Goal: Communication & Community: Connect with others

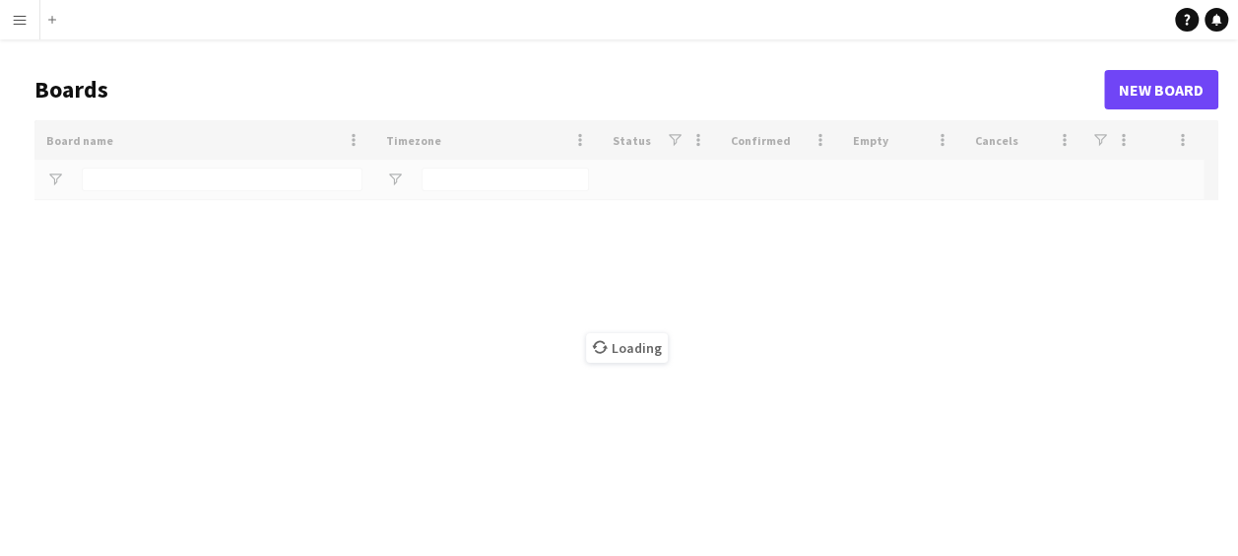
type input "*"
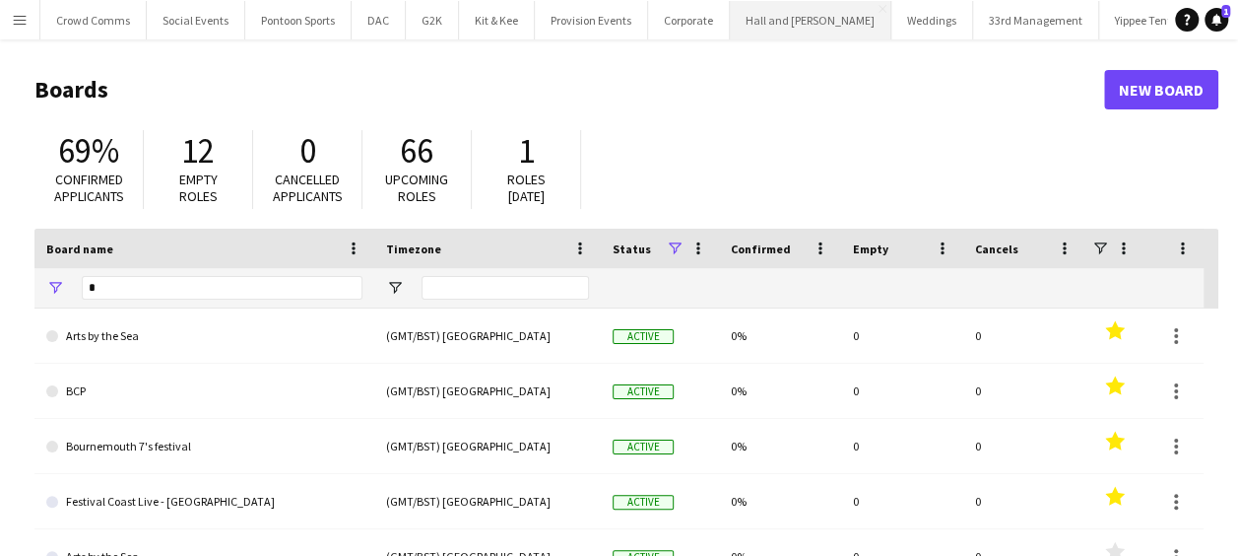
click at [796, 26] on button "Hall and [PERSON_NAME] Close" at bounding box center [811, 20] width 162 height 38
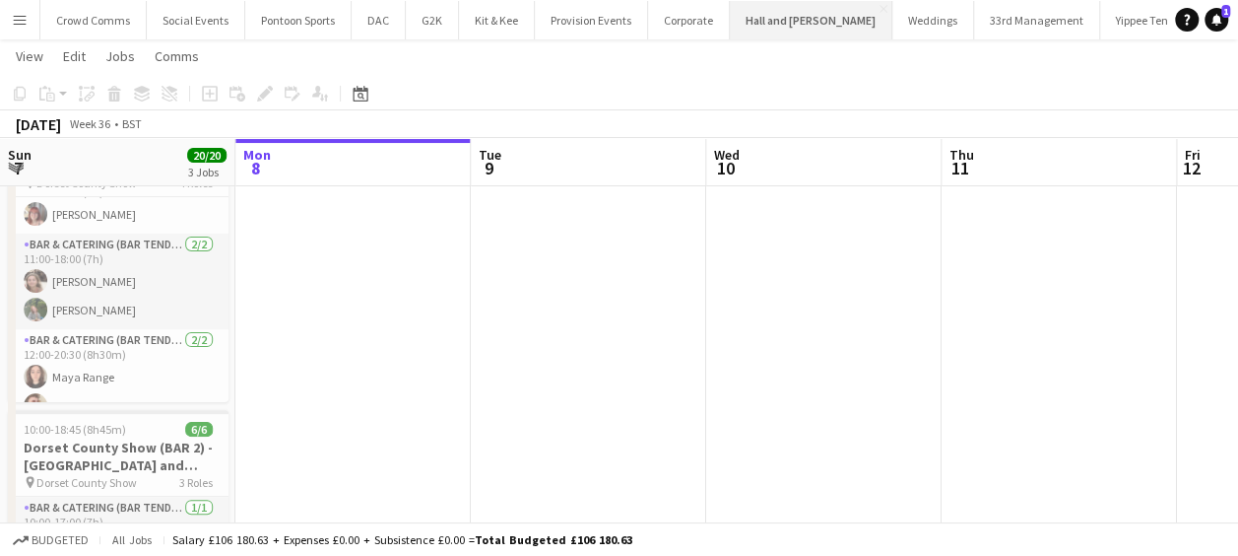
scroll to position [148, 0]
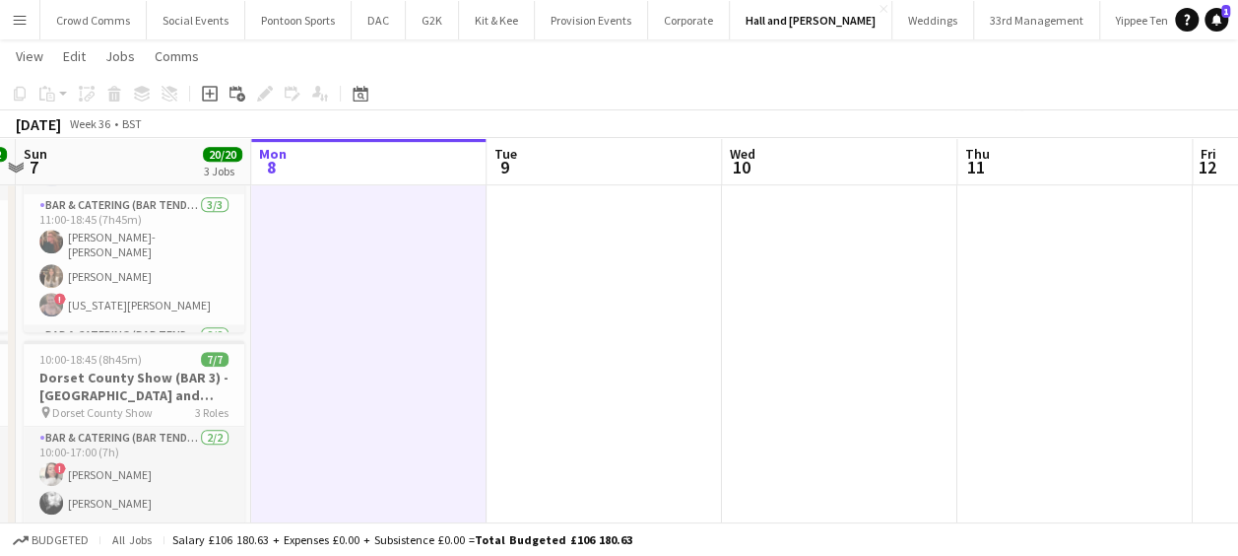
scroll to position [0, 447]
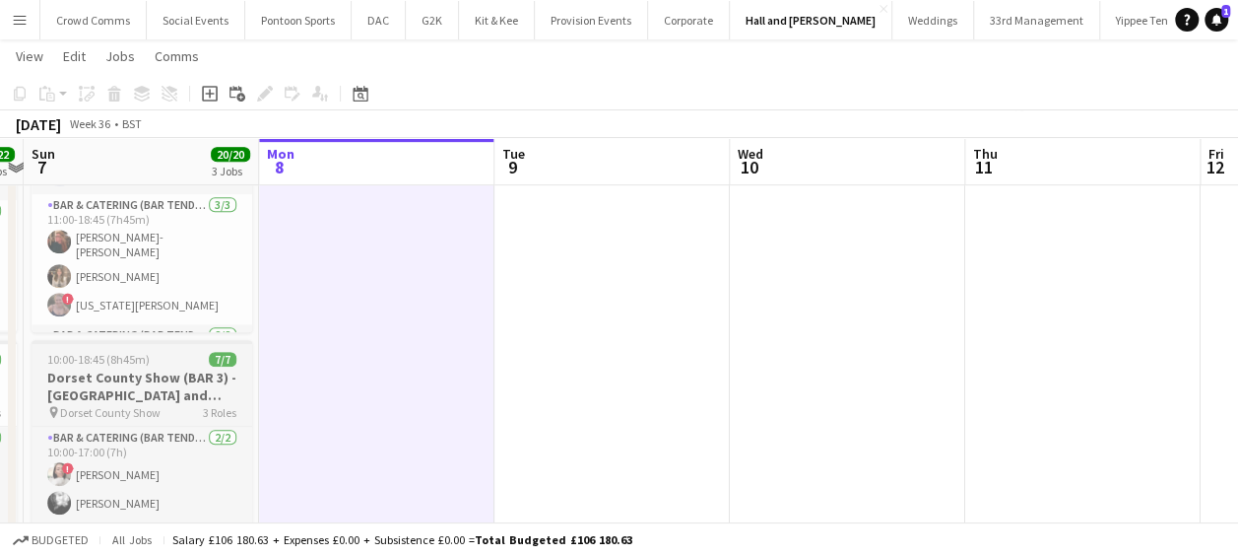
click at [71, 379] on h3 "Dorset County Show (BAR 3) - [GEOGRAPHIC_DATA] and [GEOGRAPHIC_DATA]" at bounding box center [142, 385] width 221 height 35
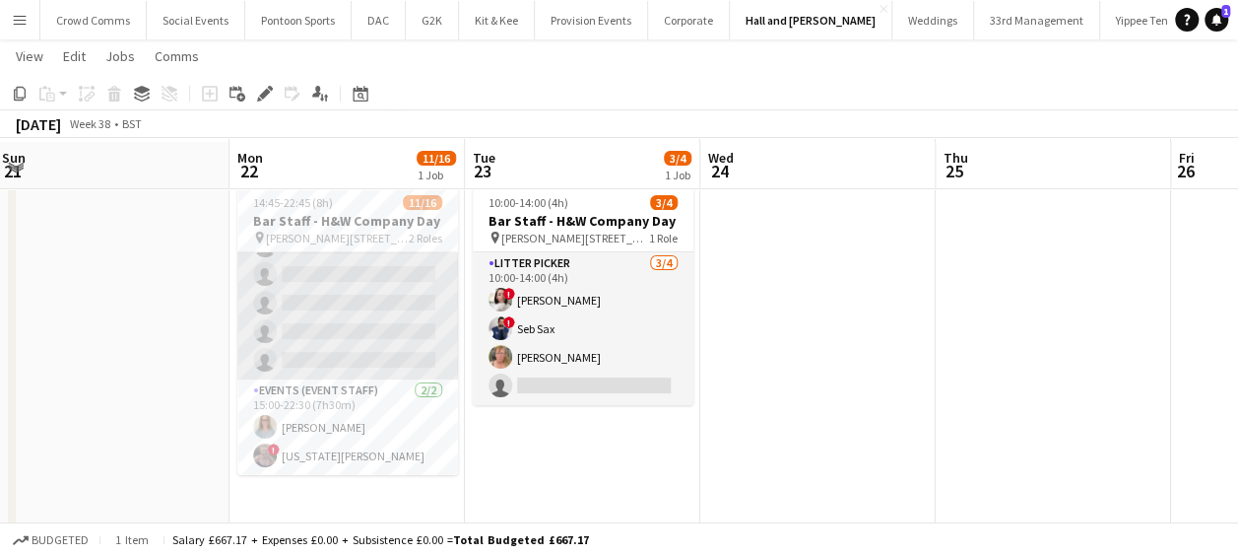
scroll to position [49, 0]
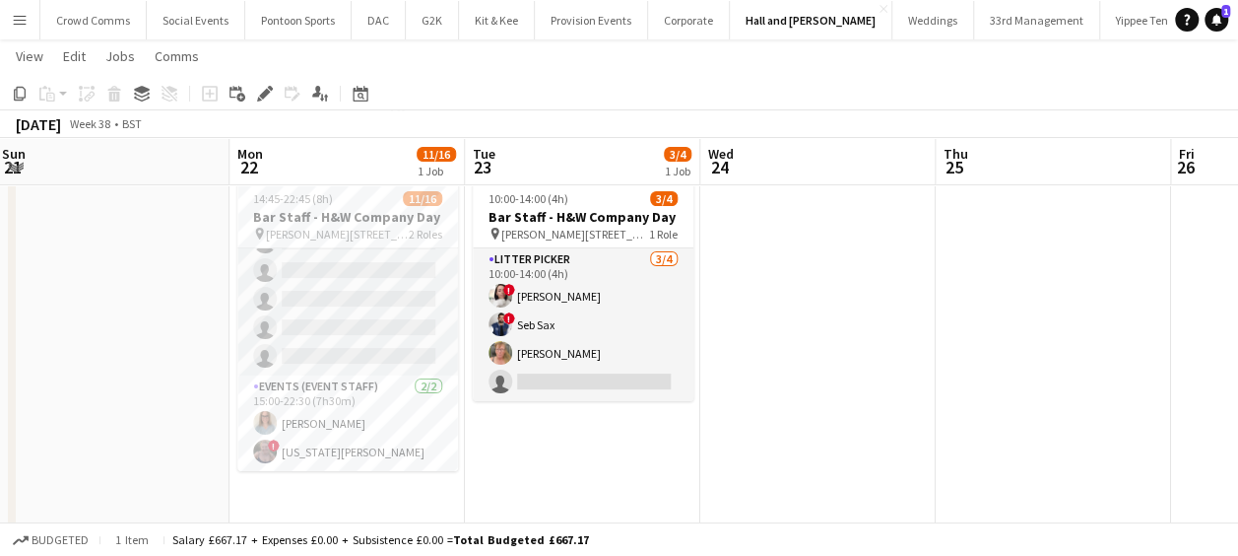
click at [282, 224] on h3 "Bar Staff - H&W Company Day" at bounding box center [347, 217] width 221 height 18
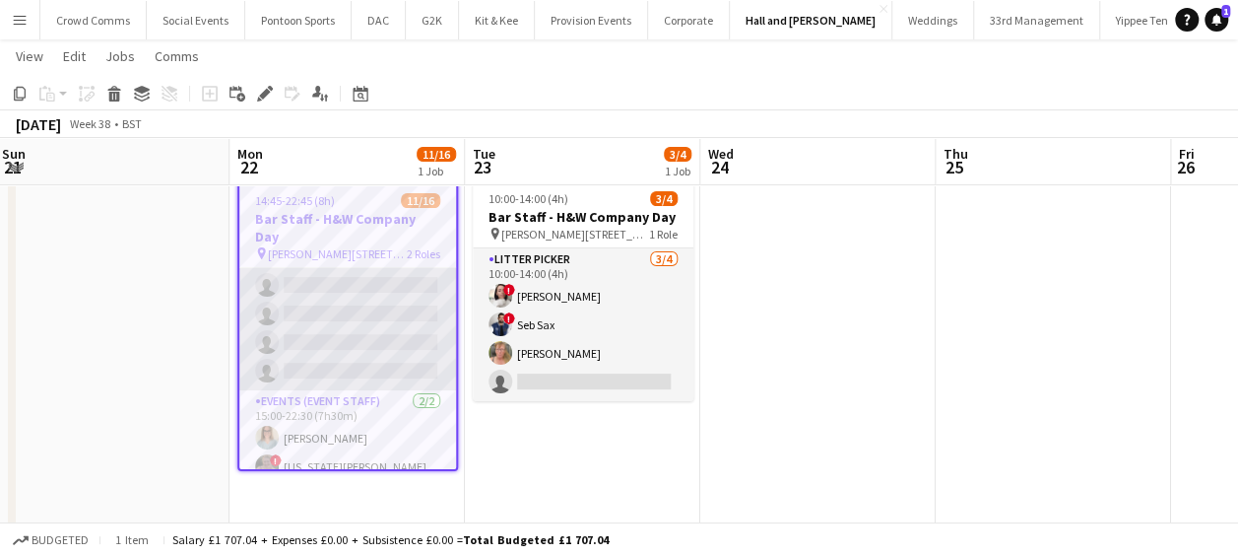
click at [357, 322] on app-card-role "Bar & Catering (Bar Tender) 1A [DATE] 14:45-22:45 (8h) [PERSON_NAME] [PERSON_NA…" at bounding box center [347, 171] width 217 height 438
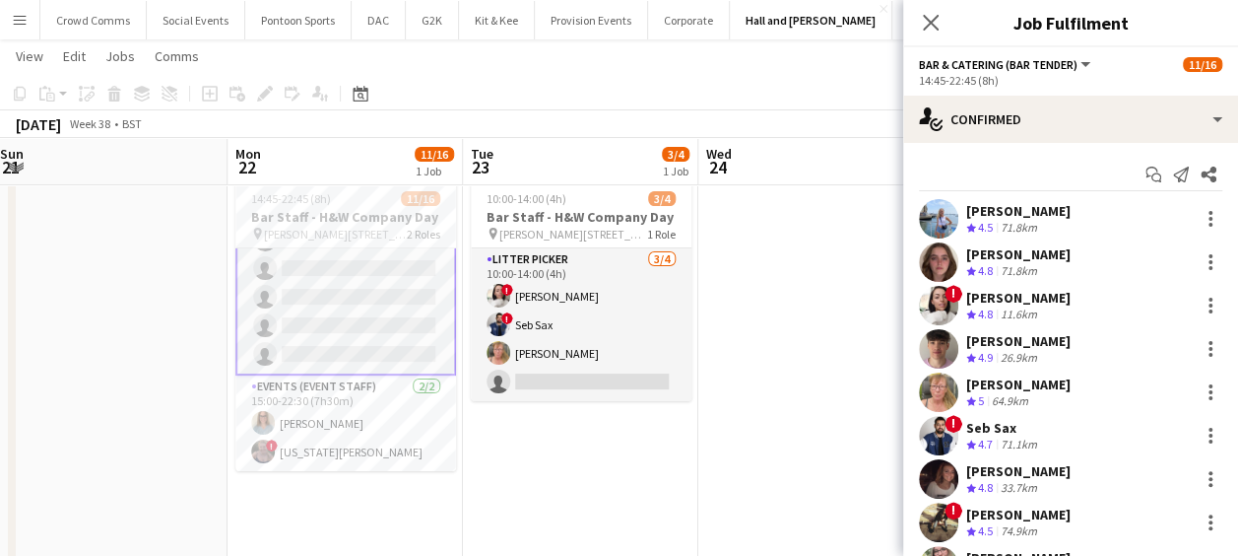
scroll to position [303, 0]
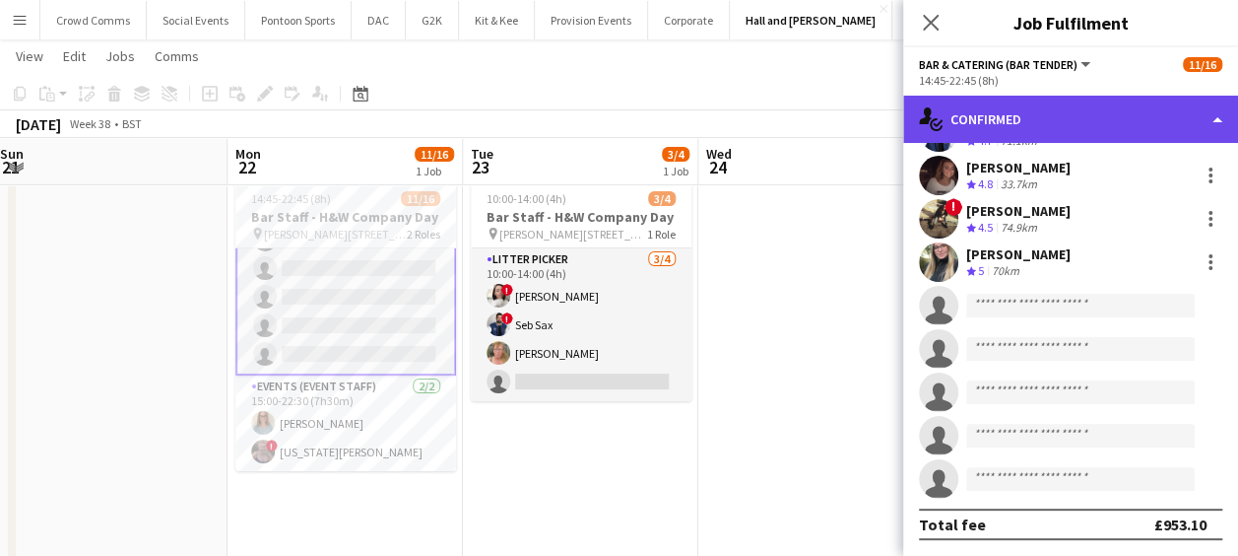
click at [1157, 101] on div "single-neutral-actions-check-2 Confirmed" at bounding box center [1070, 119] width 335 height 47
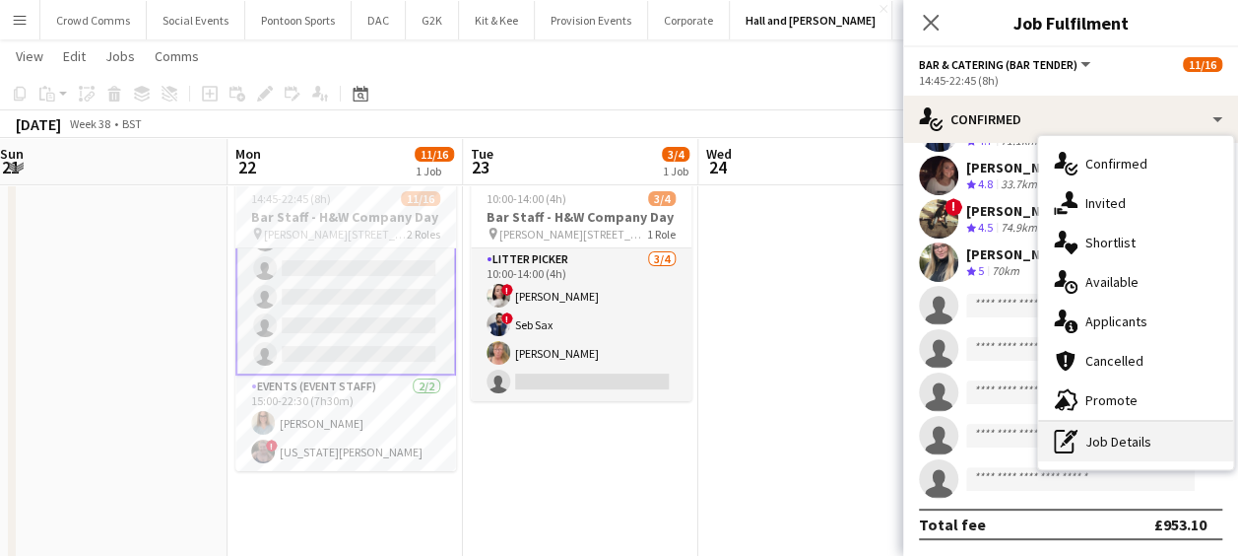
click at [1155, 435] on div "pen-write Job Details" at bounding box center [1135, 441] width 195 height 39
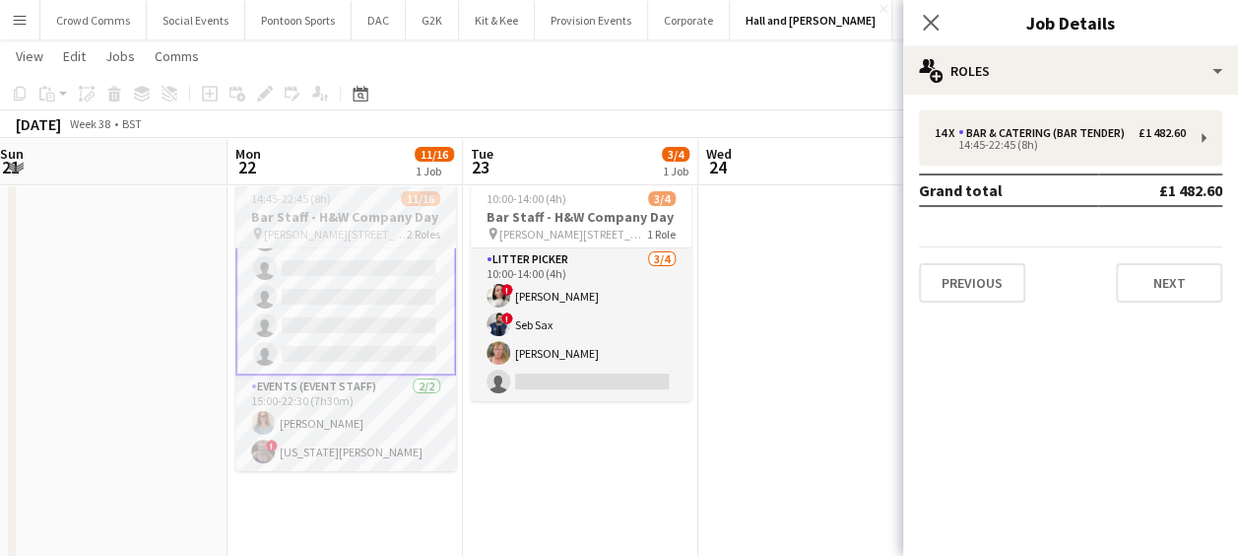
drag, startPoint x: 934, startPoint y: 21, endPoint x: 356, endPoint y: 233, distance: 615.9
click at [356, 233] on span "[PERSON_NAME][STREET_ADDRESS]" at bounding box center [335, 234] width 143 height 15
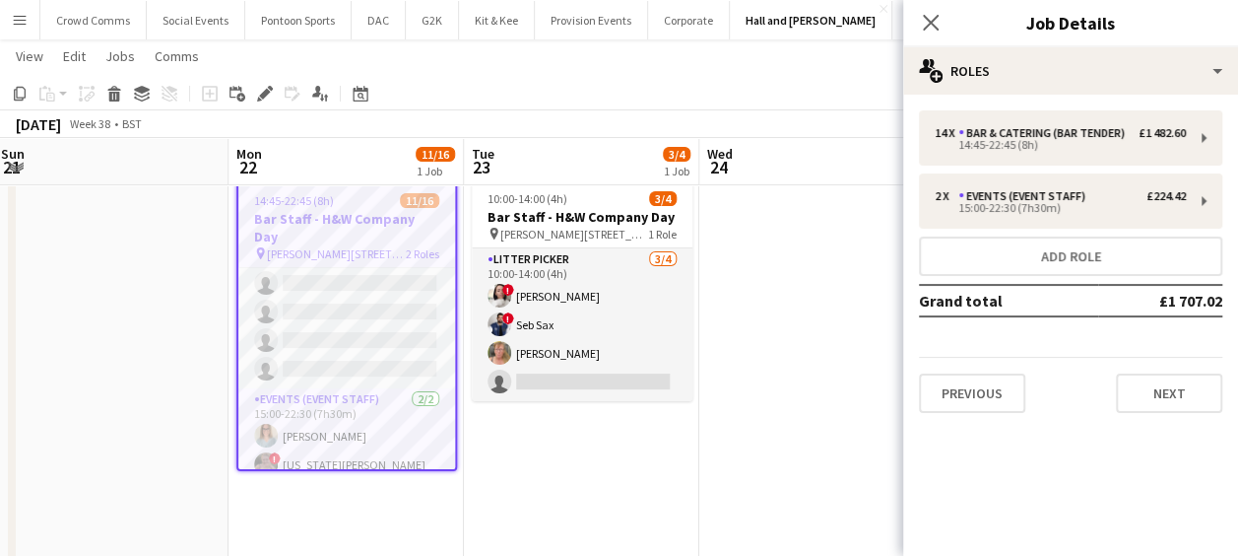
scroll to position [316, 0]
click at [356, 246] on span "[PERSON_NAME][STREET_ADDRESS]" at bounding box center [336, 253] width 139 height 15
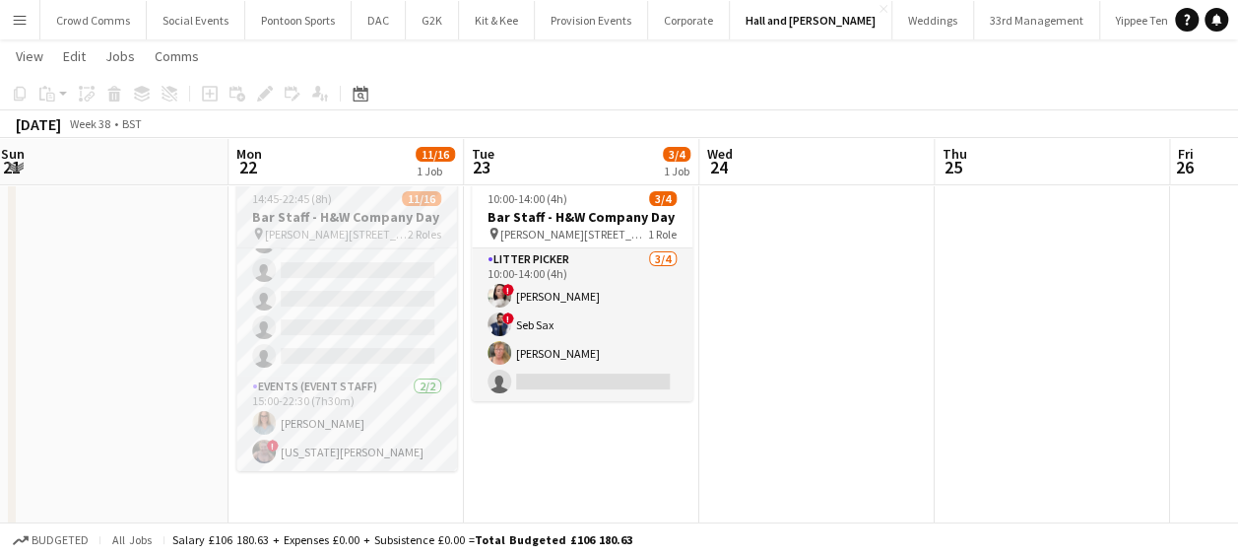
click at [360, 233] on span "[PERSON_NAME][STREET_ADDRESS]" at bounding box center [336, 234] width 143 height 15
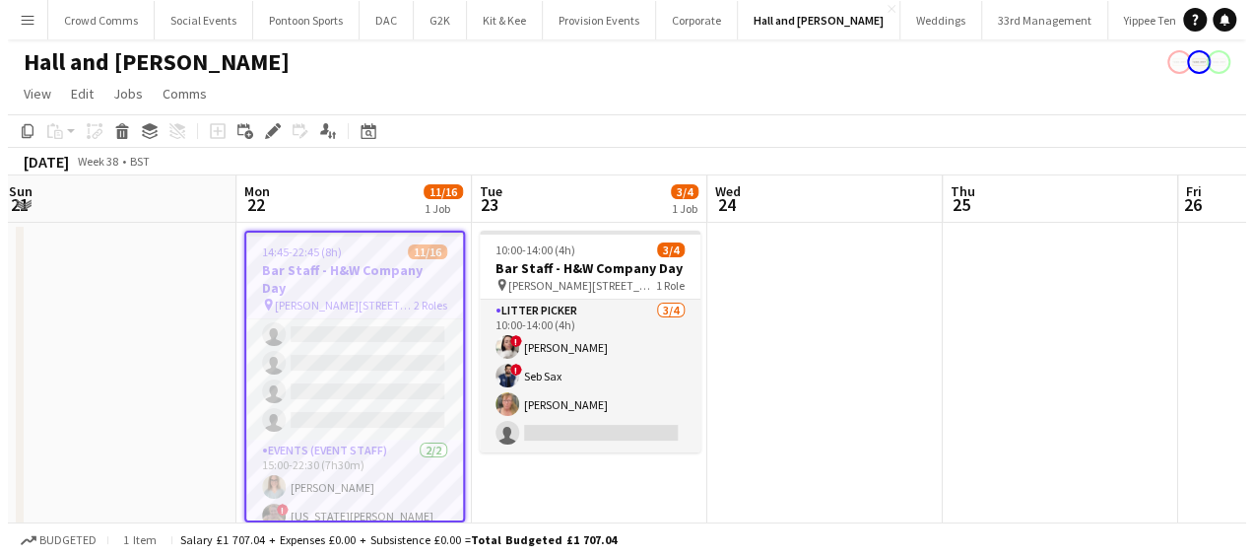
scroll to position [0, 0]
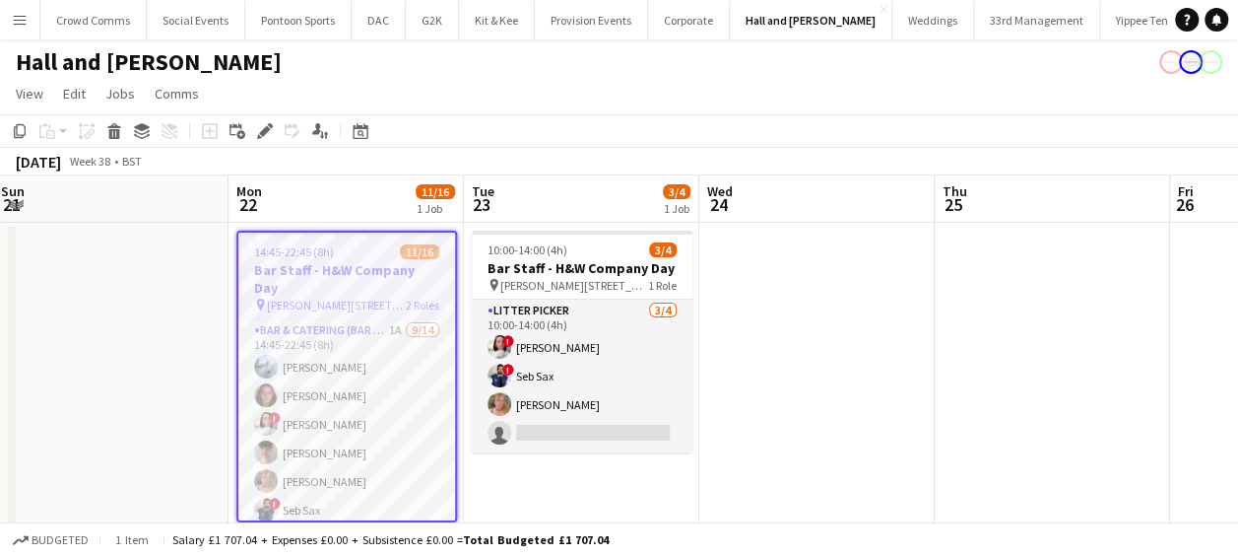
click at [16, 4] on button "Menu" at bounding box center [19, 19] width 39 height 39
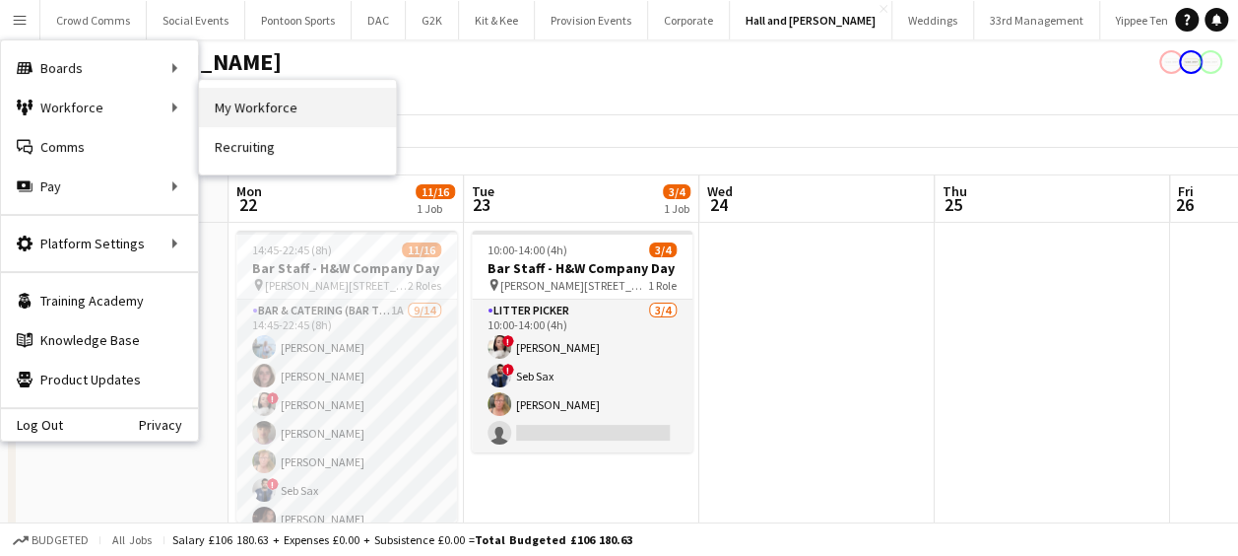
click at [242, 101] on link "My Workforce" at bounding box center [297, 107] width 197 height 39
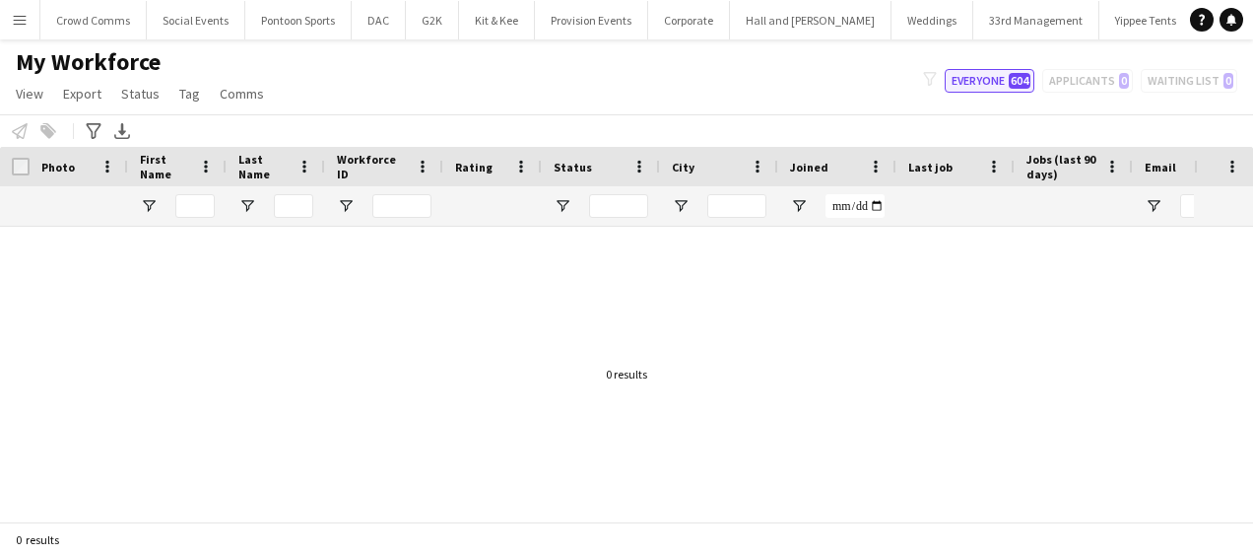
click at [1015, 79] on span "604" at bounding box center [1020, 81] width 22 height 16
click at [1078, 88] on div "filter-1 Everyone 604 Applicants 0 Waiting list 0" at bounding box center [1080, 81] width 346 height 24
click at [1078, 81] on div "filter-1 Everyone 604 Applicants 0 Waiting list 0" at bounding box center [1080, 81] width 346 height 24
click at [976, 76] on button "Everyone 604" at bounding box center [990, 81] width 90 height 24
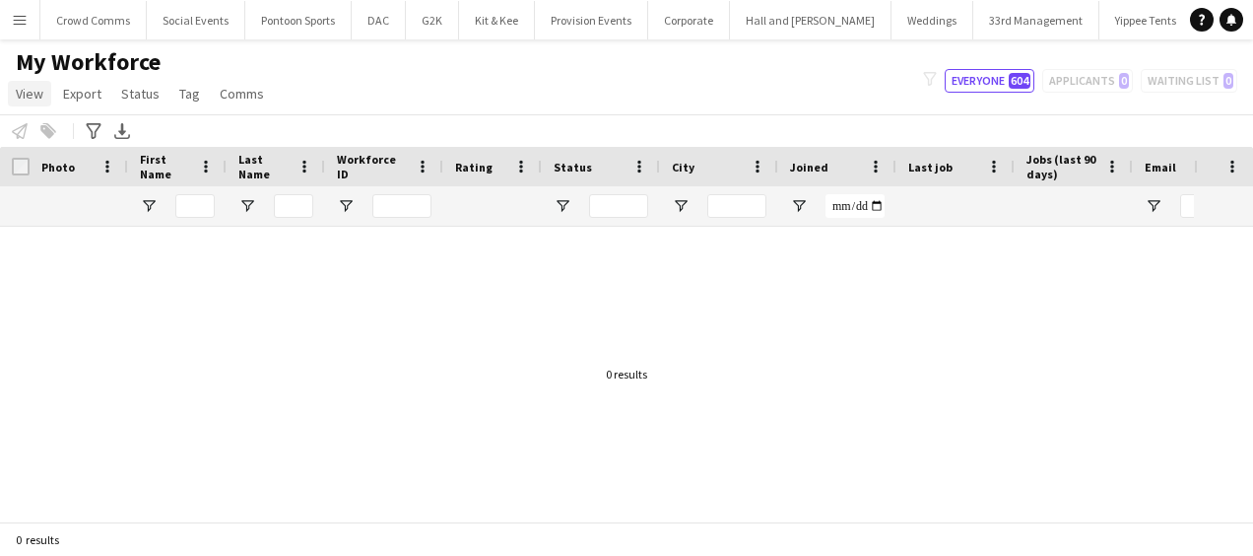
click at [35, 99] on span "View" at bounding box center [30, 94] width 28 height 18
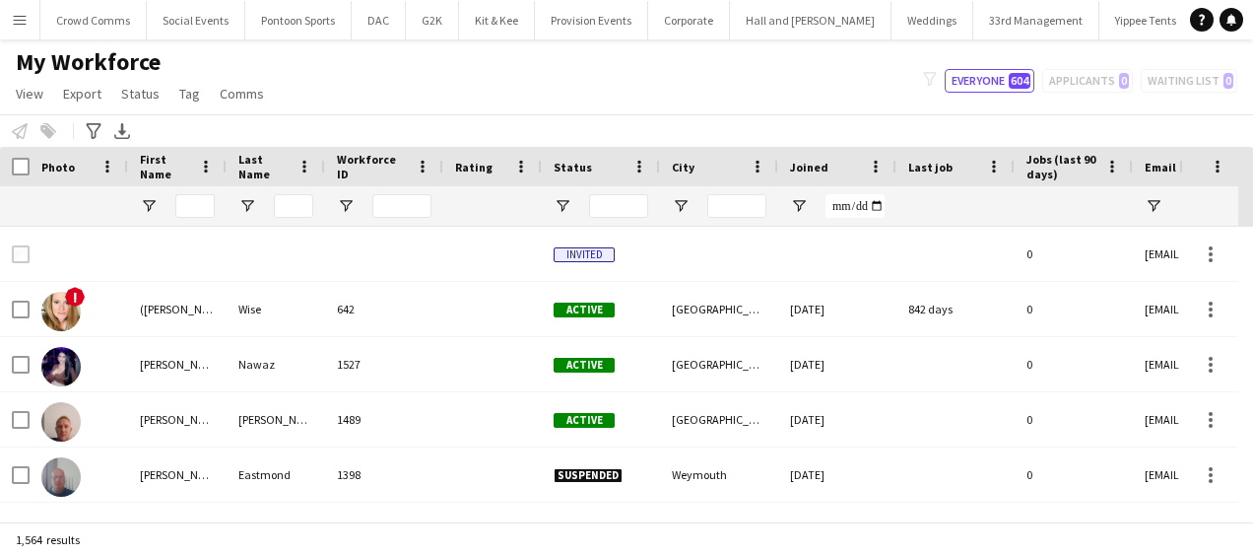
click at [791, 168] on span "Joined" at bounding box center [809, 167] width 38 height 15
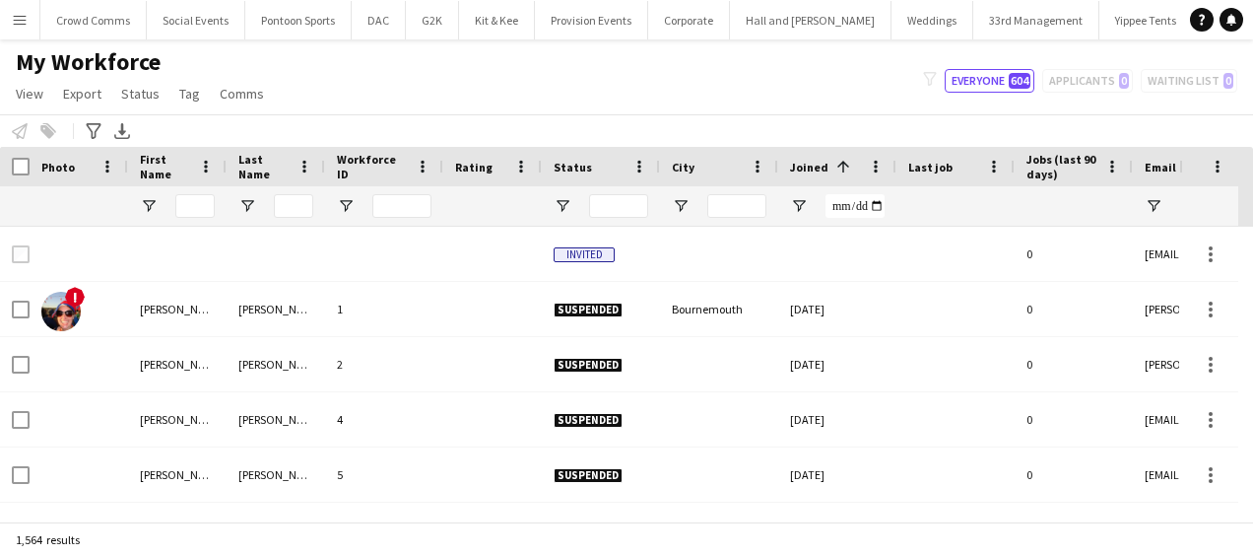
click at [791, 168] on span "Joined" at bounding box center [809, 167] width 38 height 15
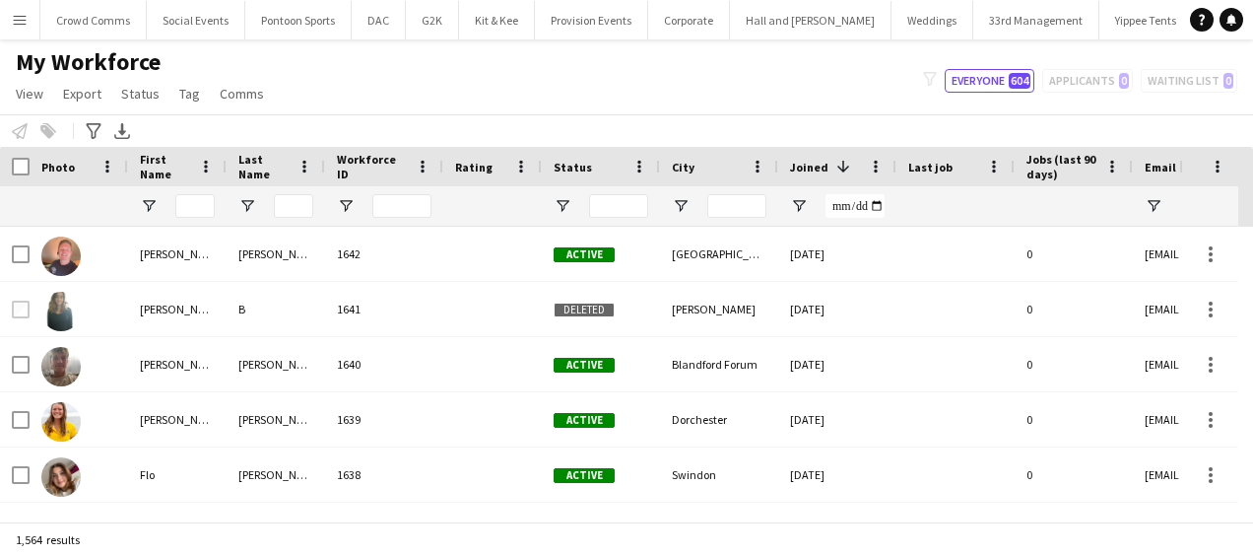
click at [791, 168] on span "Joined" at bounding box center [809, 167] width 38 height 15
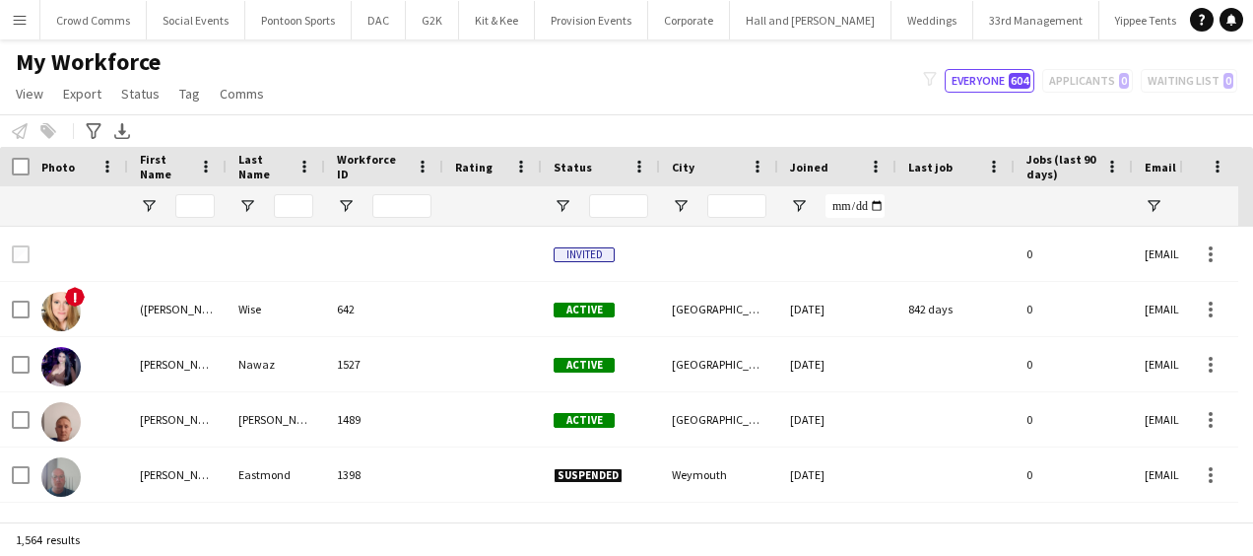
click at [791, 168] on span "Joined" at bounding box center [809, 167] width 38 height 15
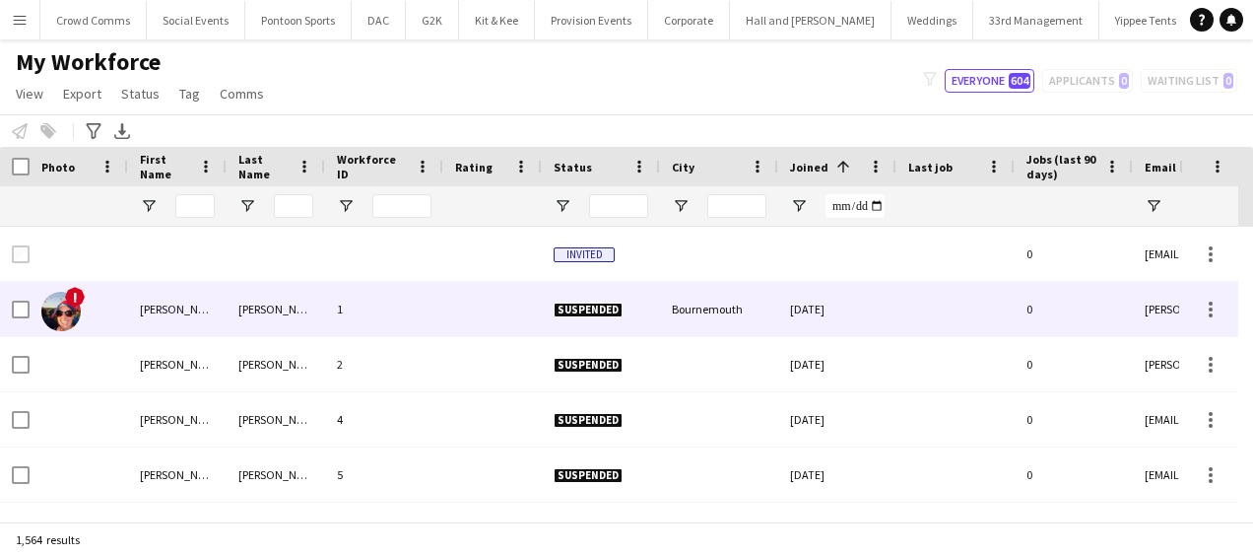
click at [62, 317] on img at bounding box center [60, 311] width 39 height 39
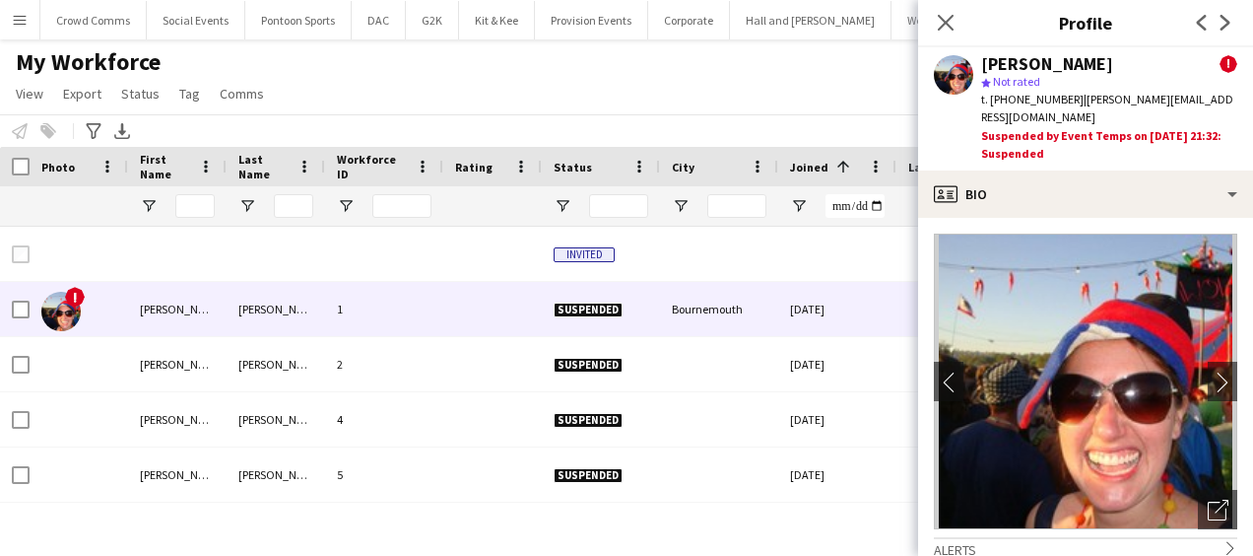
click at [946, 30] on icon "Close pop-in" at bounding box center [946, 23] width 16 height 16
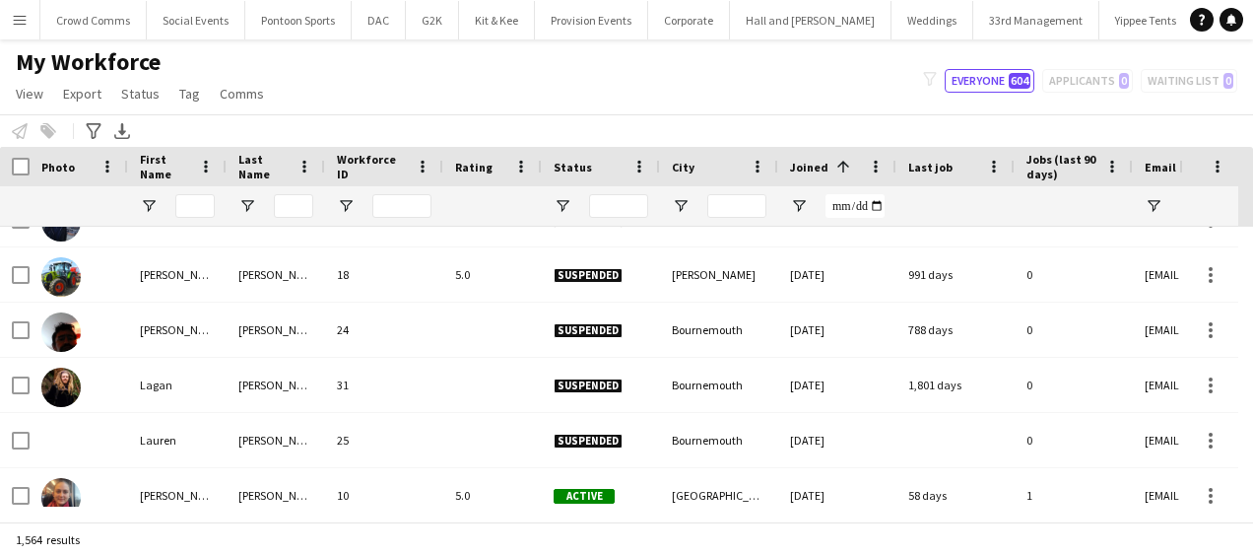
scroll to position [752, 0]
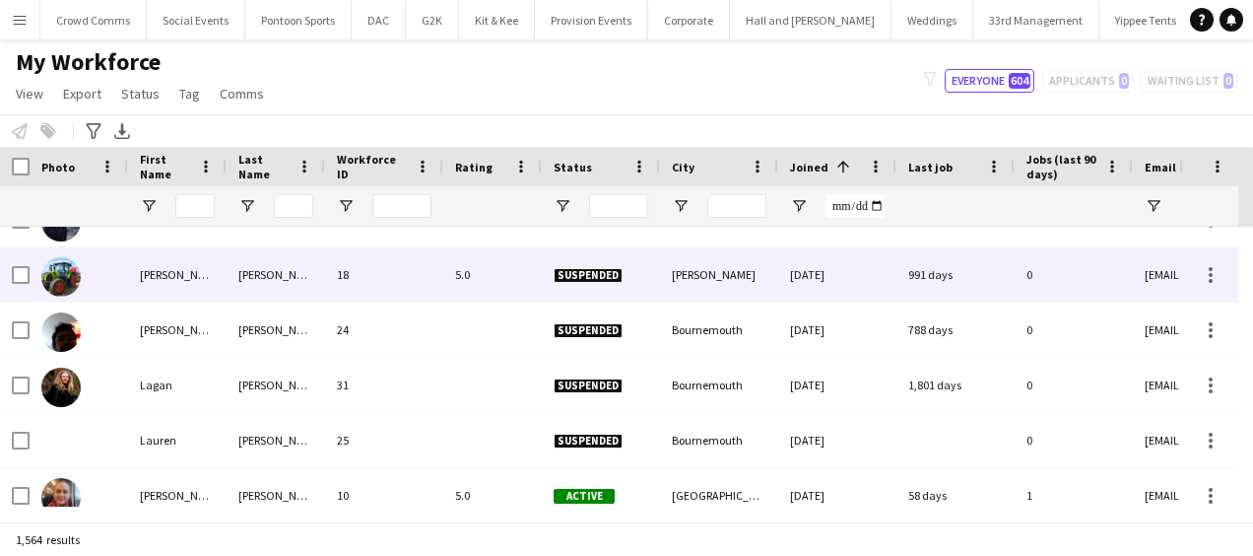
click at [657, 260] on div "Suspended" at bounding box center [601, 274] width 118 height 54
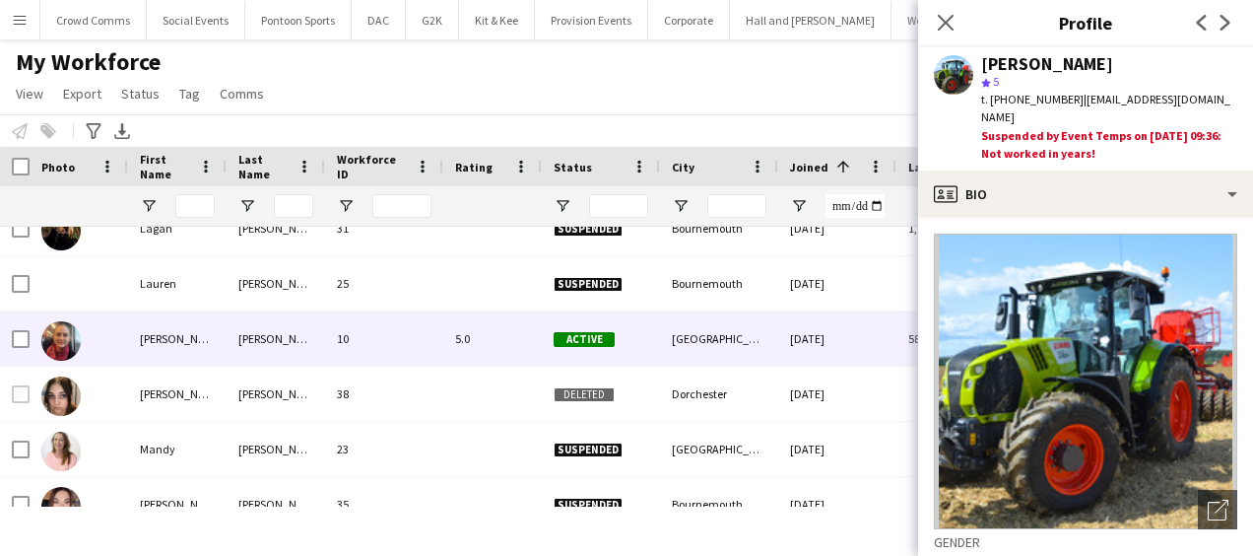
scroll to position [911, 0]
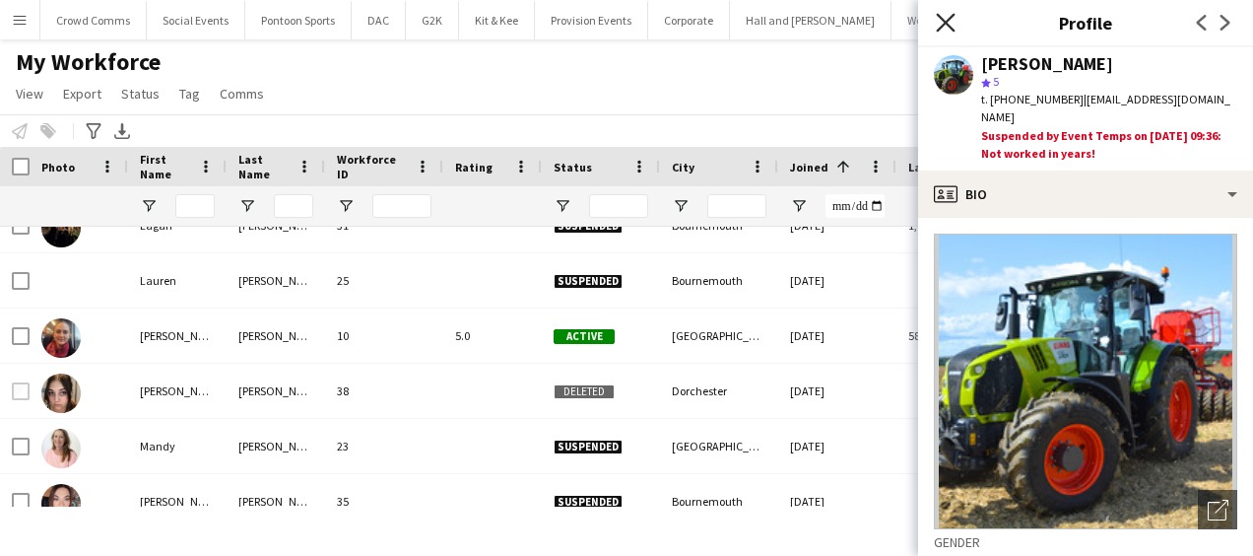
click at [948, 22] on icon at bounding box center [945, 22] width 19 height 19
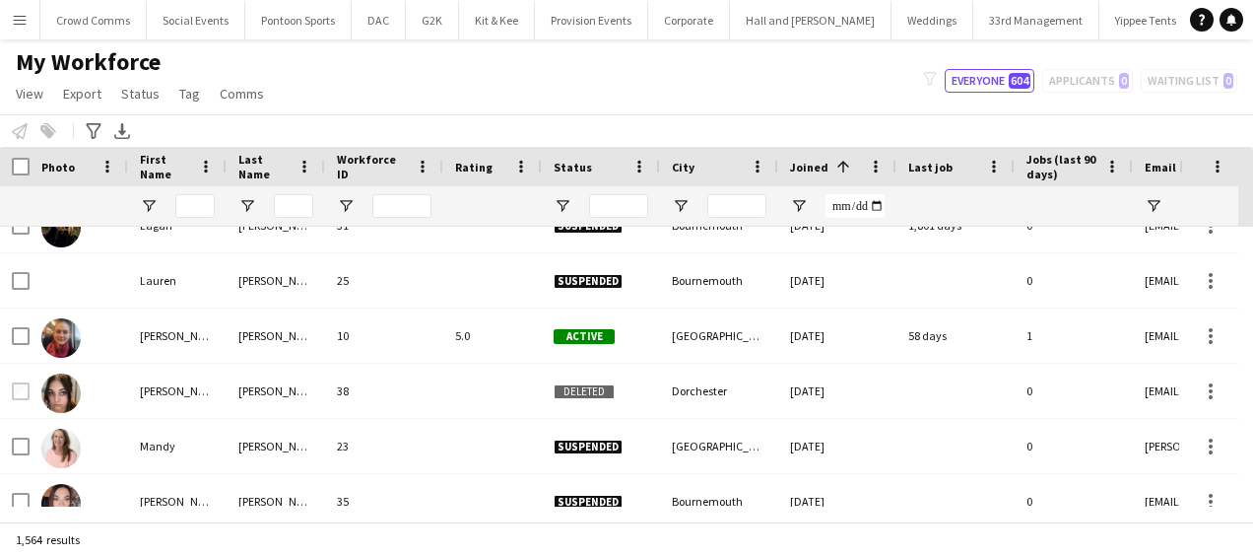
click at [810, 162] on span "Joined" at bounding box center [809, 167] width 38 height 15
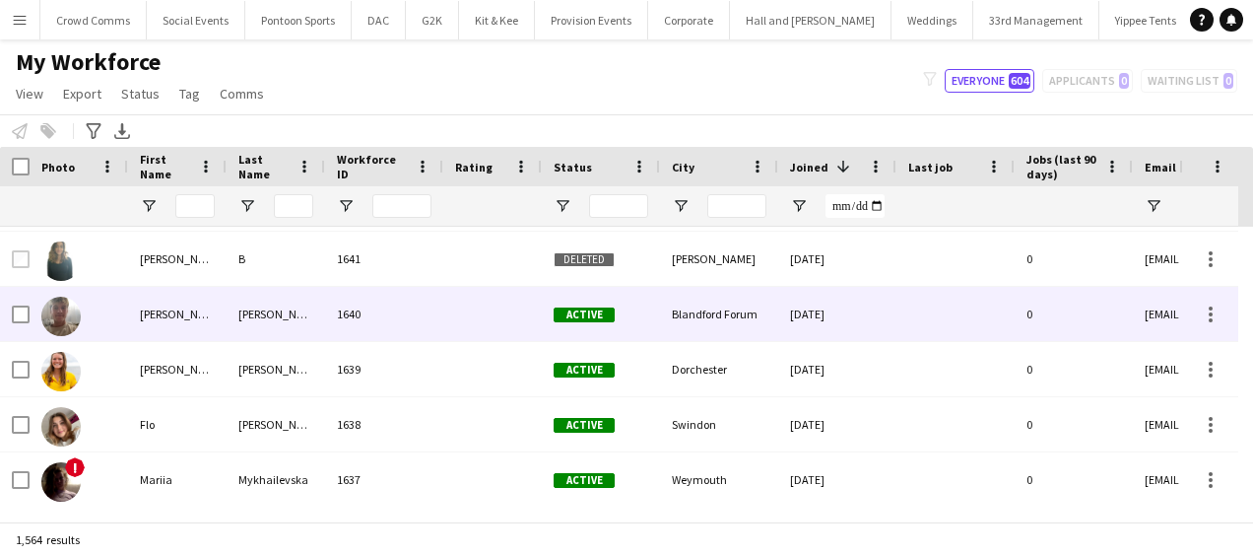
scroll to position [0, 0]
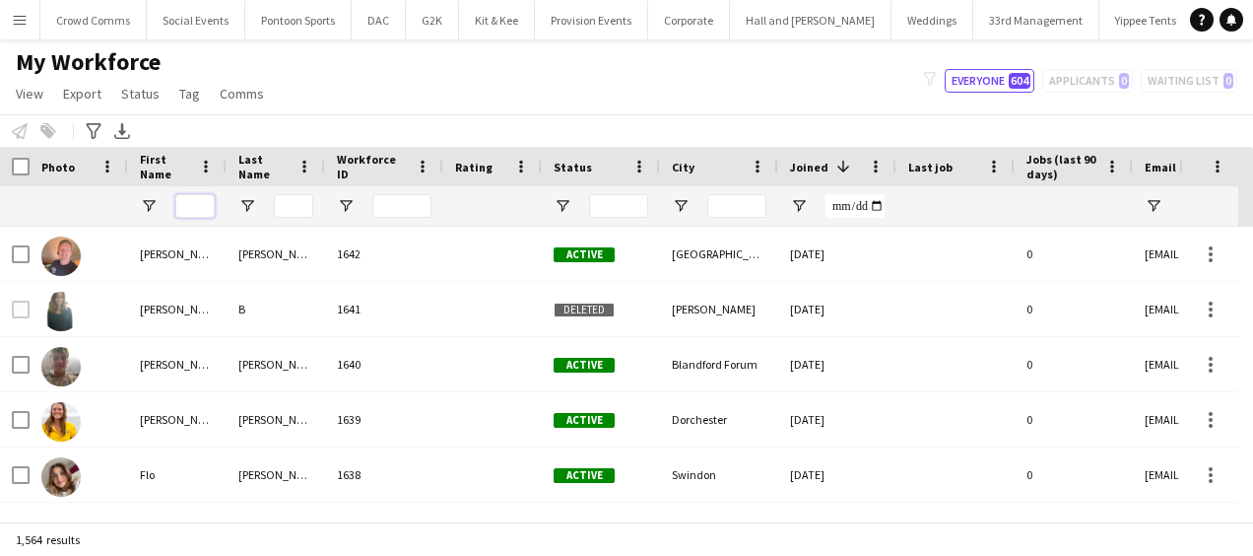
click at [199, 207] on input "First Name Filter Input" at bounding box center [194, 206] width 39 height 24
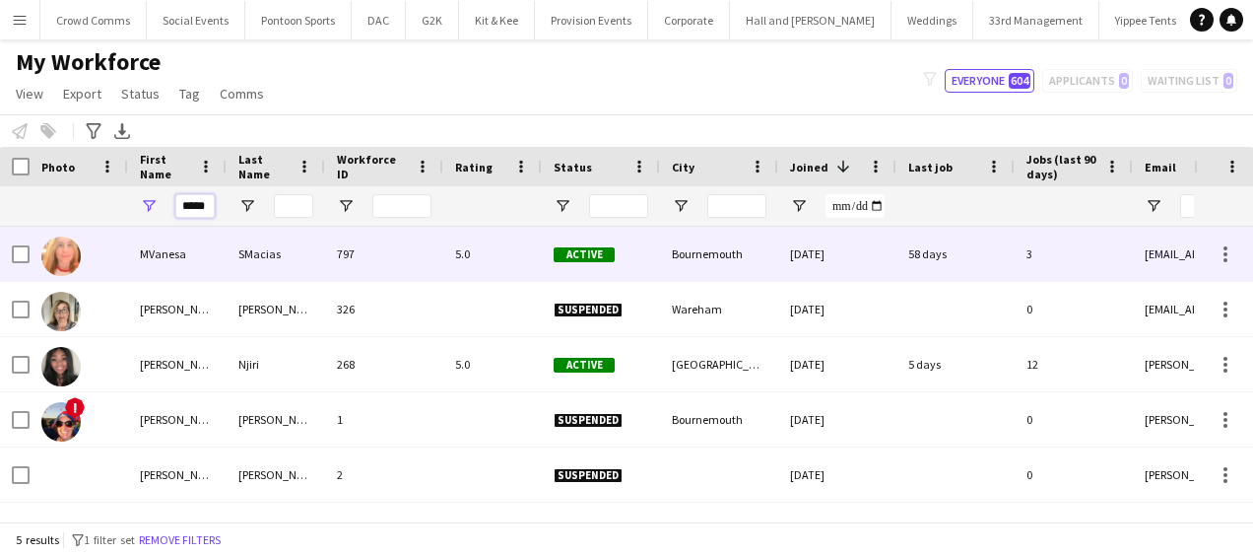
type input "*****"
click at [335, 248] on div "797" at bounding box center [384, 254] width 118 height 54
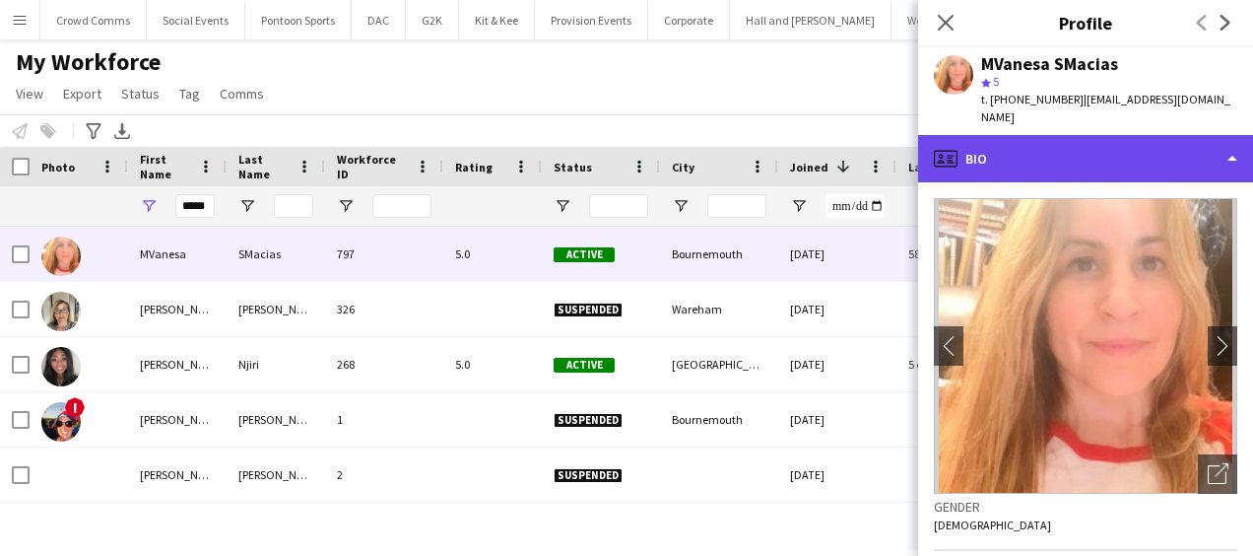
click at [1215, 135] on div "profile Bio" at bounding box center [1085, 158] width 335 height 47
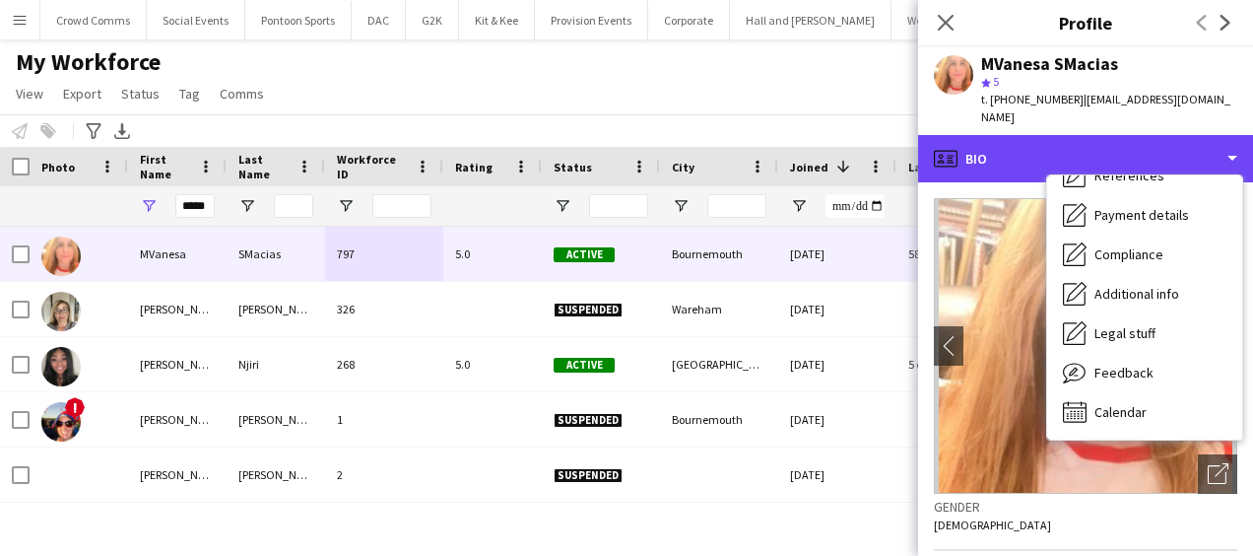
scroll to position [100, 0]
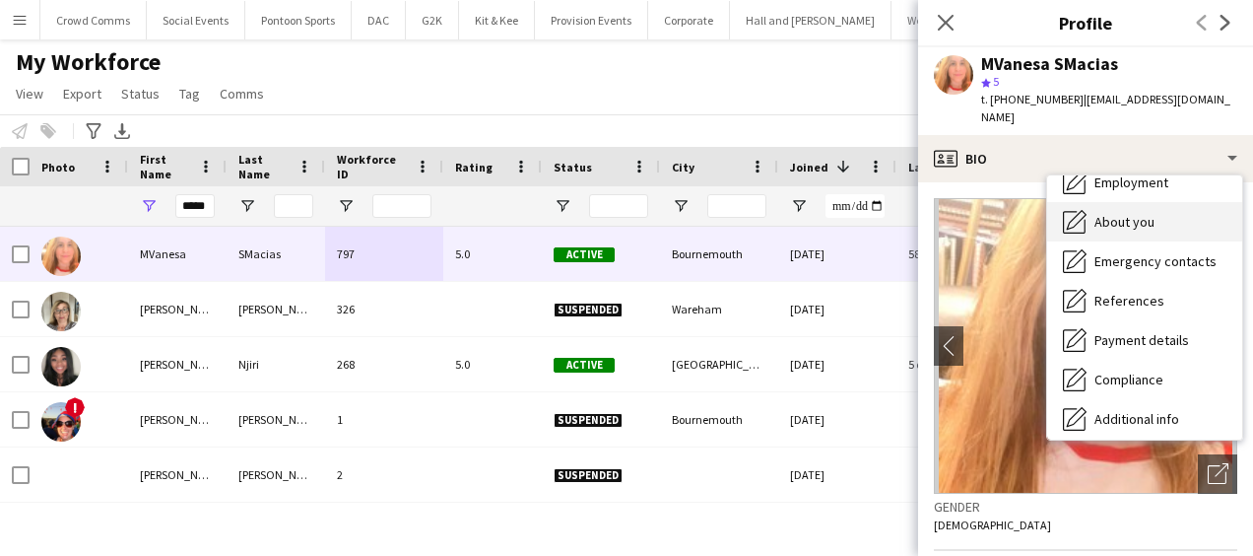
click at [1144, 214] on div "About you About you" at bounding box center [1144, 221] width 195 height 39
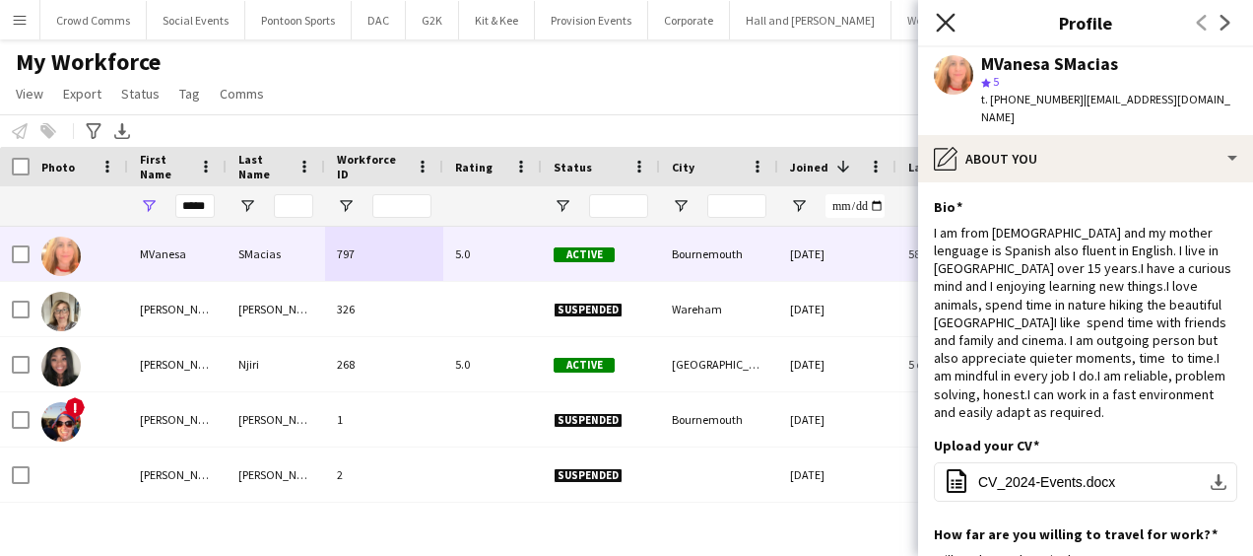
click at [947, 28] on icon "Close pop-in" at bounding box center [945, 22] width 19 height 19
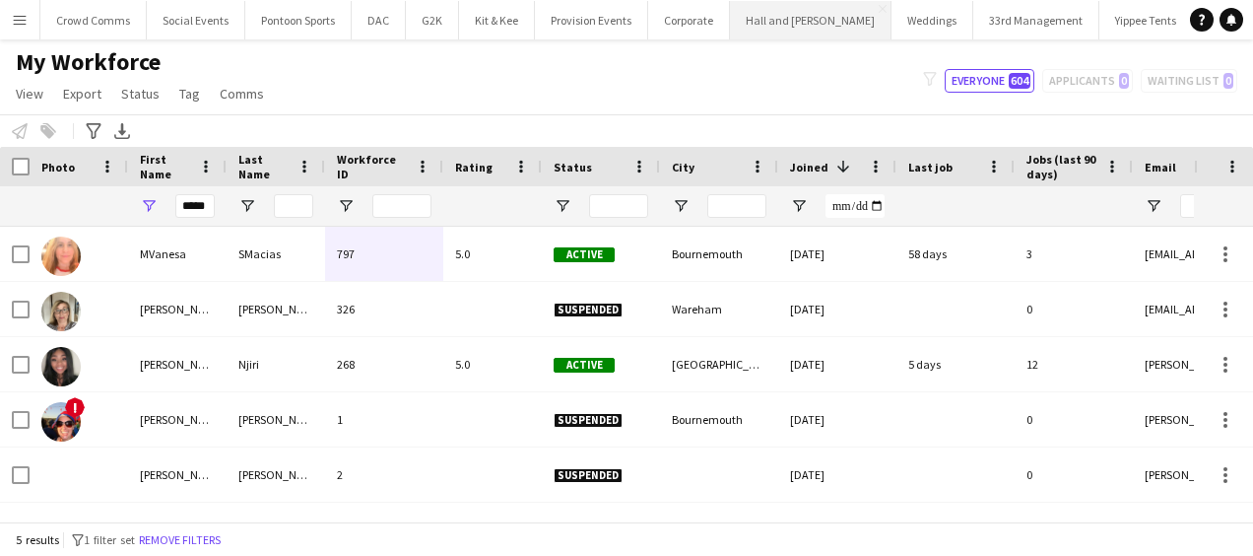
click at [813, 18] on button "Hall and [PERSON_NAME] Close" at bounding box center [811, 20] width 162 height 38
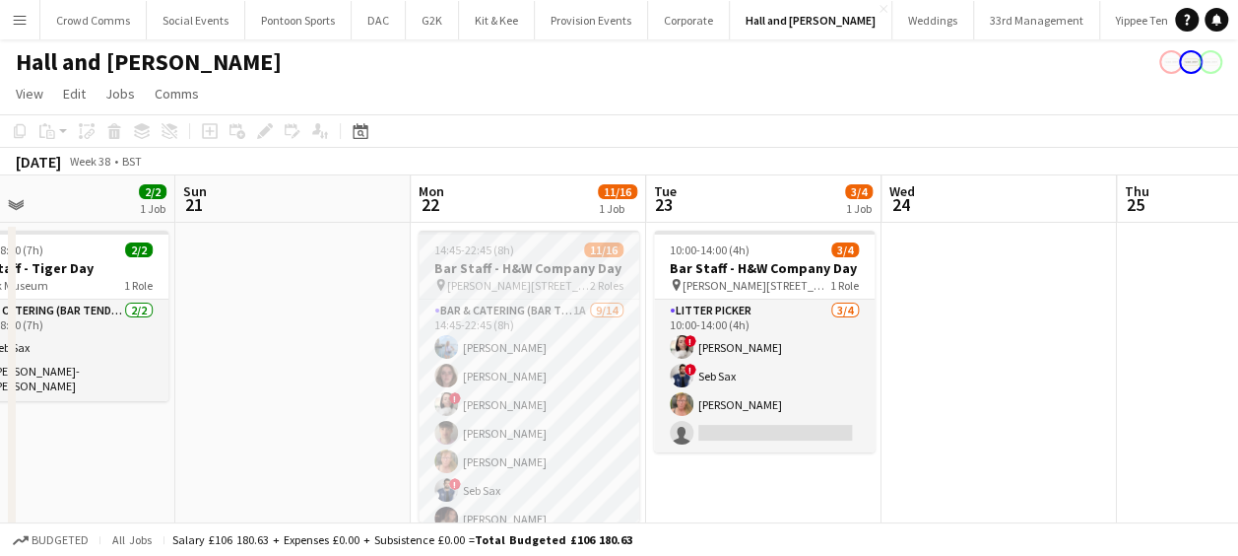
click at [461, 262] on h3 "Bar Staff - H&W Company Day" at bounding box center [529, 268] width 221 height 18
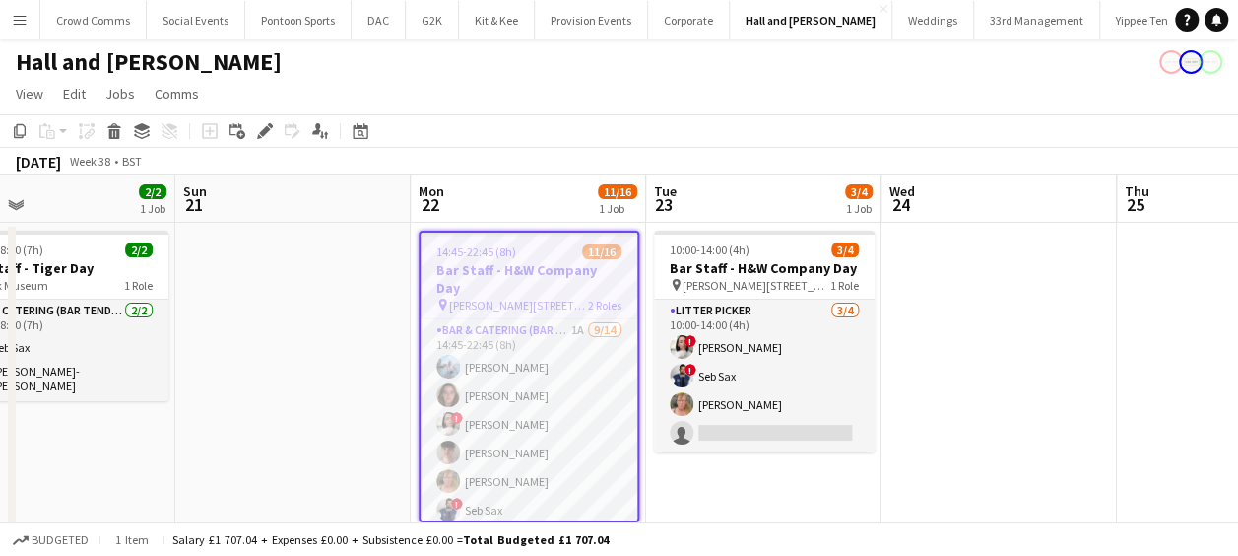
click at [522, 277] on h3 "Bar Staff - H&W Company Day" at bounding box center [529, 278] width 217 height 35
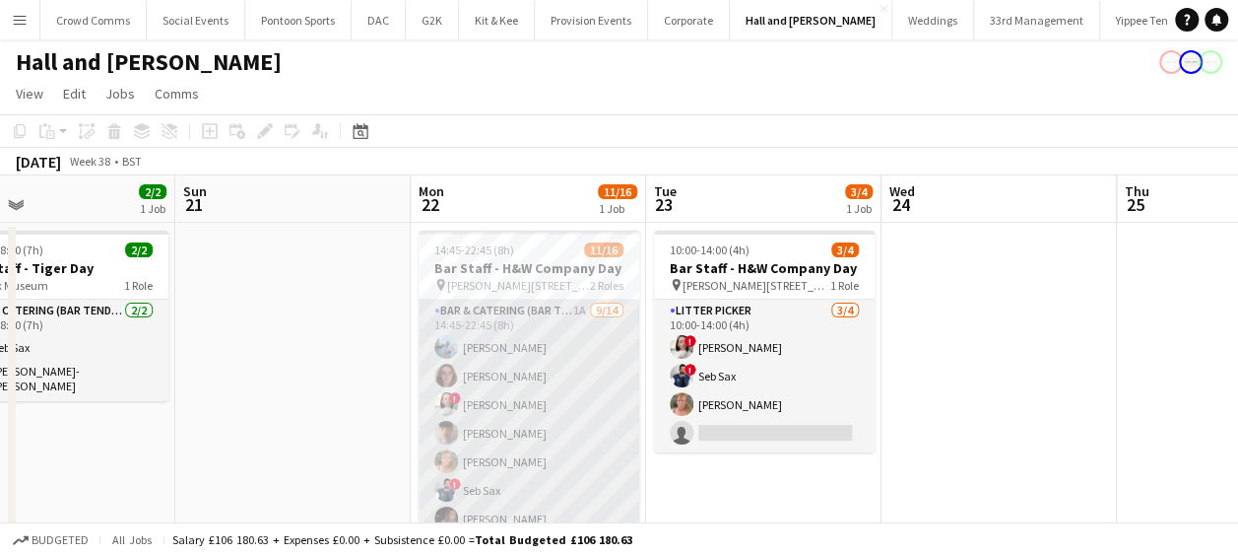
click at [516, 313] on app-card-role "Bar & Catering (Bar Tender) 1A [DATE] 14:45-22:45 (8h) [PERSON_NAME] [PERSON_NA…" at bounding box center [529, 519] width 221 height 438
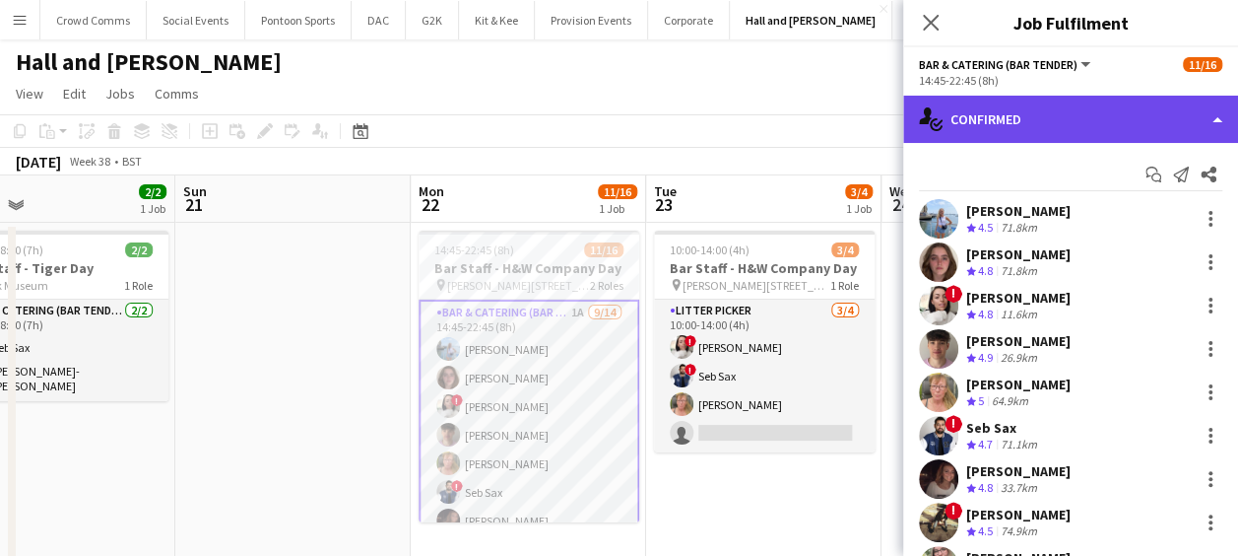
click at [1161, 130] on div "single-neutral-actions-check-2 Confirmed" at bounding box center [1070, 119] width 335 height 47
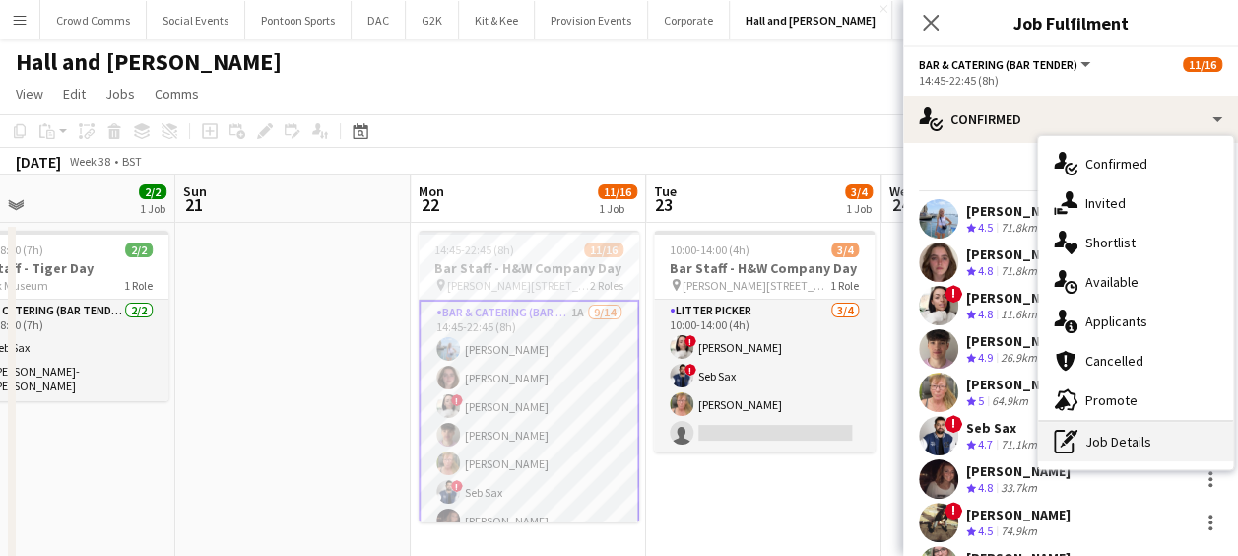
click at [1137, 441] on div "pen-write Job Details" at bounding box center [1135, 441] width 195 height 39
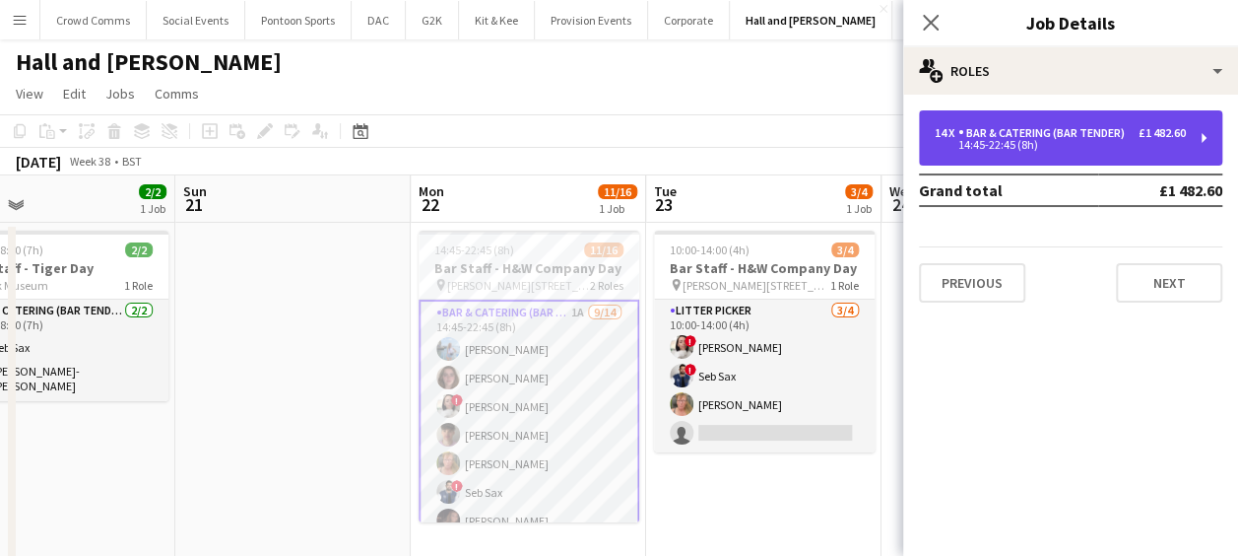
click at [1150, 142] on div "14:45-22:45 (8h)" at bounding box center [1060, 145] width 251 height 10
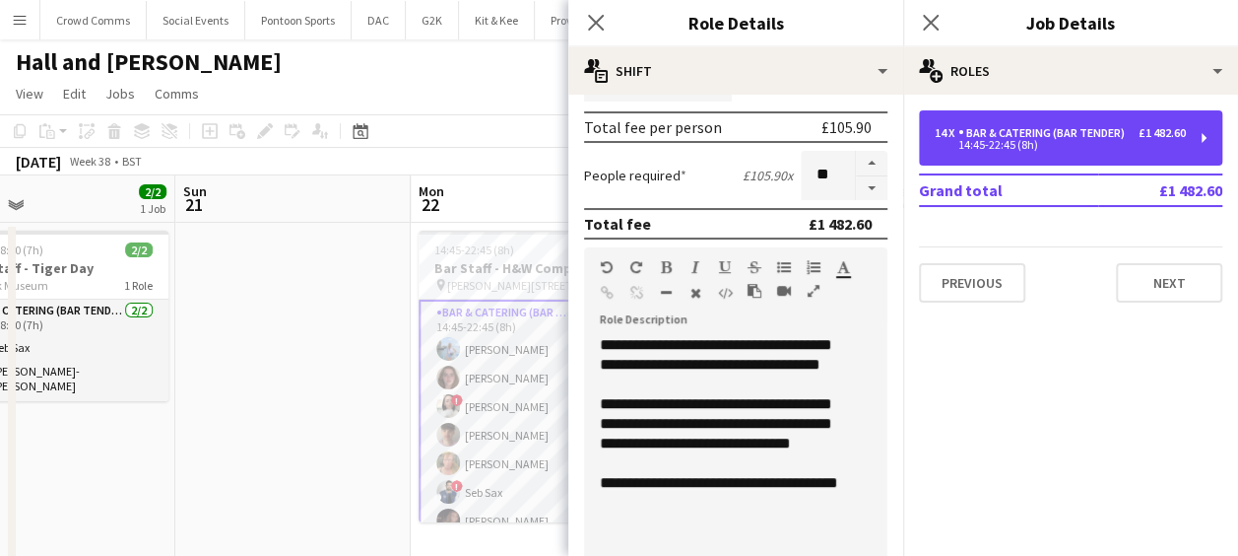
scroll to position [434, 0]
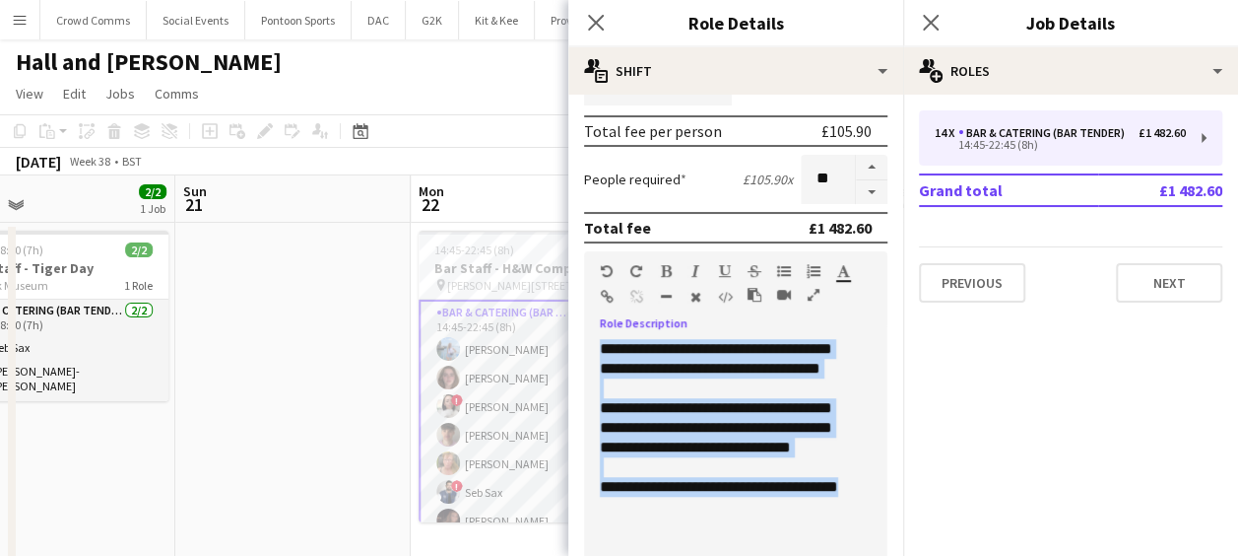
drag, startPoint x: 637, startPoint y: 527, endPoint x: 581, endPoint y: 345, distance: 190.7
click at [581, 345] on form "**********" at bounding box center [735, 288] width 335 height 1225
copy div "**********"
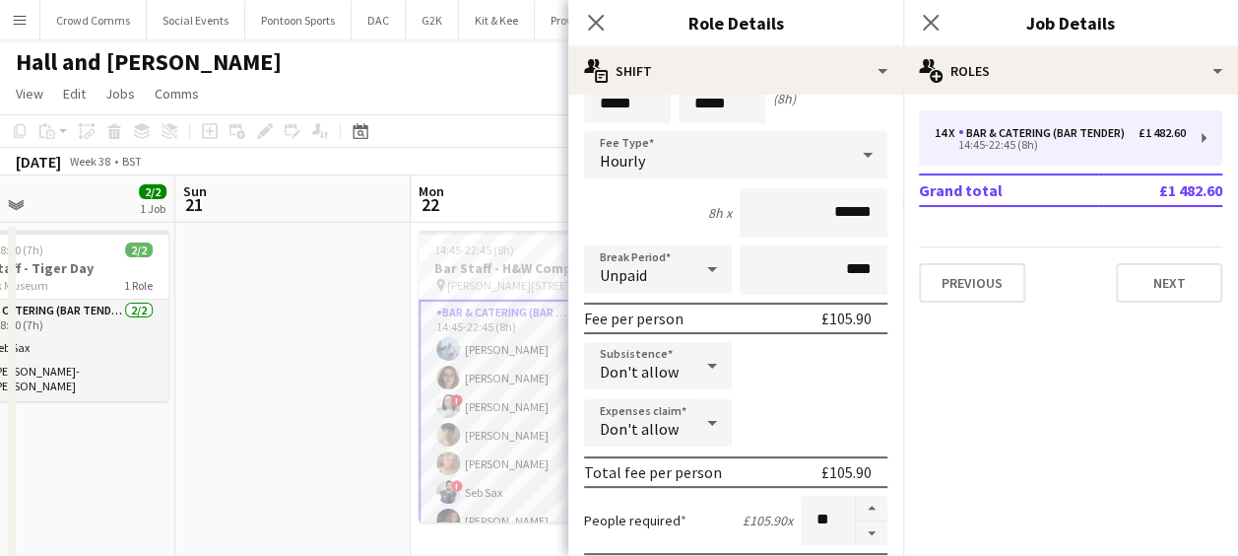
scroll to position [31, 0]
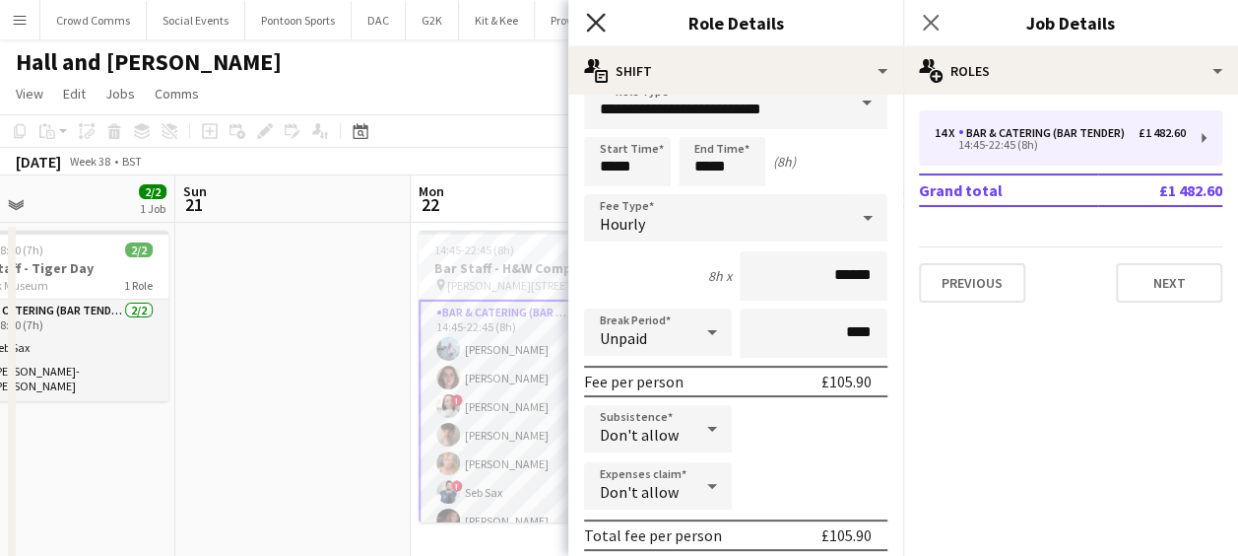
click at [596, 16] on icon "Close pop-in" at bounding box center [595, 22] width 19 height 19
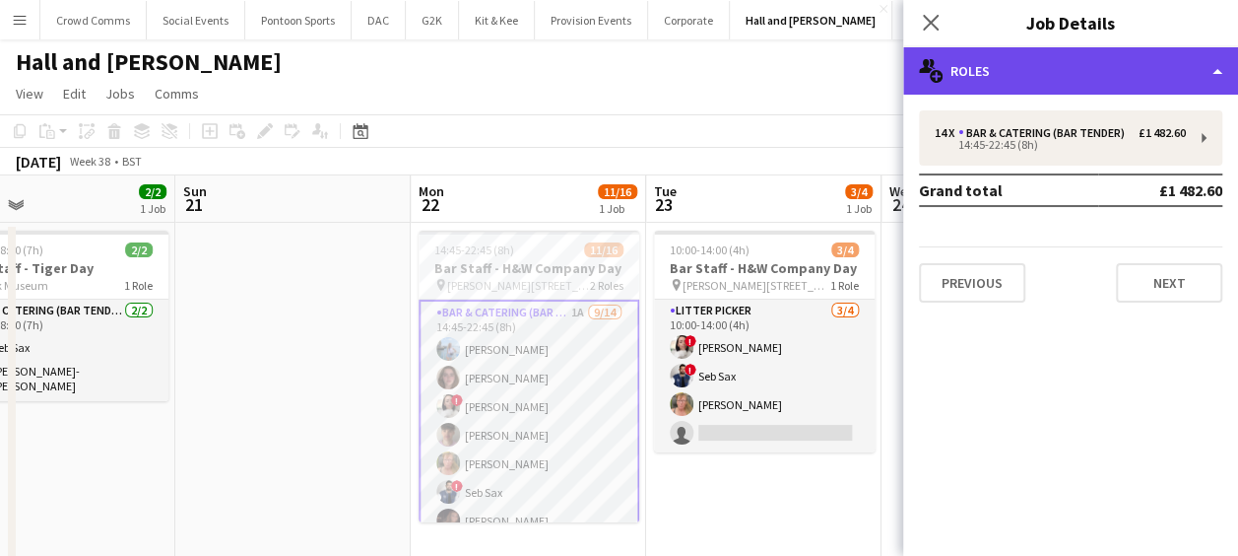
click at [1192, 53] on div "multiple-users-add Roles" at bounding box center [1070, 70] width 335 height 47
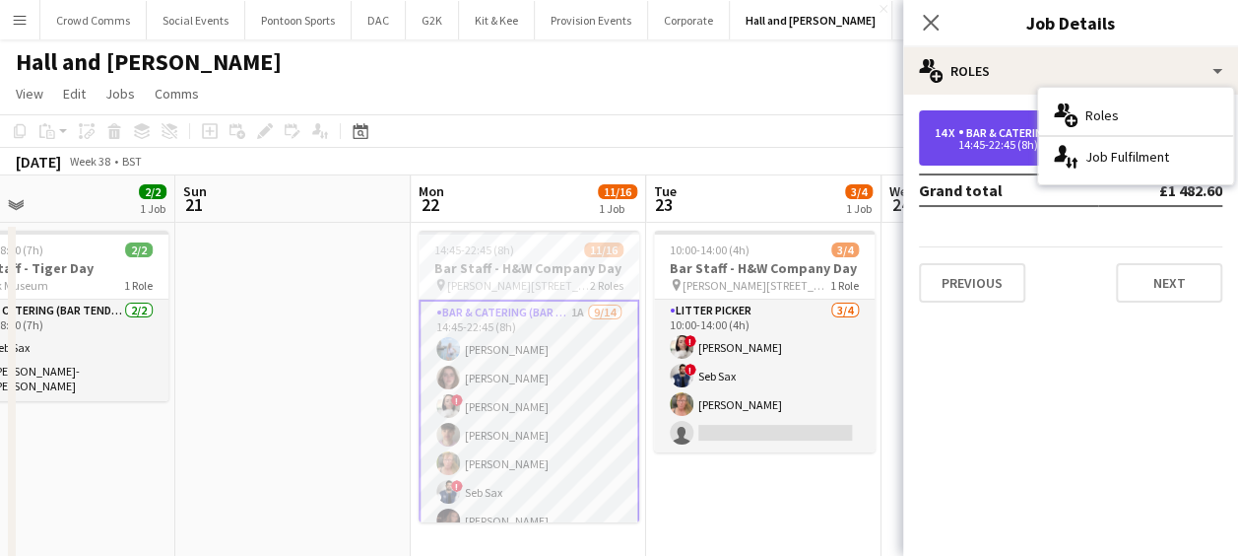
click at [973, 121] on div "14 x Bar & Catering (Bar Tender) £1 482.60 14:45-22:45 (8h)" at bounding box center [1070, 137] width 303 height 55
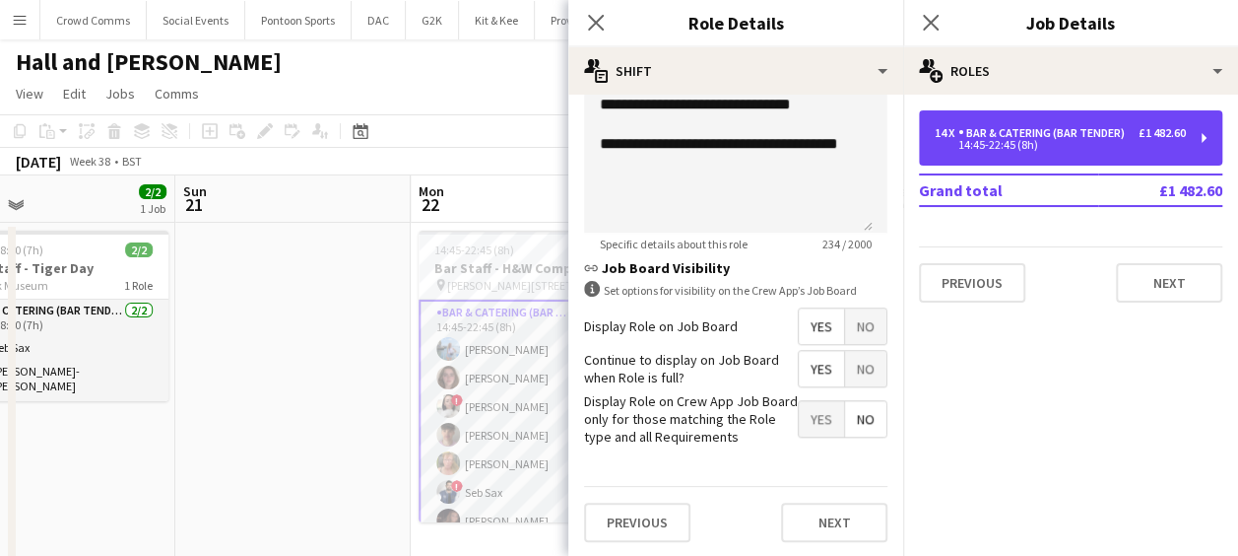
scroll to position [0, 0]
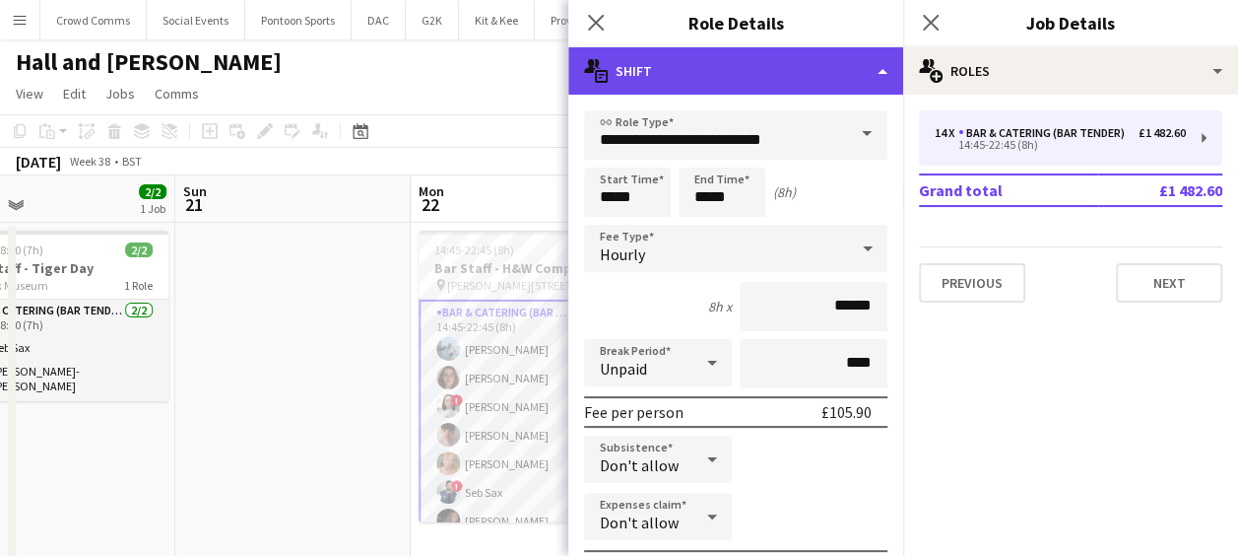
click at [822, 60] on div "multiple-actions-text Shift" at bounding box center [735, 70] width 335 height 47
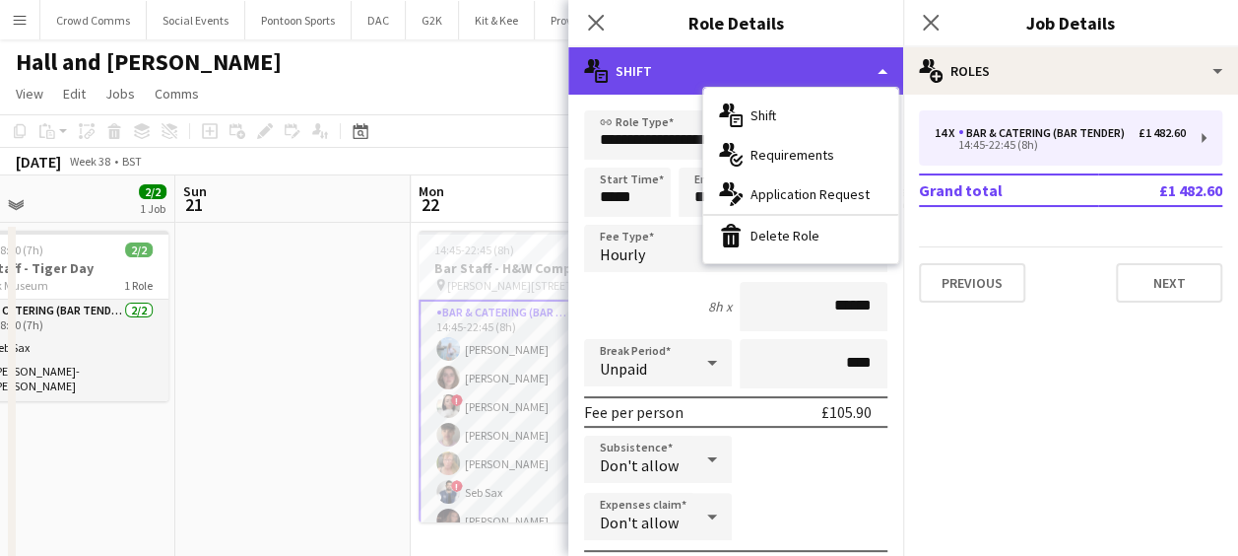
click at [851, 59] on div "multiple-actions-text Shift" at bounding box center [735, 70] width 335 height 47
click at [875, 79] on div "multiple-actions-text Shift" at bounding box center [735, 70] width 335 height 47
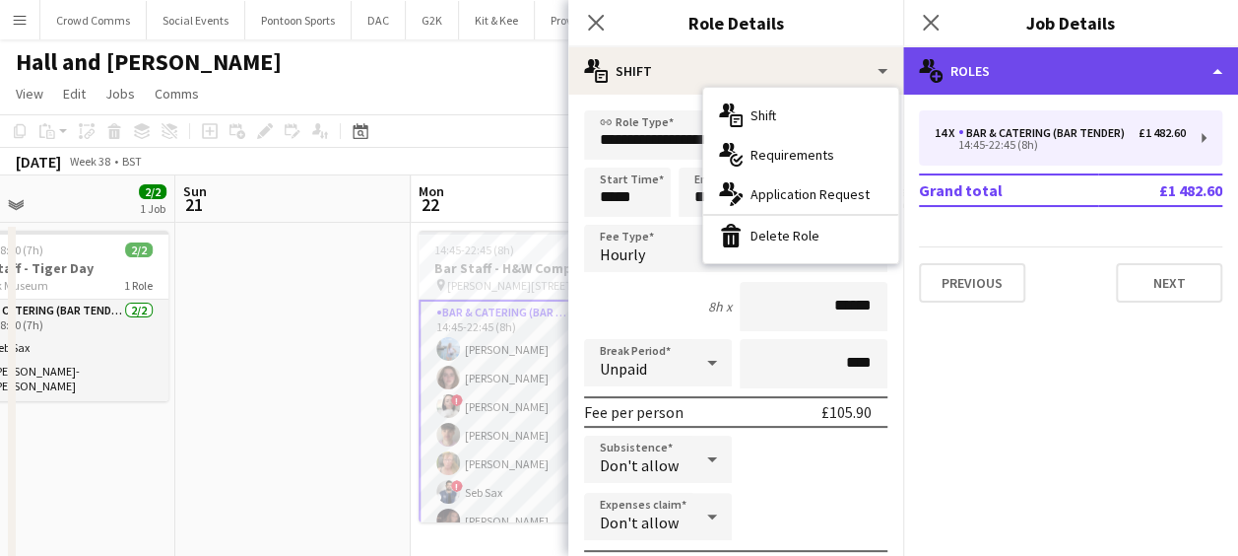
click at [1029, 66] on div "multiple-users-add Roles" at bounding box center [1070, 70] width 335 height 47
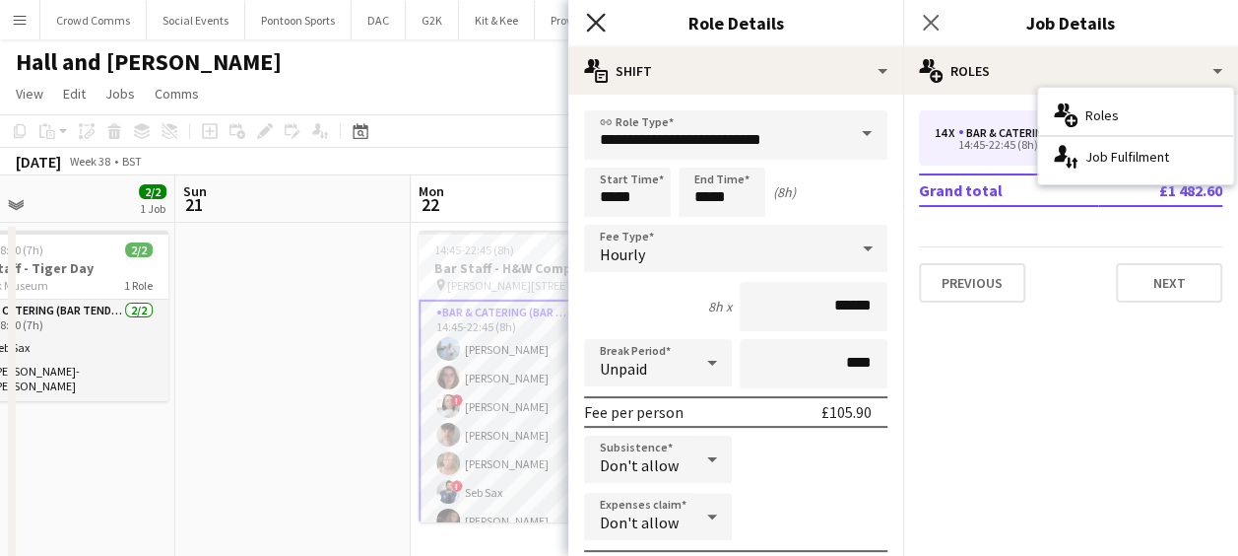
click at [592, 24] on icon "Close pop-in" at bounding box center [595, 22] width 19 height 19
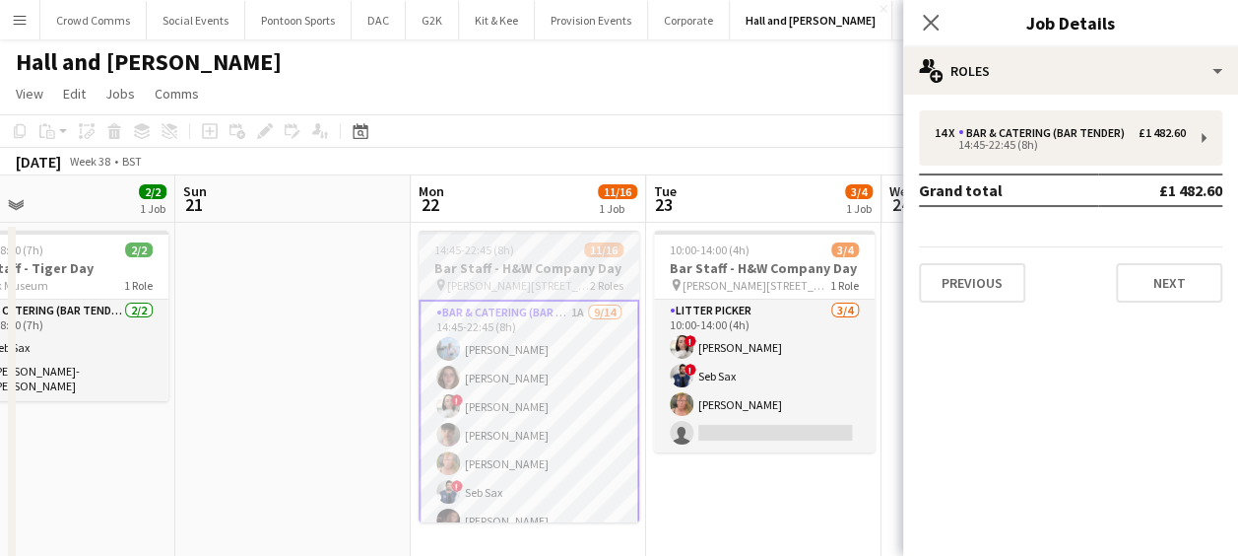
click at [538, 269] on h3 "Bar Staff - H&W Company Day" at bounding box center [529, 268] width 221 height 18
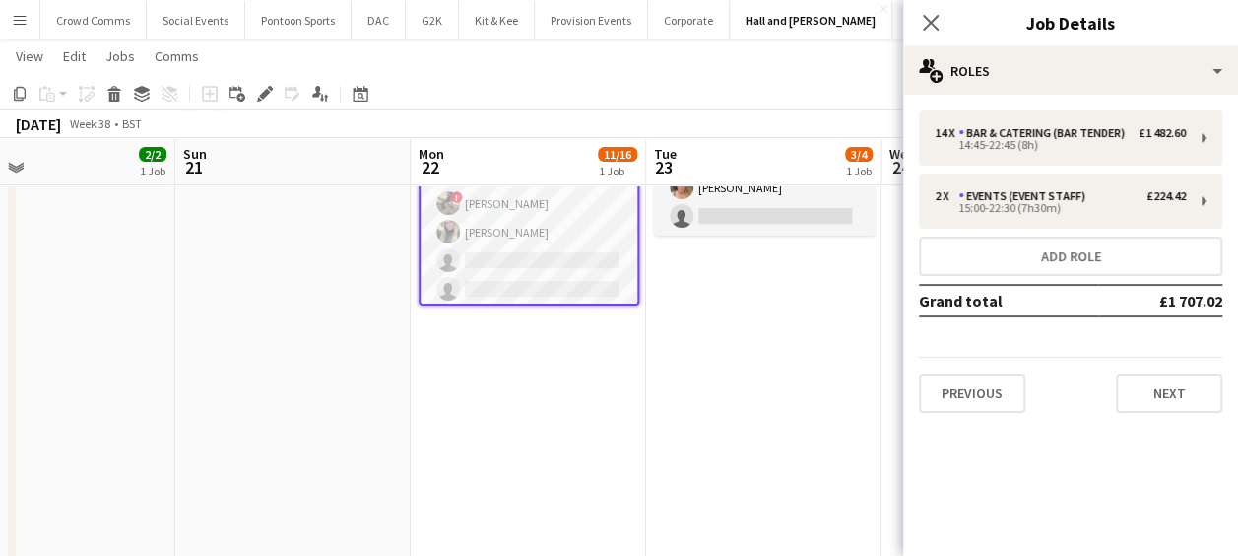
scroll to position [135, 0]
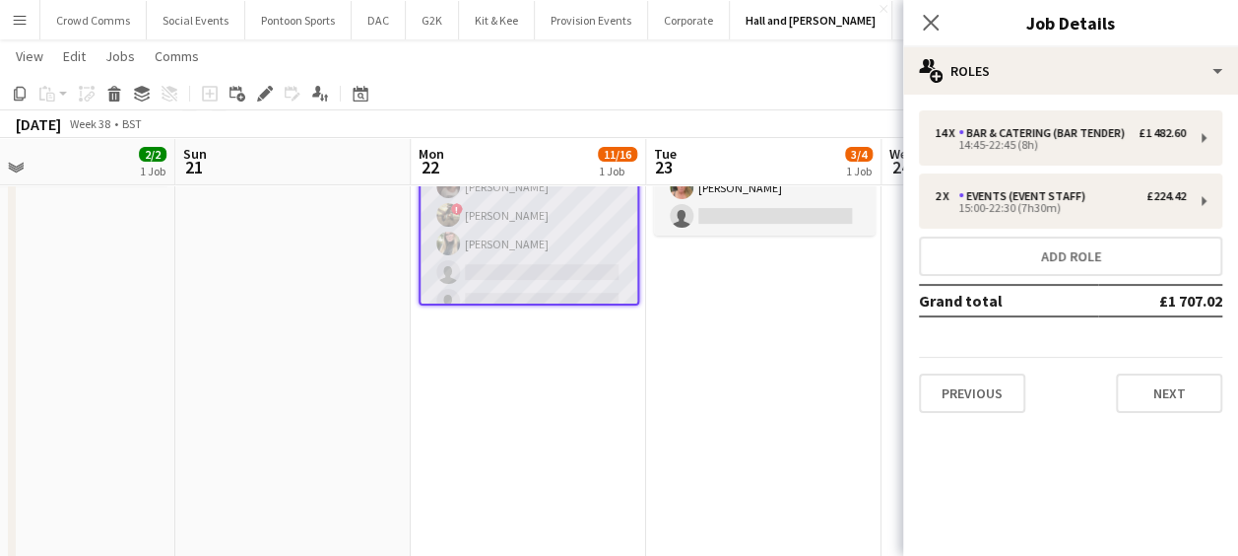
click at [542, 266] on app-card-role "Bar & Catering (Bar Tender) 1A [DATE] 14:45-22:45 (8h) [PERSON_NAME] [PERSON_NA…" at bounding box center [529, 186] width 217 height 438
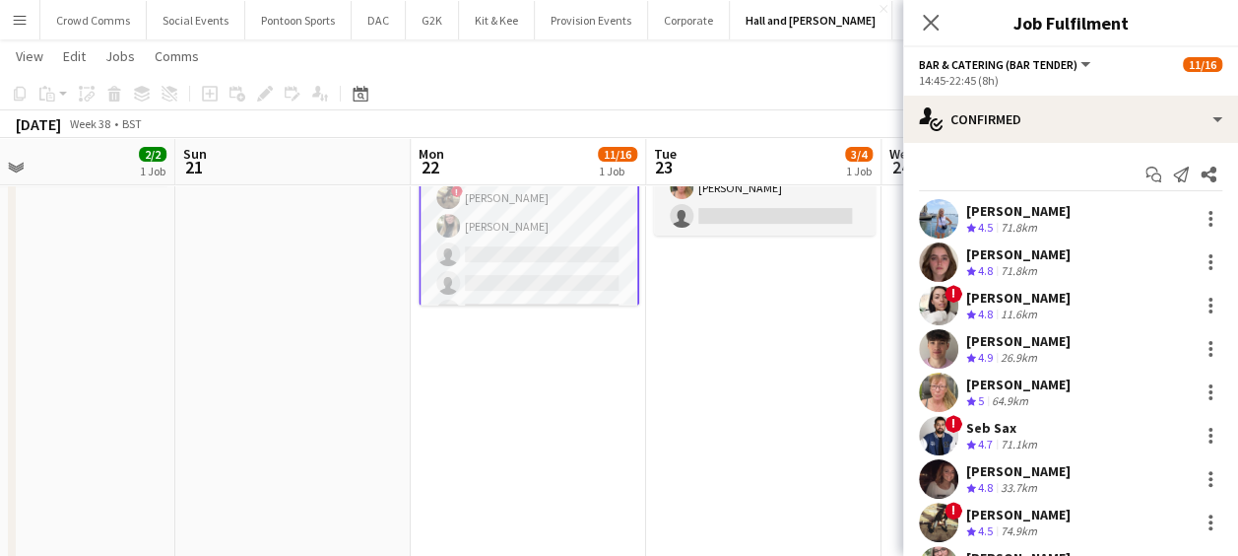
scroll to position [137, 0]
click at [1173, 181] on icon at bounding box center [1181, 175] width 16 height 16
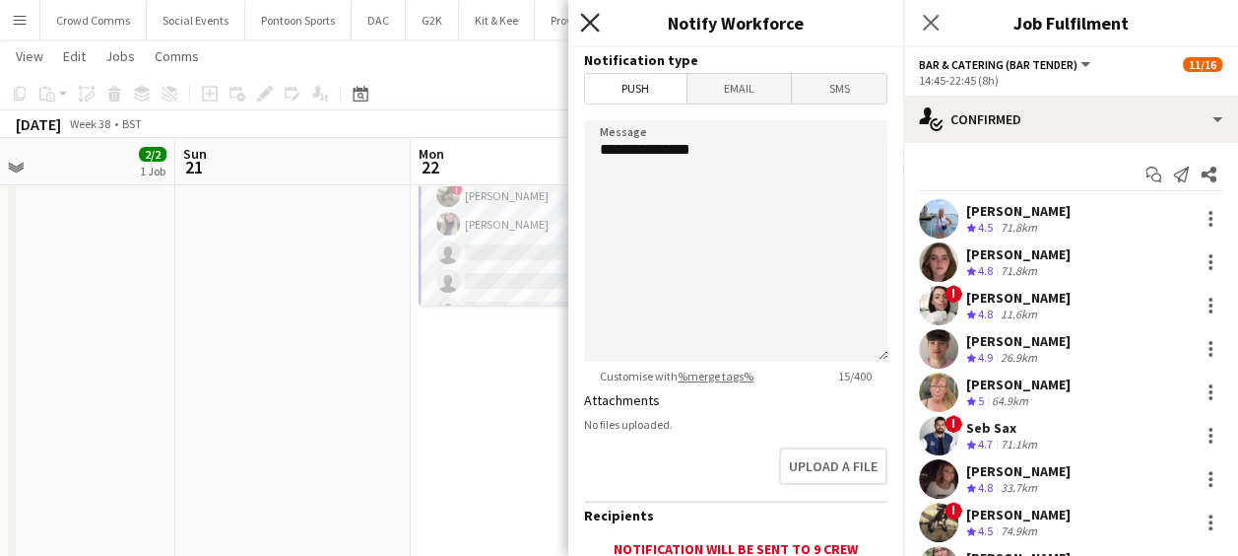
click at [590, 15] on icon "Close pop-in" at bounding box center [589, 22] width 19 height 19
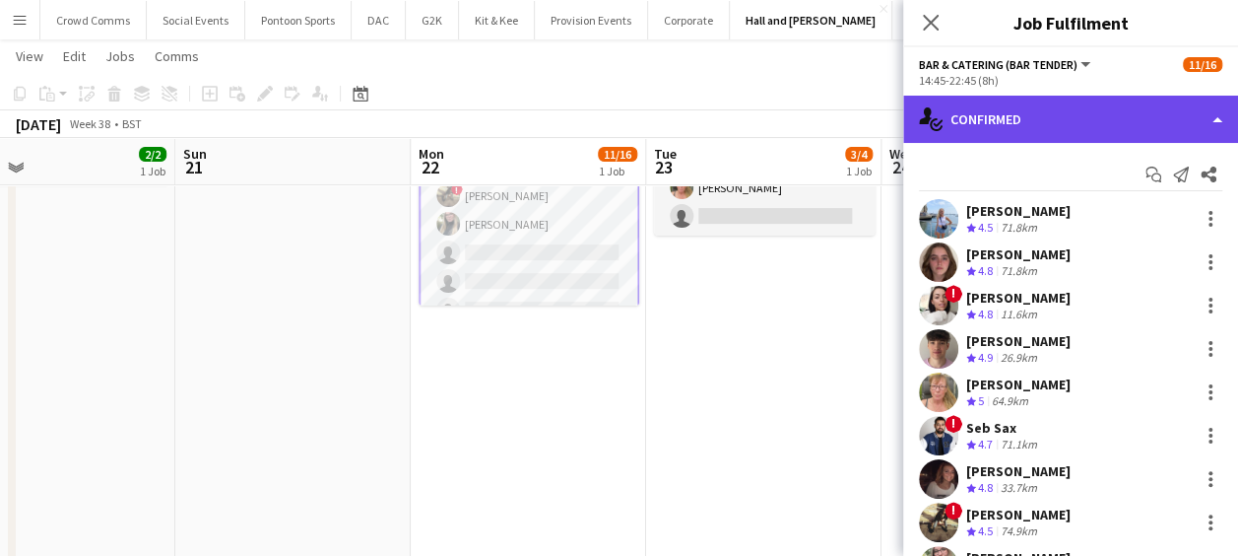
click at [1212, 112] on div "single-neutral-actions-check-2 Confirmed" at bounding box center [1070, 119] width 335 height 47
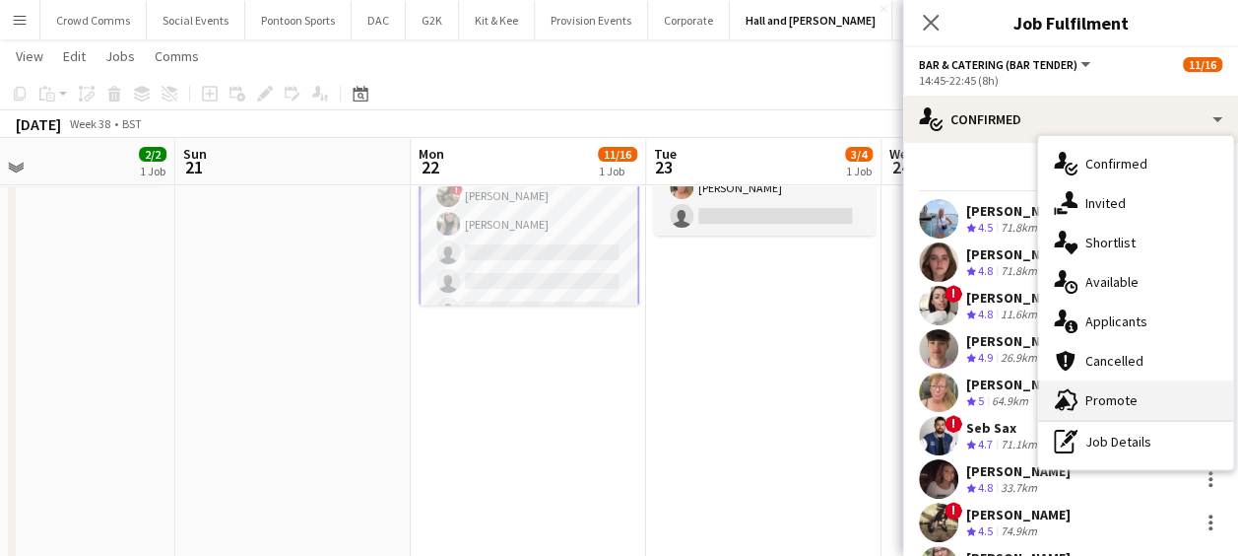
click at [1131, 394] on span "Promote" at bounding box center [1112, 400] width 52 height 18
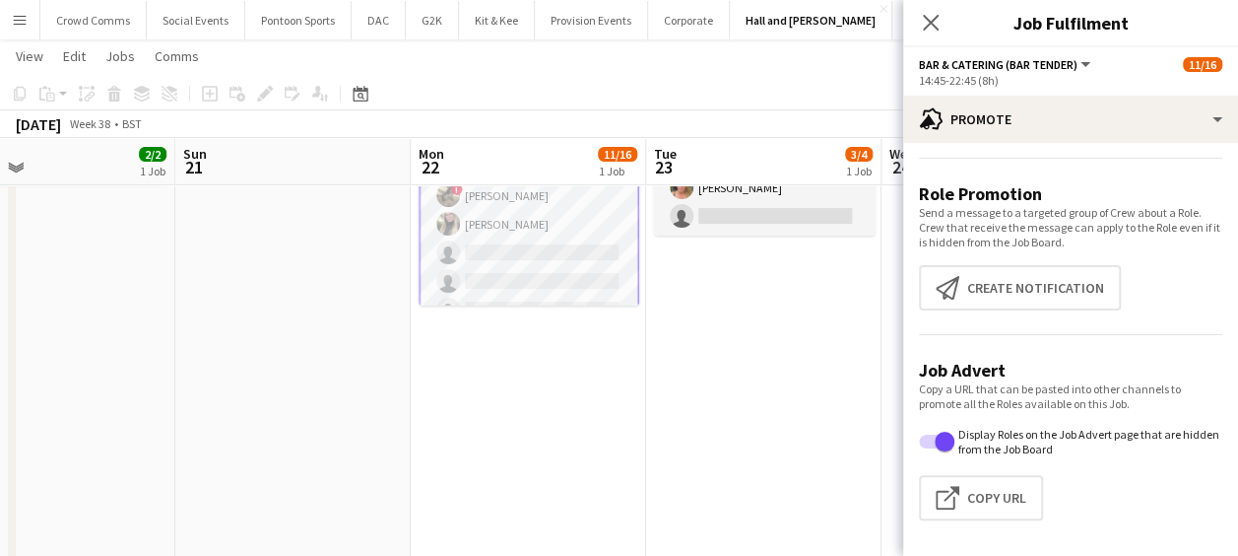
scroll to position [67, 0]
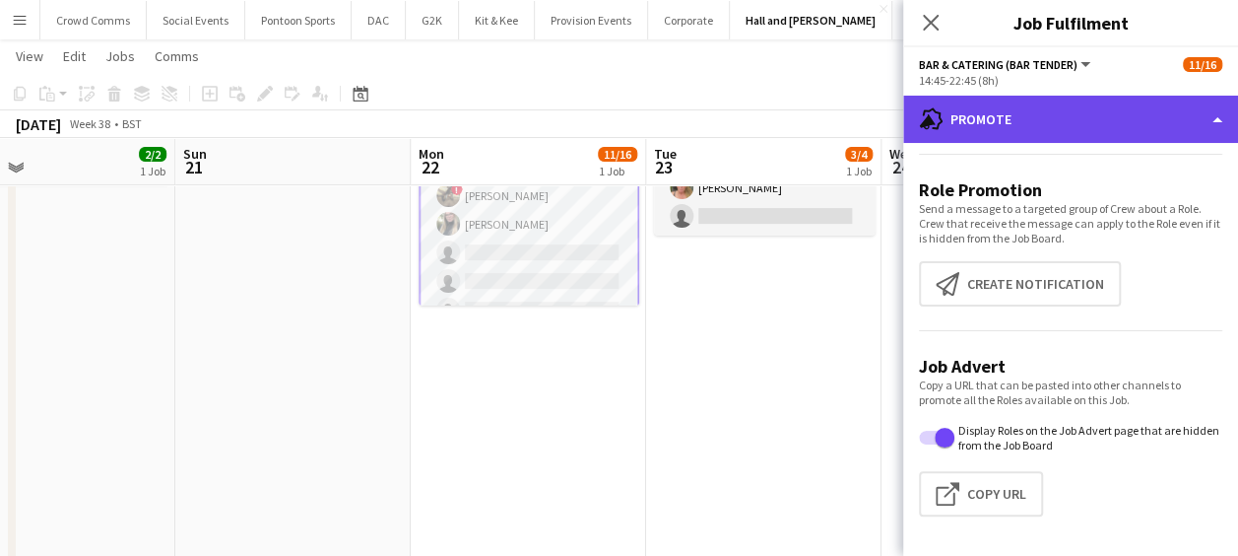
click at [1181, 123] on div "advertising-megaphone Promote" at bounding box center [1070, 119] width 335 height 47
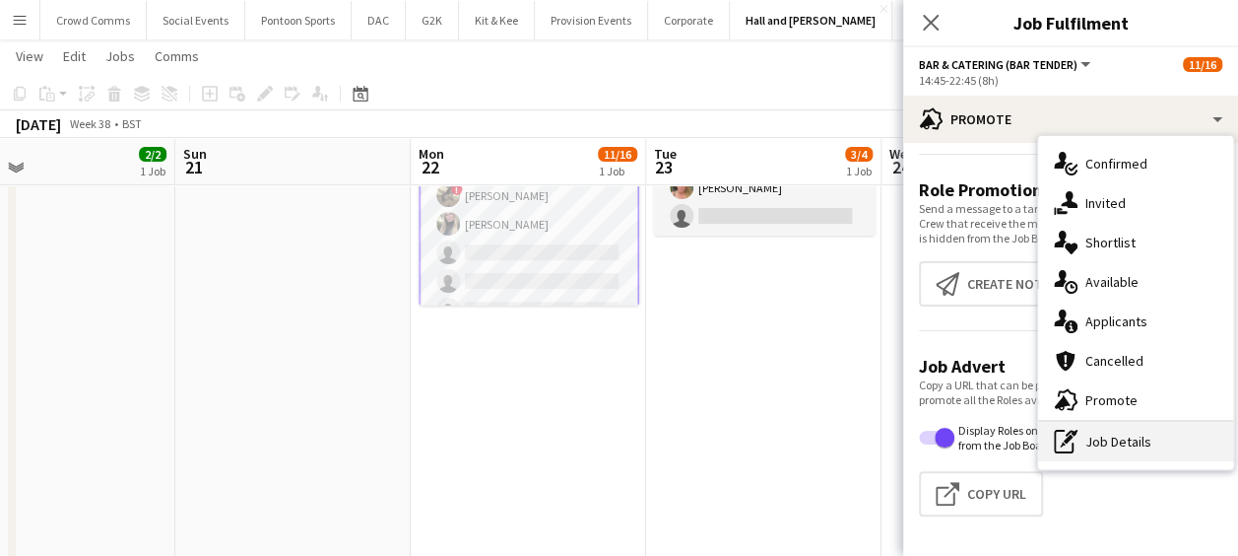
click at [1145, 439] on div "pen-write Job Details" at bounding box center [1135, 441] width 195 height 39
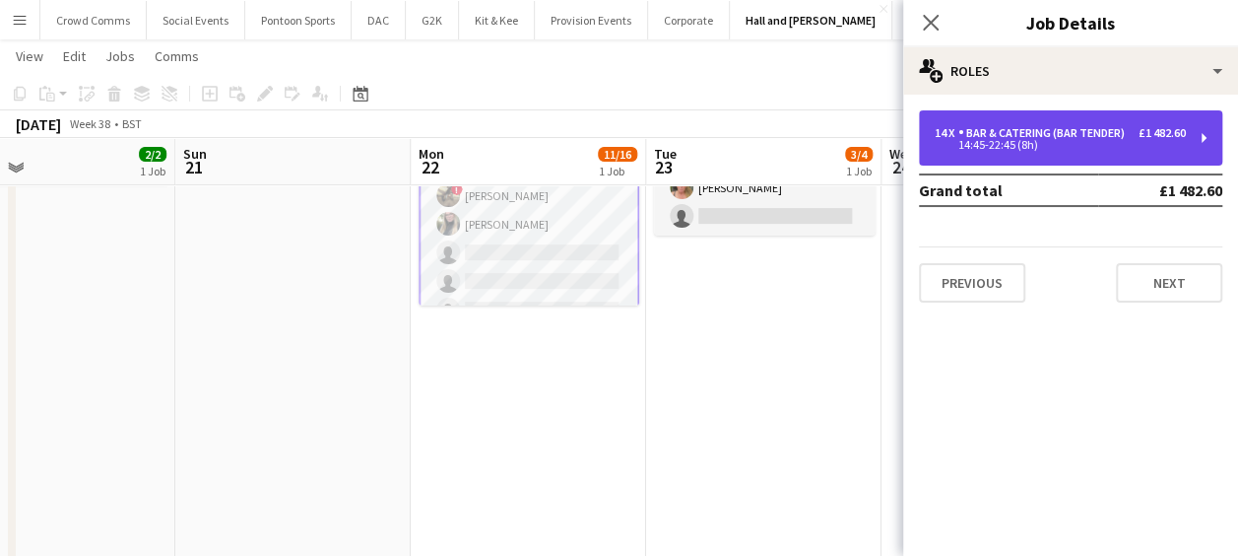
click at [1175, 144] on div "14:45-22:45 (8h)" at bounding box center [1060, 145] width 251 height 10
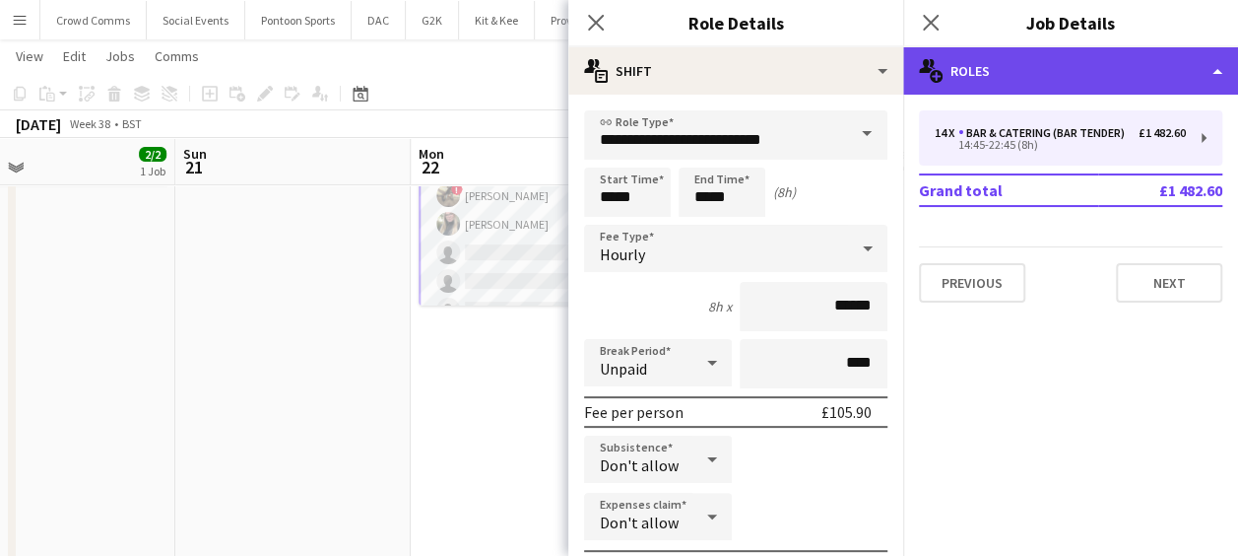
click at [1112, 63] on div "multiple-users-add Roles" at bounding box center [1070, 70] width 335 height 47
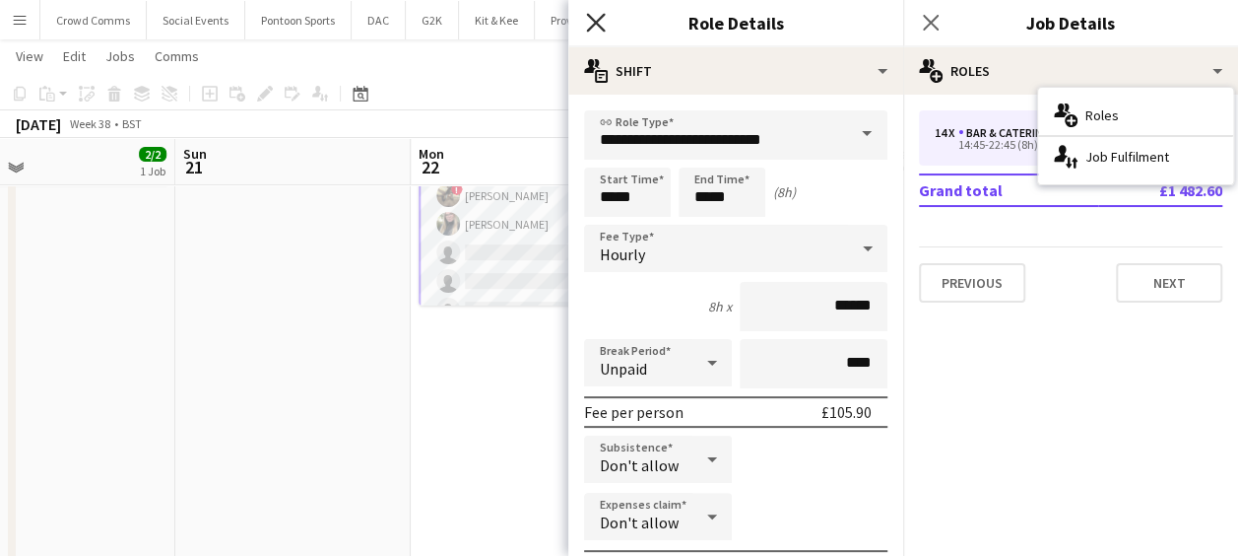
click at [595, 21] on icon "Close pop-in" at bounding box center [595, 22] width 19 height 19
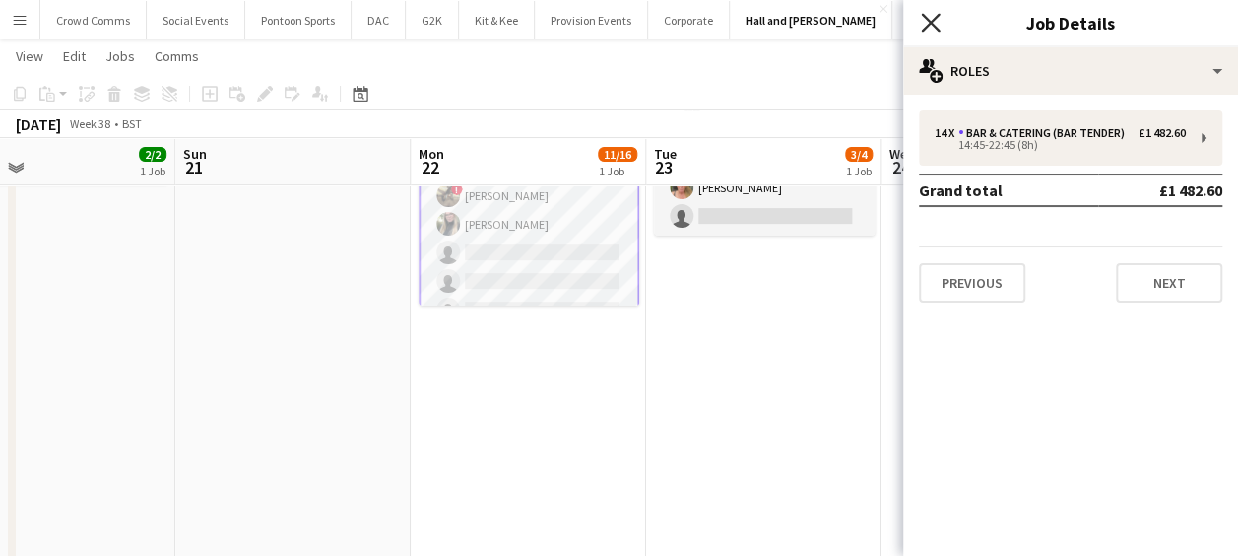
click at [934, 17] on icon "Close pop-in" at bounding box center [930, 22] width 19 height 19
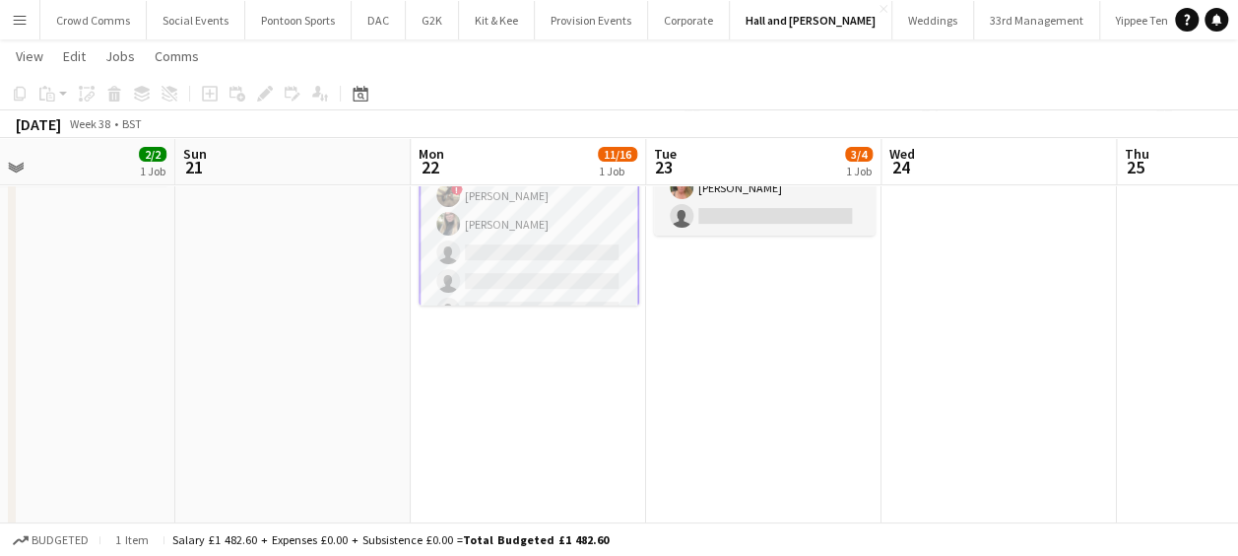
click at [528, 209] on app-card-role "Bar & Catering (Bar Tender) 1A [DATE] 14:45-22:45 (8h) [PERSON_NAME] [PERSON_NA…" at bounding box center [529, 167] width 221 height 442
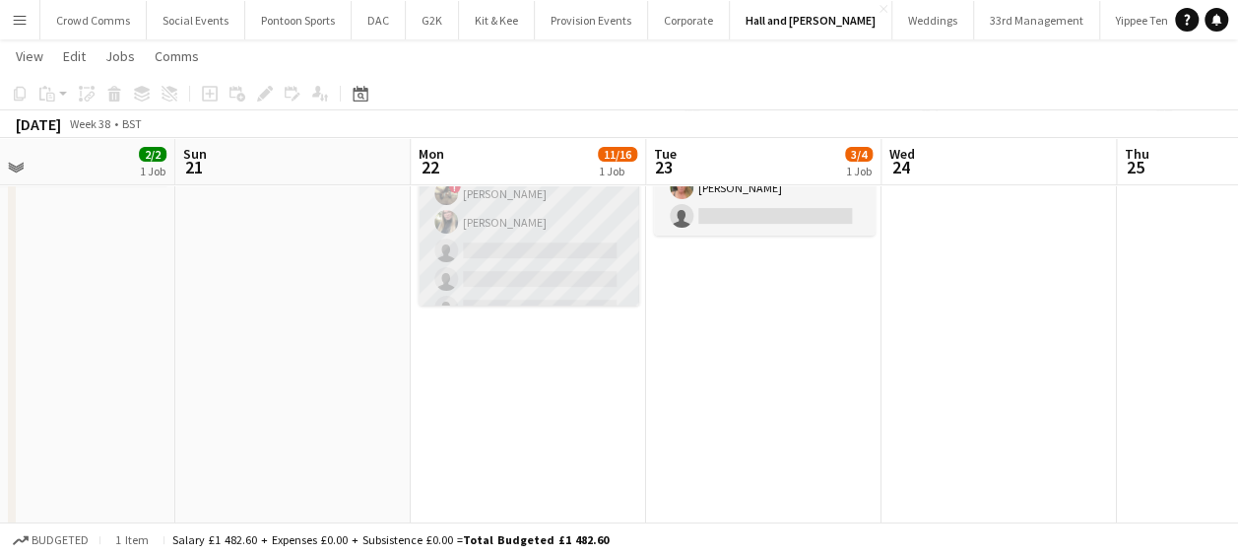
scroll to position [135, 0]
click at [581, 251] on app-card-role "Bar & Catering (Bar Tender) 1A [DATE] 14:45-22:45 (8h) [PERSON_NAME] [PERSON_NA…" at bounding box center [529, 167] width 221 height 438
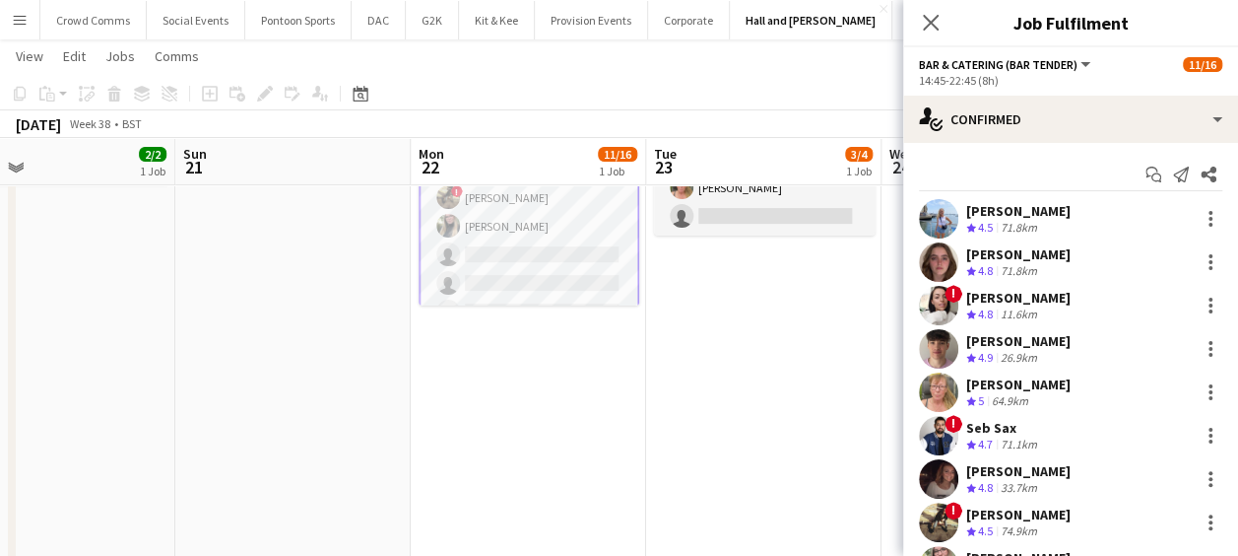
scroll to position [137, 0]
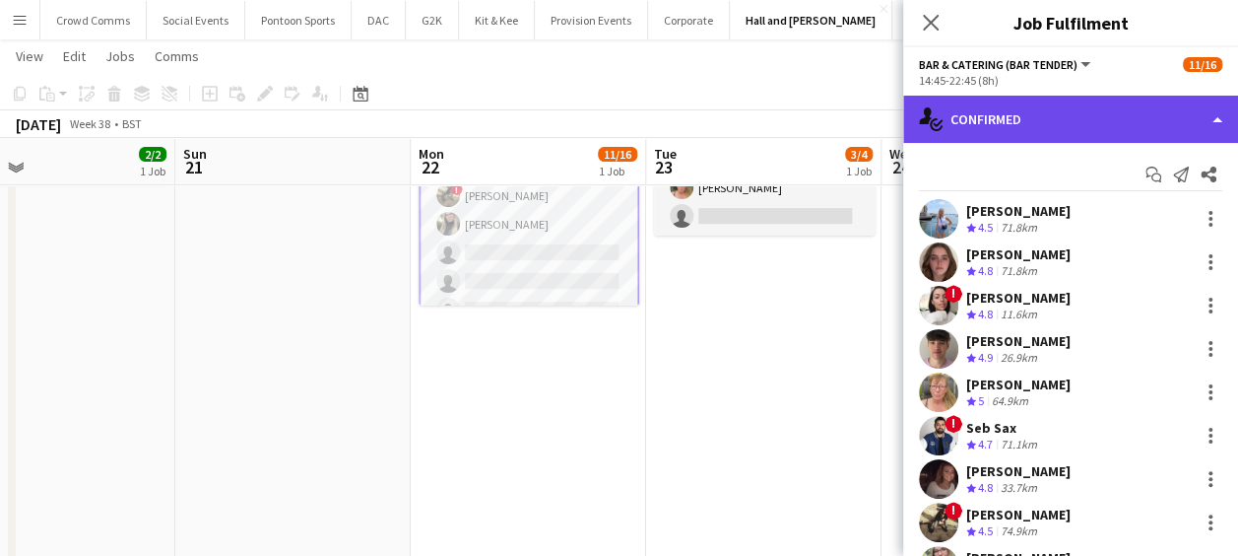
click at [1092, 115] on div "single-neutral-actions-check-2 Confirmed" at bounding box center [1070, 119] width 335 height 47
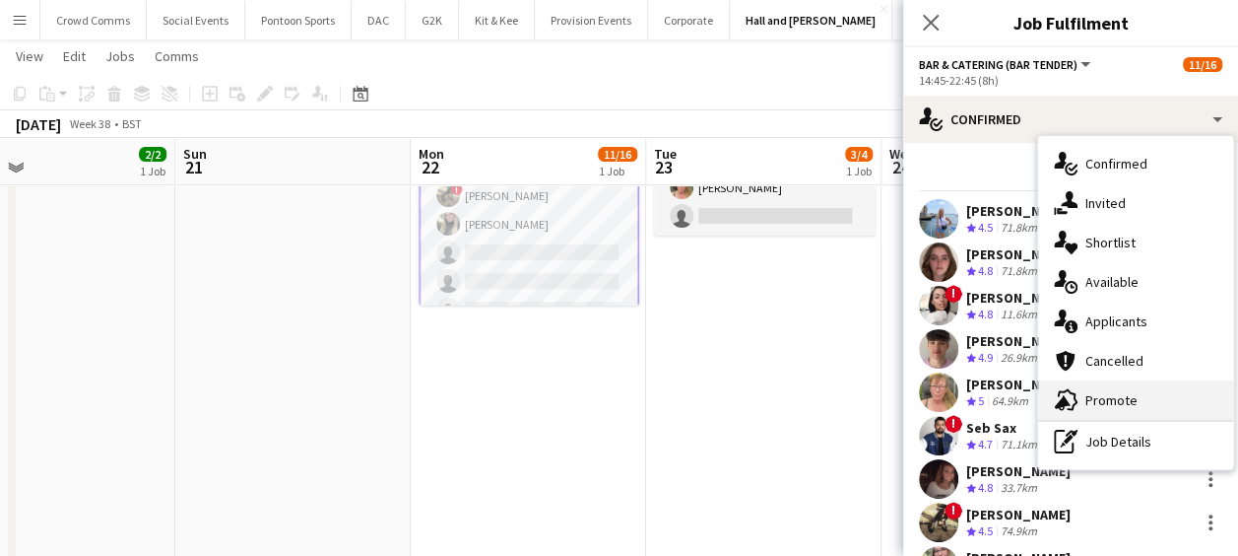
click at [1147, 406] on div "advertising-megaphone Promote" at bounding box center [1135, 399] width 195 height 39
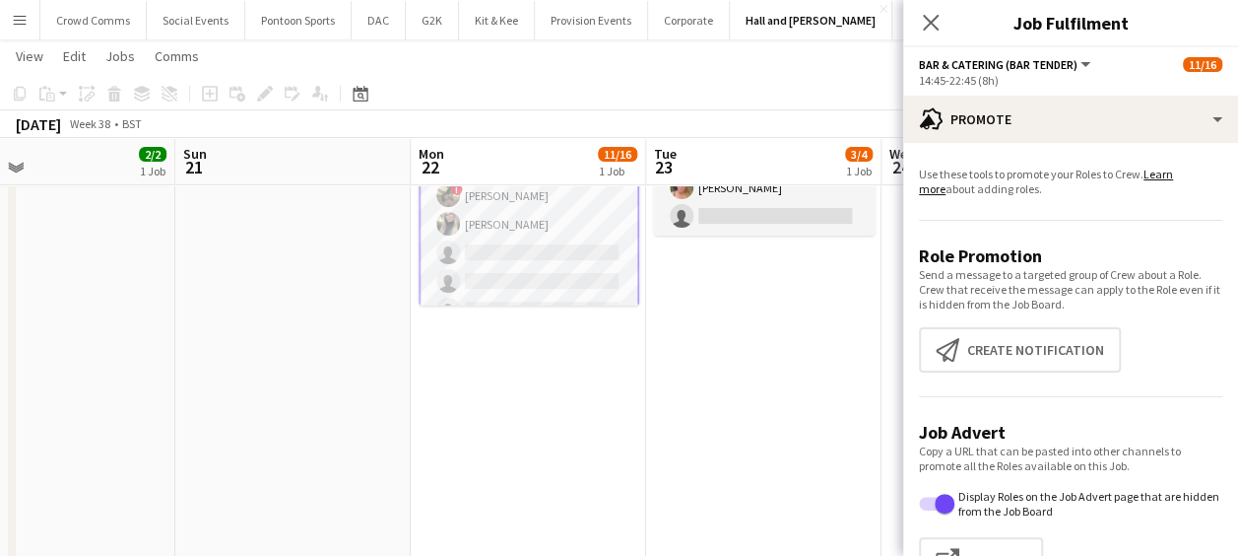
scroll to position [67, 0]
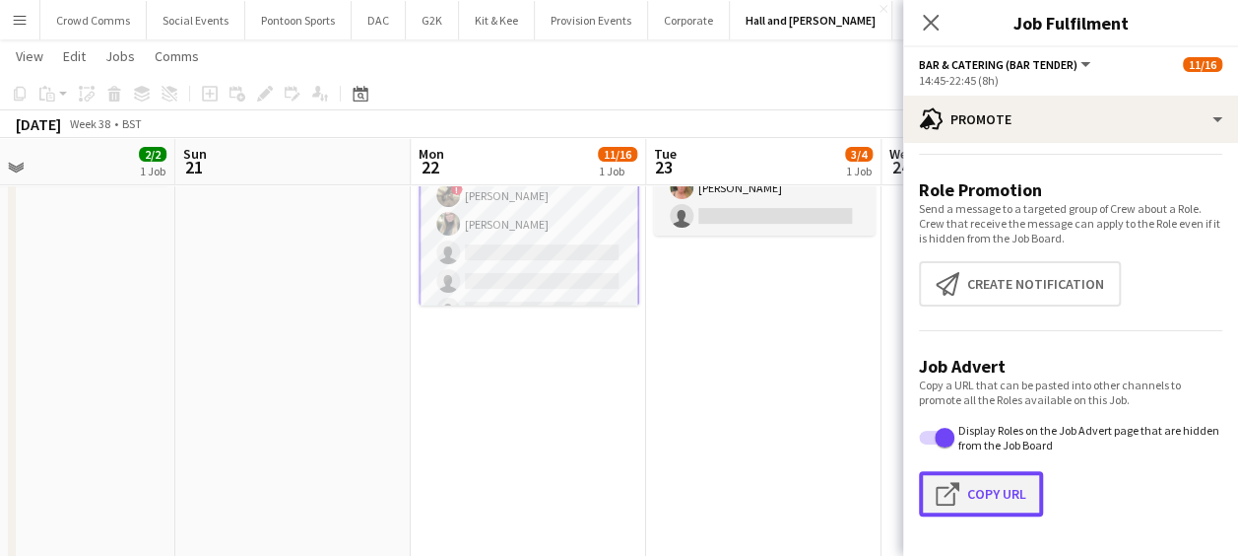
click at [977, 490] on button "Click to copy URL Copy Url" at bounding box center [981, 493] width 124 height 45
click at [936, 20] on icon "Close pop-in" at bounding box center [930, 22] width 19 height 19
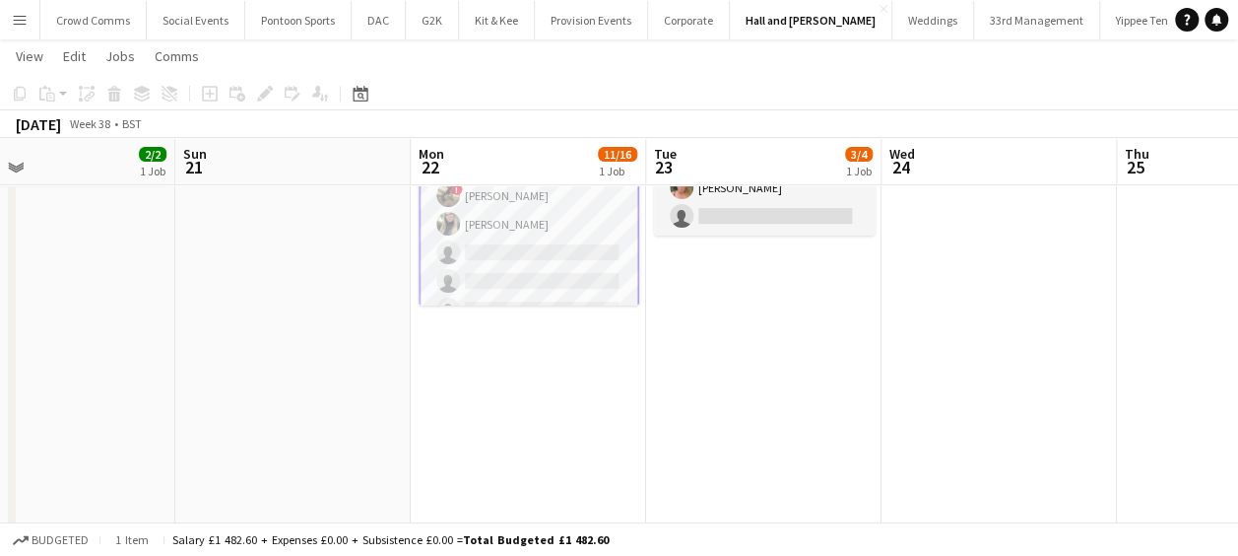
click at [22, 26] on app-icon "Menu" at bounding box center [20, 20] width 16 height 16
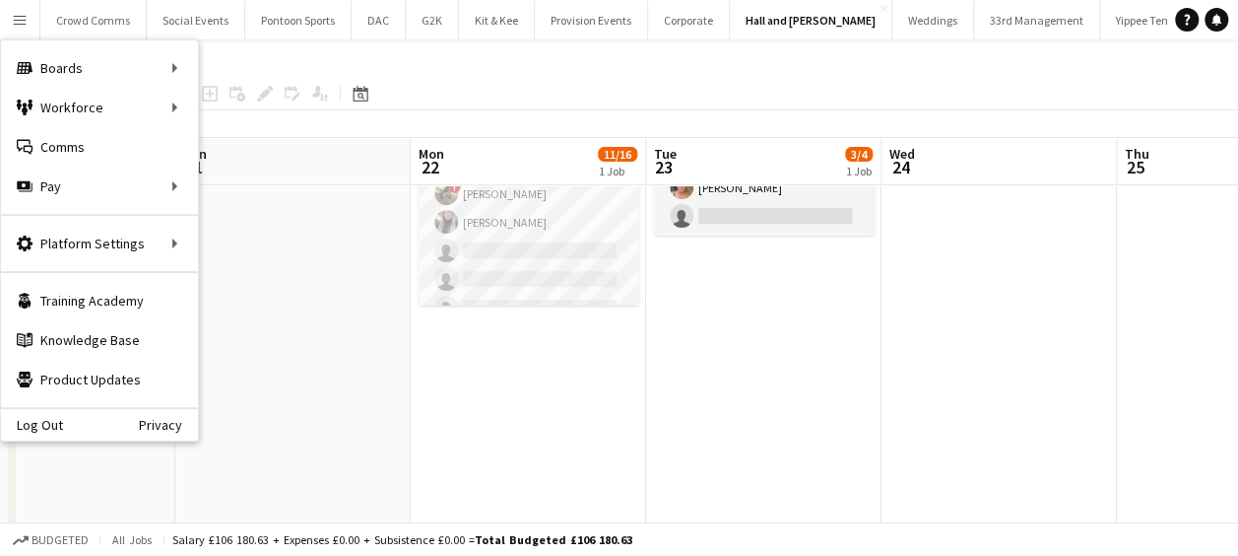
scroll to position [135, 0]
click at [213, 102] on link "My Workforce" at bounding box center [297, 107] width 197 height 39
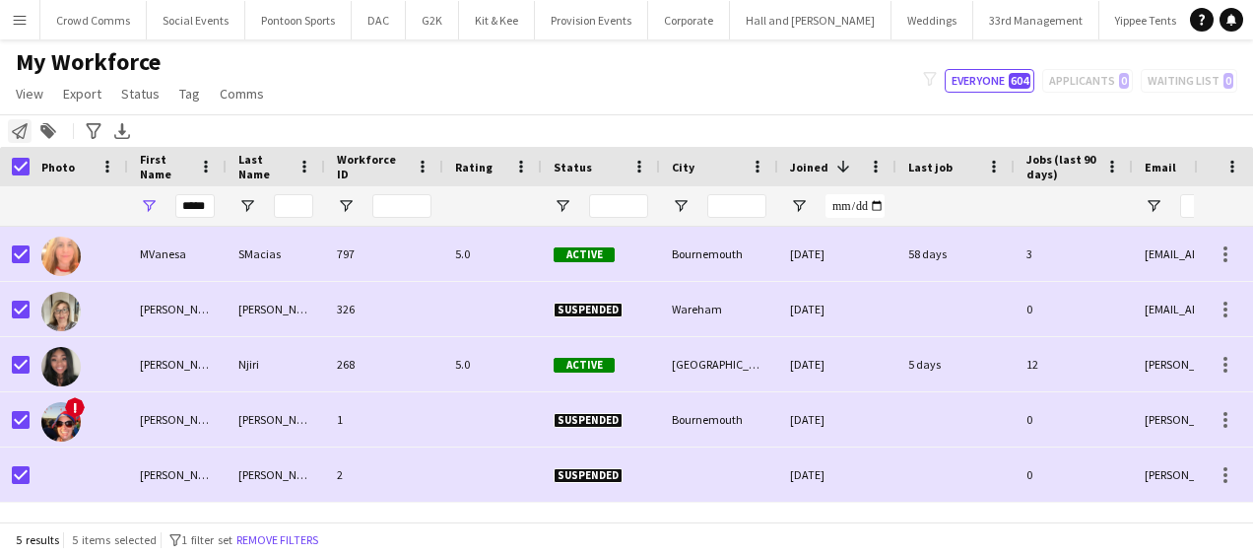
click at [23, 132] on icon "Notify workforce" at bounding box center [20, 131] width 16 height 16
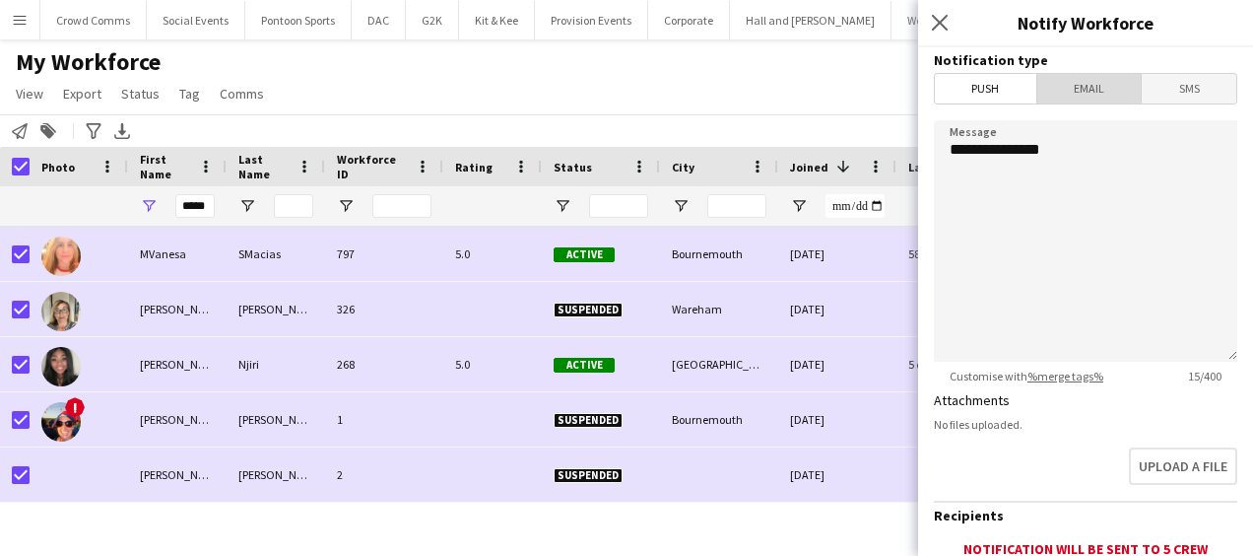
click at [1084, 84] on span "Email" at bounding box center [1089, 89] width 104 height 30
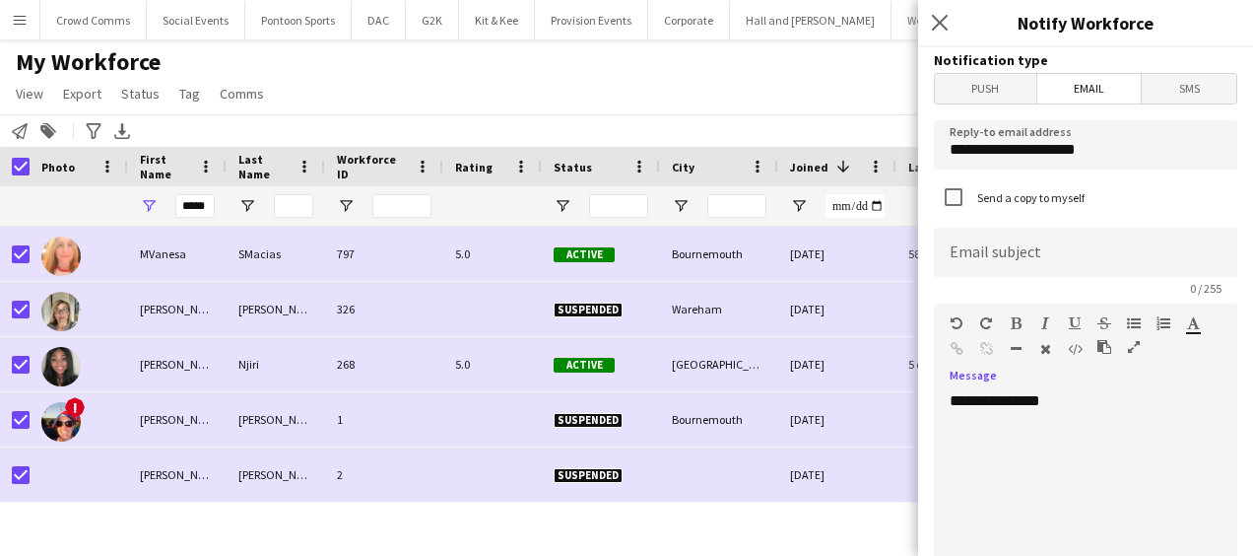
click at [1068, 406] on div "**********" at bounding box center [1078, 509] width 289 height 236
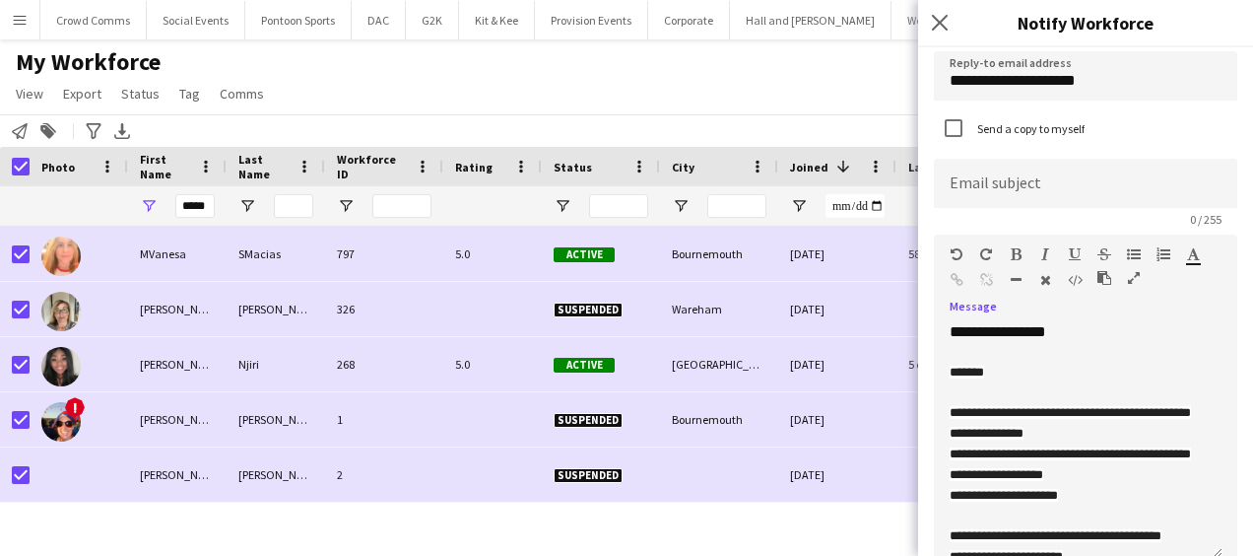
click at [980, 377] on span "*******" at bounding box center [967, 372] width 34 height 13
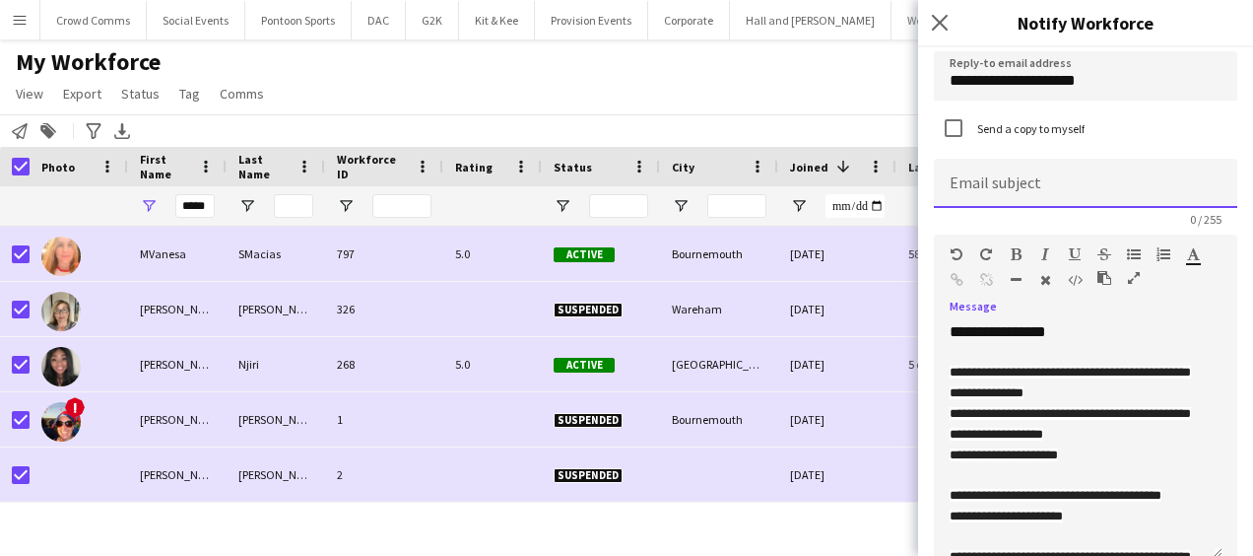
click at [1084, 184] on input at bounding box center [1085, 183] width 303 height 49
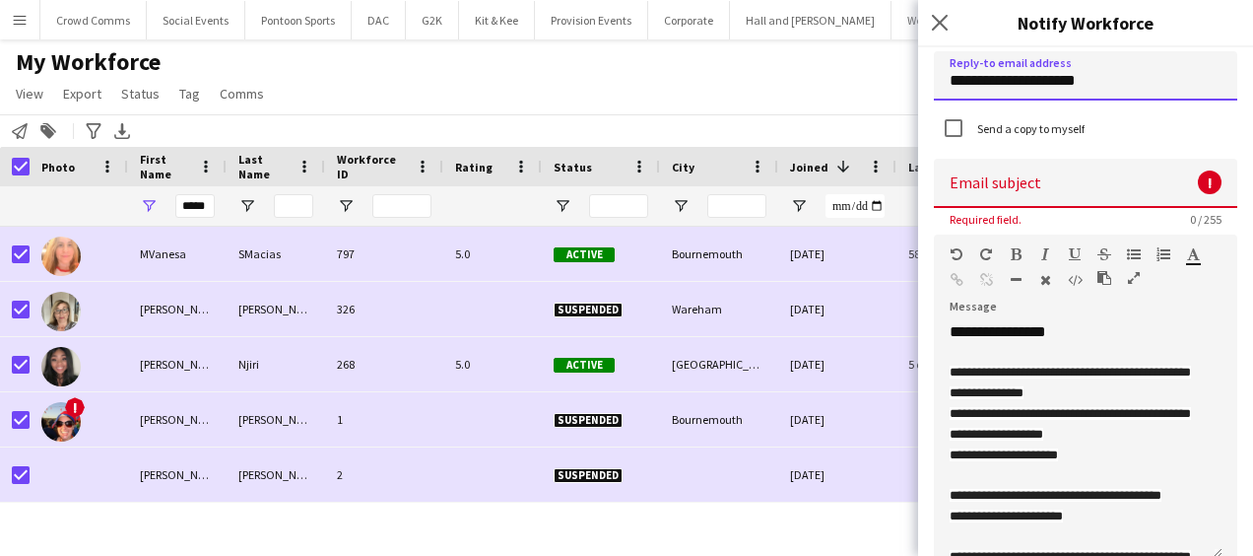
drag, startPoint x: 1111, startPoint y: 80, endPoint x: 833, endPoint y: 73, distance: 278.9
click at [833, 73] on body "Menu Boards Boards Boards All jobs Status Workforce Workforce My Workforce Recr…" at bounding box center [626, 278] width 1253 height 556
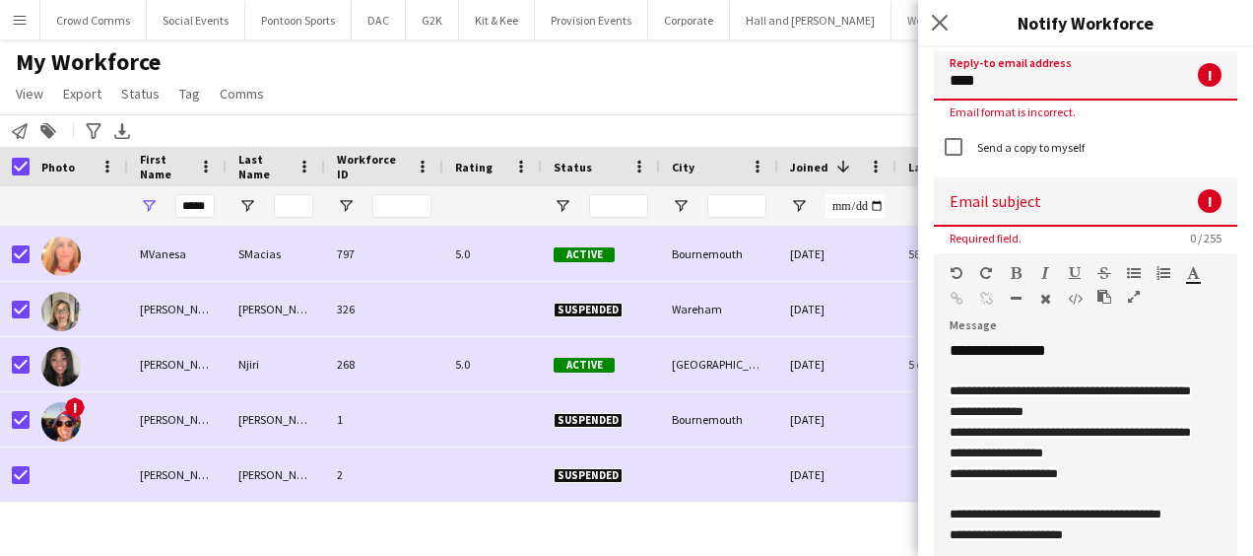
type input "**********"
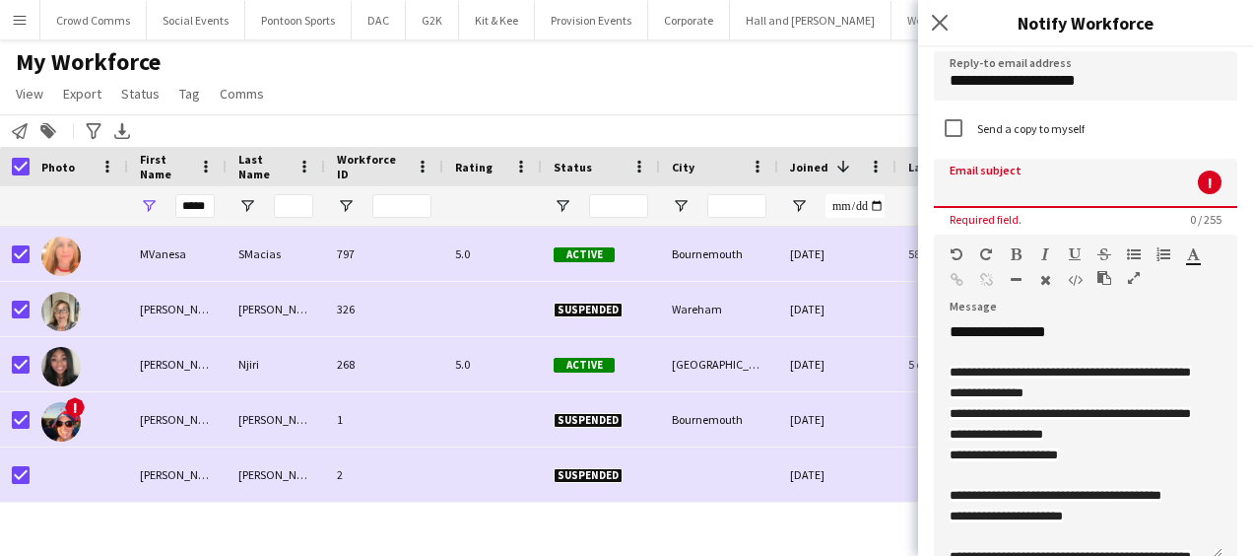
click at [981, 204] on input at bounding box center [1085, 183] width 303 height 49
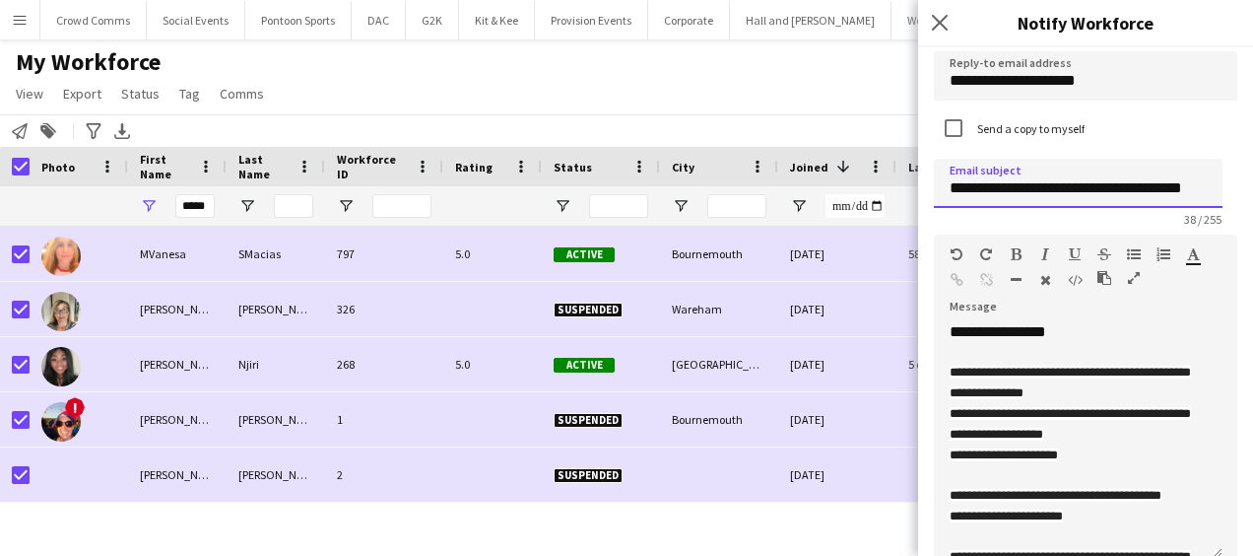
scroll to position [0, 18]
click at [1073, 190] on input "**********" at bounding box center [1078, 183] width 289 height 49
click at [1135, 194] on input "**********" at bounding box center [1078, 183] width 289 height 49
type input "**********"
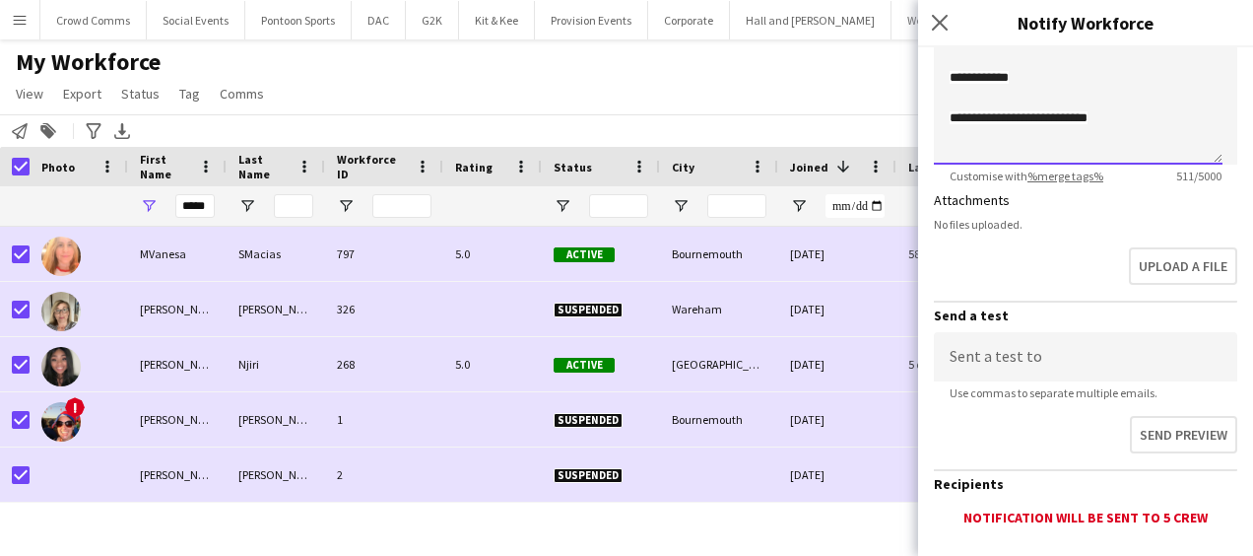
scroll to position [475, 0]
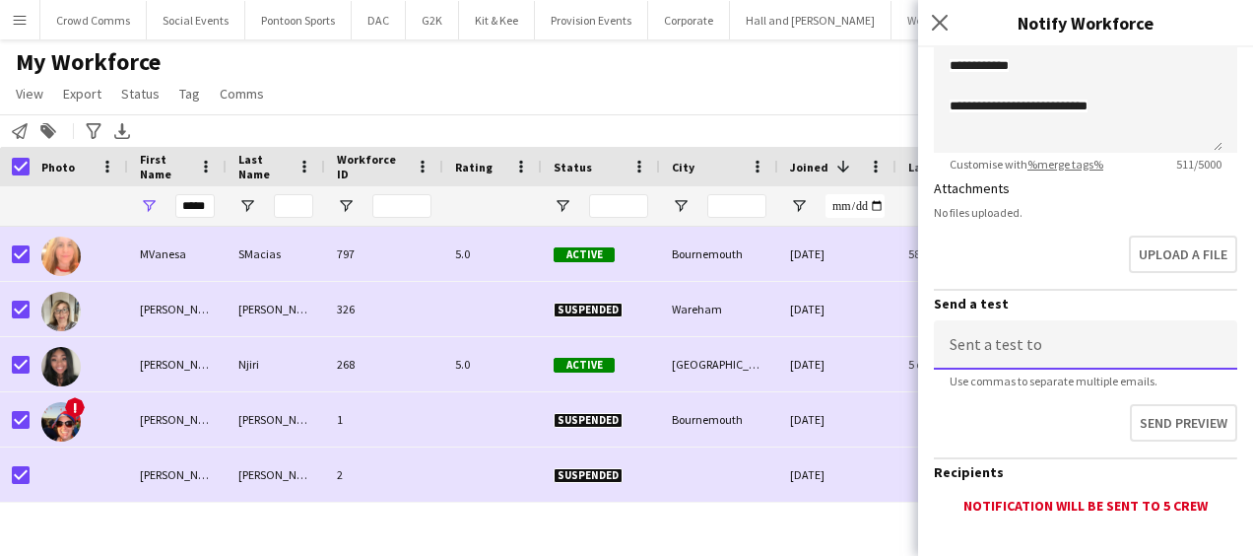
click at [1101, 349] on input at bounding box center [1085, 344] width 303 height 49
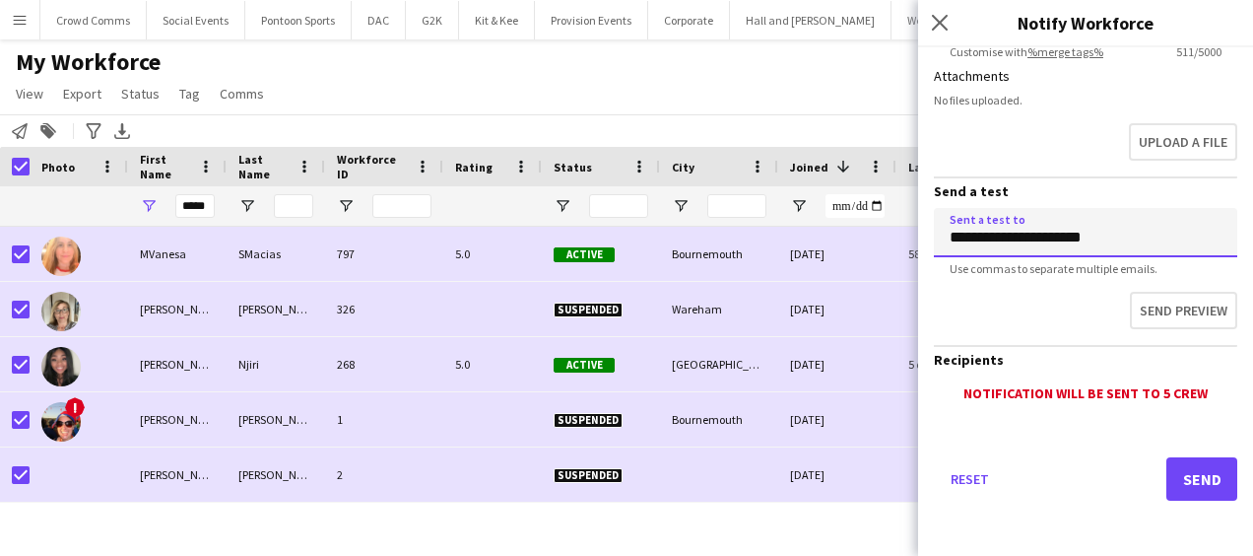
type input "**********"
click at [195, 201] on input "*****" at bounding box center [194, 206] width 39 height 24
type input "*"
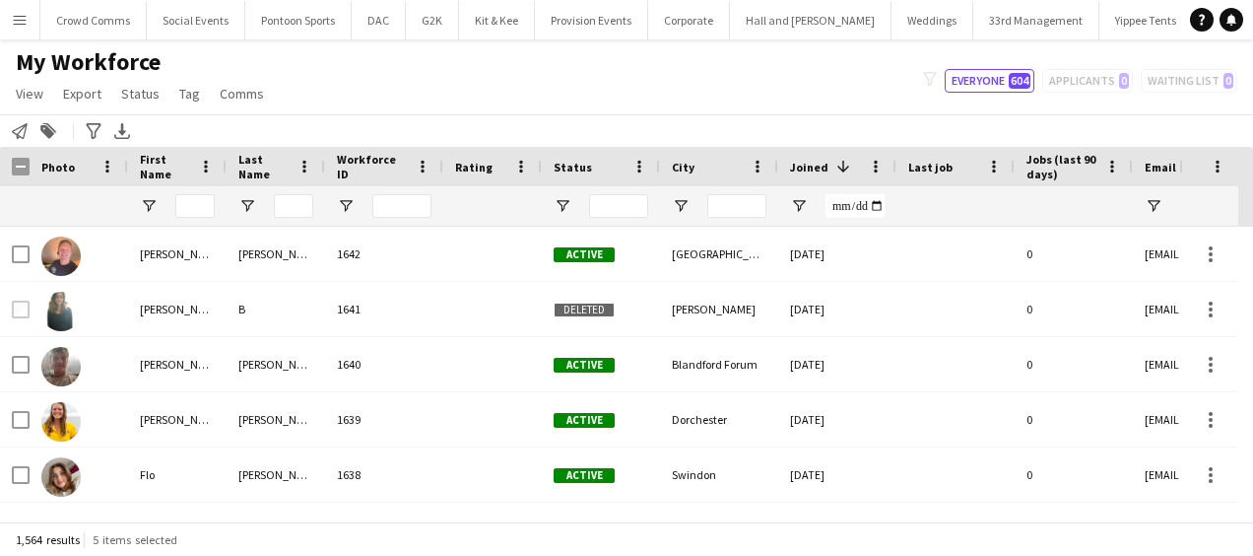
click at [330, 108] on div "My Workforce View Views Default view Language New view Update view Delete view …" at bounding box center [626, 80] width 1253 height 67
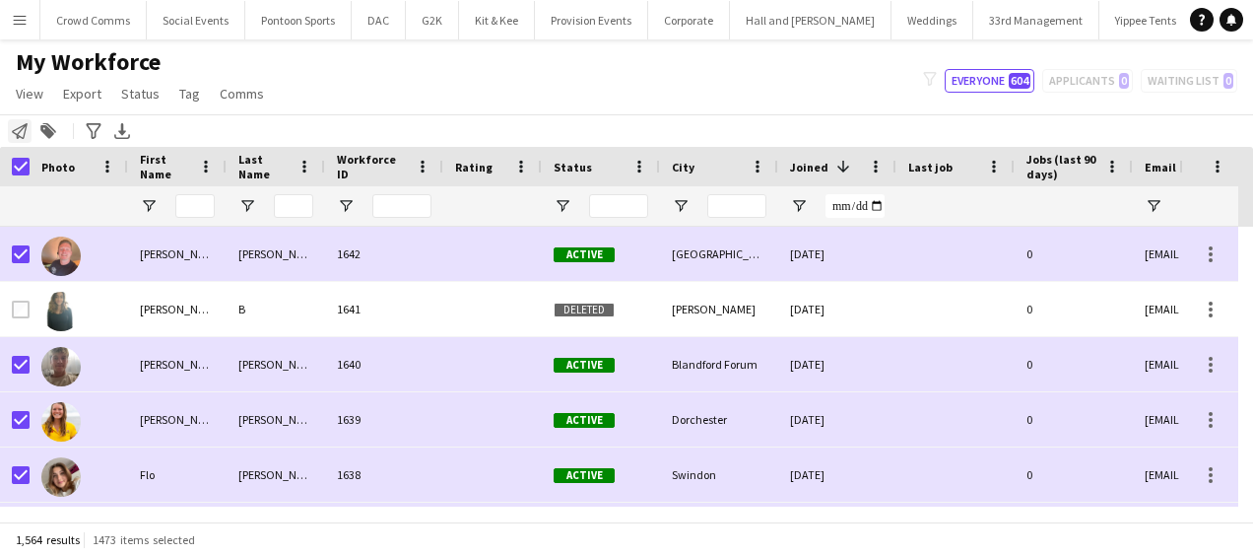
click at [24, 132] on icon at bounding box center [20, 131] width 16 height 16
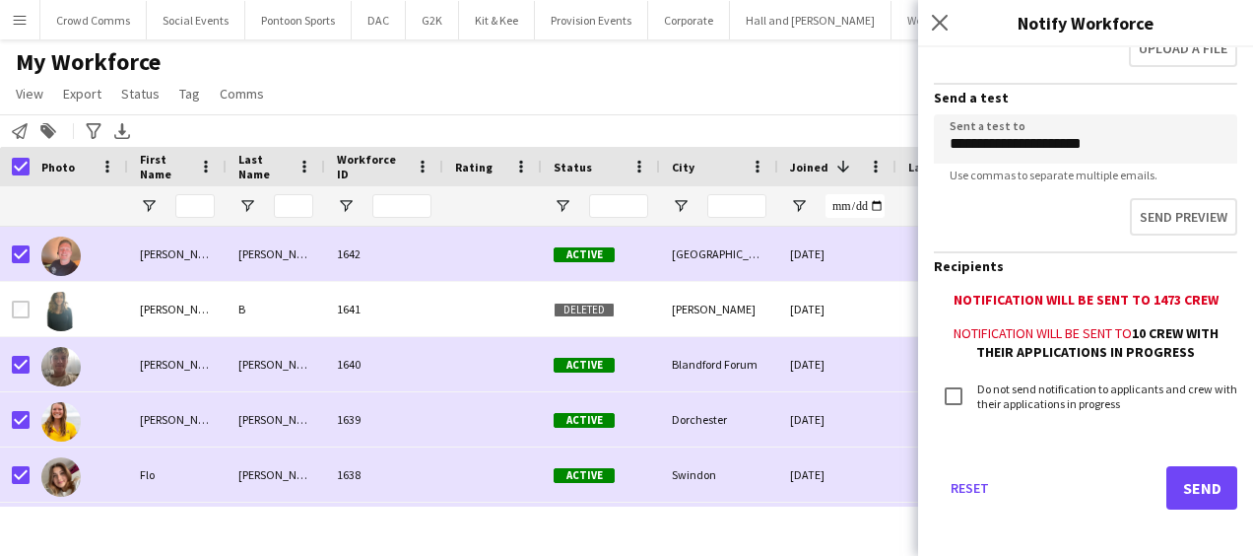
scroll to position [690, 0]
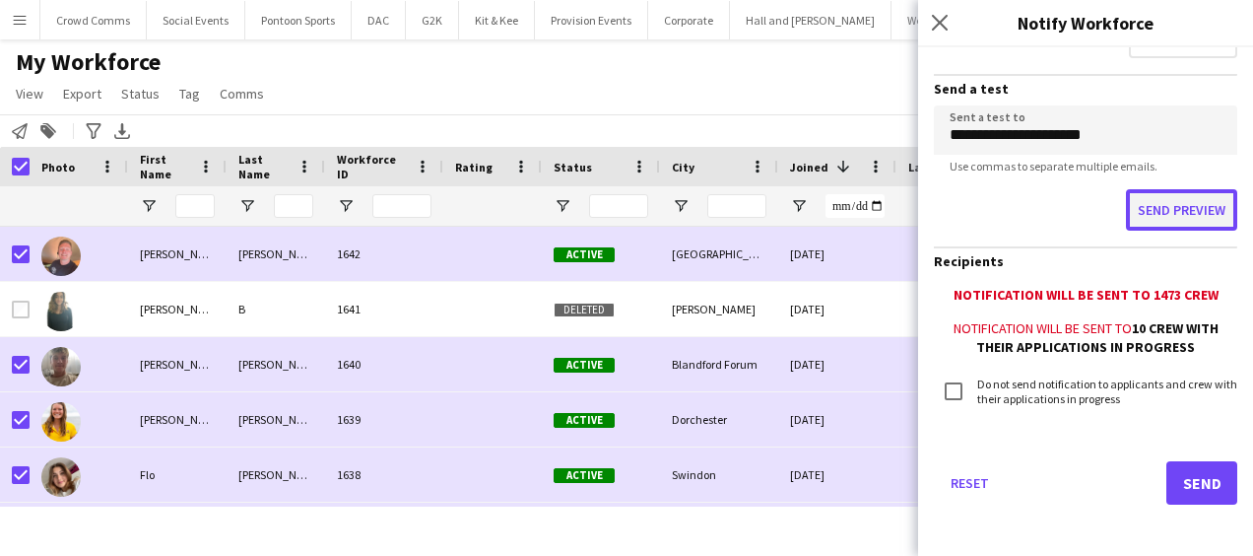
click at [1179, 206] on button "Send preview" at bounding box center [1181, 209] width 111 height 41
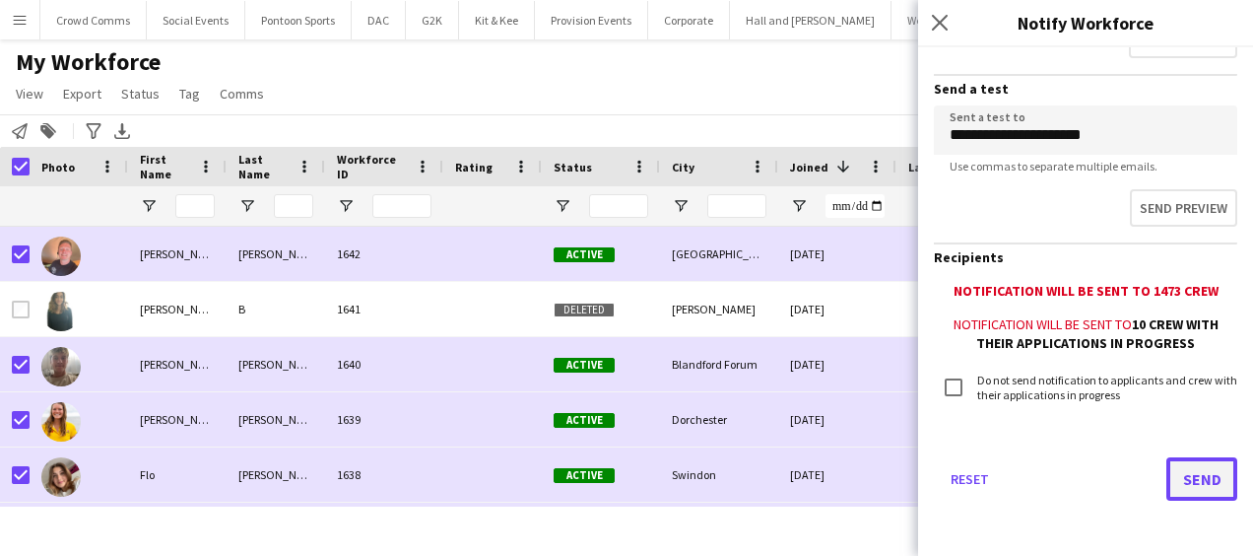
click at [1172, 483] on button "Send" at bounding box center [1202, 478] width 71 height 43
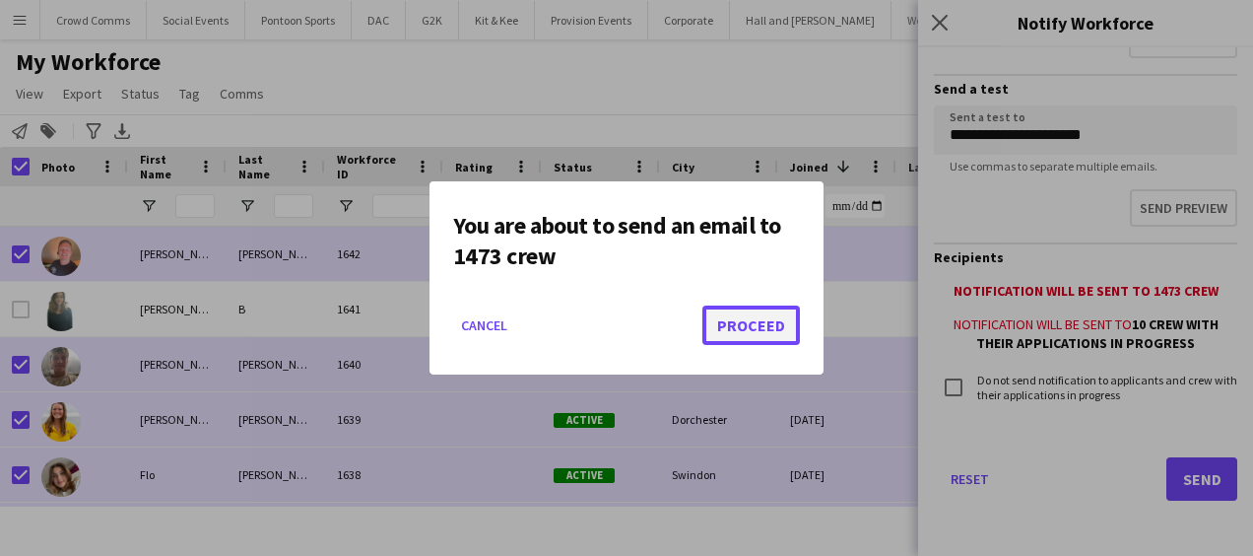
click at [772, 310] on button "Proceed" at bounding box center [751, 324] width 98 height 39
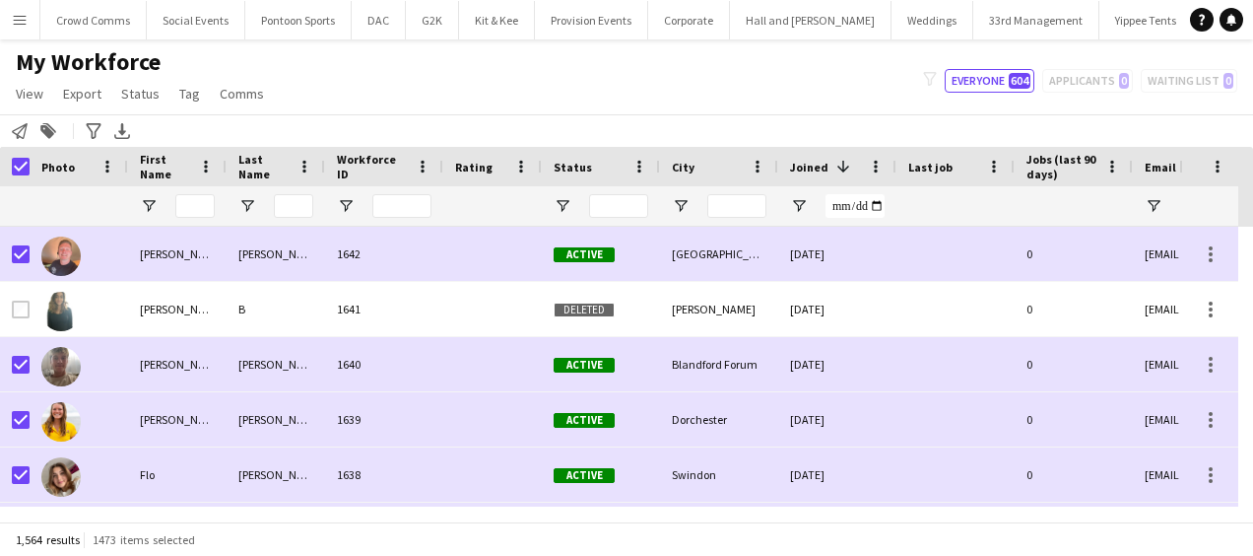
click at [24, 22] on app-icon "Menu" at bounding box center [20, 20] width 16 height 16
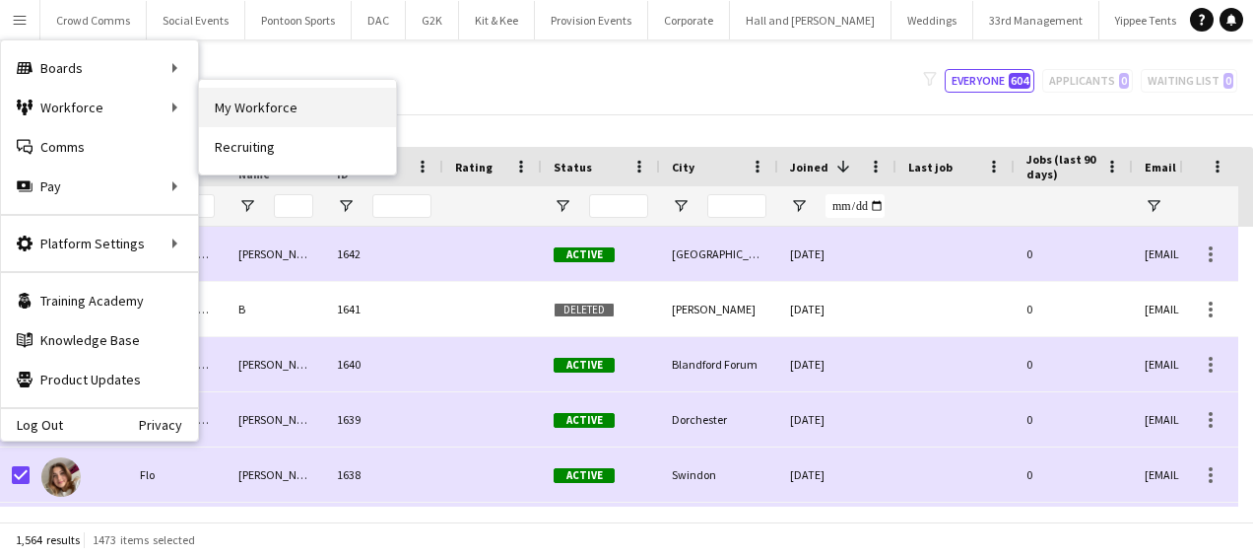
click at [234, 104] on link "My Workforce" at bounding box center [297, 107] width 197 height 39
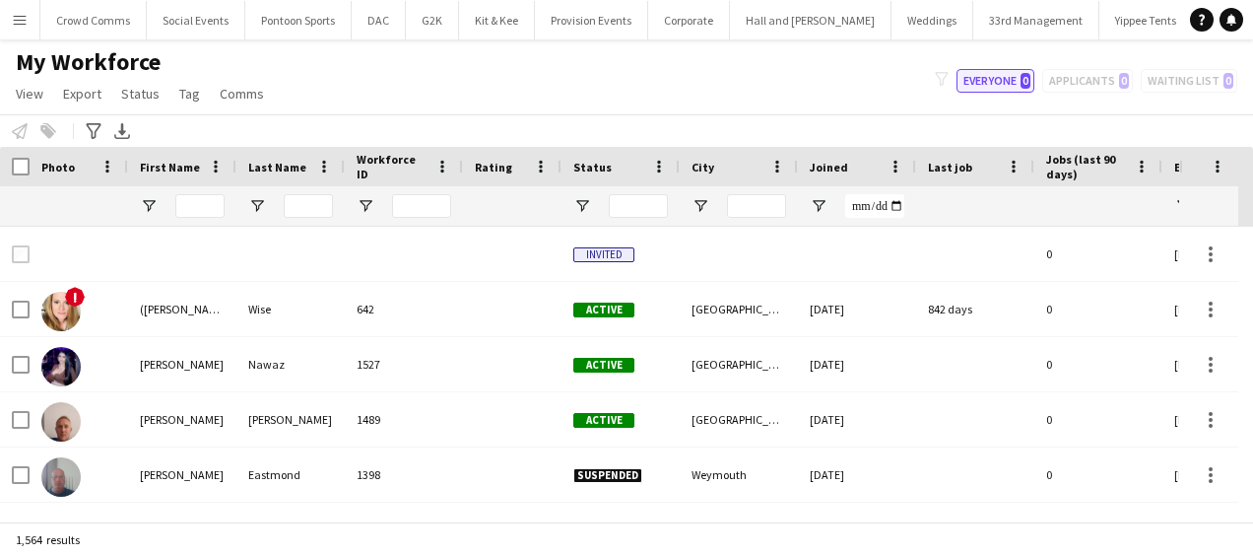
click at [1025, 80] on button "Everyone 0" at bounding box center [996, 81] width 78 height 24
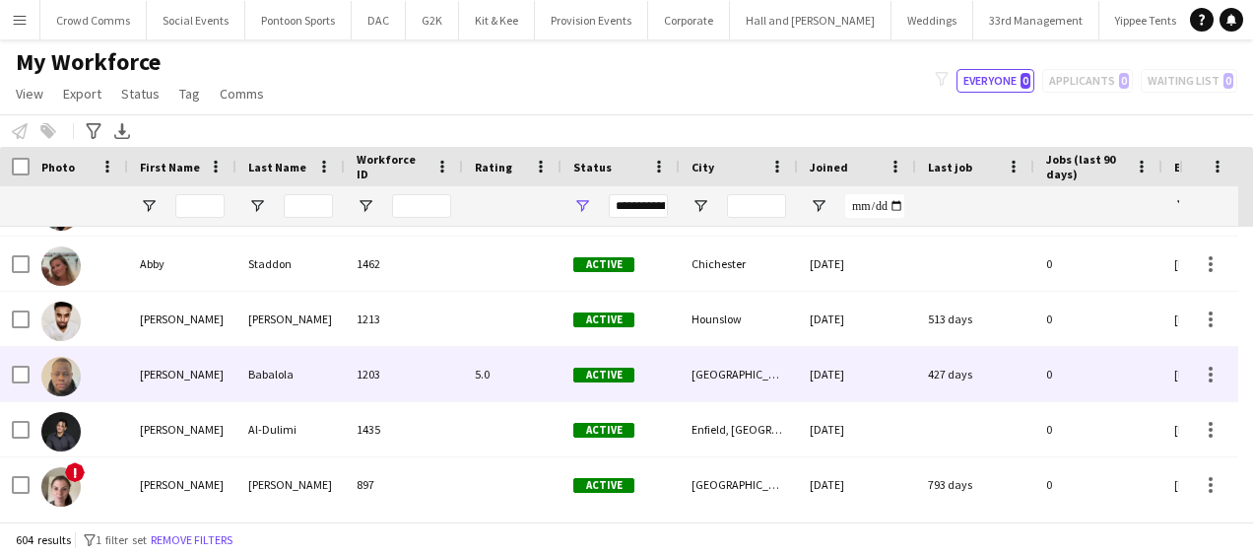
scroll to position [0, 0]
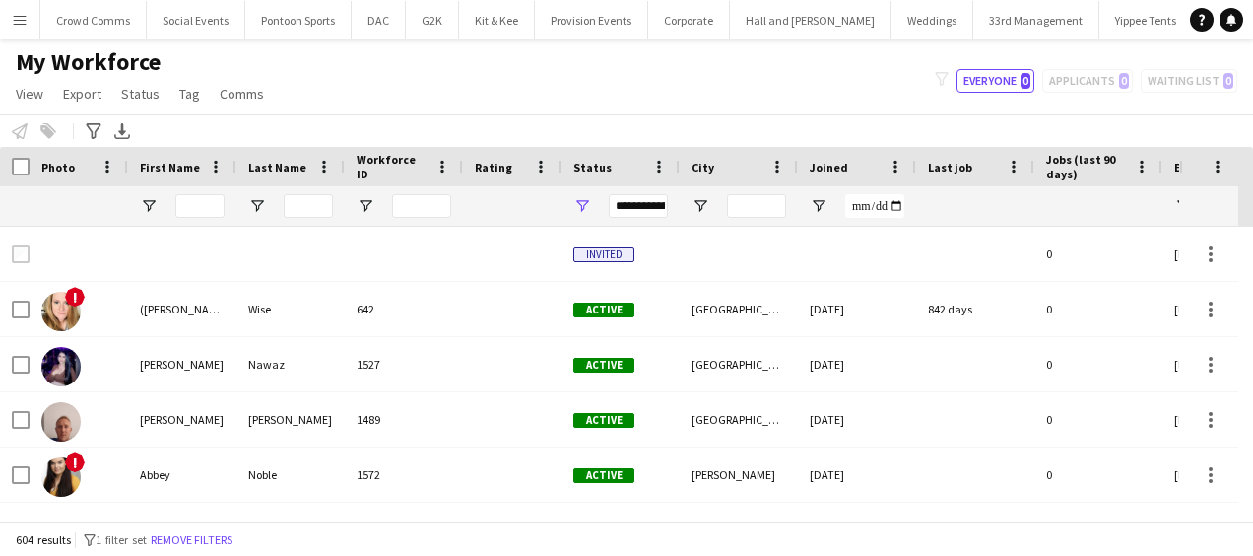
click at [822, 156] on div "Joined" at bounding box center [845, 167] width 71 height 30
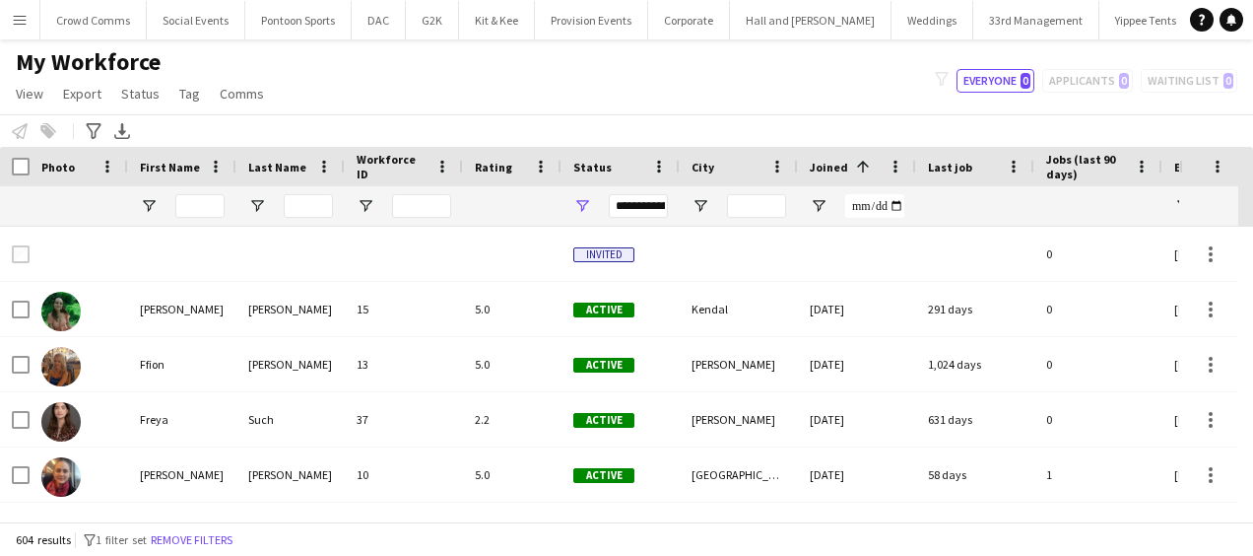
click at [822, 156] on div "Joined 1" at bounding box center [845, 167] width 71 height 30
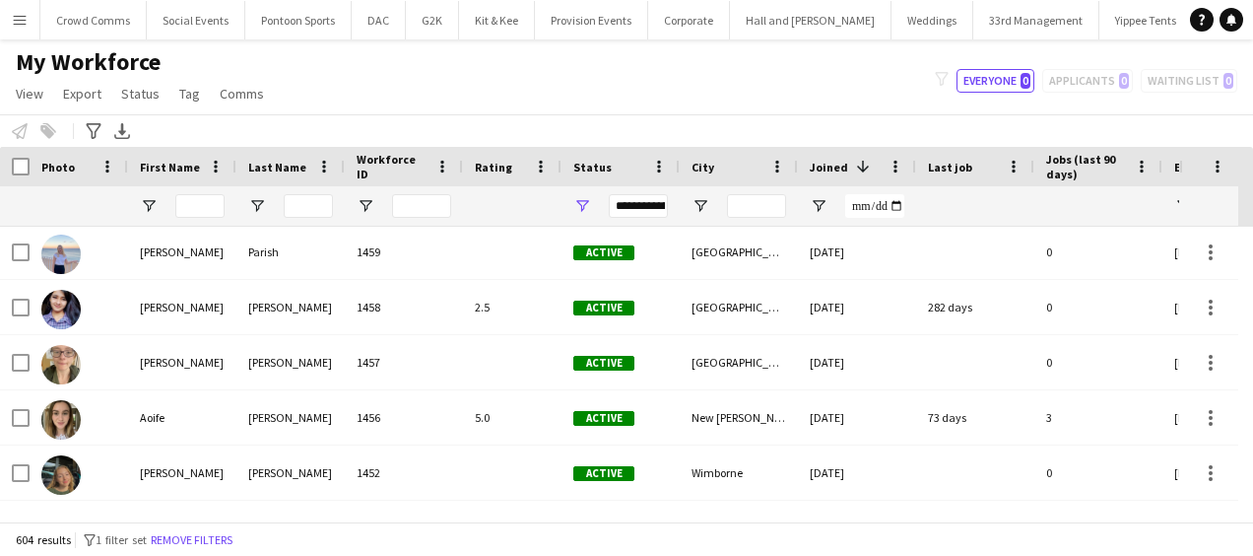
click at [640, 211] on div "**********" at bounding box center [638, 206] width 59 height 24
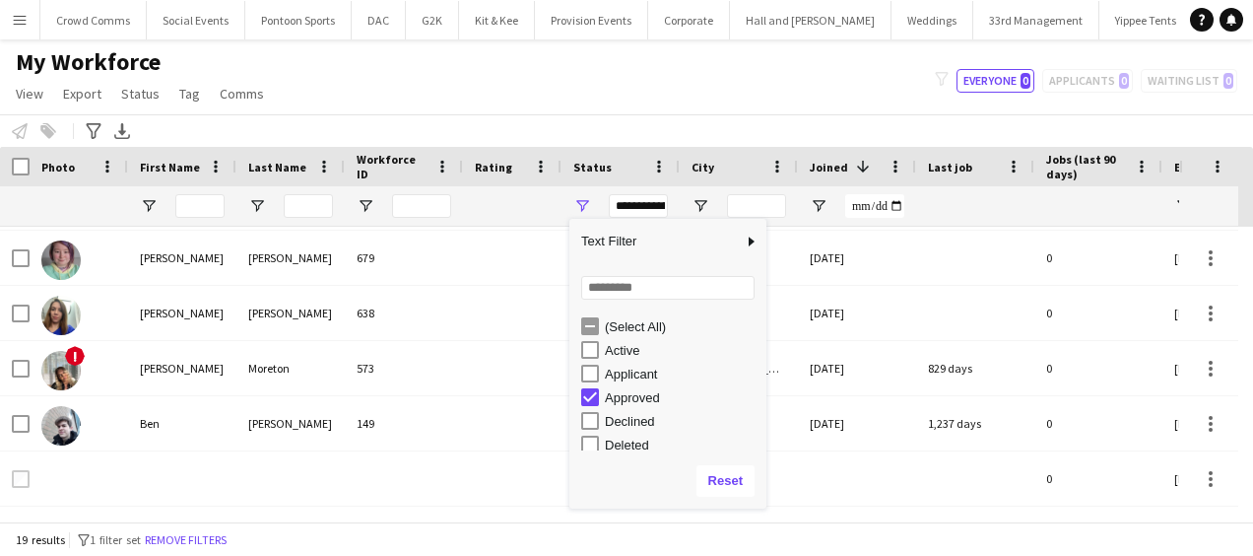
click at [590, 386] on div "Approved" at bounding box center [673, 397] width 185 height 24
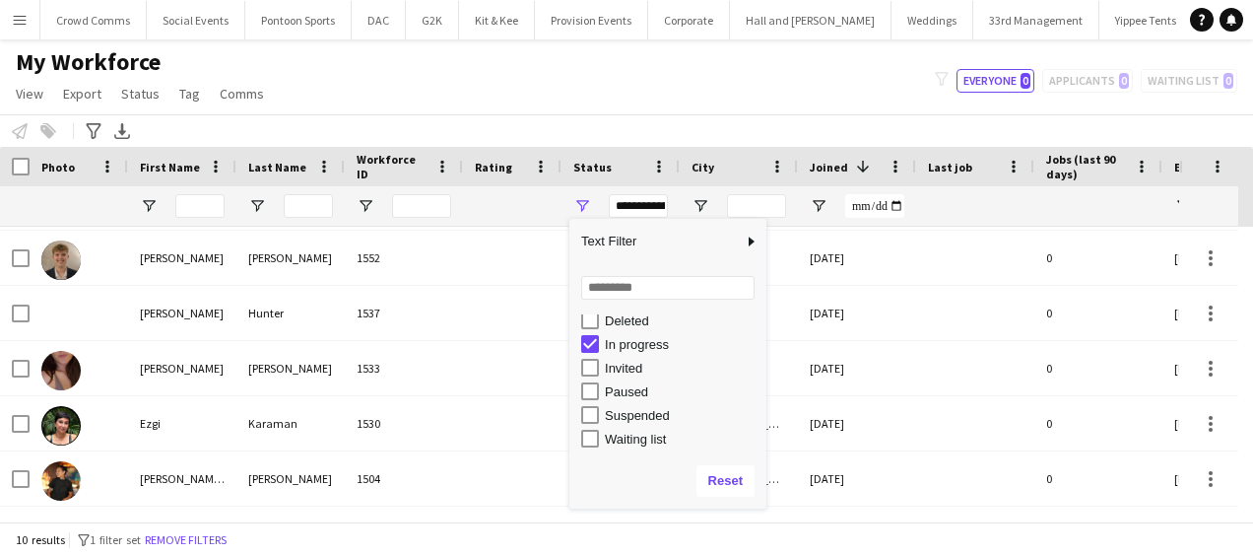
click at [567, 95] on div "My Workforce View Views Default view Language New view Update view Delete view …" at bounding box center [626, 80] width 1253 height 67
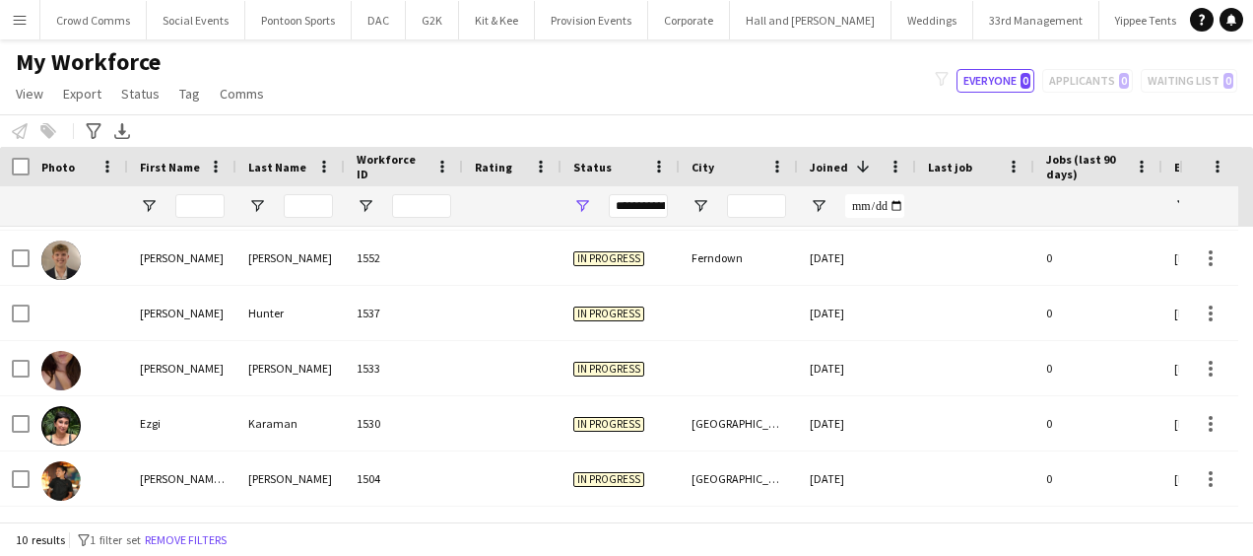
click at [654, 203] on div "**********" at bounding box center [638, 206] width 59 height 24
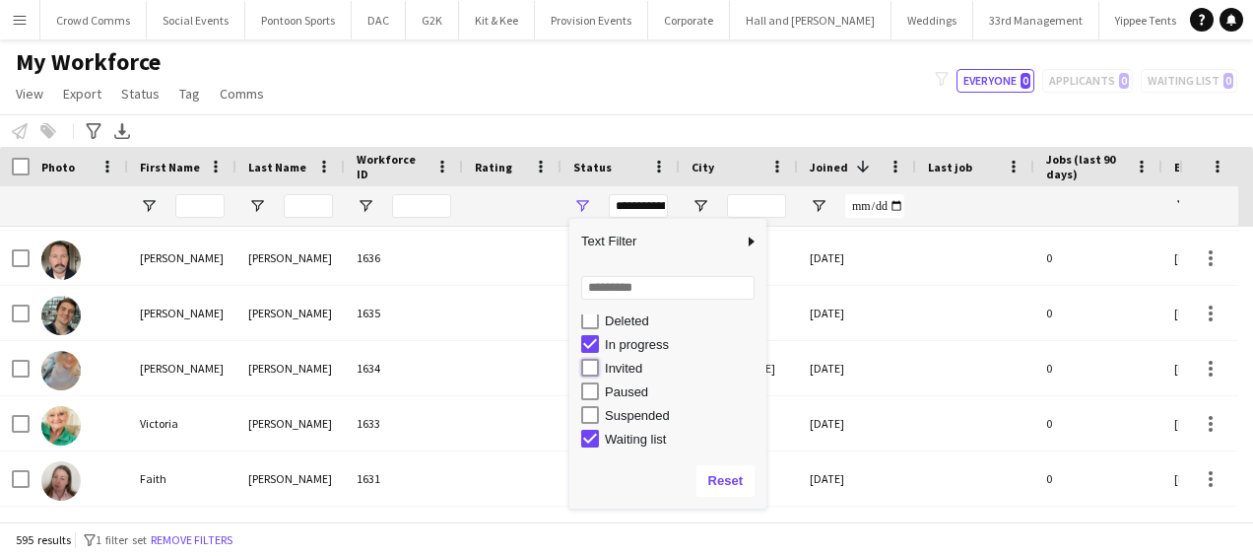
type input "**********"
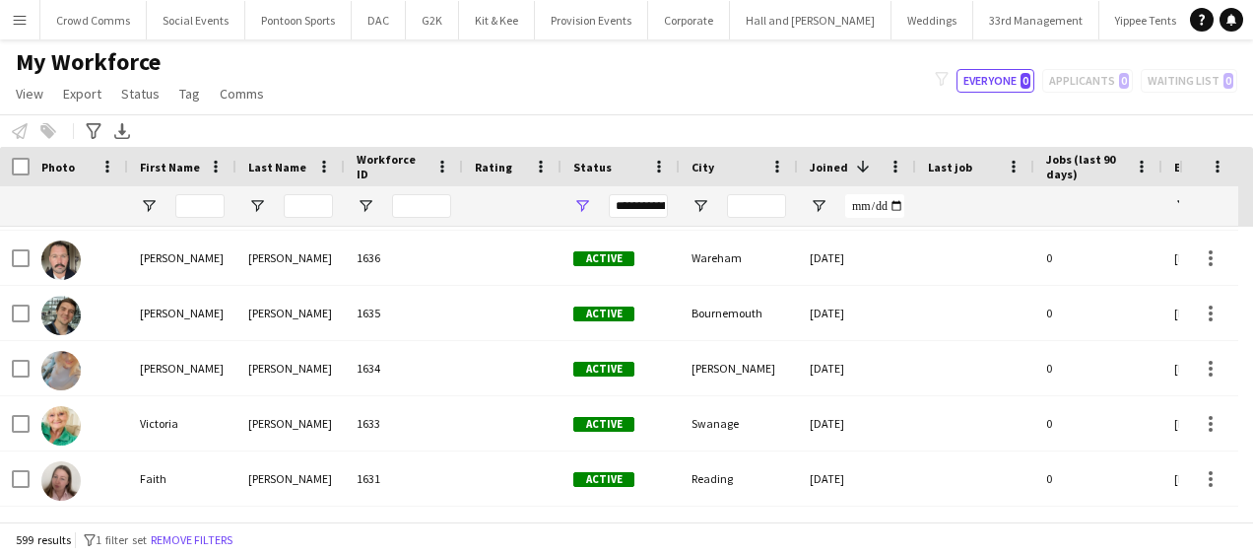
click at [605, 100] on div "My Workforce View Views Default view Language New view Update view Delete view …" at bounding box center [626, 80] width 1253 height 67
click at [195, 205] on input "First Name Filter Input" at bounding box center [199, 206] width 49 height 24
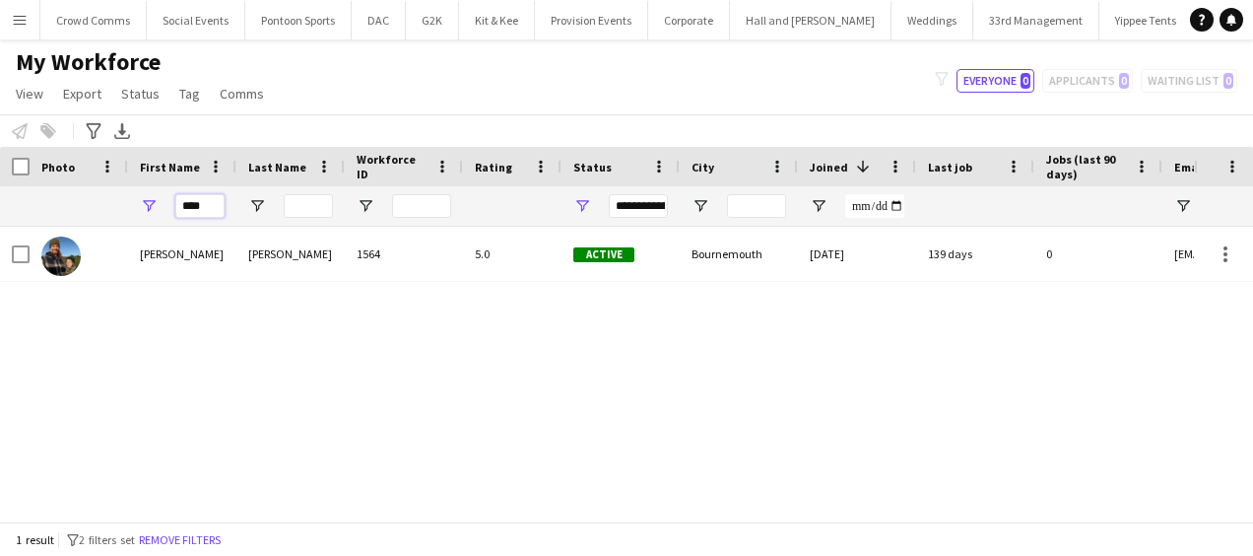
type input "****"
click at [320, 210] on input "Last Name Filter Input" at bounding box center [308, 206] width 49 height 24
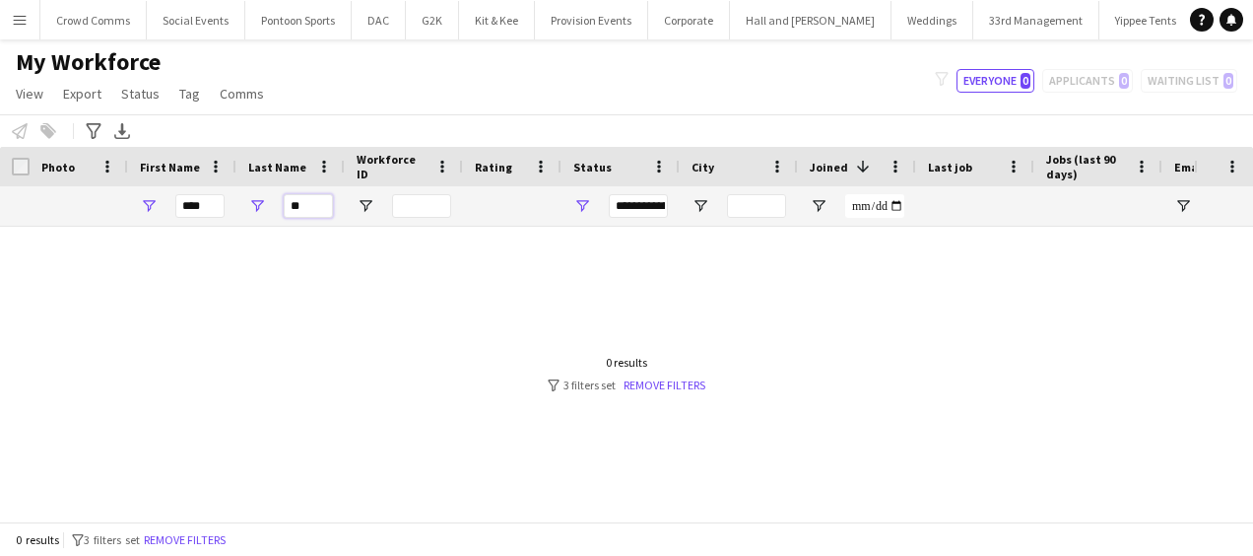
type input "*"
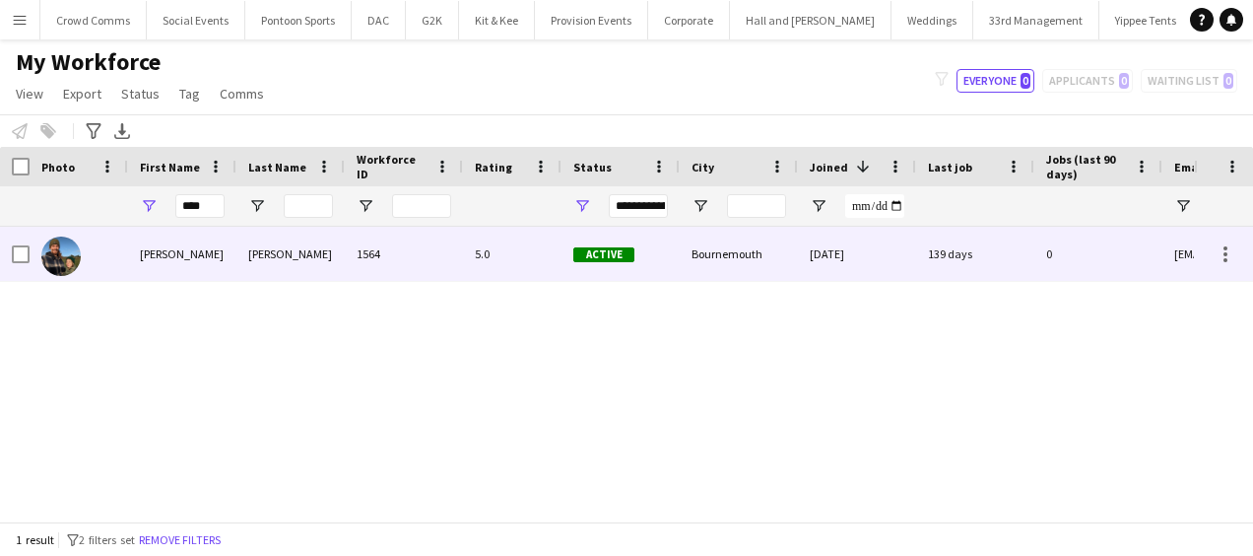
click at [267, 271] on div "[PERSON_NAME]" at bounding box center [290, 254] width 108 height 54
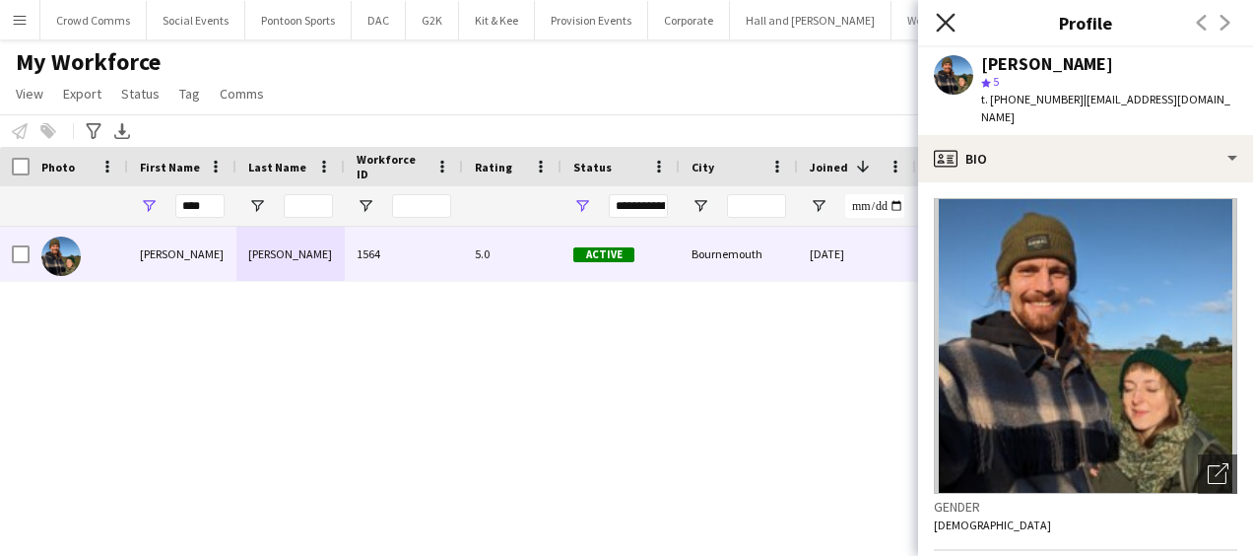
click at [944, 26] on icon "Close pop-in" at bounding box center [945, 22] width 19 height 19
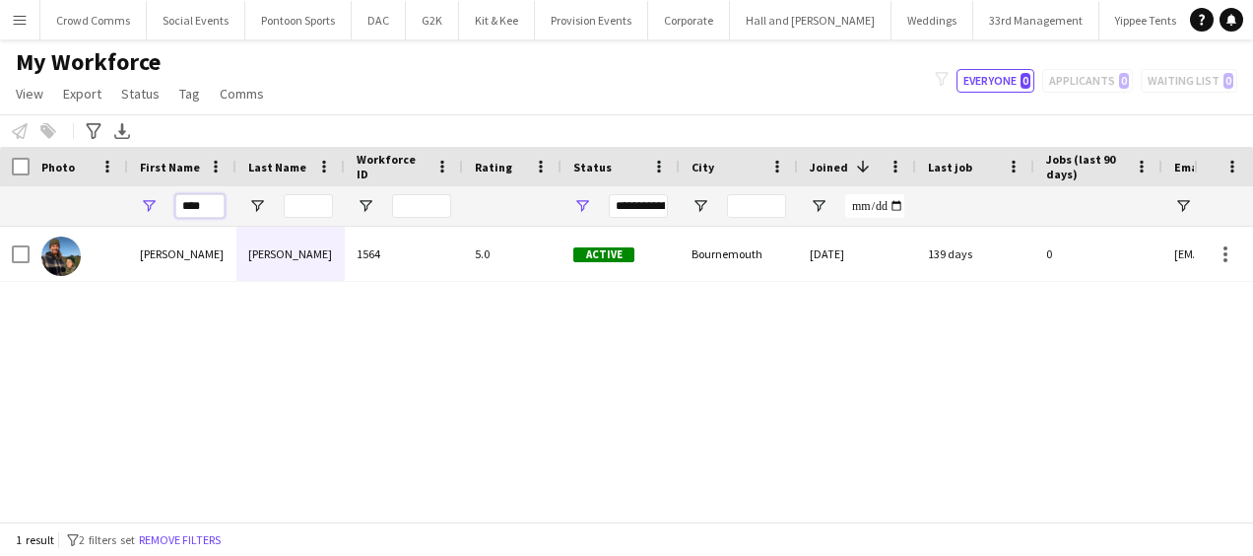
click at [219, 196] on input "****" at bounding box center [199, 206] width 49 height 24
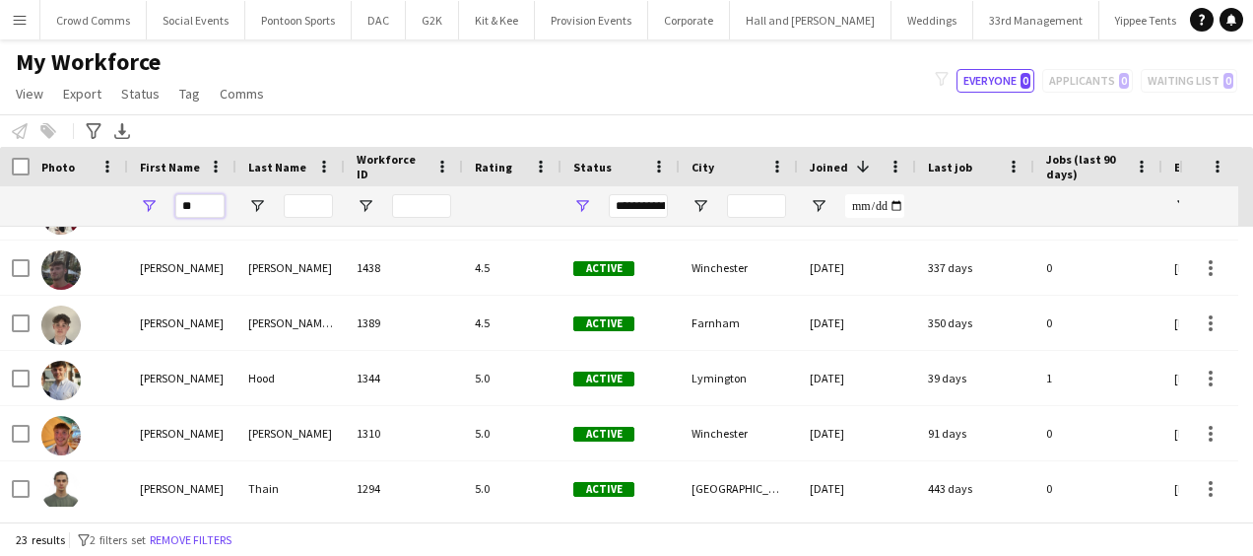
scroll to position [581, 0]
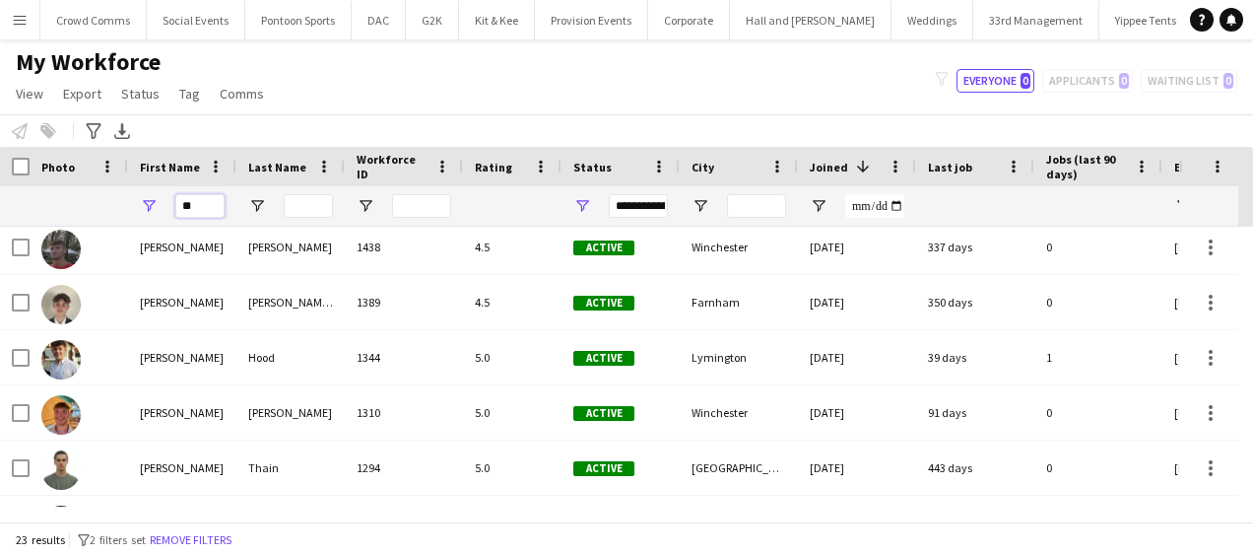
type input "**"
click at [634, 205] on div "**********" at bounding box center [638, 206] width 59 height 24
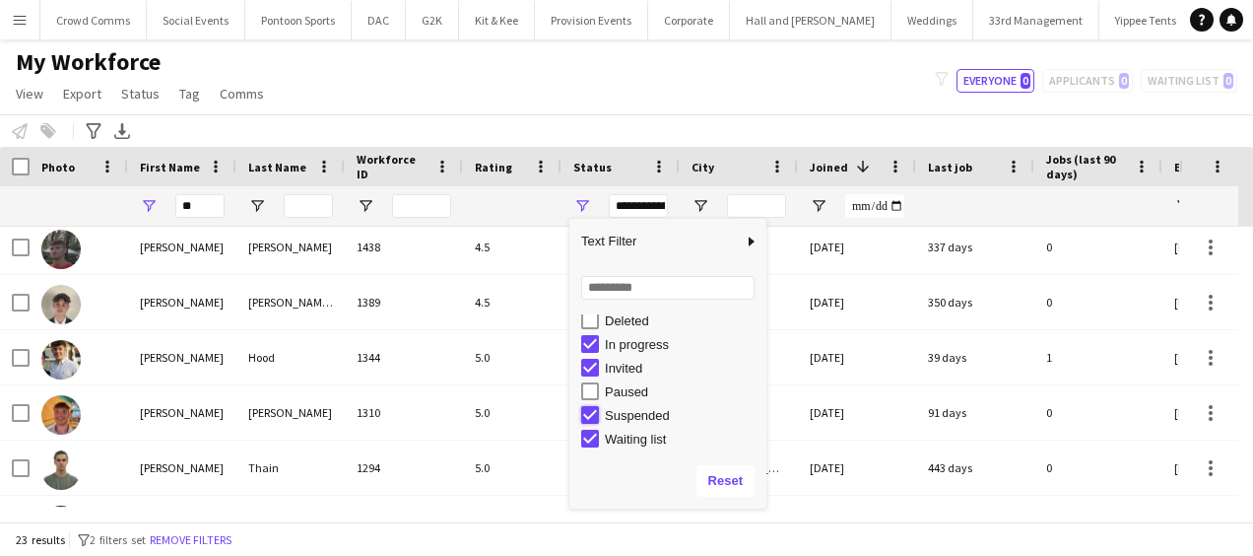
type input "**********"
click at [213, 197] on input "**" at bounding box center [199, 206] width 49 height 24
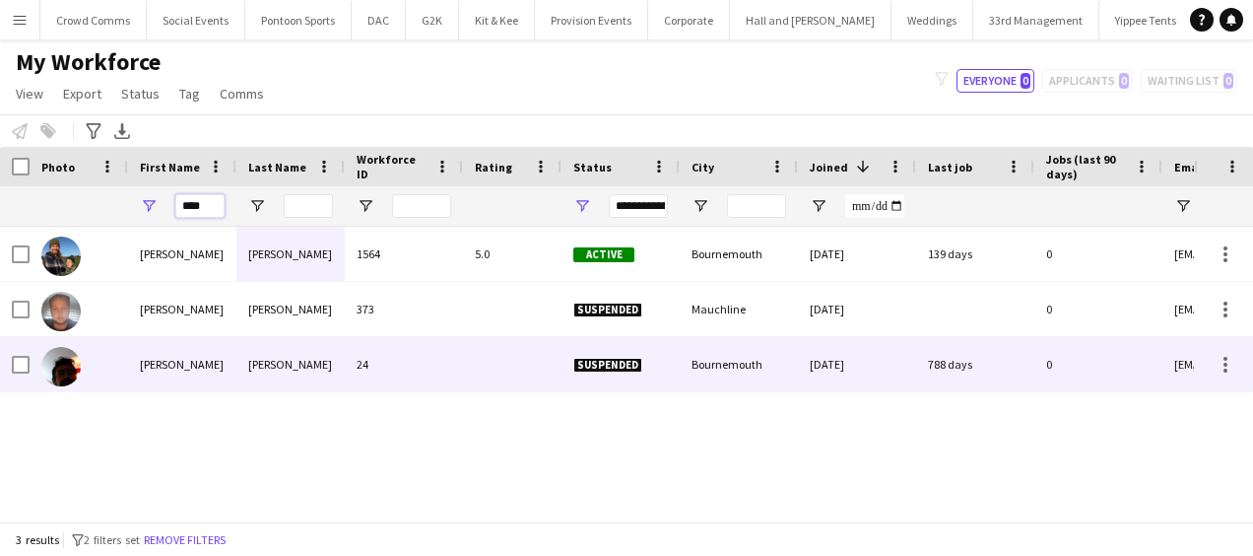
type input "****"
click at [259, 381] on div "[PERSON_NAME]" at bounding box center [290, 364] width 108 height 54
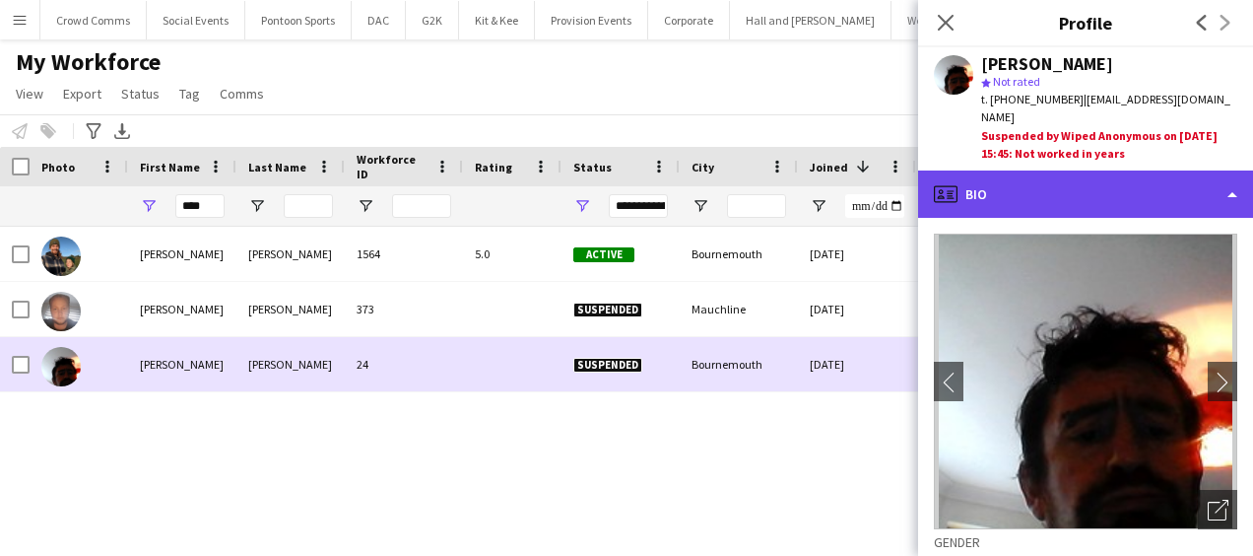
click at [1192, 186] on div "profile Bio" at bounding box center [1085, 193] width 335 height 47
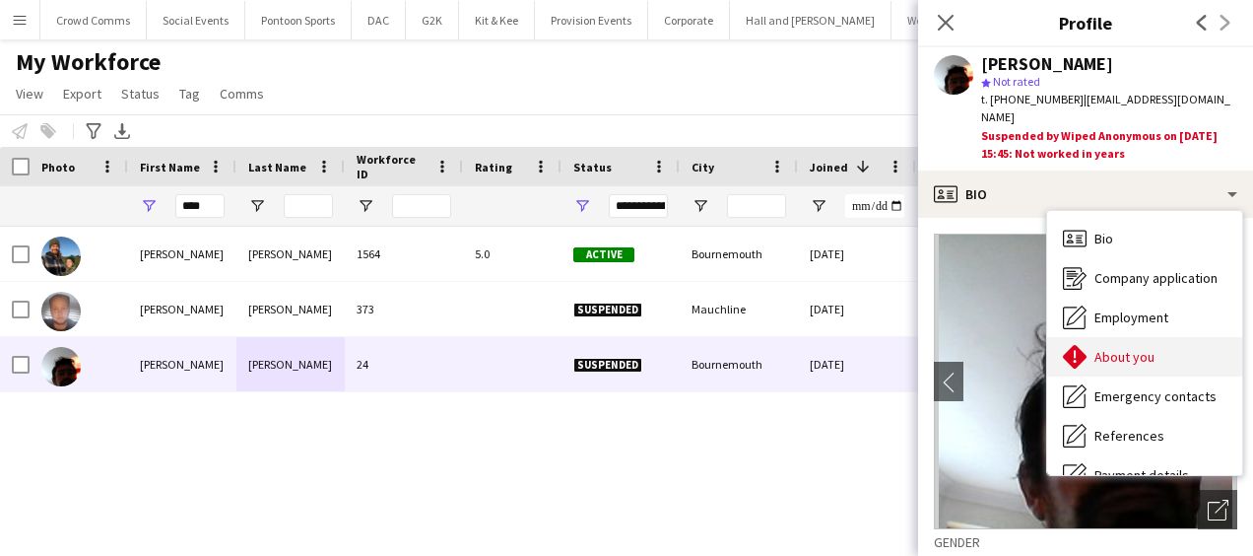
click at [1176, 347] on div "About you About you" at bounding box center [1144, 356] width 195 height 39
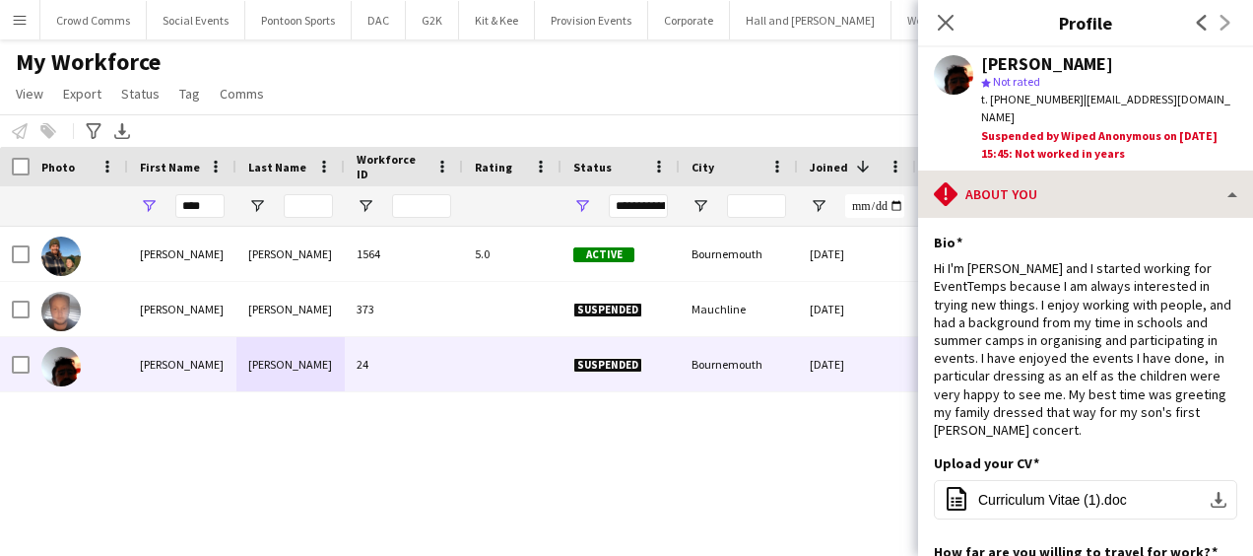
click at [1186, 172] on div "rhombus-alert About you" at bounding box center [1085, 193] width 335 height 47
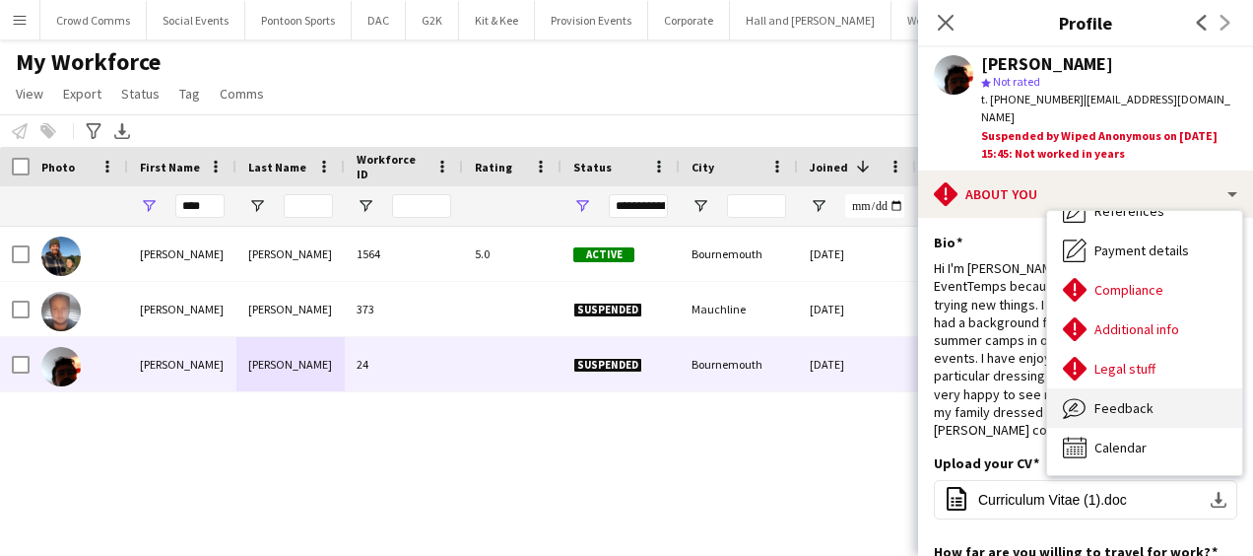
click at [1176, 389] on div "Feedback Feedback" at bounding box center [1144, 407] width 195 height 39
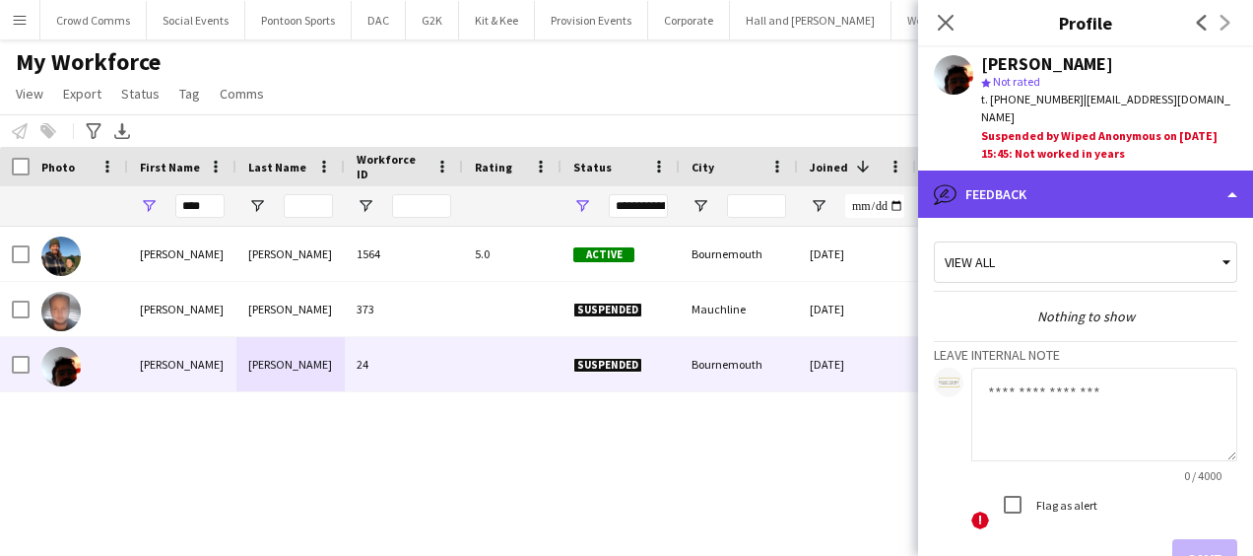
click at [1184, 180] on div "bubble-pencil Feedback" at bounding box center [1085, 193] width 335 height 47
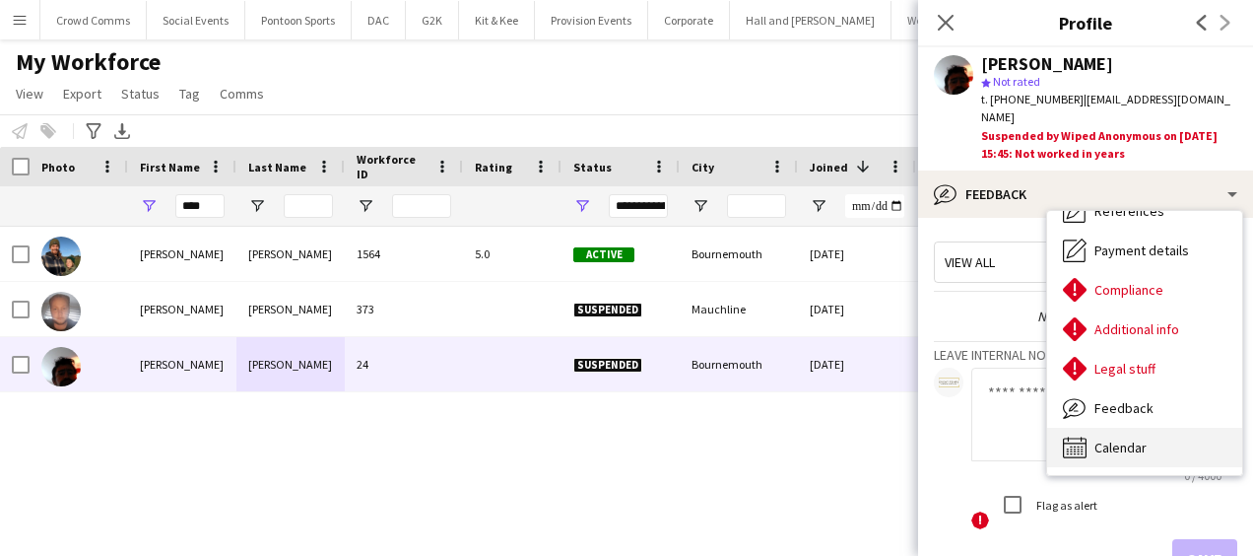
click at [1189, 435] on div "Calendar Calendar" at bounding box center [1144, 447] width 195 height 39
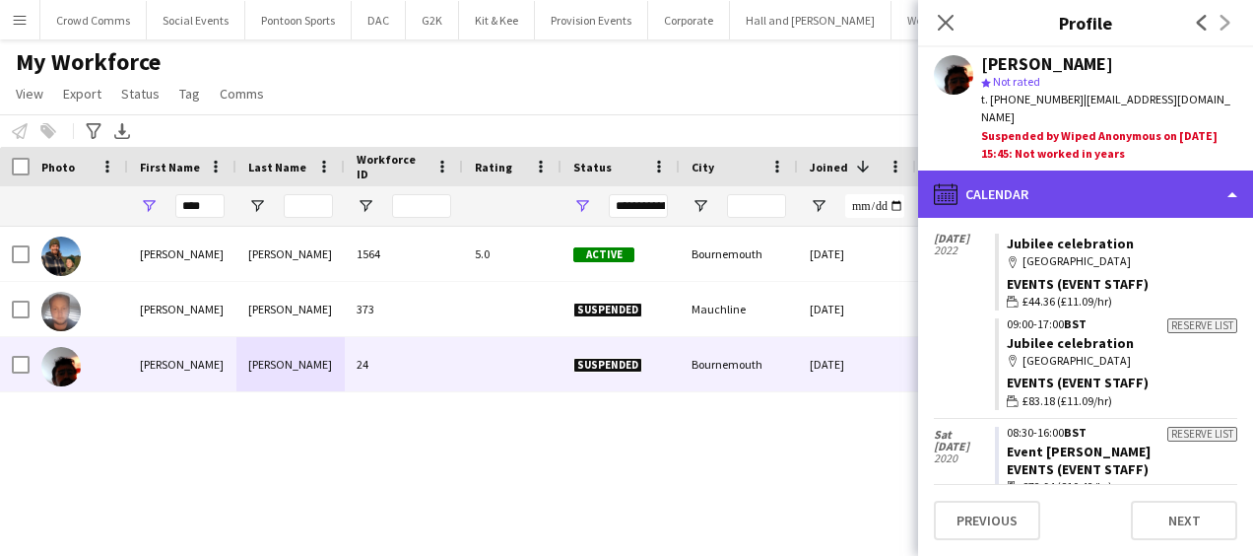
click at [1204, 187] on div "calendar-full Calendar" at bounding box center [1085, 193] width 335 height 47
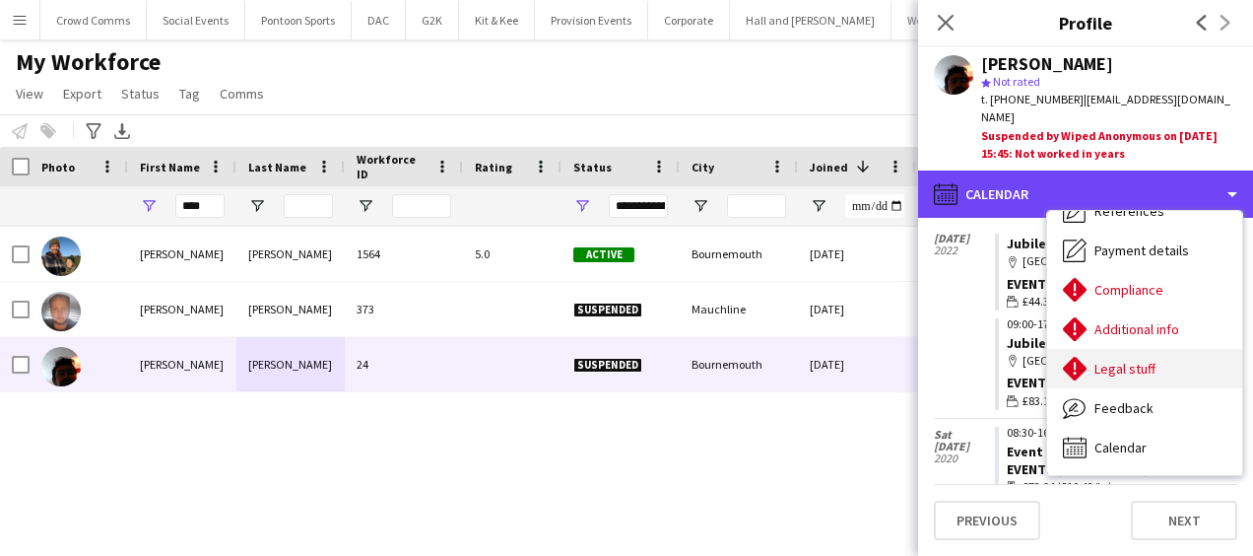
click at [1182, 353] on div "Legal stuff Legal stuff" at bounding box center [1144, 368] width 195 height 39
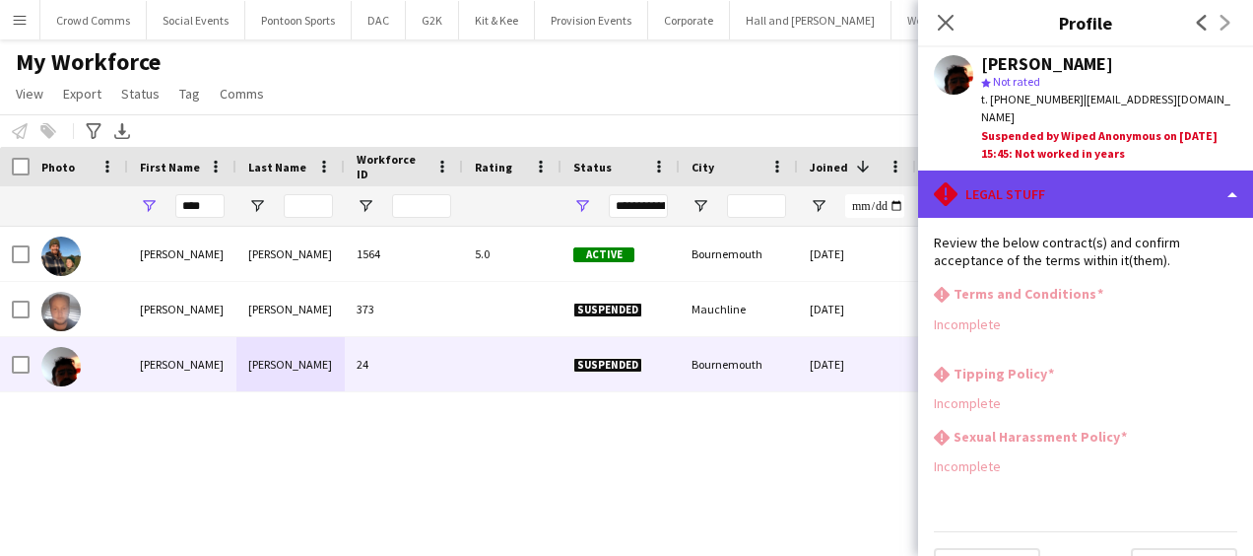
click at [1174, 170] on div "rhombus-alert Legal stuff" at bounding box center [1085, 193] width 335 height 47
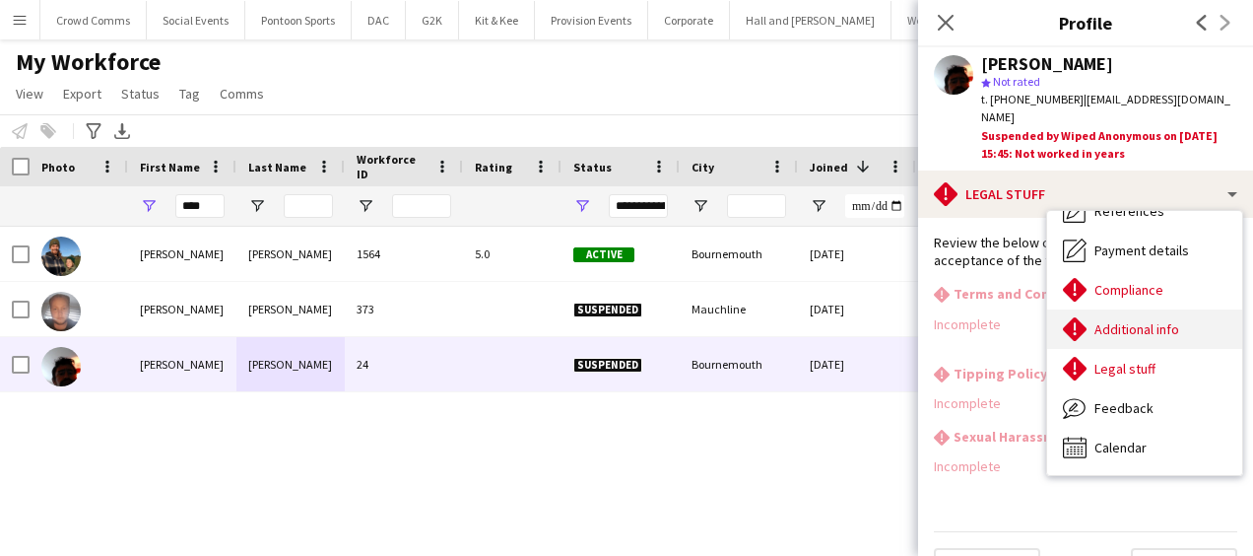
click at [1209, 309] on div "Additional info Additional info" at bounding box center [1144, 328] width 195 height 39
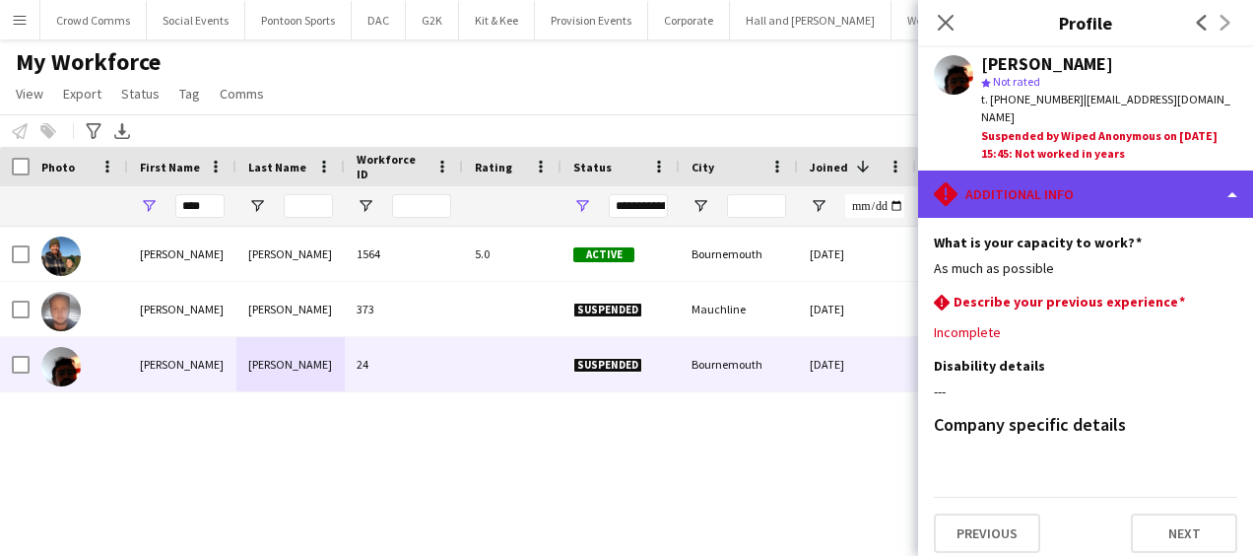
click at [1181, 180] on div "rhombus-alert Additional info" at bounding box center [1085, 193] width 335 height 47
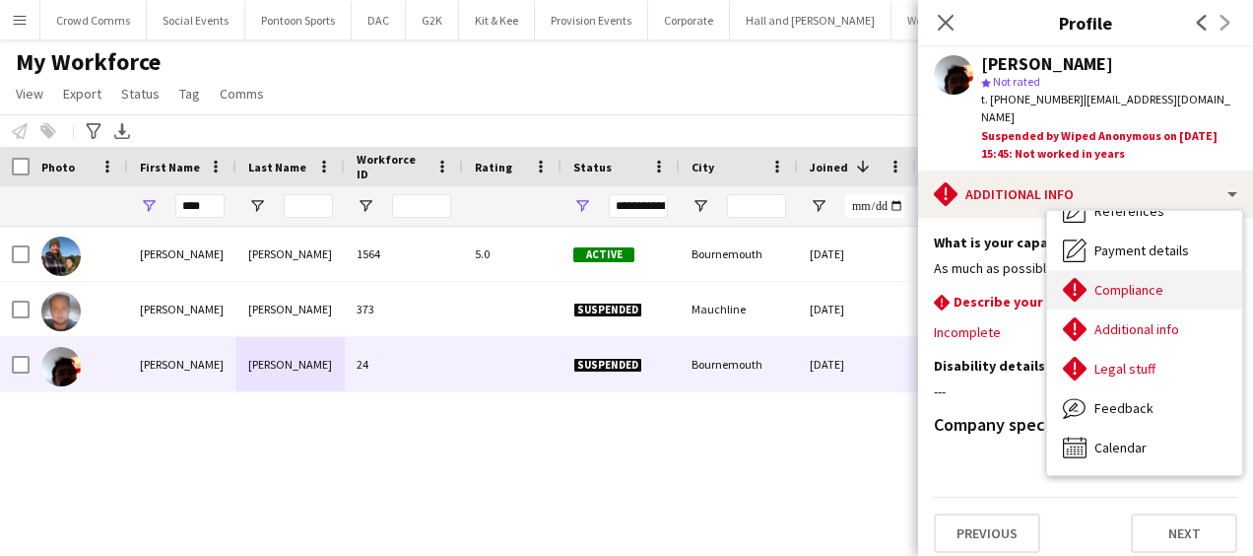
click at [1186, 270] on div "Compliance Compliance" at bounding box center [1144, 289] width 195 height 39
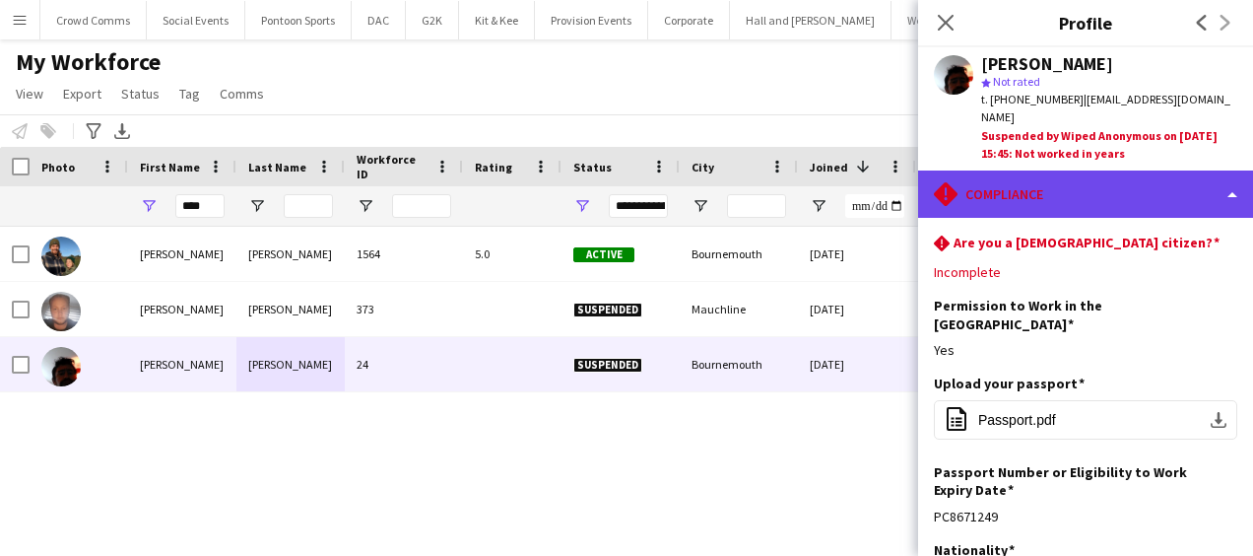
click at [1180, 170] on div "rhombus-alert Compliance" at bounding box center [1085, 193] width 335 height 47
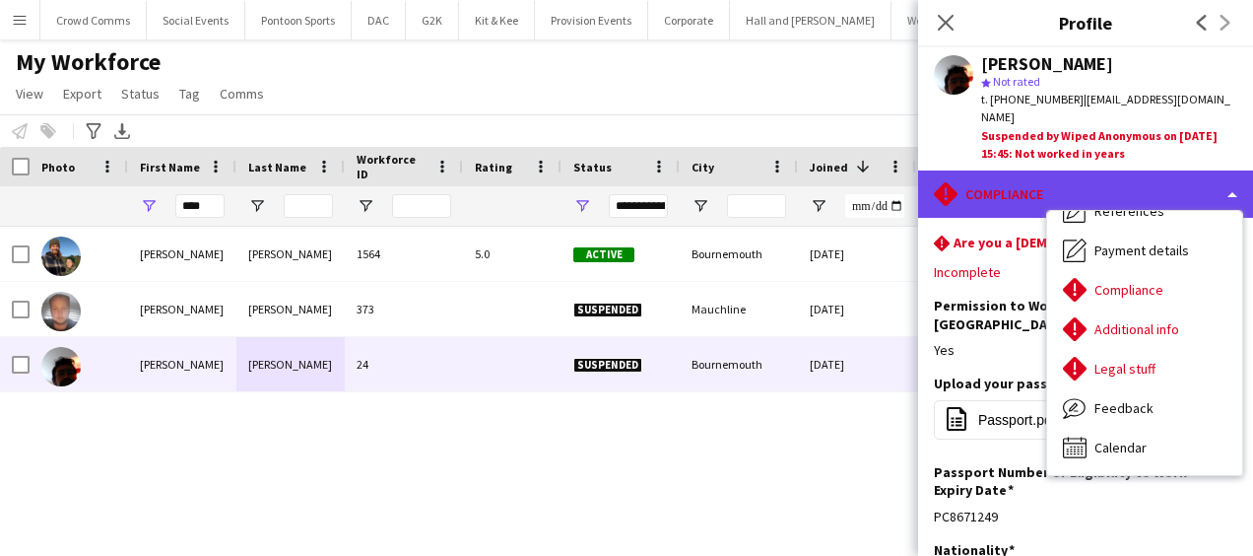
click at [997, 191] on div "rhombus-alert Compliance" at bounding box center [1085, 193] width 335 height 47
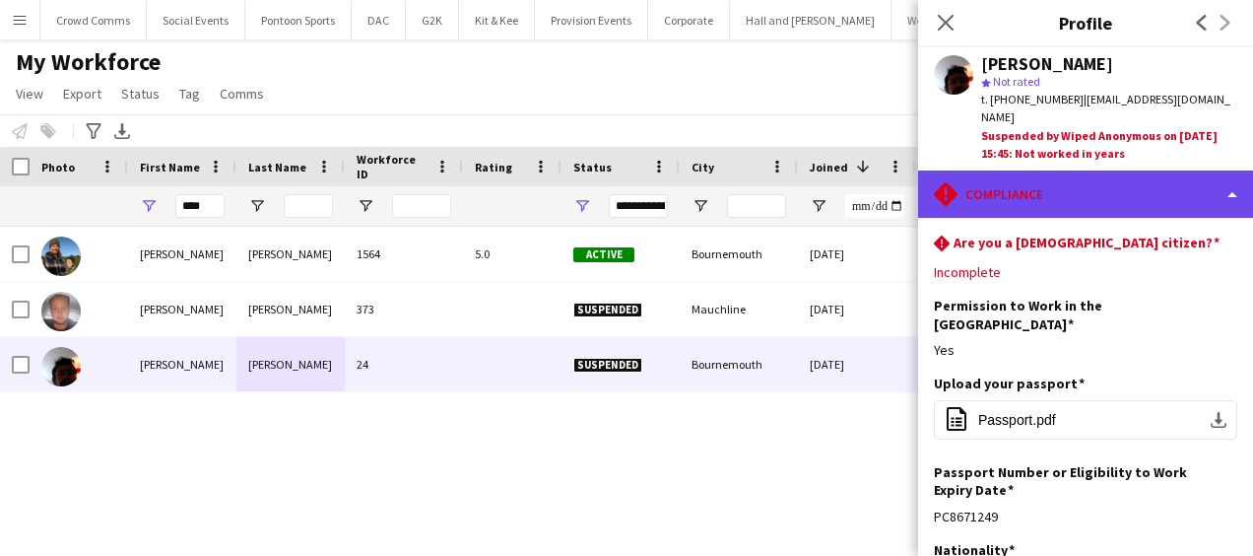
click at [1161, 171] on div "rhombus-alert Compliance" at bounding box center [1085, 193] width 335 height 47
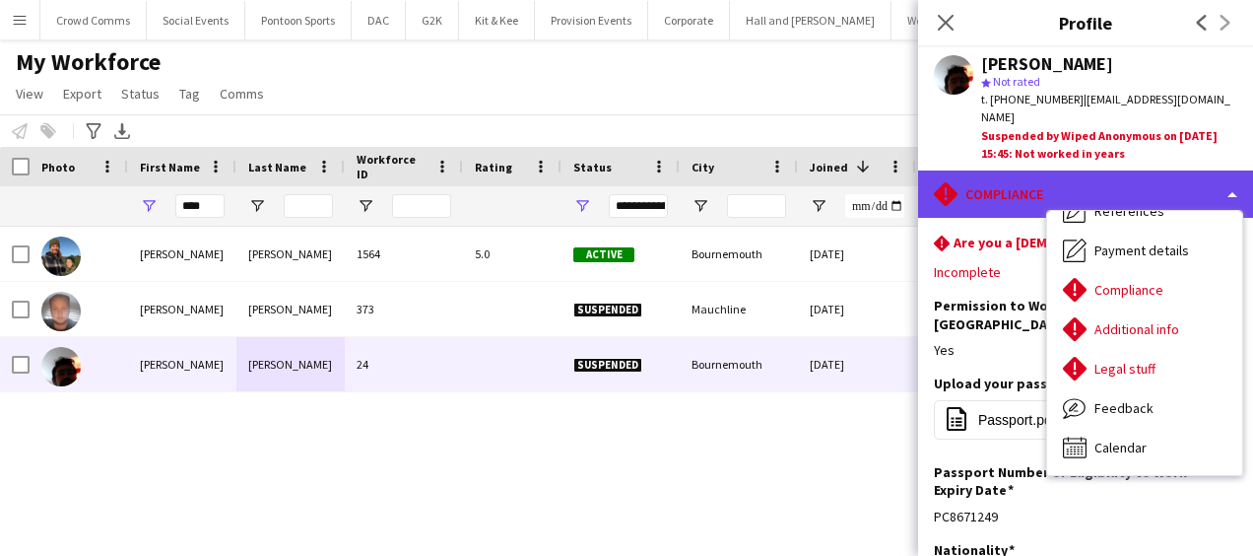
scroll to position [0, 0]
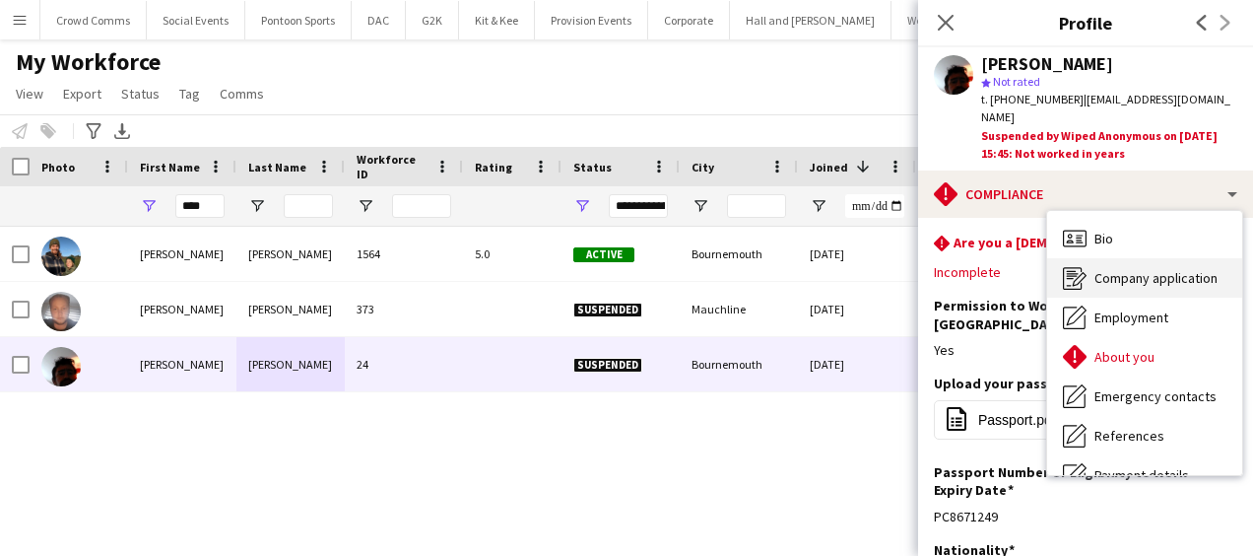
click at [1168, 269] on span "Company application" at bounding box center [1156, 278] width 123 height 18
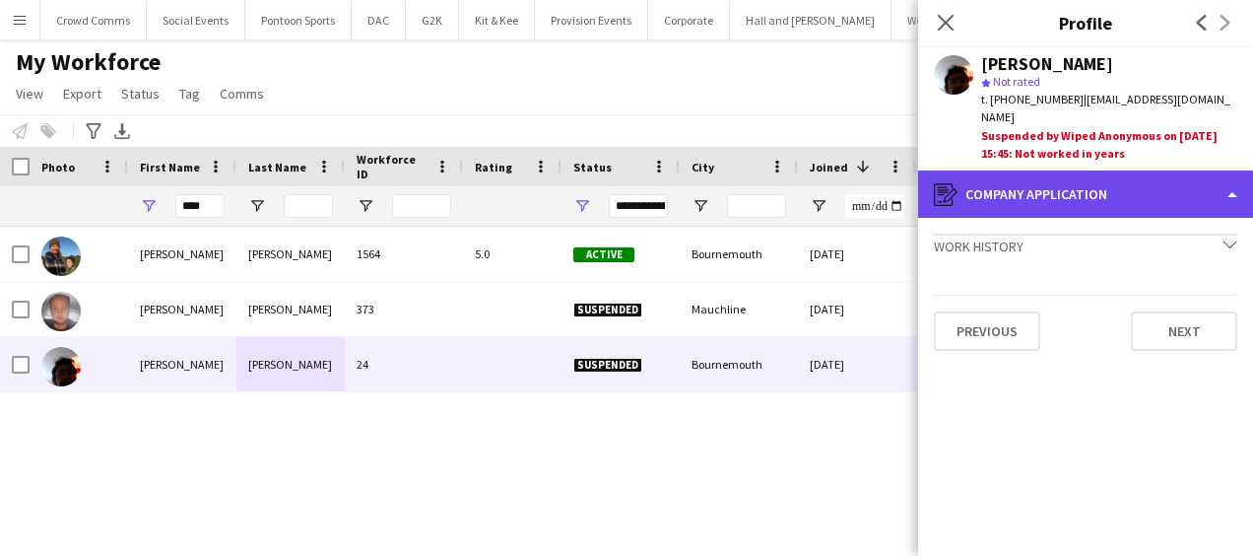
click at [1174, 183] on div "register Company application" at bounding box center [1085, 193] width 335 height 47
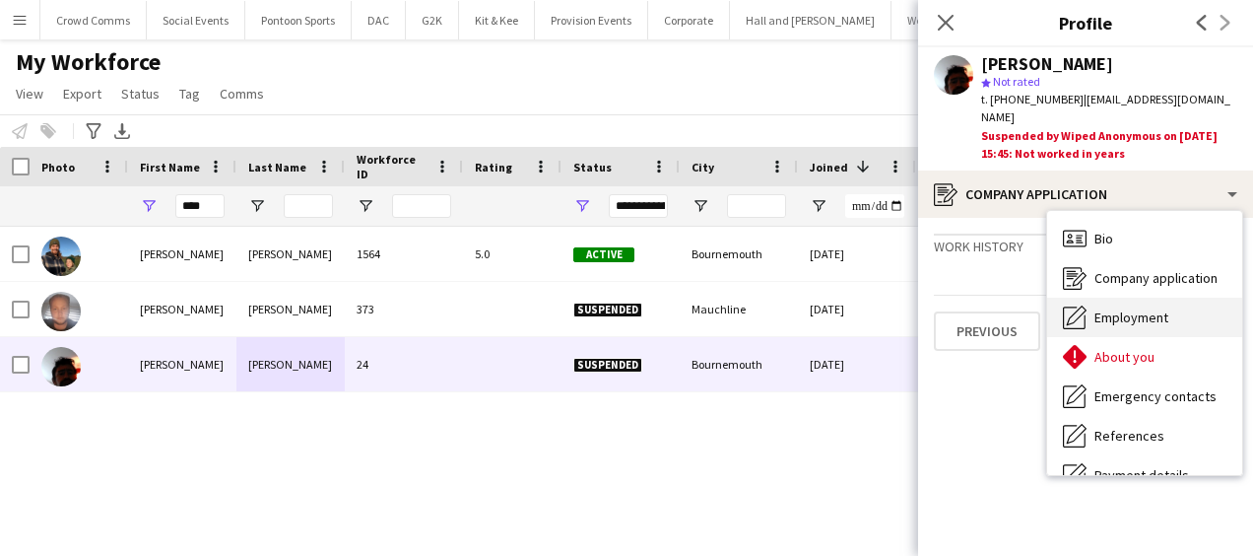
click at [1175, 301] on div "Employment Employment" at bounding box center [1144, 317] width 195 height 39
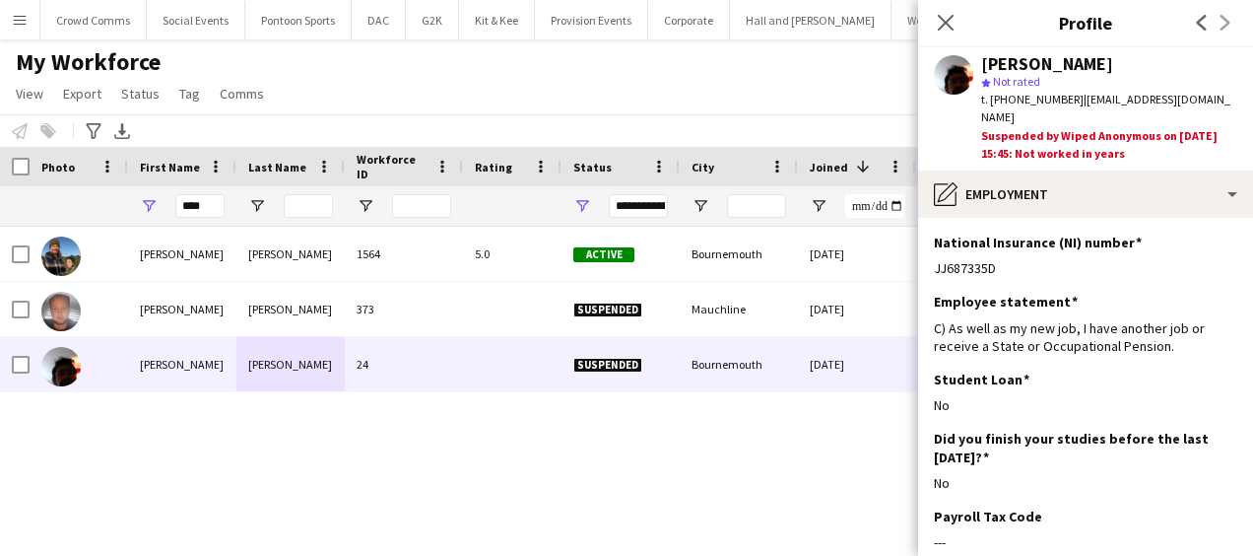
click at [957, 71] on app-user-avatar at bounding box center [953, 74] width 39 height 39
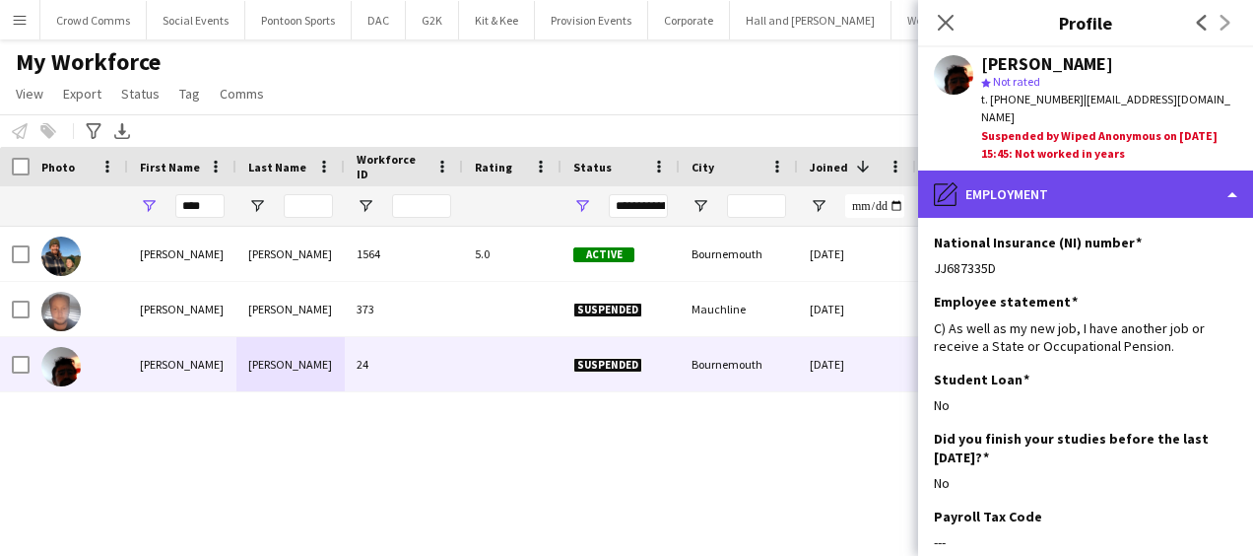
click at [1149, 171] on div "pencil4 Employment" at bounding box center [1085, 193] width 335 height 47
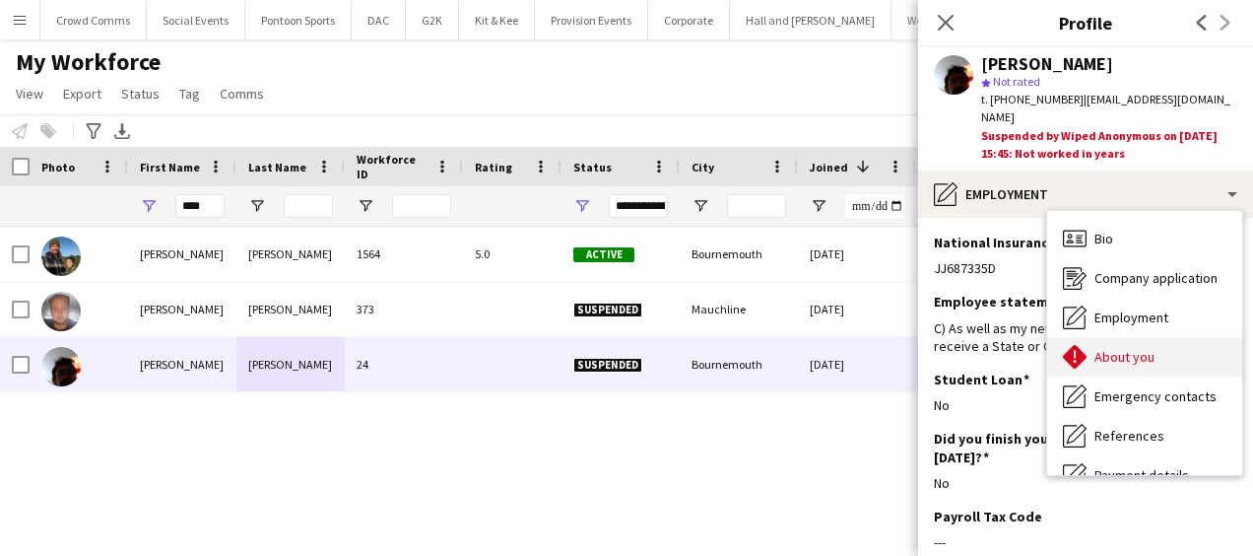
click at [1168, 341] on div "About you About you" at bounding box center [1144, 356] width 195 height 39
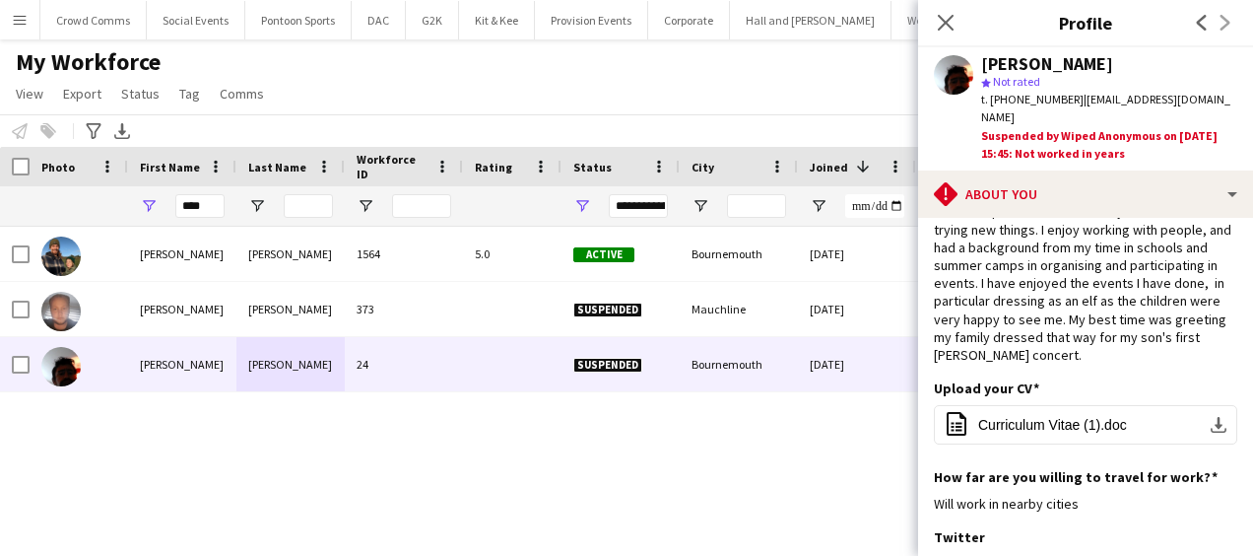
scroll to position [106, 0]
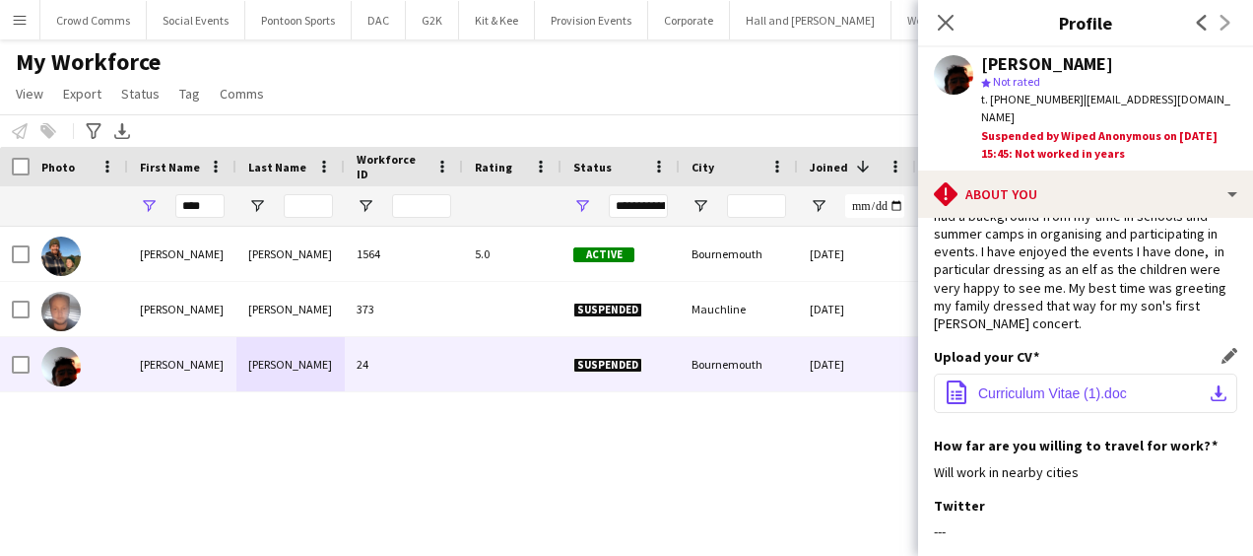
click at [1131, 373] on button "office-file-sheet Curriculum Vitae (1).doc download-bottom" at bounding box center [1085, 392] width 303 height 39
click at [946, 18] on icon "Close pop-in" at bounding box center [945, 22] width 19 height 19
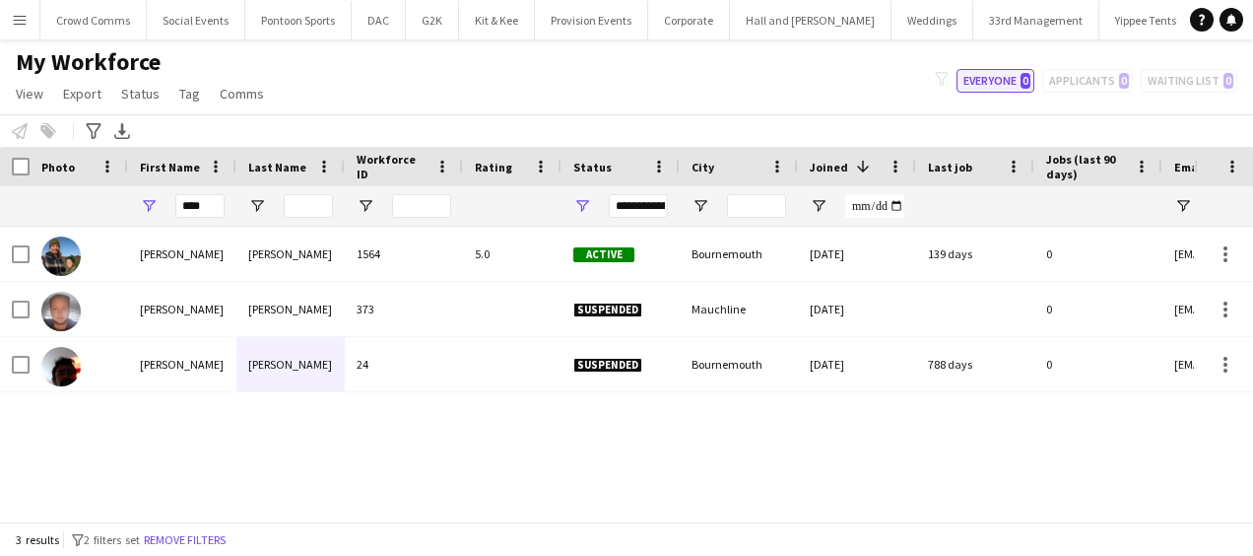
click at [999, 83] on button "Everyone 0" at bounding box center [996, 81] width 78 height 24
type input "**********"
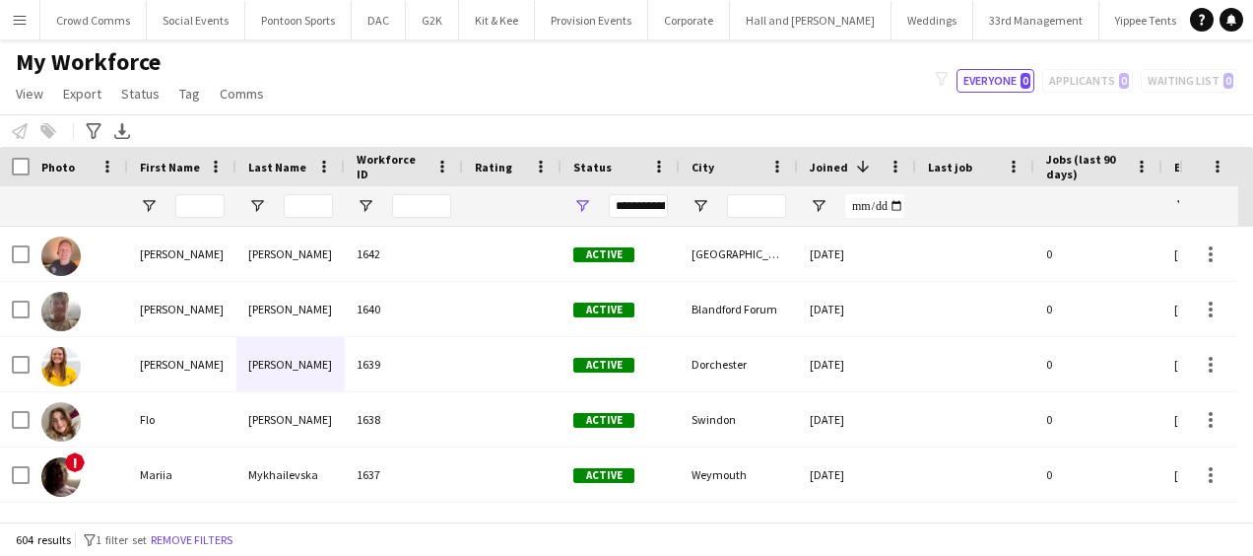
click at [22, 18] on app-icon "Menu" at bounding box center [20, 20] width 16 height 16
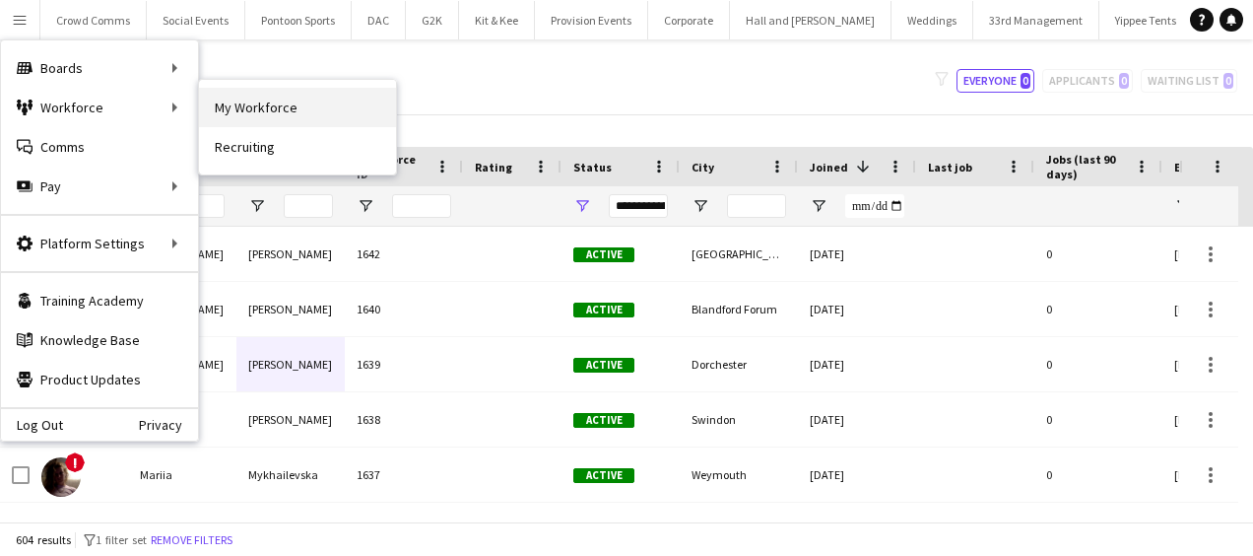
click at [236, 104] on link "My Workforce" at bounding box center [297, 107] width 197 height 39
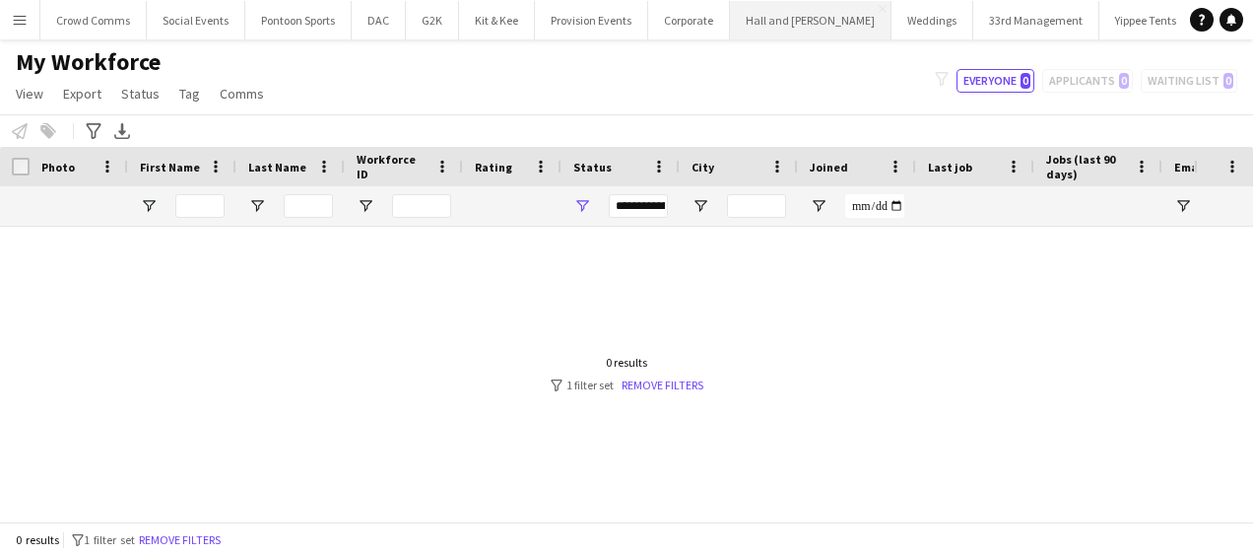
click at [807, 22] on button "Hall and [PERSON_NAME] Close" at bounding box center [811, 20] width 162 height 38
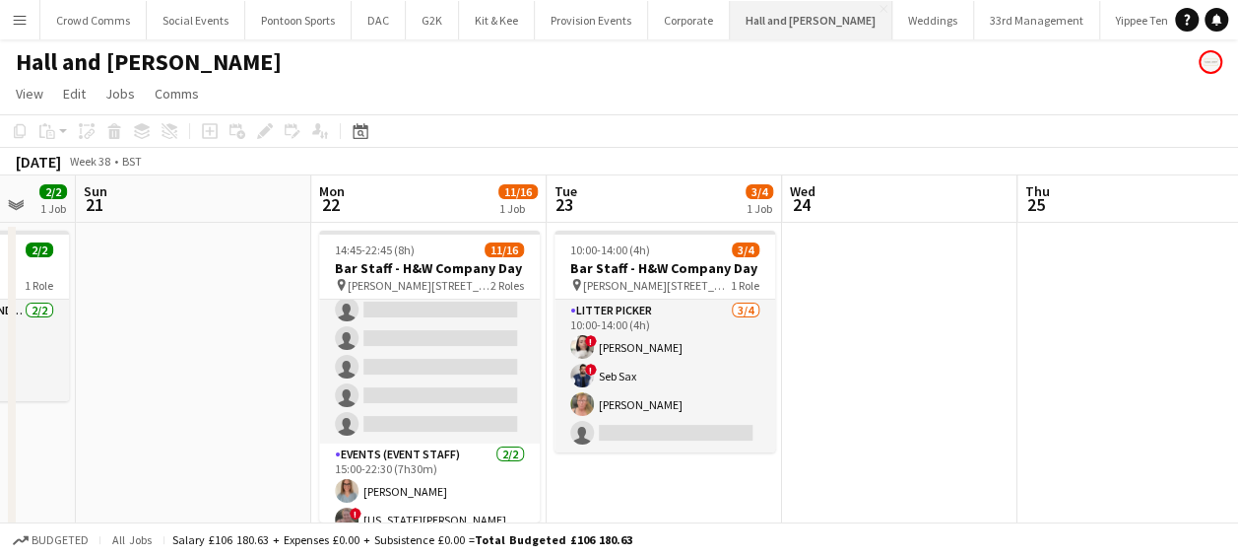
scroll to position [316, 0]
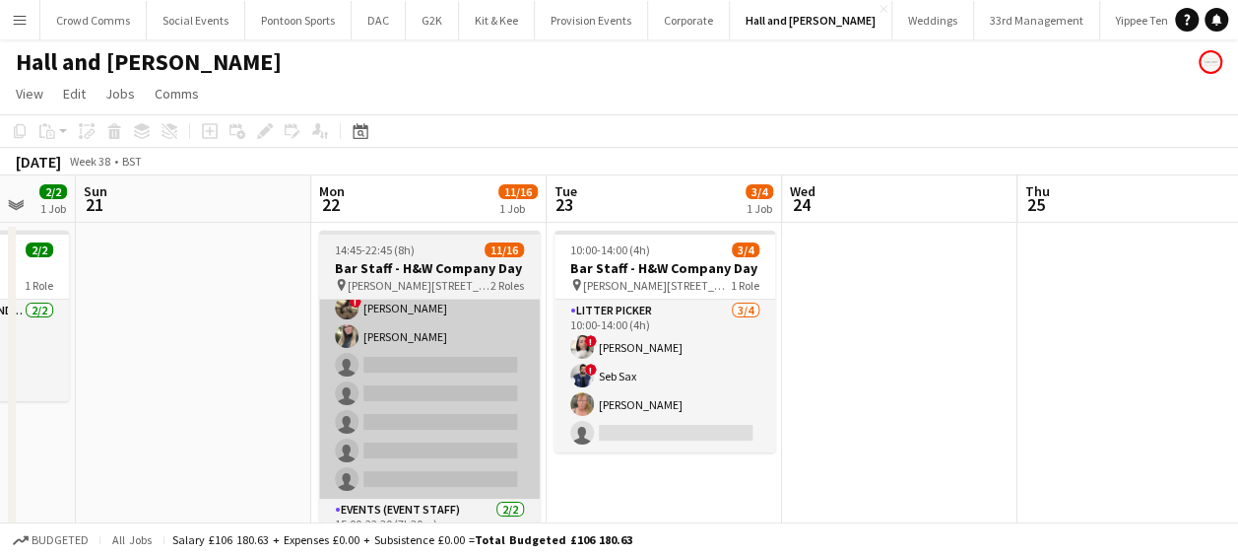
click at [358, 373] on app-card-role "Bar & Catering (Bar Tender) 2A [DATE] 14:45-22:45 (8h) [PERSON_NAME] [PERSON_NA…" at bounding box center [429, 279] width 221 height 438
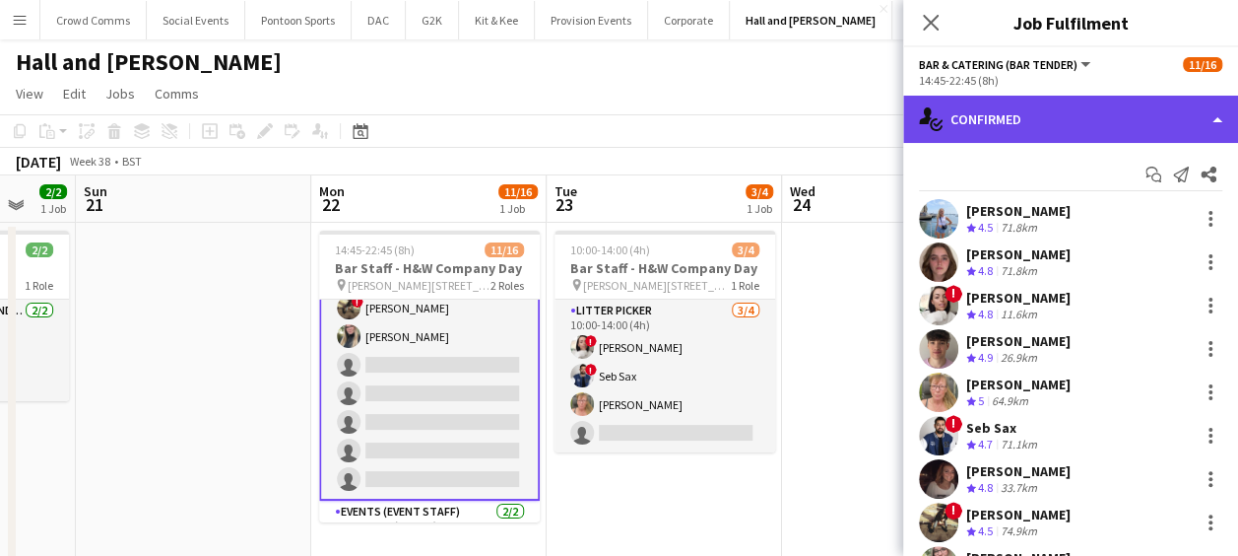
click at [1122, 114] on div "single-neutral-actions-check-2 Confirmed" at bounding box center [1070, 119] width 335 height 47
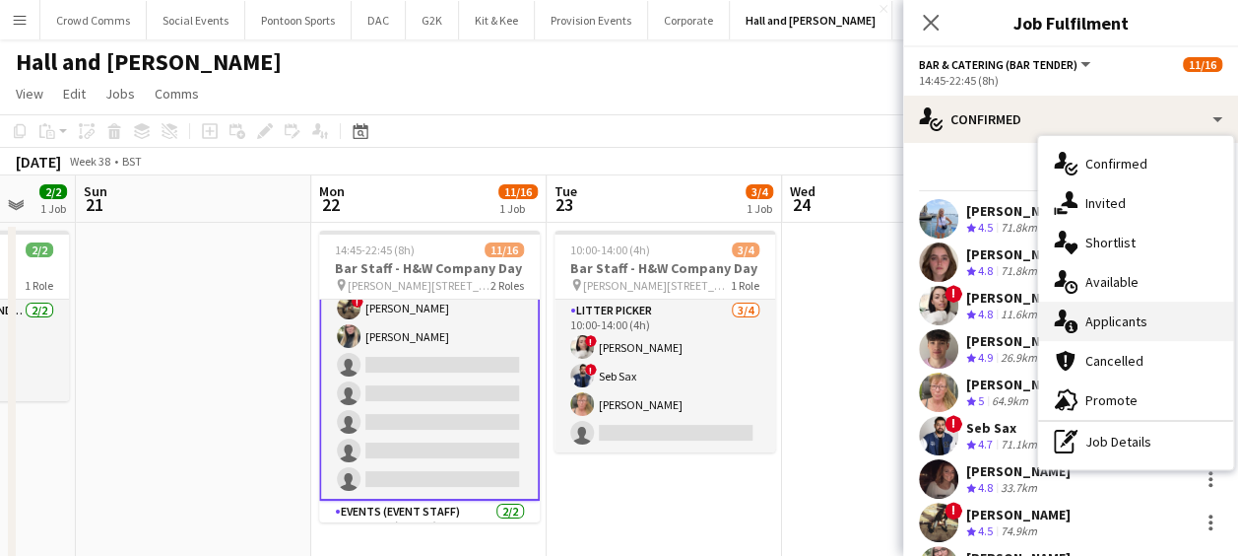
click at [1146, 321] on div "single-neutral-actions-information Applicants" at bounding box center [1135, 320] width 195 height 39
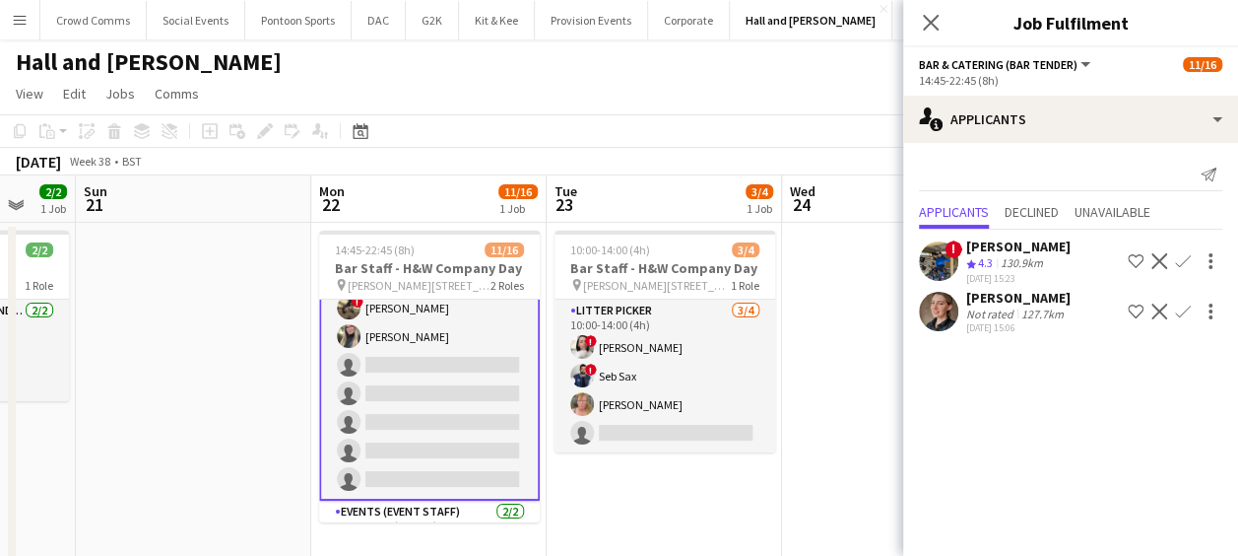
click at [1015, 294] on div "[PERSON_NAME]" at bounding box center [1019, 298] width 104 height 18
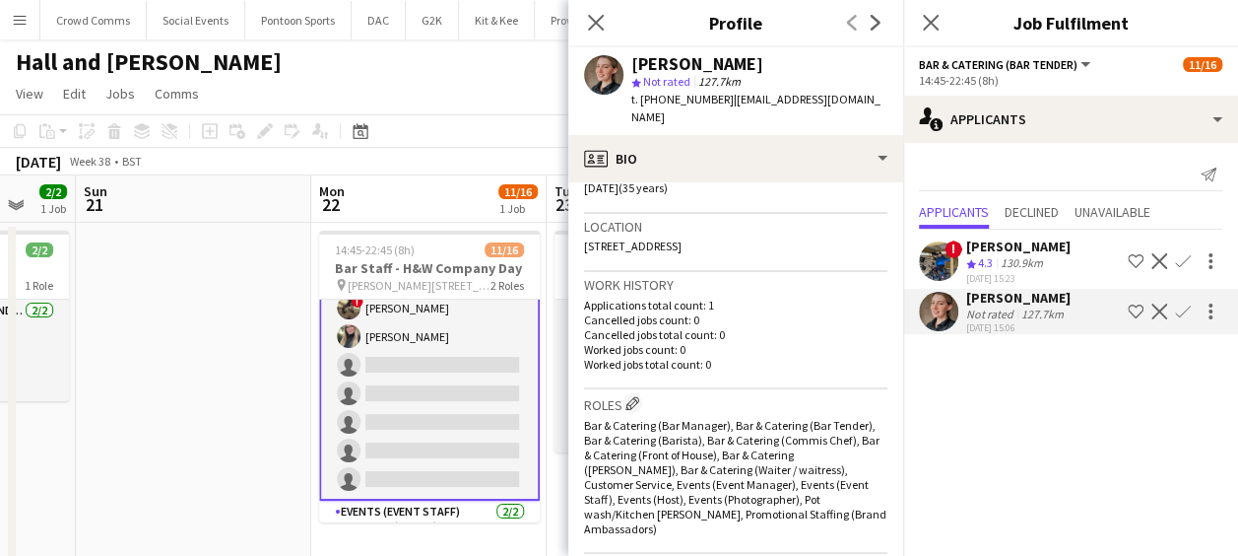
scroll to position [402, 0]
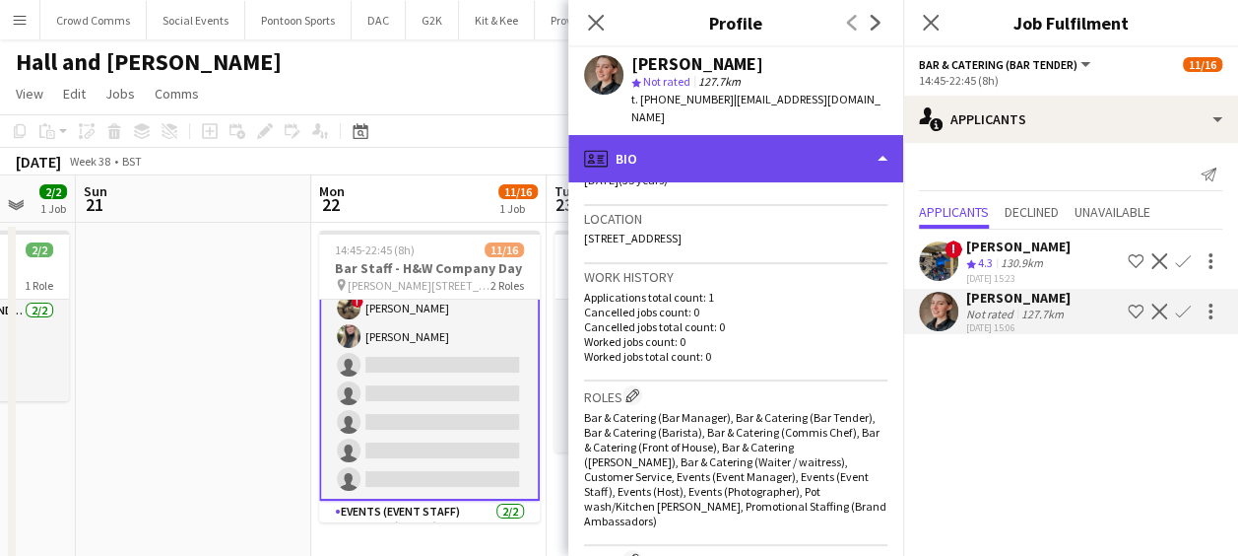
click at [836, 154] on div "profile Bio" at bounding box center [735, 158] width 335 height 47
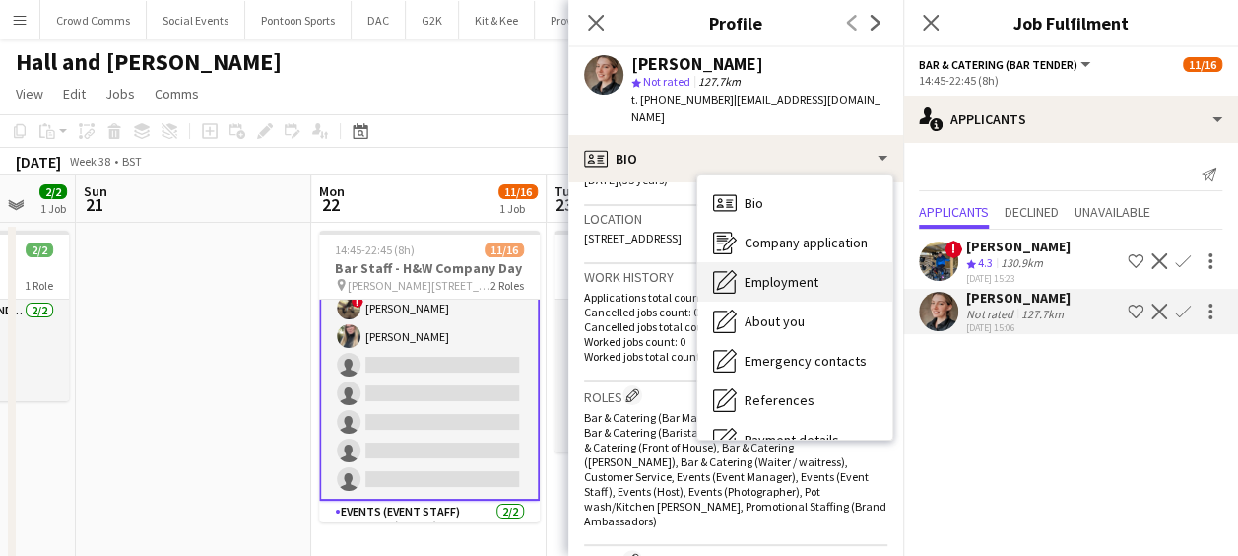
click at [828, 263] on div "Employment Employment" at bounding box center [795, 281] width 195 height 39
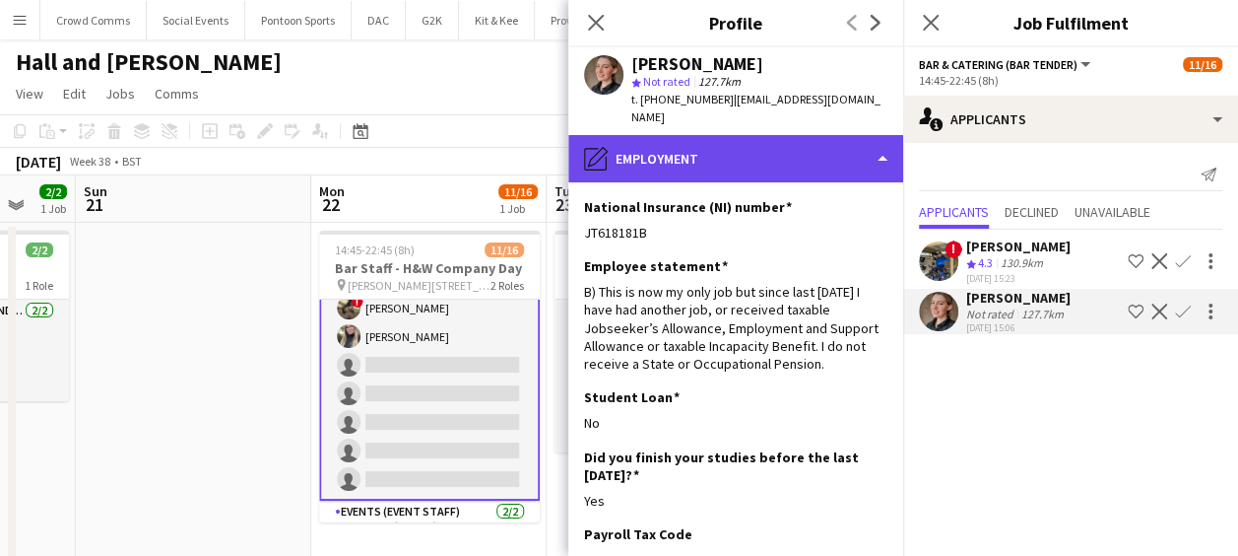
click at [821, 143] on div "pencil4 Employment" at bounding box center [735, 158] width 335 height 47
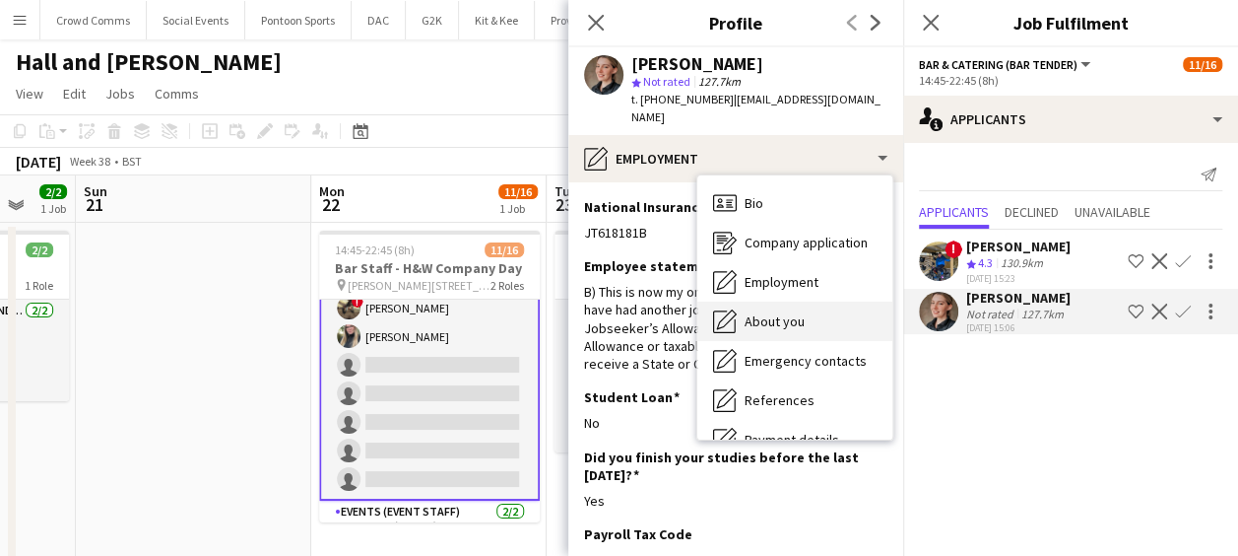
click at [831, 309] on div "About you About you" at bounding box center [795, 320] width 195 height 39
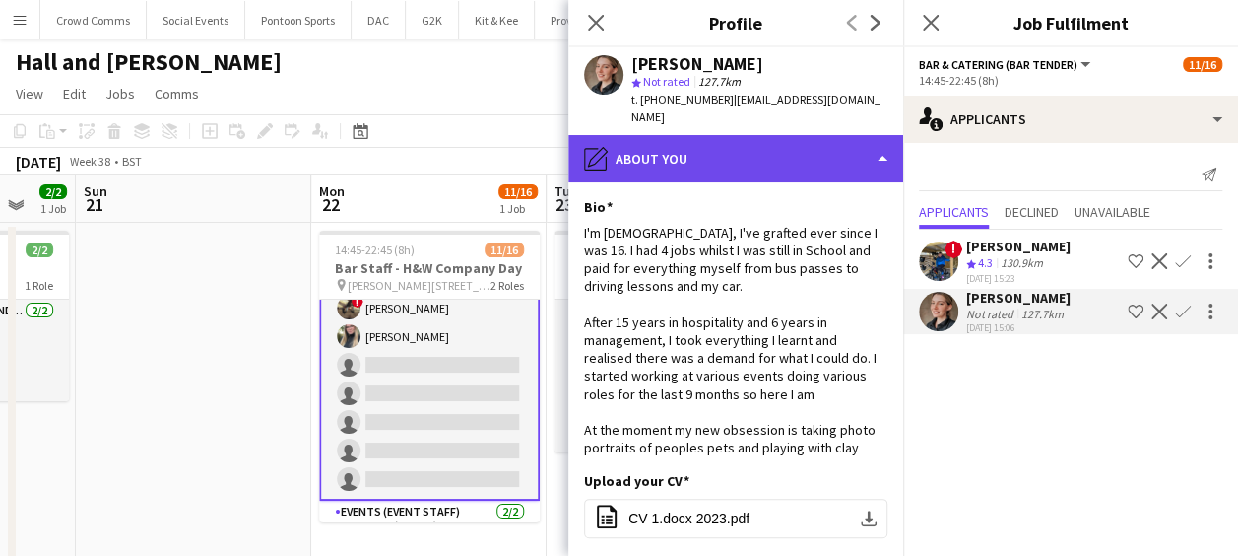
click at [859, 147] on div "pencil4 About you" at bounding box center [735, 158] width 335 height 47
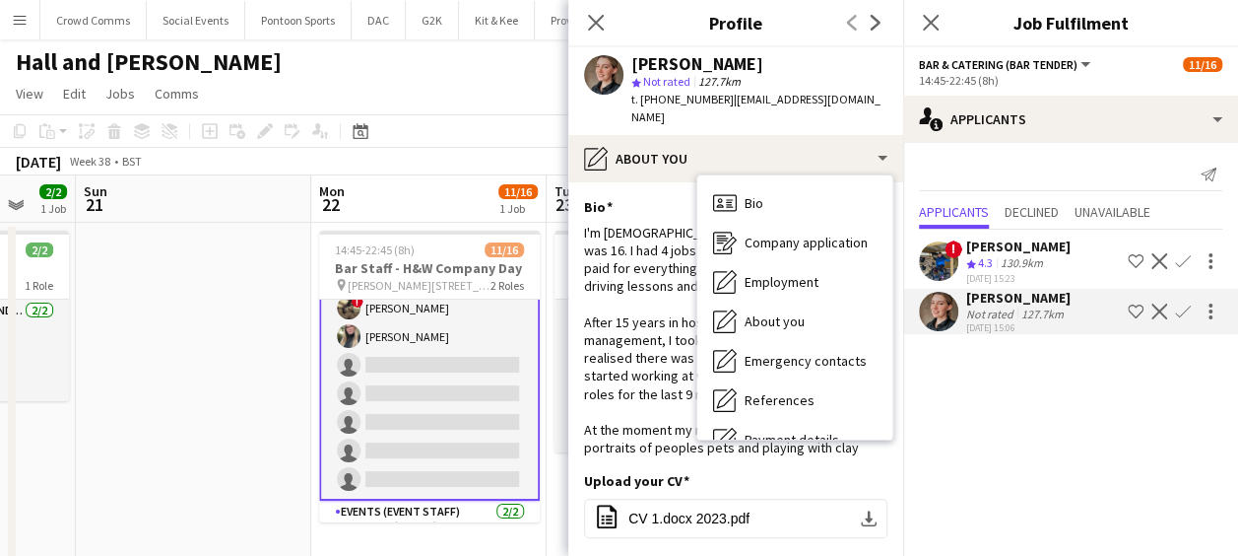
click at [529, 100] on app-page-menu "View Day view expanded Day view collapsed Month view Date picker Jump to [DATE]…" at bounding box center [619, 95] width 1238 height 37
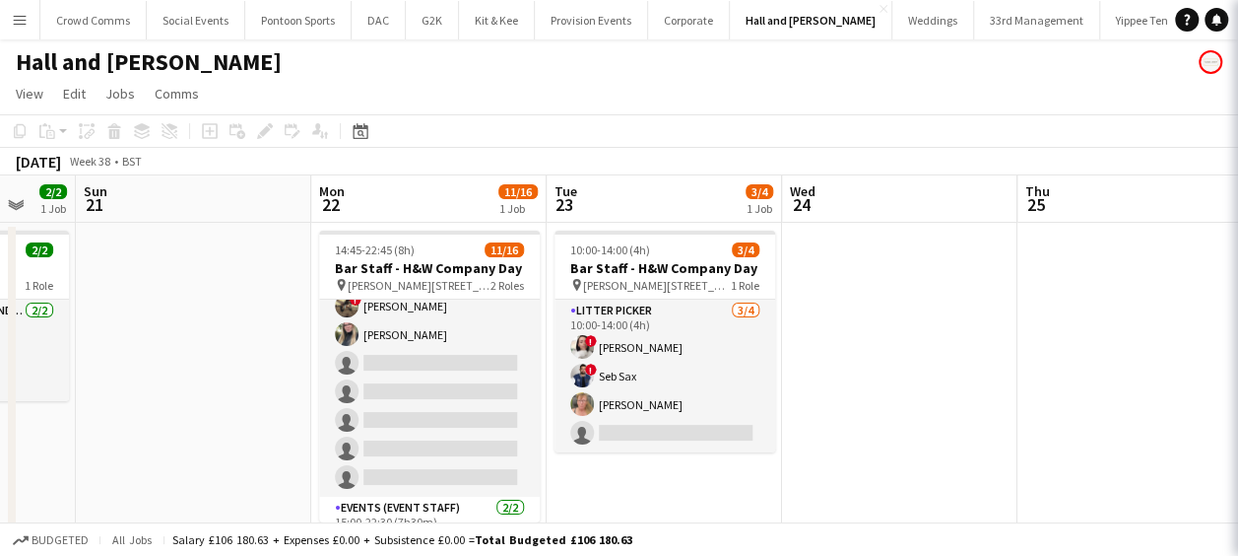
scroll to position [239, 0]
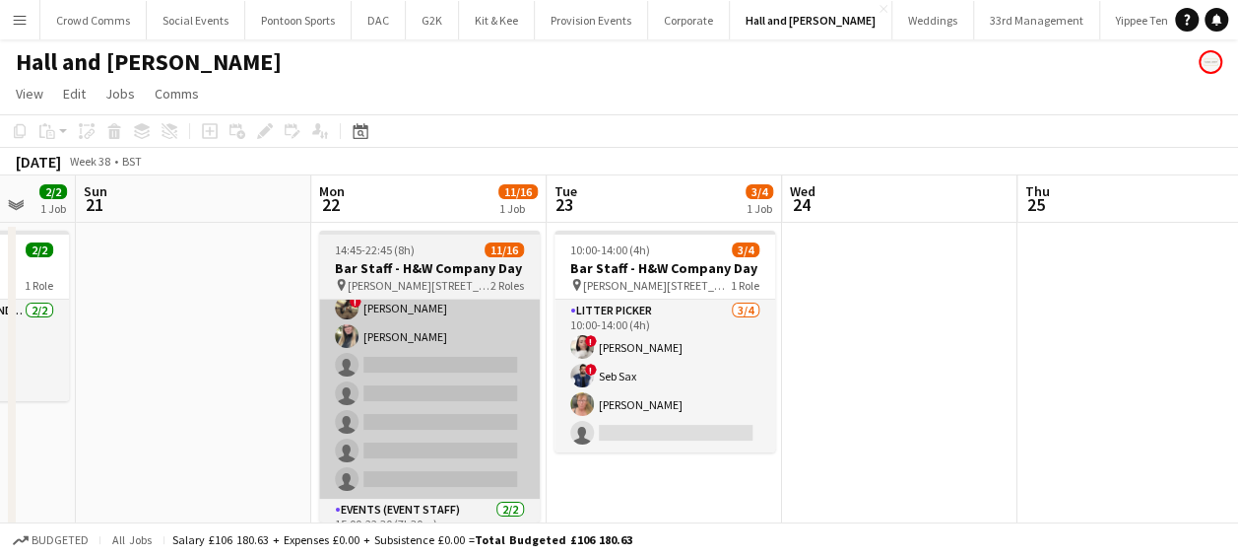
click at [467, 329] on app-card-role "Bar & Catering (Bar Tender) 2A [DATE] 14:45-22:45 (8h) [PERSON_NAME] [PERSON_NA…" at bounding box center [429, 279] width 221 height 438
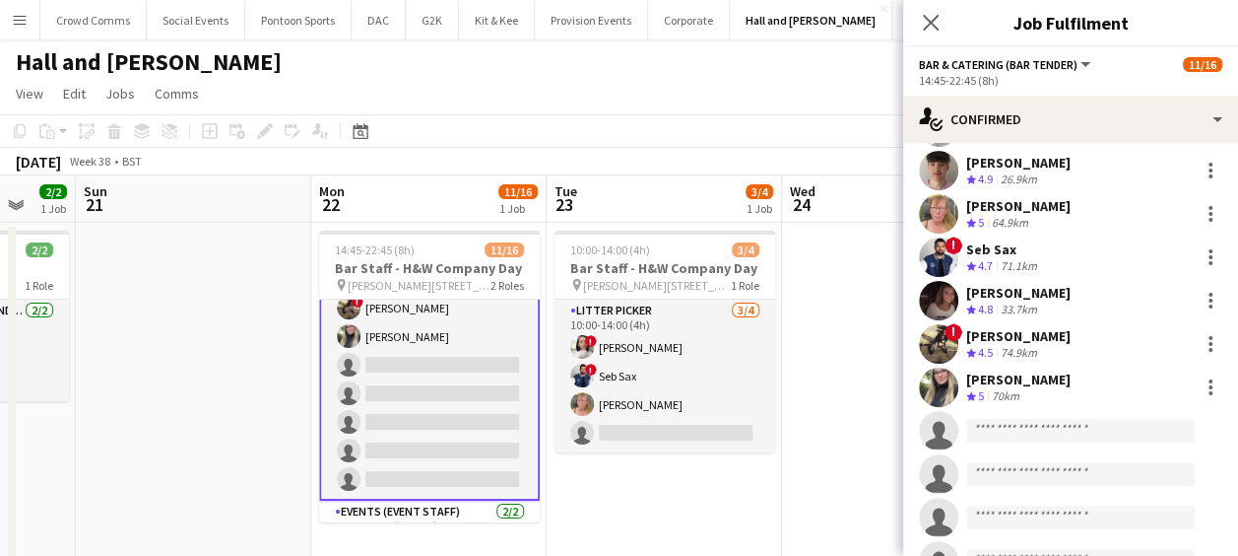
scroll to position [180, 0]
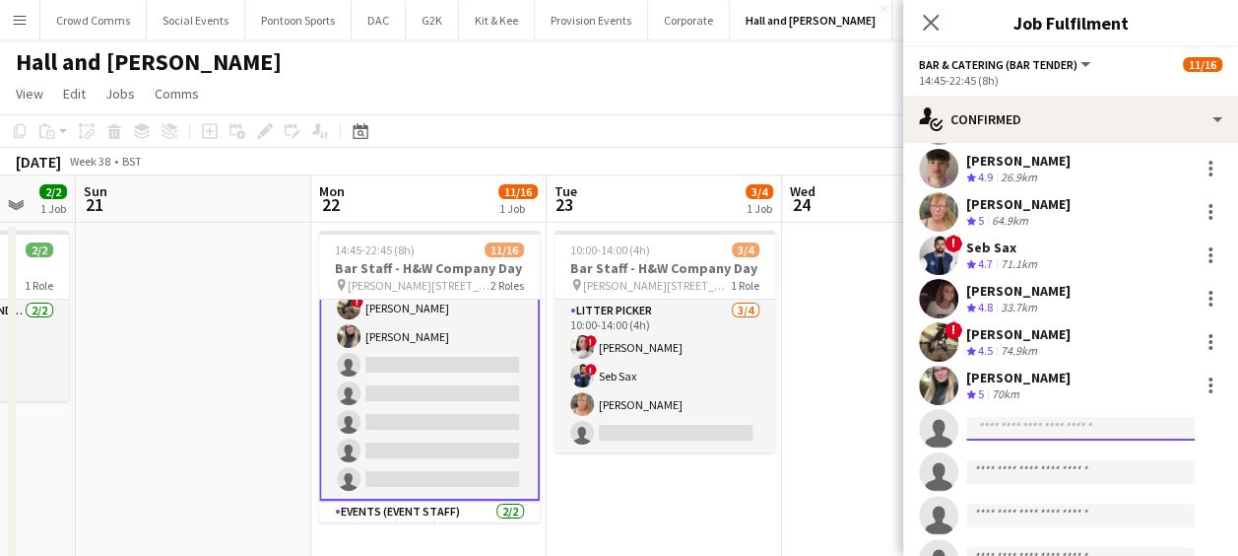
click at [1097, 431] on input at bounding box center [1081, 429] width 229 height 24
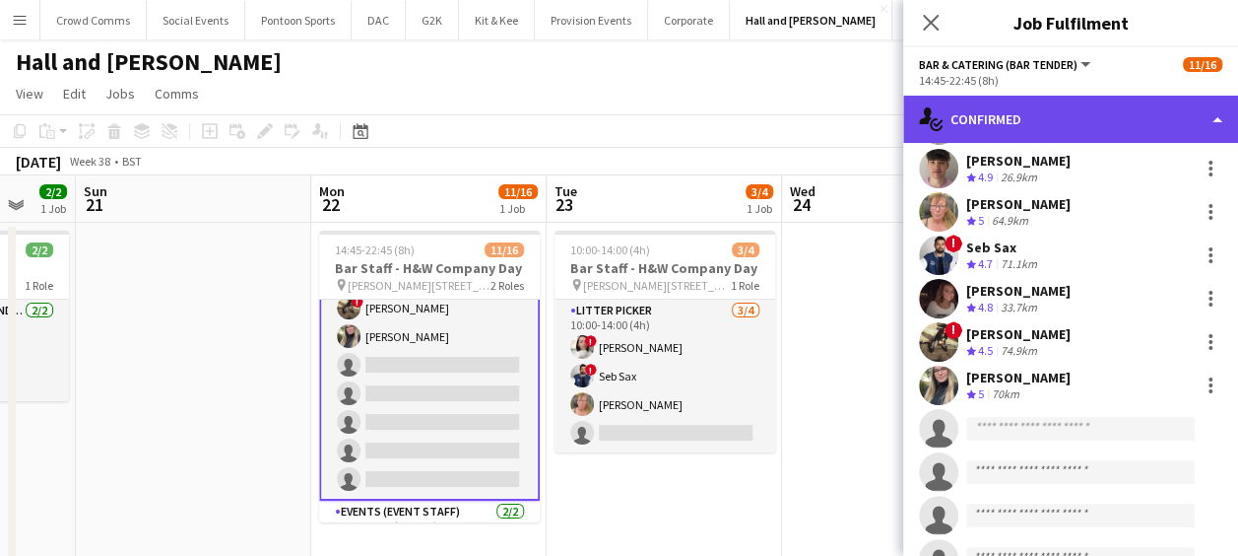
click at [1103, 116] on div "single-neutral-actions-check-2 Confirmed" at bounding box center [1070, 119] width 335 height 47
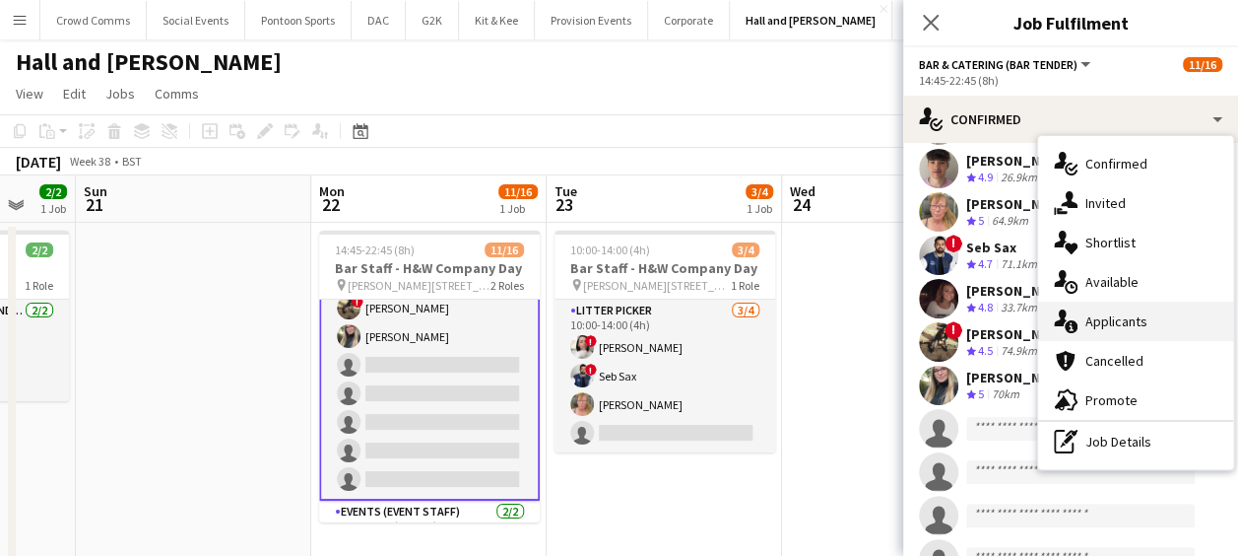
click at [1162, 328] on div "single-neutral-actions-information Applicants" at bounding box center [1135, 320] width 195 height 39
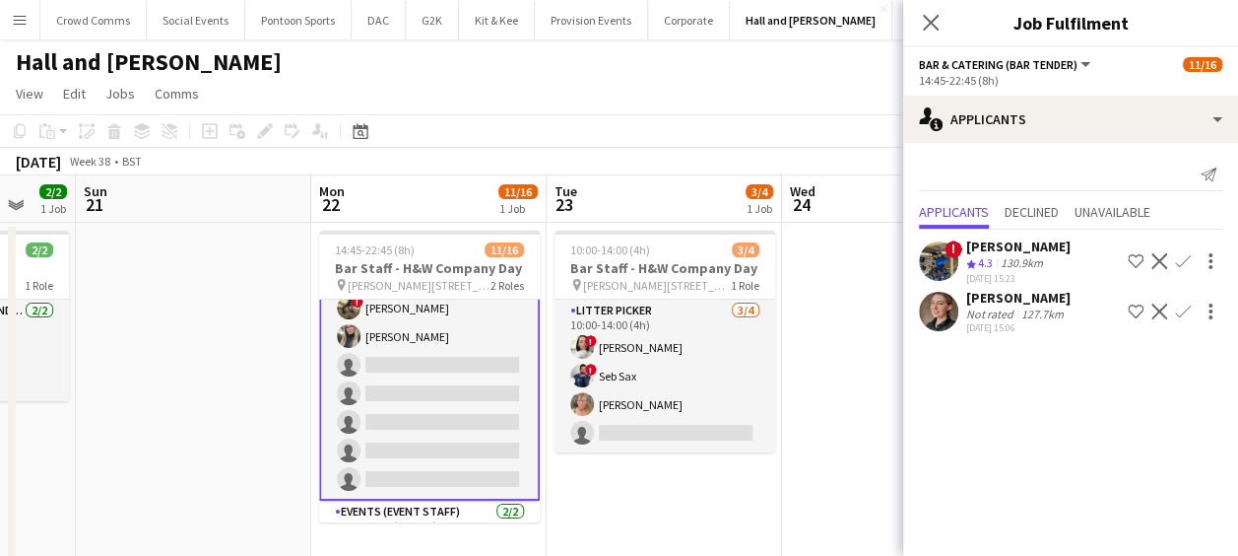
click at [1019, 300] on div "[PERSON_NAME]" at bounding box center [1019, 298] width 104 height 18
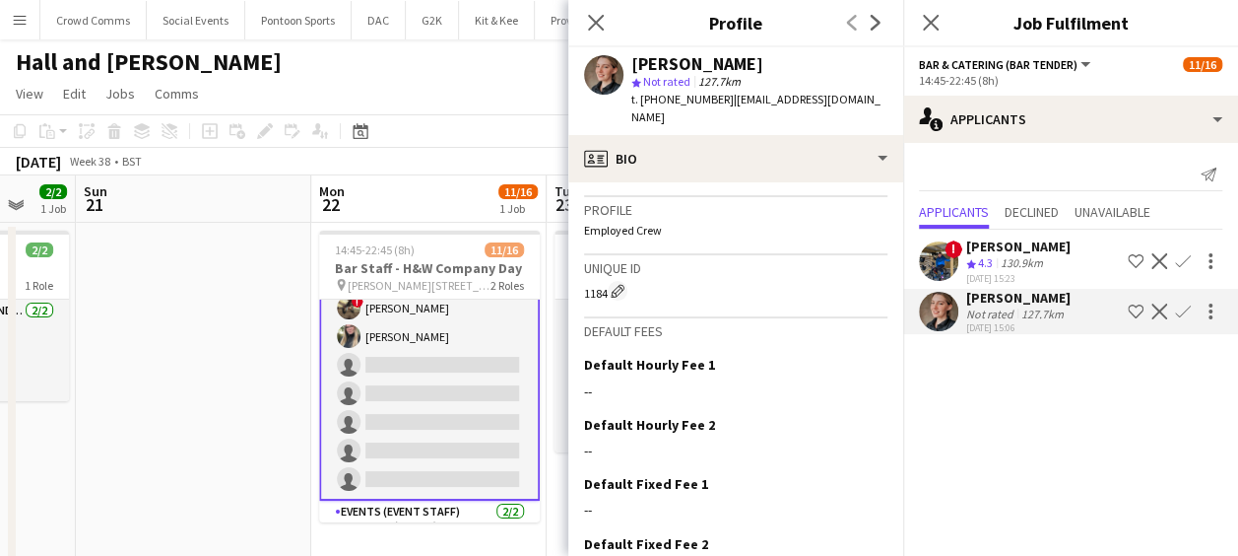
scroll to position [1205, 0]
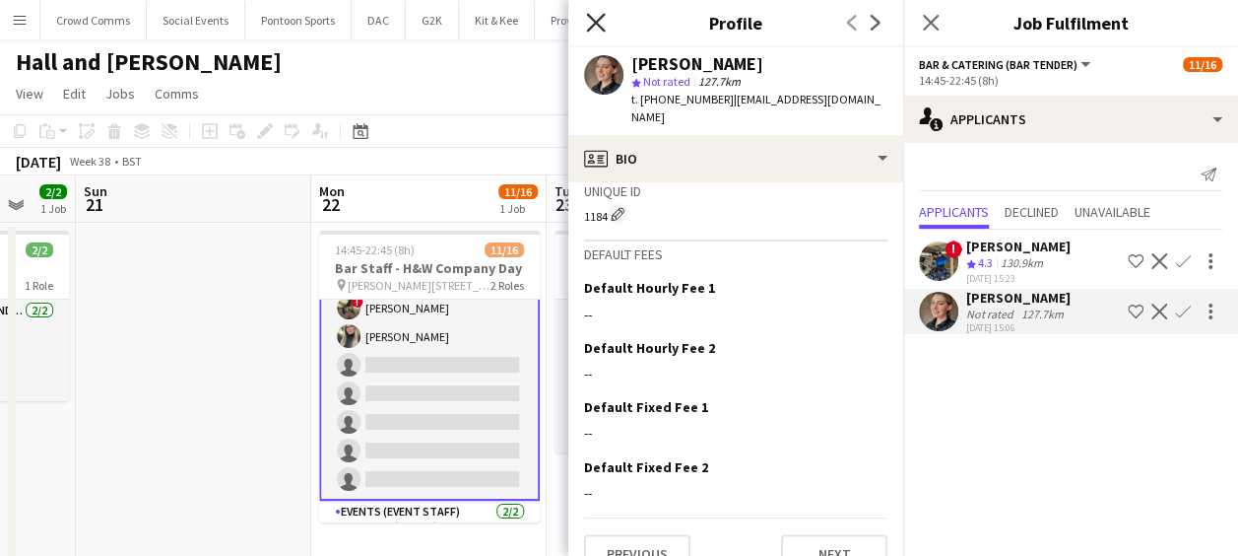
click at [594, 30] on icon "Close pop-in" at bounding box center [595, 22] width 19 height 19
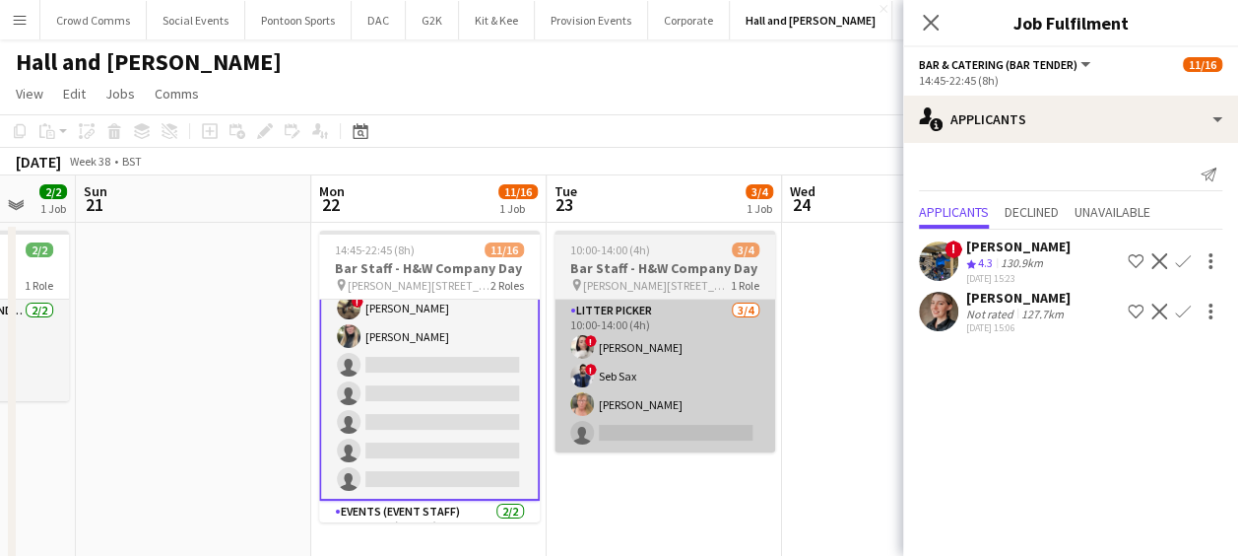
click at [668, 440] on app-card-role "Litter Picker [DATE] 10:00-14:00 (4h) ! [PERSON_NAME] ! Seb Sax [PERSON_NAME] s…" at bounding box center [665, 376] width 221 height 153
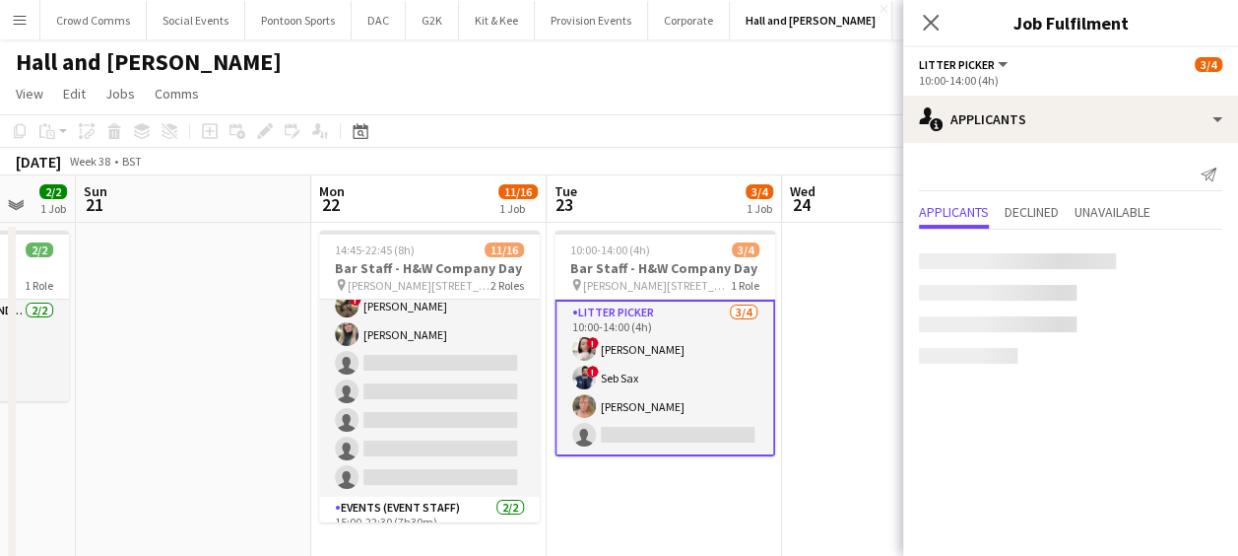
scroll to position [239, 0]
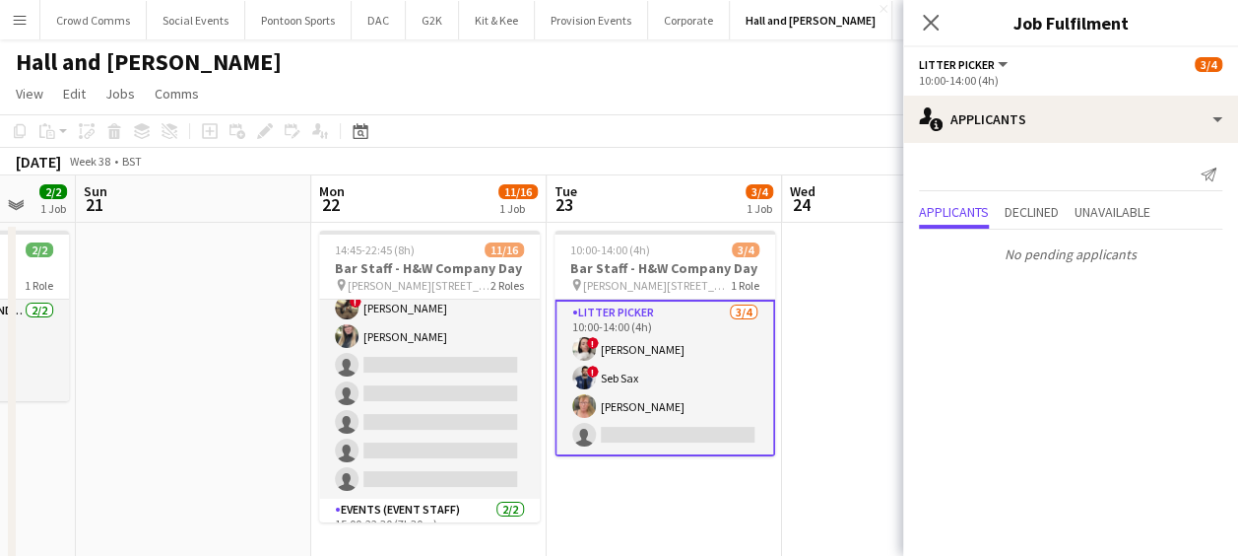
click at [944, 8] on div "Close pop-in" at bounding box center [930, 22] width 55 height 45
click at [934, 22] on icon "Close pop-in" at bounding box center [930, 22] width 19 height 19
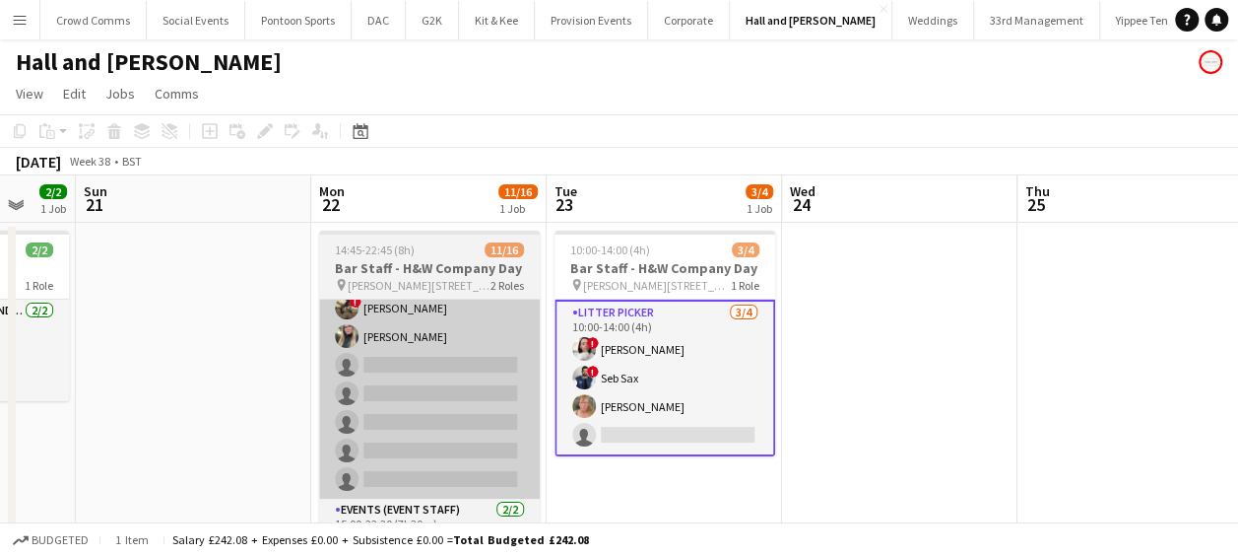
click at [463, 372] on app-card-role "Bar & Catering (Bar Tender) 2A [DATE] 14:45-22:45 (8h) [PERSON_NAME] [PERSON_NA…" at bounding box center [429, 279] width 221 height 438
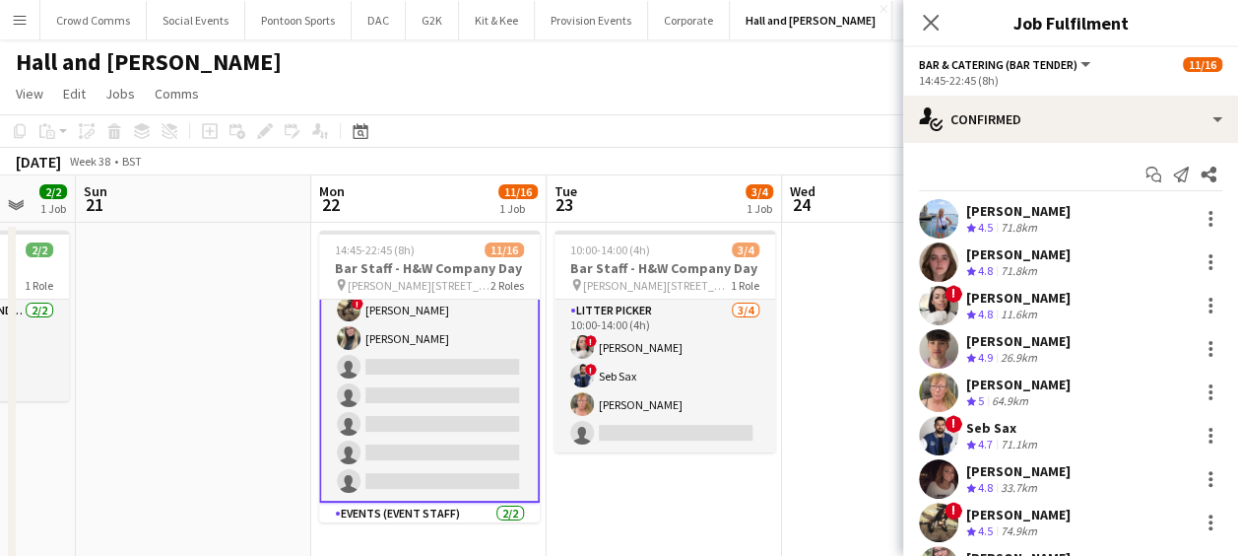
scroll to position [241, 0]
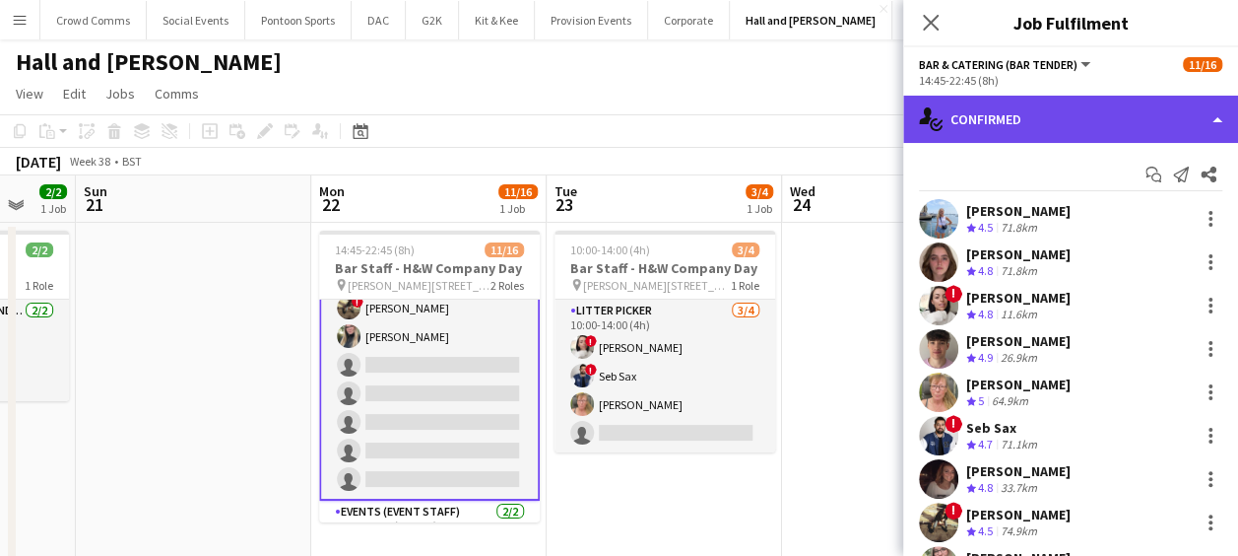
click at [1103, 122] on div "single-neutral-actions-check-2 Confirmed" at bounding box center [1070, 119] width 335 height 47
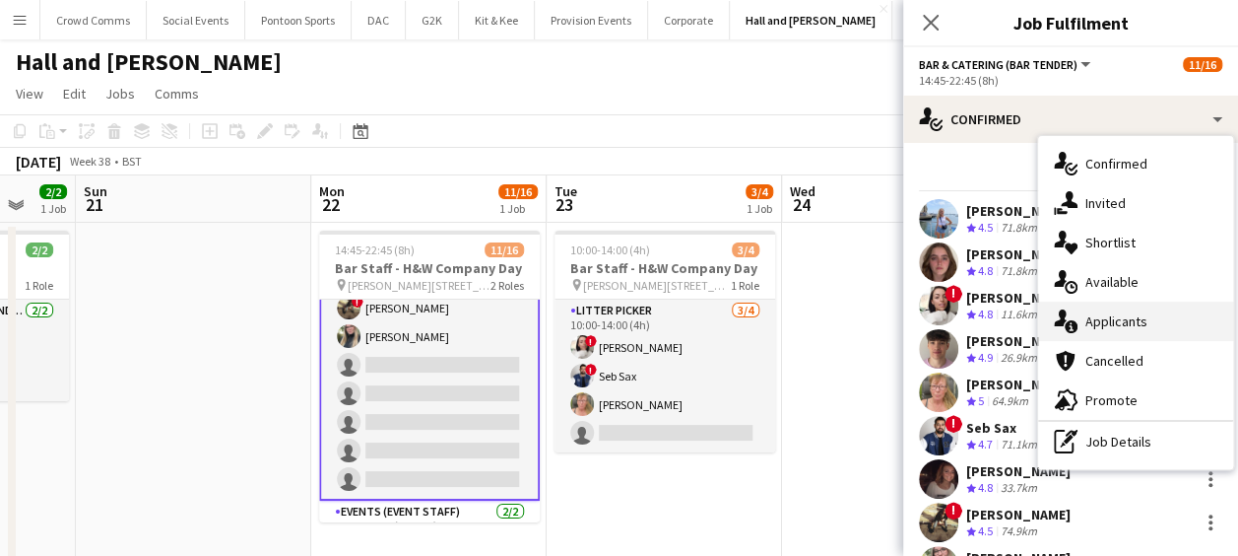
click at [1158, 317] on div "single-neutral-actions-information Applicants" at bounding box center [1135, 320] width 195 height 39
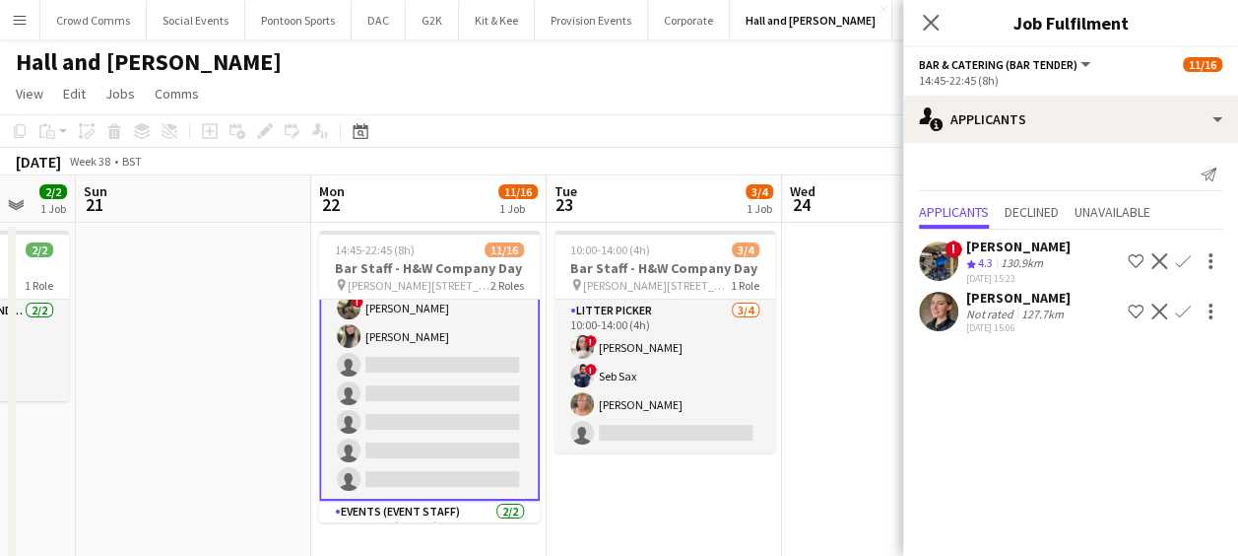
click at [1046, 256] on div "130.9km" at bounding box center [1022, 263] width 50 height 17
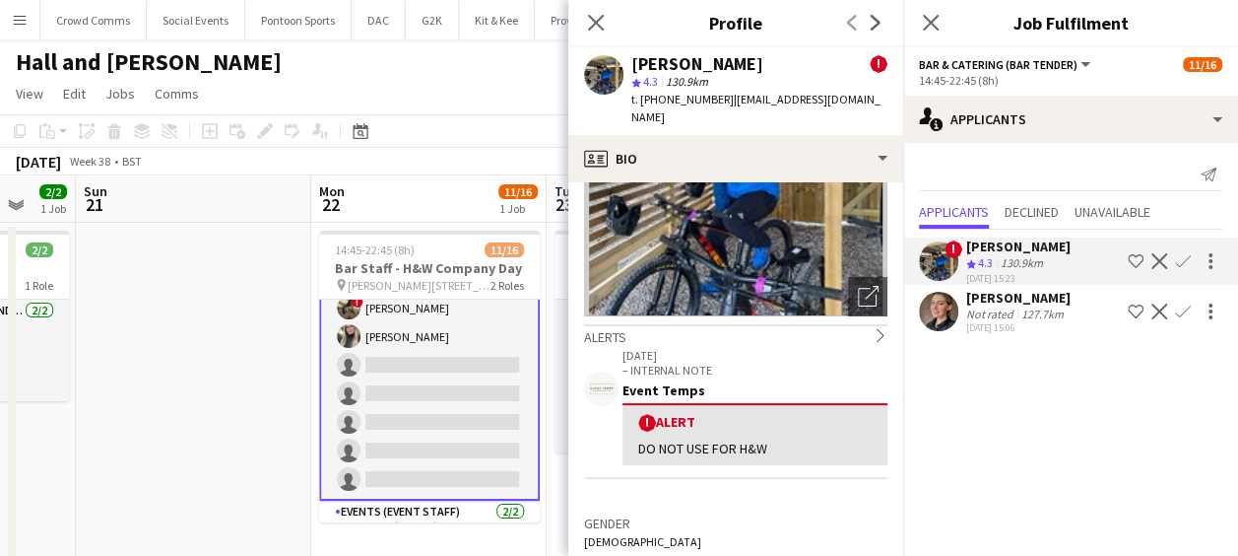
scroll to position [177, 0]
click at [597, 20] on icon at bounding box center [595, 22] width 19 height 19
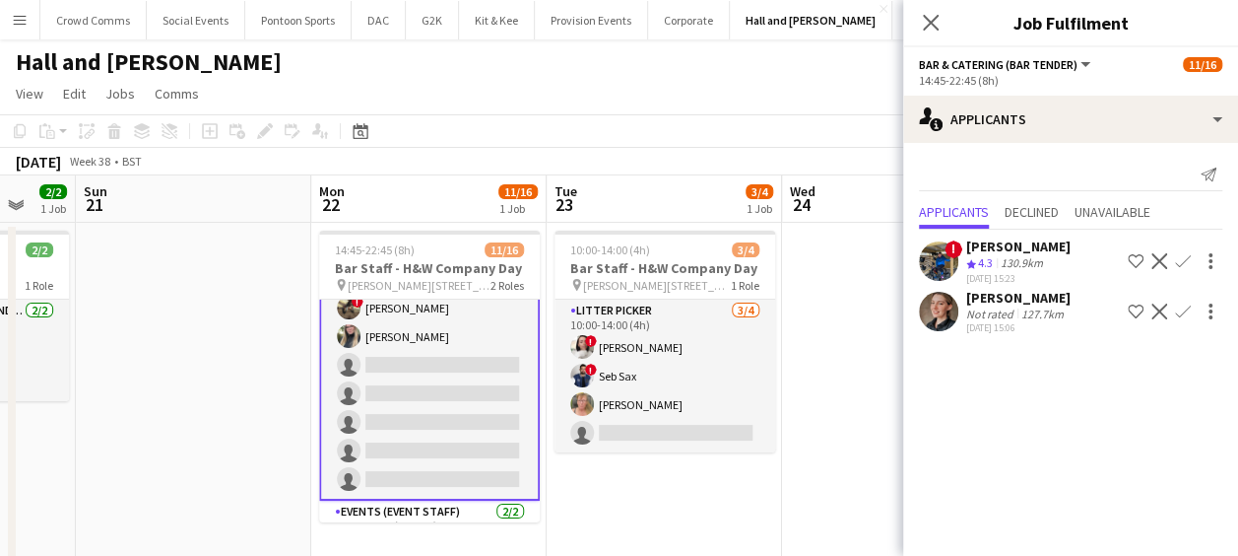
click at [1022, 300] on div "[PERSON_NAME]" at bounding box center [1019, 298] width 104 height 18
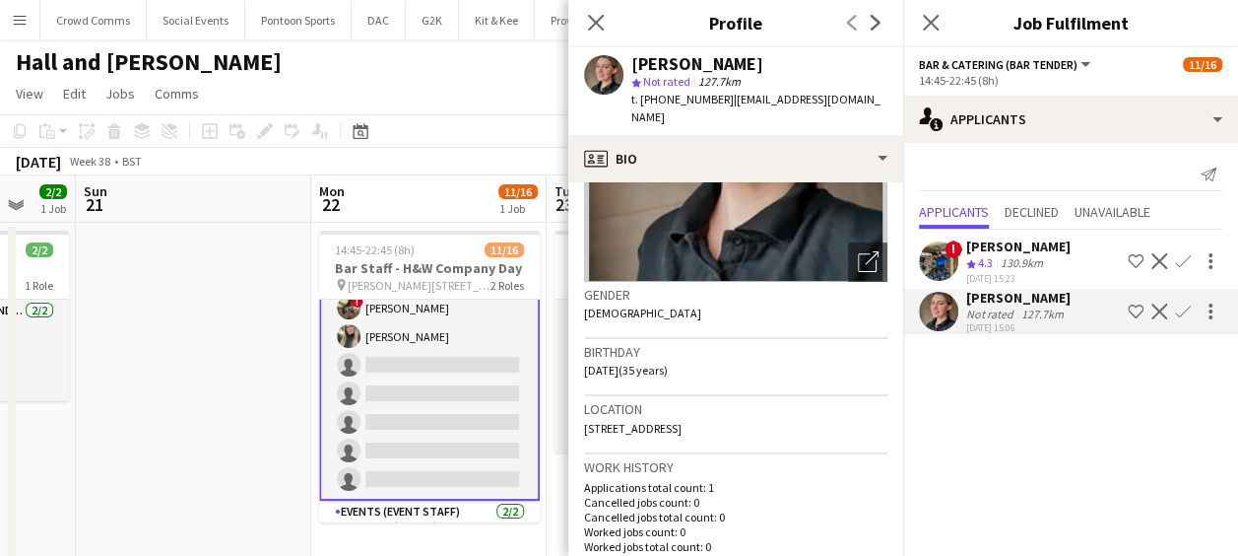
scroll to position [0, 0]
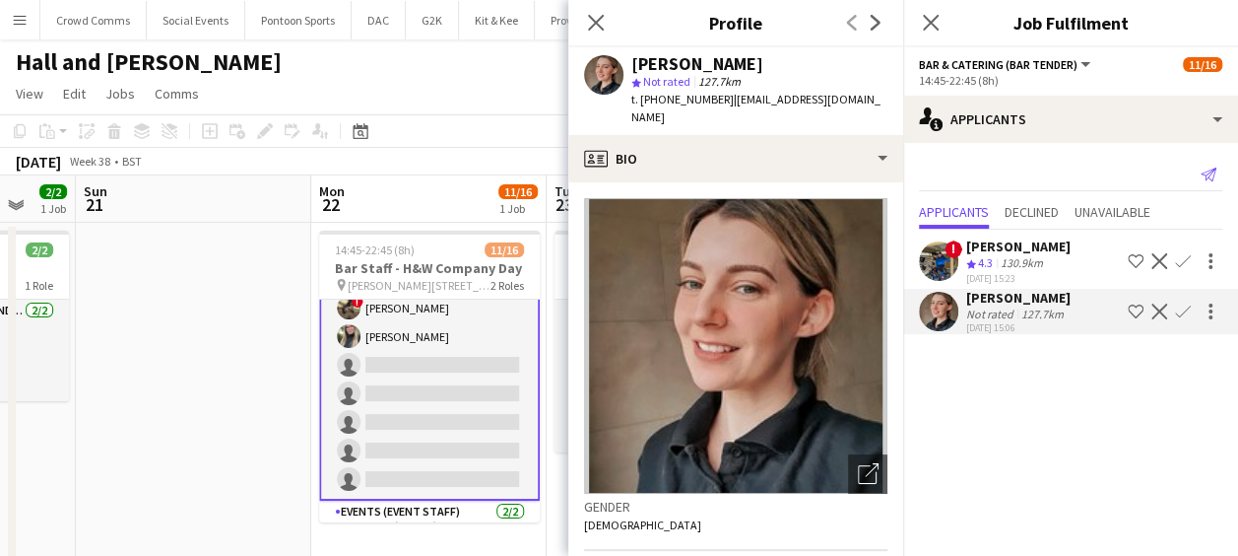
click at [1217, 175] on app-icon "Send notification" at bounding box center [1209, 175] width 28 height 28
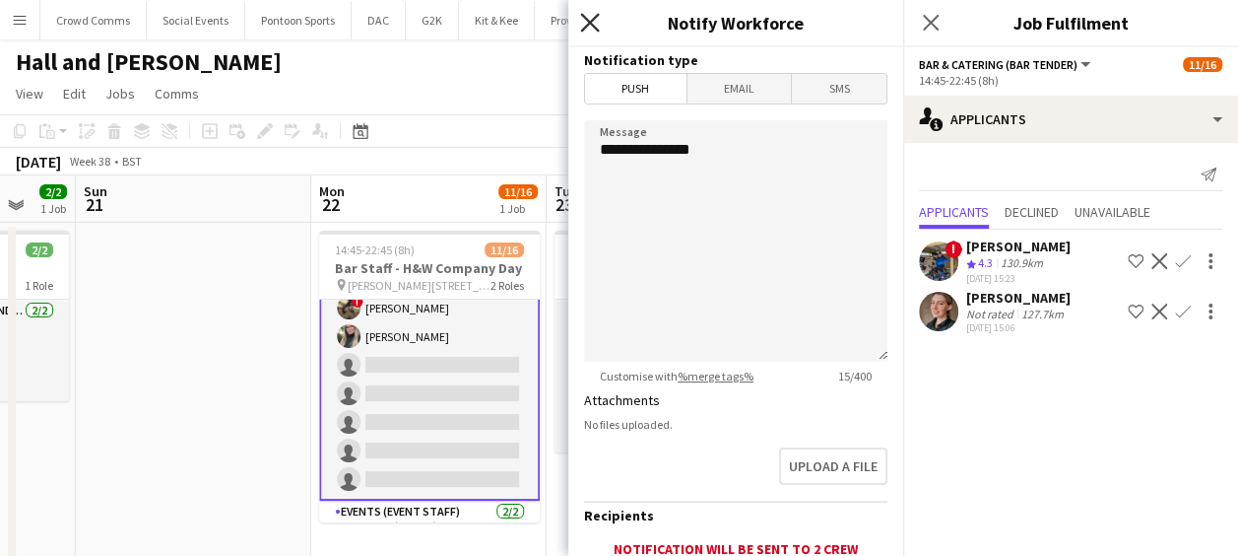
click at [585, 16] on icon "Close pop-in" at bounding box center [589, 22] width 19 height 19
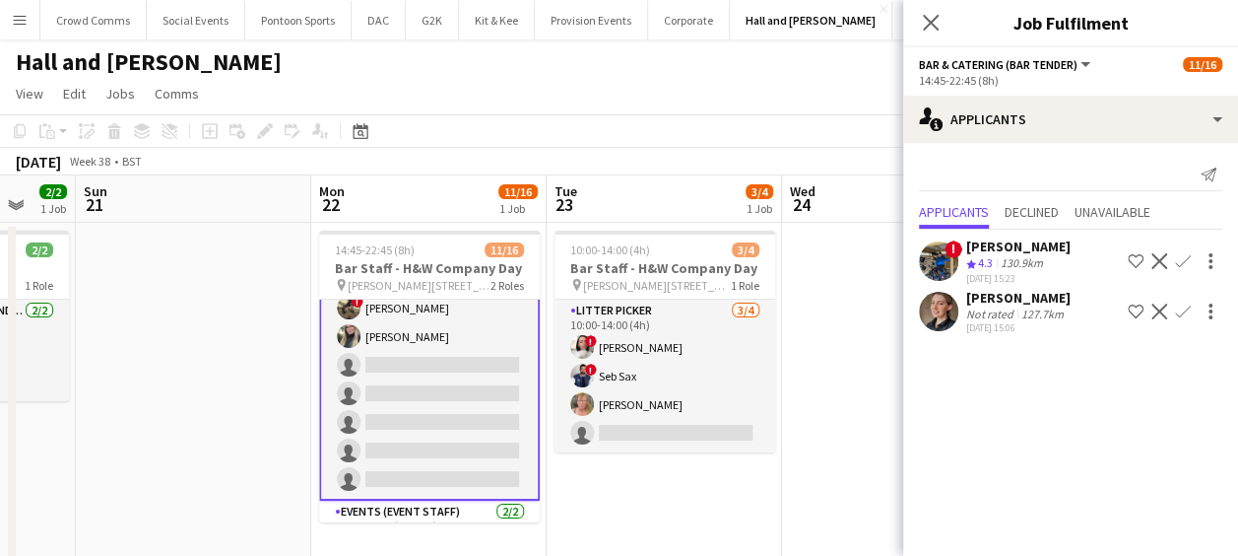
click at [1021, 306] on div "127.7km" at bounding box center [1043, 313] width 50 height 15
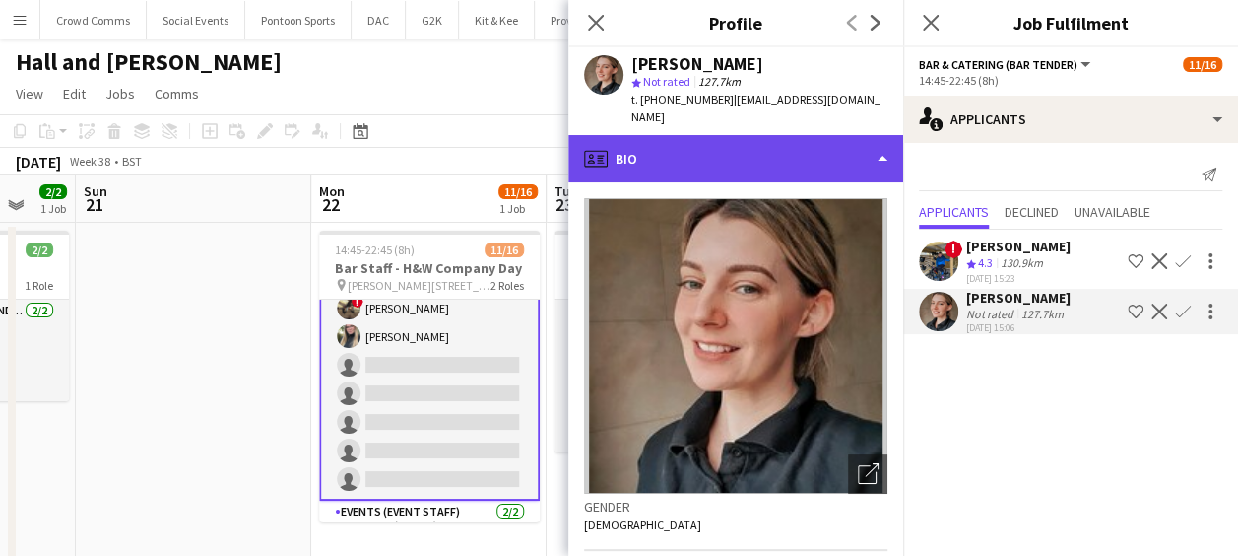
click at [788, 144] on div "profile Bio" at bounding box center [735, 158] width 335 height 47
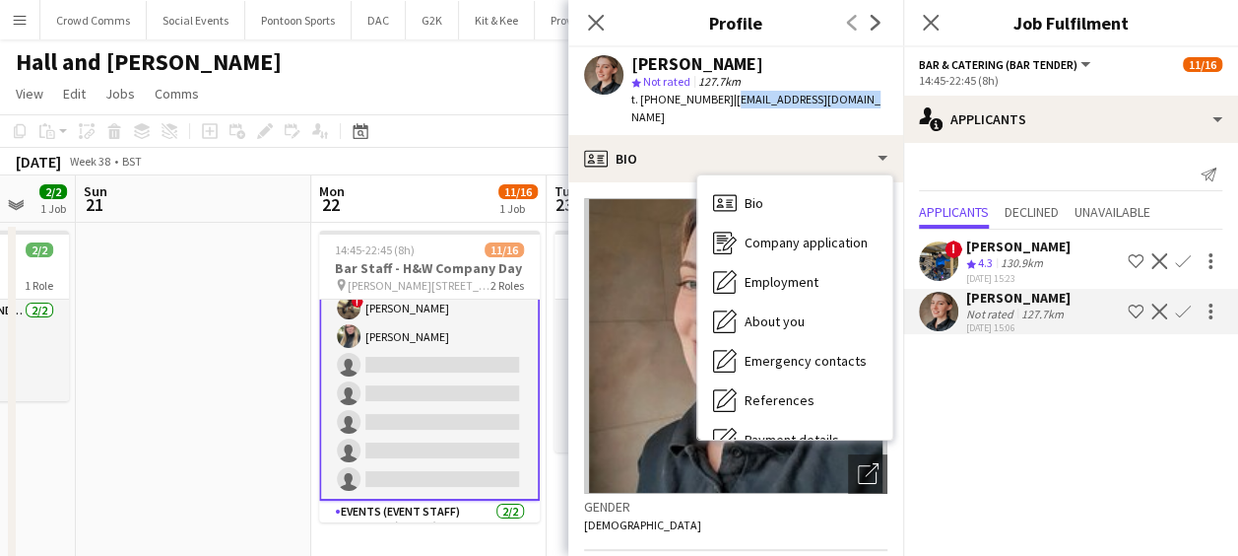
drag, startPoint x: 853, startPoint y: 100, endPoint x: 725, endPoint y: 104, distance: 128.1
click at [725, 104] on span "| [EMAIL_ADDRESS][DOMAIN_NAME]" at bounding box center [756, 108] width 249 height 33
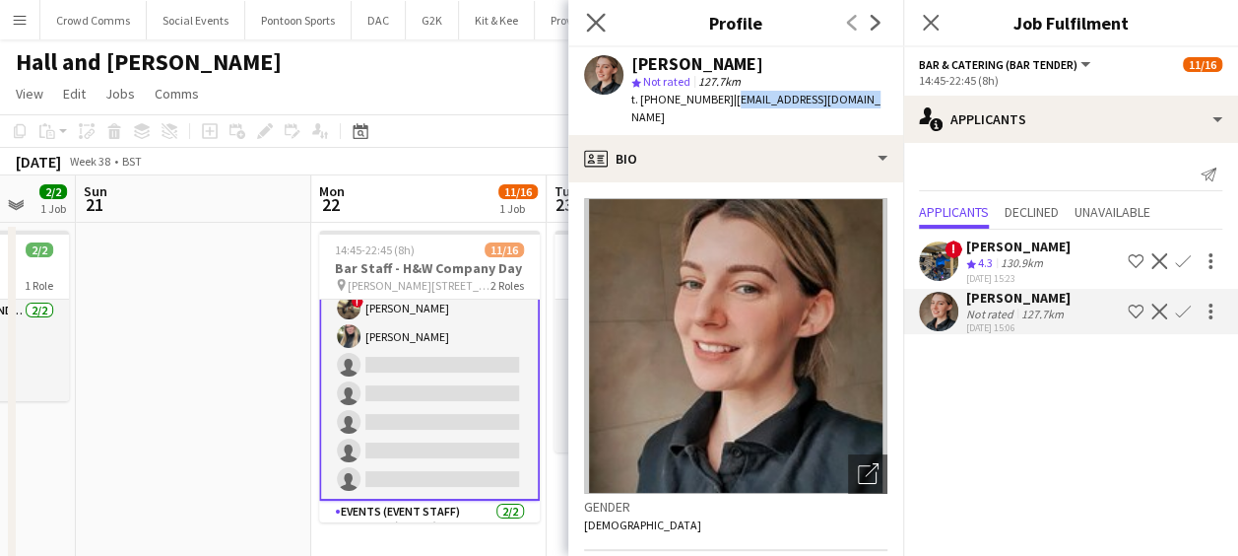
drag, startPoint x: 725, startPoint y: 104, endPoint x: 593, endPoint y: 12, distance: 161.3
click at [593, 12] on app-icon "Close pop-in" at bounding box center [596, 23] width 29 height 29
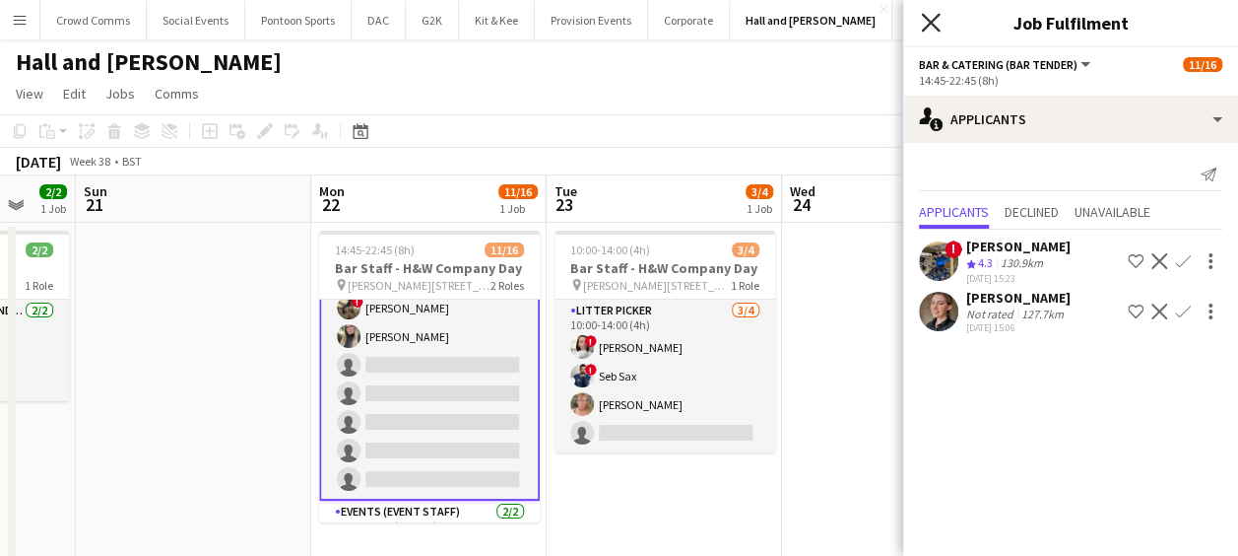
click at [922, 24] on icon "Close pop-in" at bounding box center [930, 22] width 19 height 19
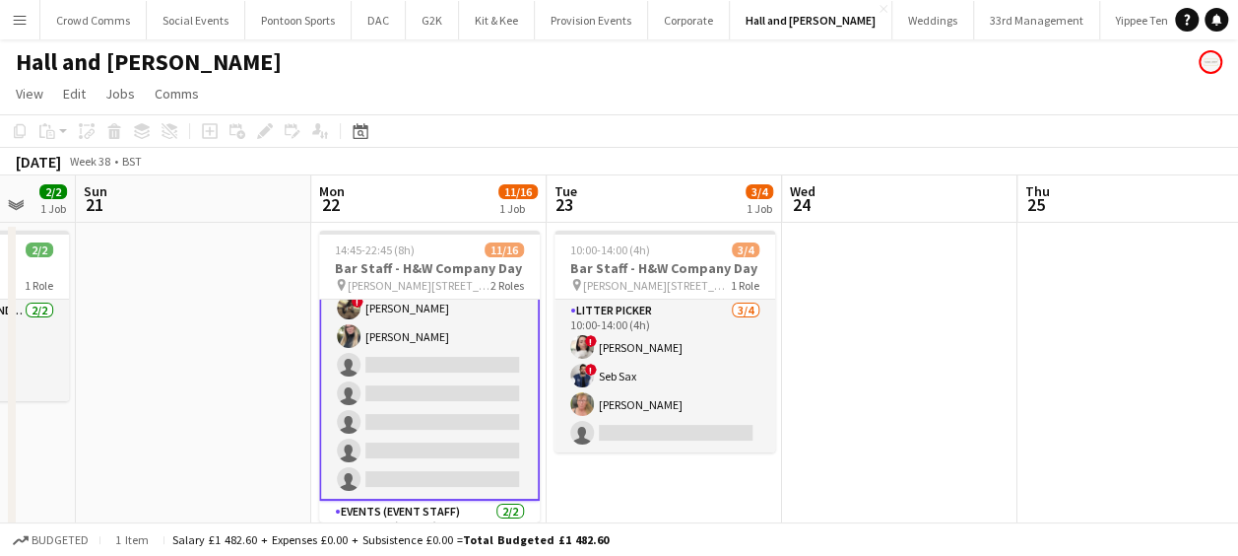
click at [373, 367] on app-card-role "Bar & Catering (Bar Tender) 2A [DATE] 14:45-22:45 (8h) [PERSON_NAME] [PERSON_NA…" at bounding box center [429, 279] width 221 height 442
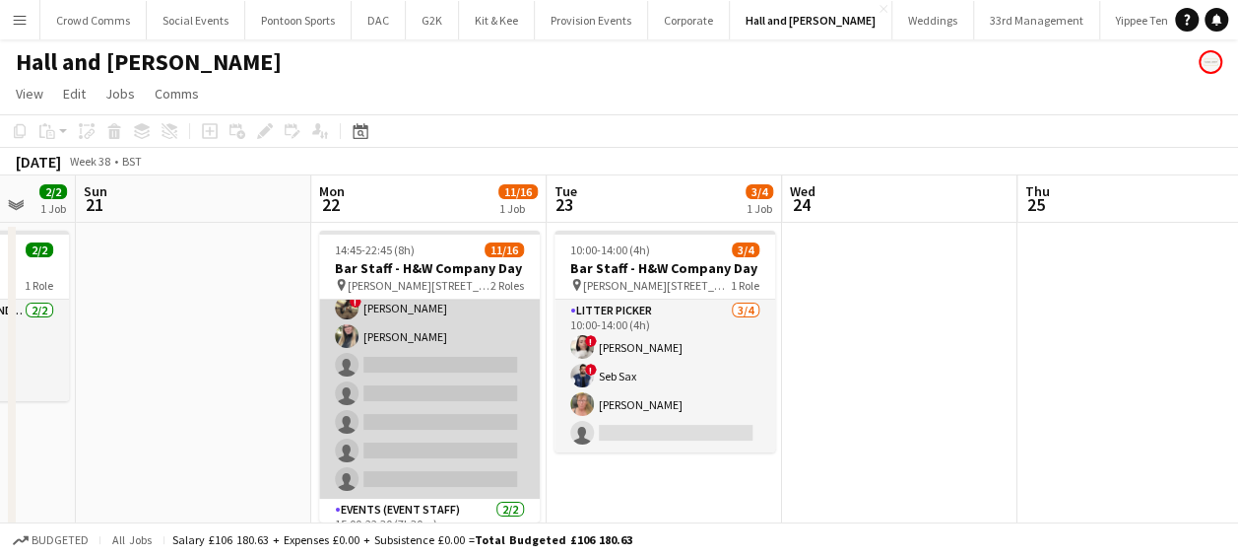
click at [447, 348] on app-card-role "Bar & Catering (Bar Tender) 2A [DATE] 14:45-22:45 (8h) [PERSON_NAME] [PERSON_NA…" at bounding box center [429, 279] width 221 height 438
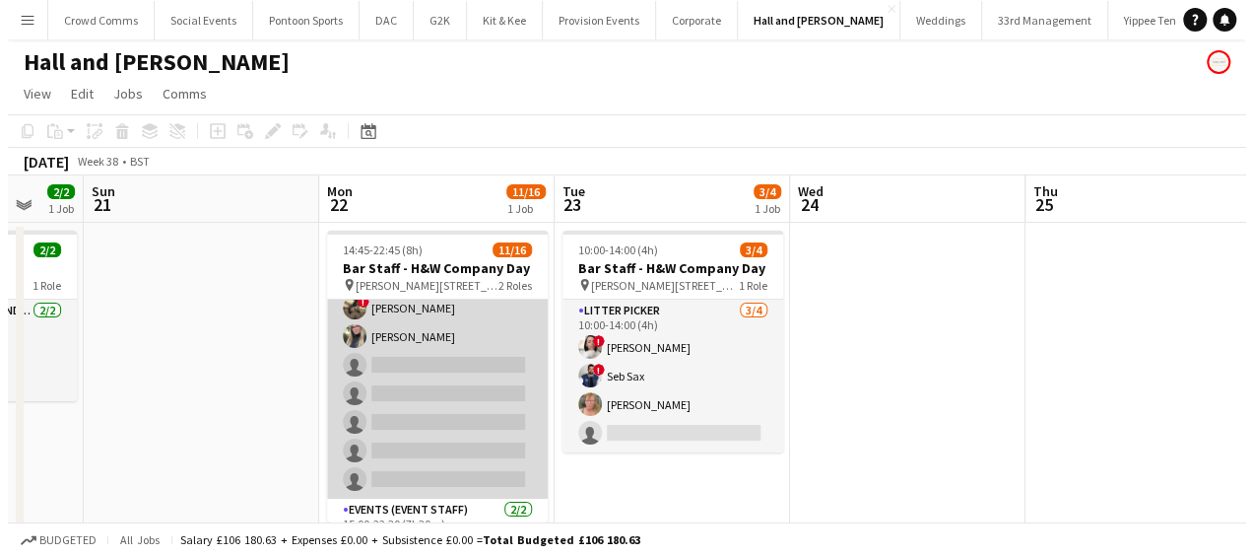
scroll to position [241, 0]
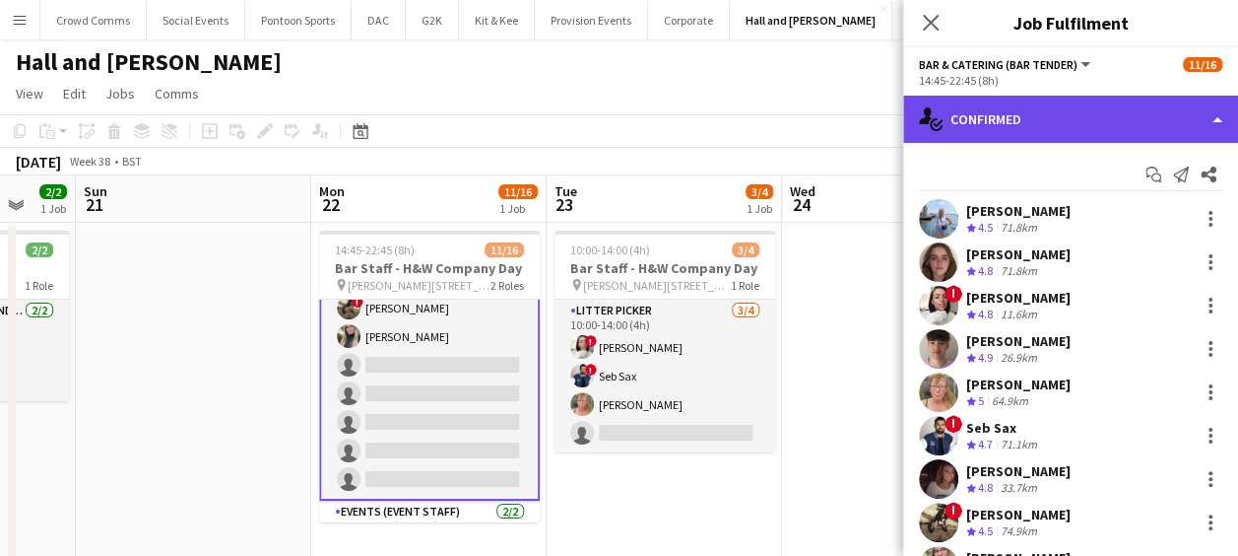
click at [1094, 112] on div "single-neutral-actions-check-2 Confirmed" at bounding box center [1070, 119] width 335 height 47
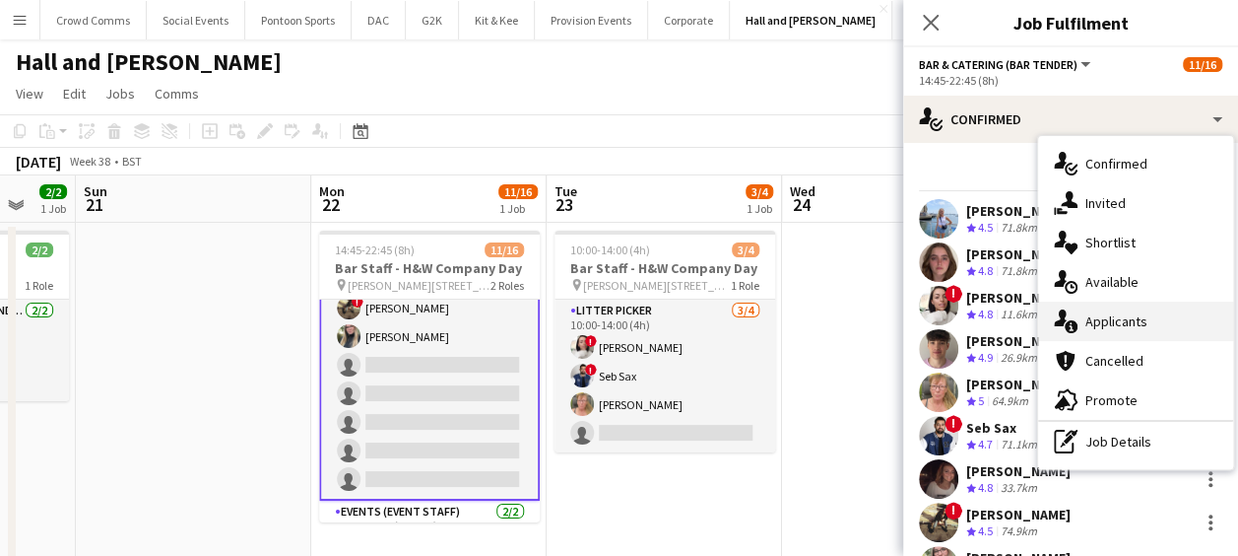
click at [1145, 319] on span "Applicants" at bounding box center [1117, 321] width 62 height 18
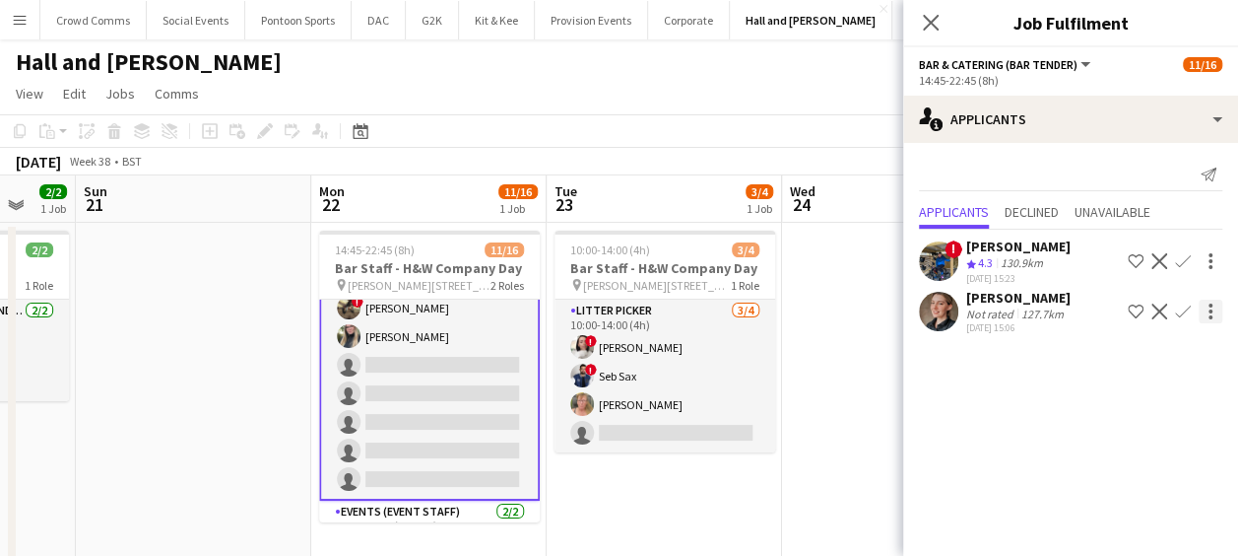
click at [1210, 303] on div at bounding box center [1211, 305] width 4 height 4
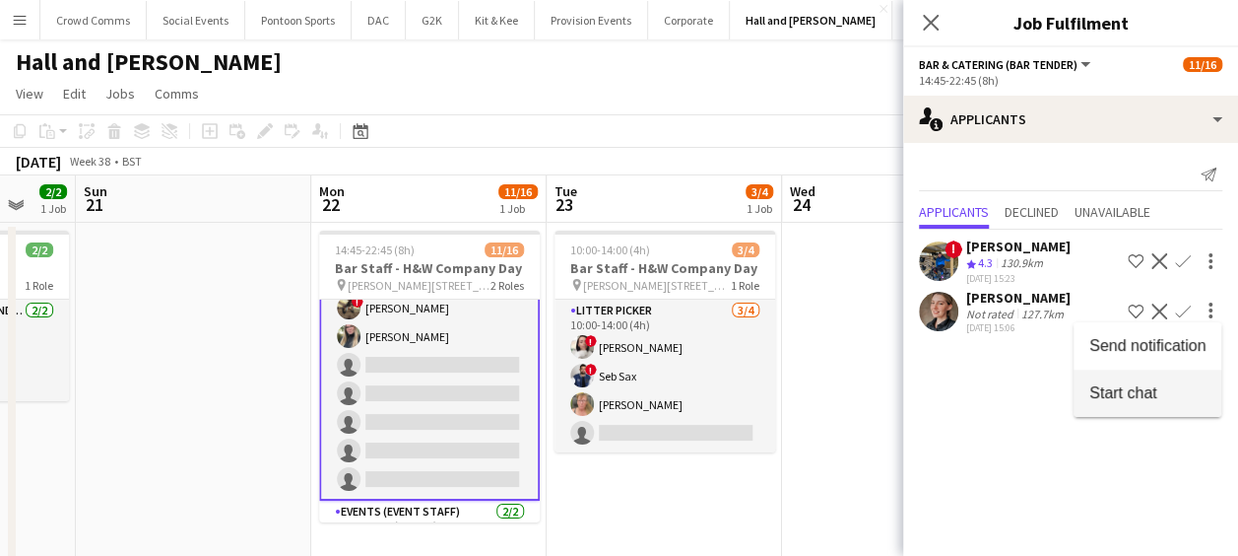
click at [1180, 385] on span "Start chat" at bounding box center [1148, 393] width 116 height 18
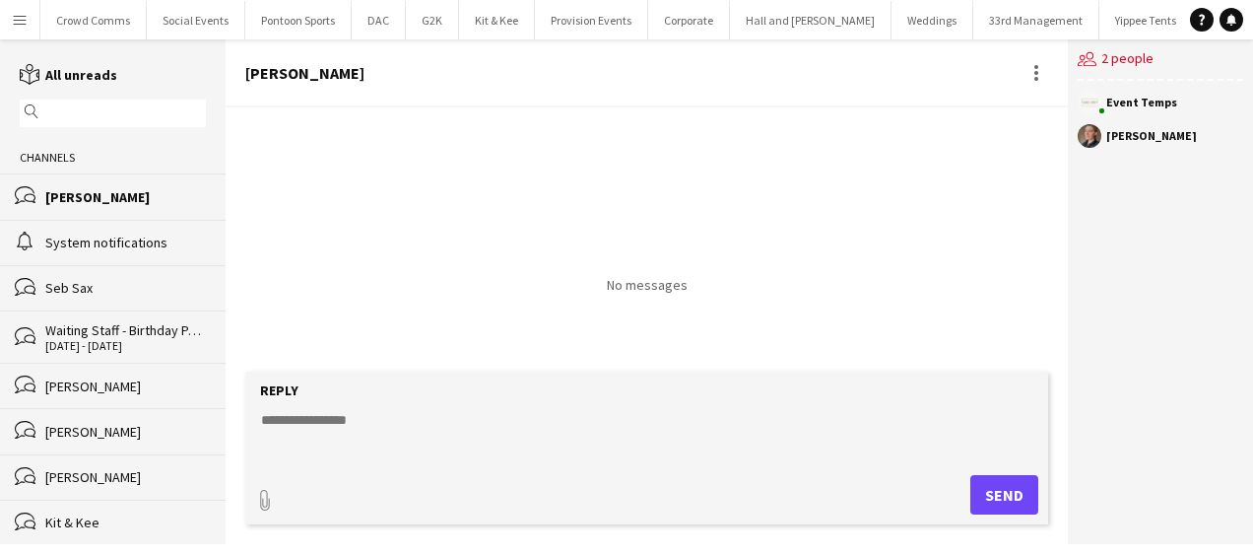
click at [1214, 308] on div "users2 2 people Event Temps [PERSON_NAME]" at bounding box center [1160, 291] width 185 height 504
click at [603, 415] on textarea at bounding box center [650, 435] width 783 height 51
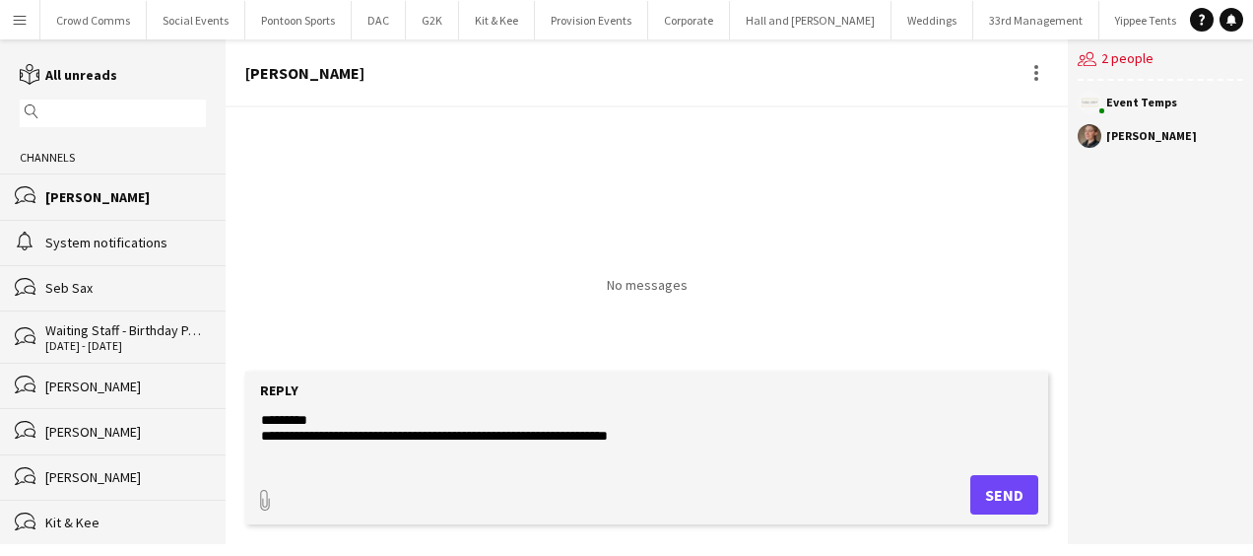
click at [468, 436] on textarea "**********" at bounding box center [650, 435] width 783 height 51
click at [390, 416] on textarea "**********" at bounding box center [650, 435] width 783 height 51
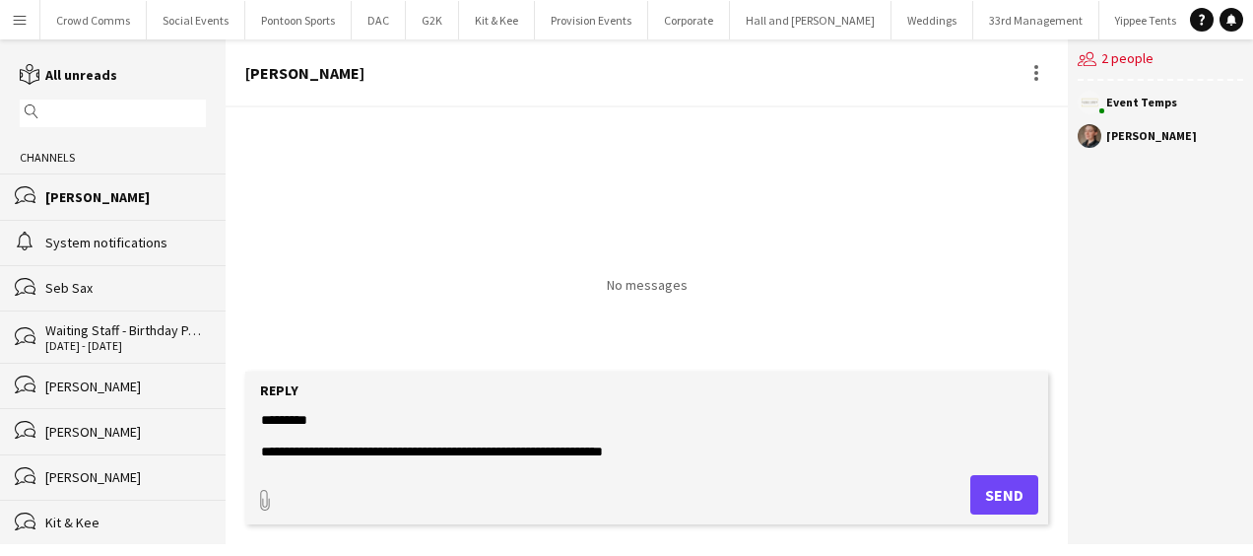
click at [677, 448] on textarea "**********" at bounding box center [650, 435] width 783 height 51
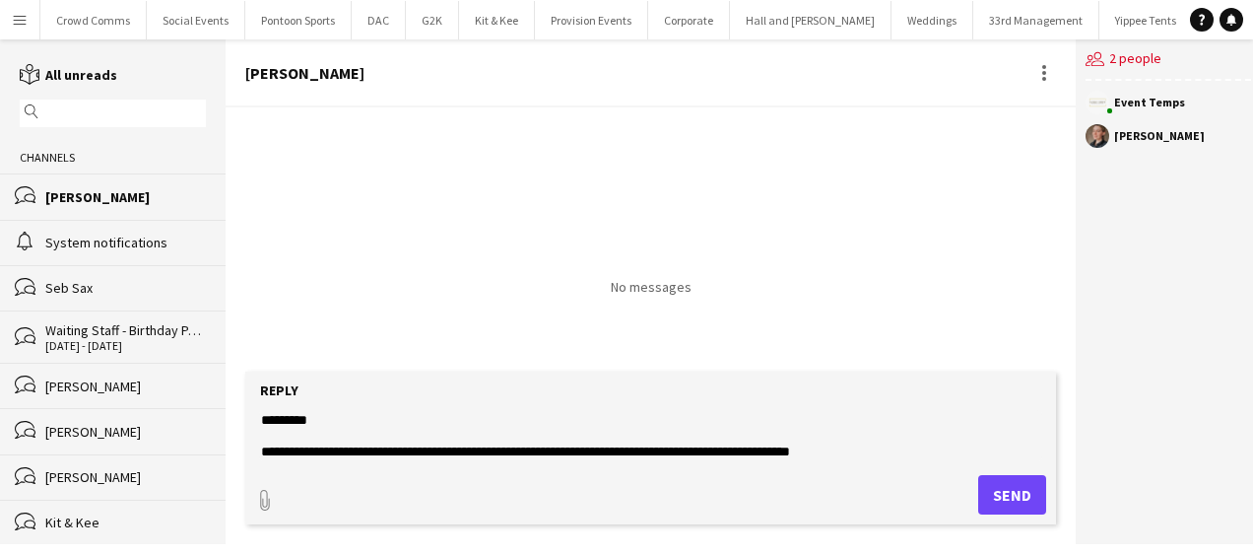
click at [680, 442] on textarea "**********" at bounding box center [650, 435] width 783 height 51
click at [646, 449] on textarea "**********" at bounding box center [650, 435] width 783 height 51
click at [409, 445] on textarea "**********" at bounding box center [650, 435] width 783 height 51
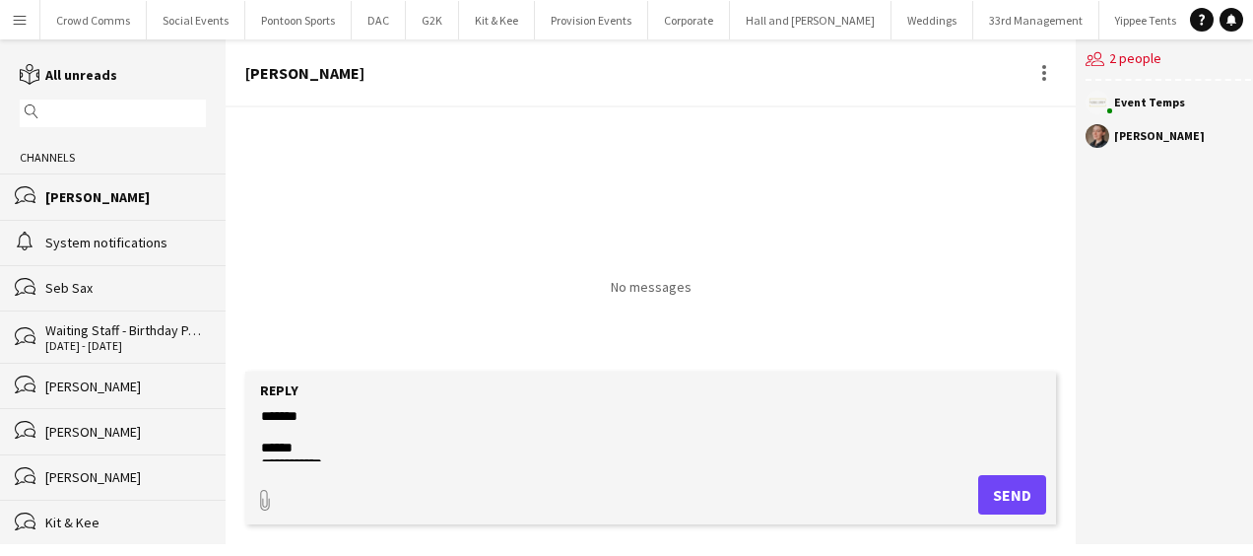
scroll to position [110, 0]
type textarea "**********"
click at [1001, 487] on button "Send" at bounding box center [1012, 494] width 68 height 39
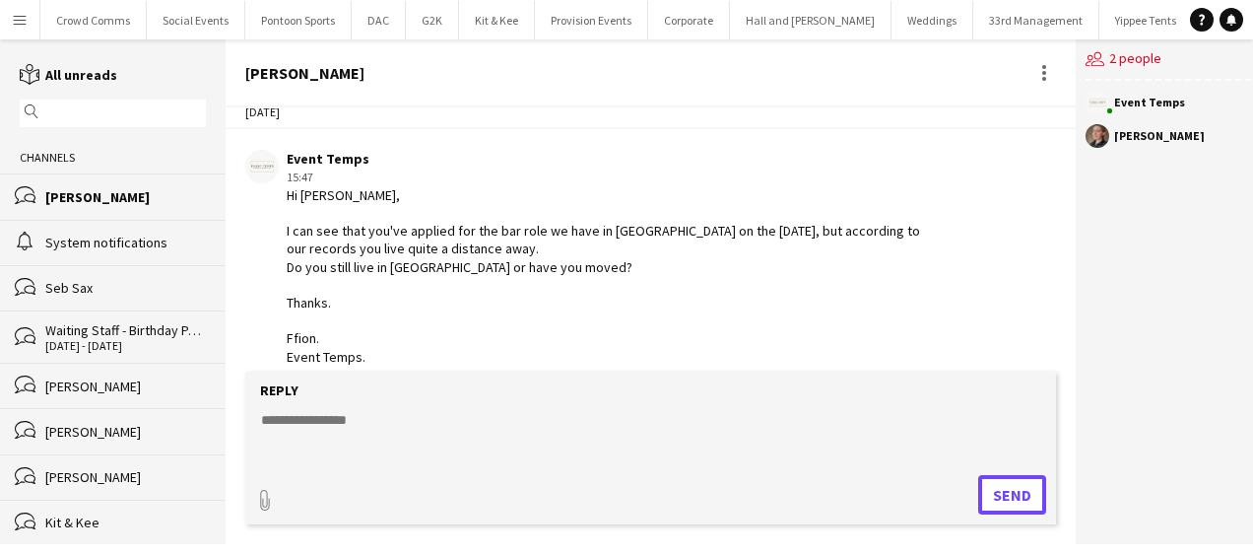
scroll to position [0, 0]
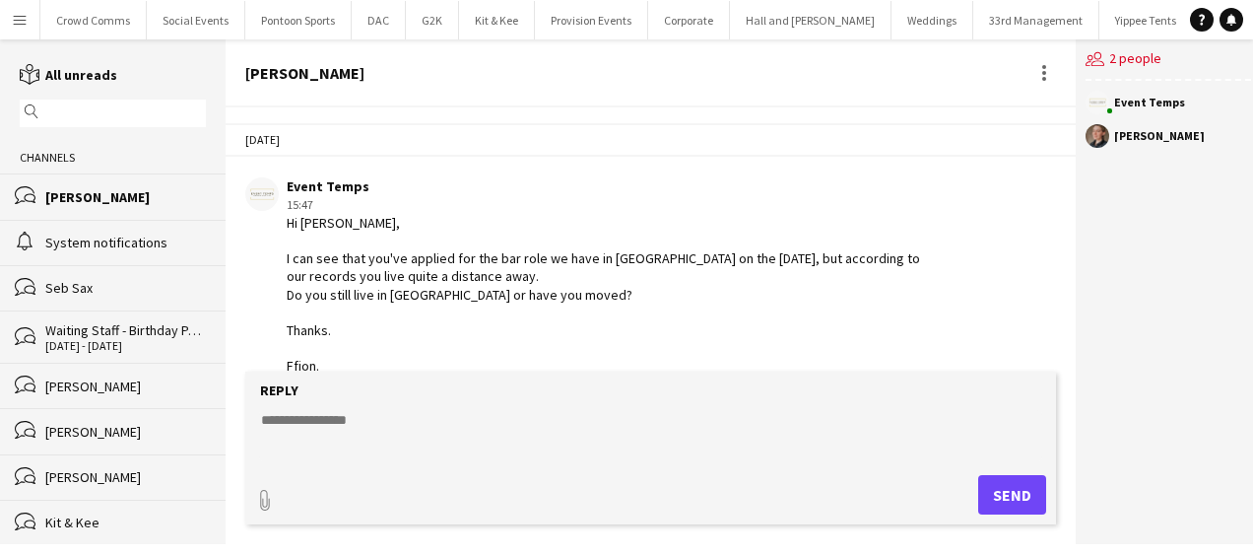
click at [2, 10] on button "Menu" at bounding box center [19, 19] width 39 height 39
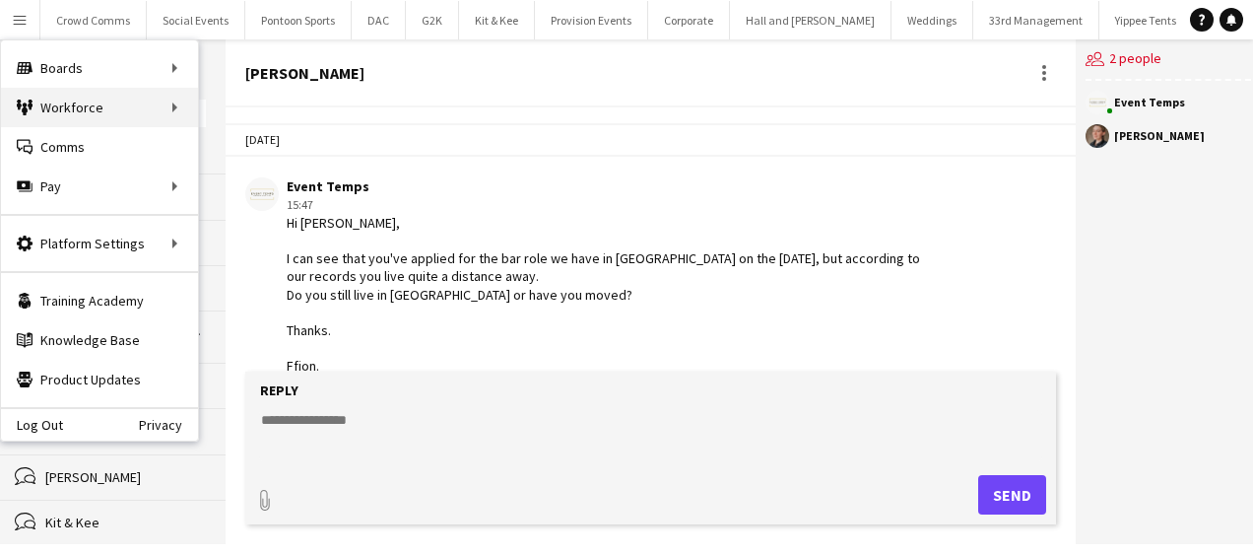
click at [50, 102] on div "Workforce Workforce" at bounding box center [99, 107] width 197 height 39
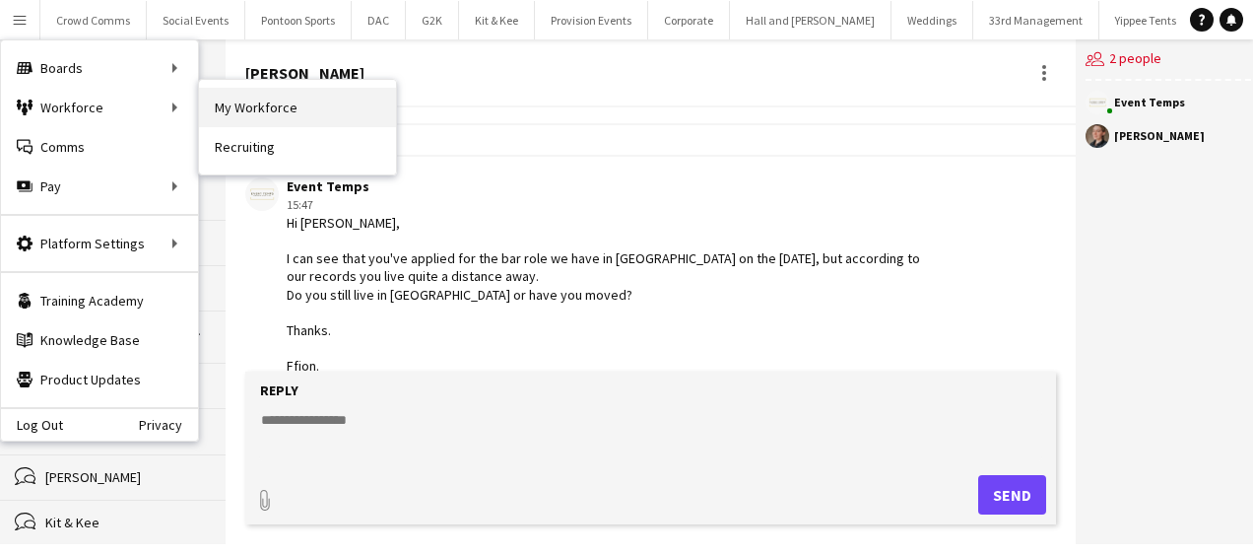
click at [231, 101] on link "My Workforce" at bounding box center [297, 107] width 197 height 39
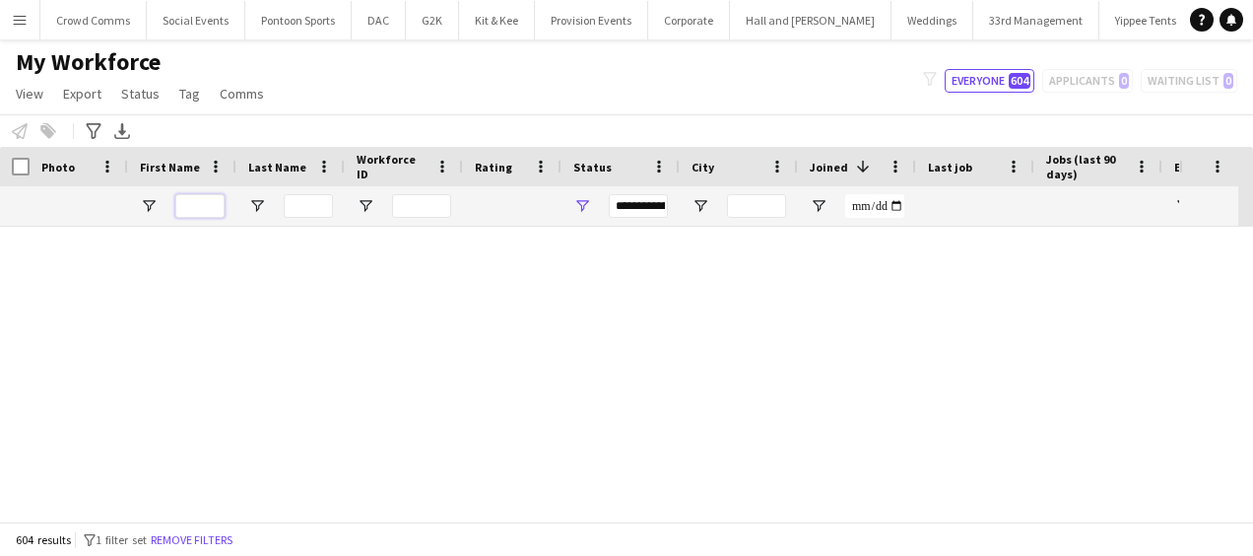
click at [189, 209] on input "First Name Filter Input" at bounding box center [199, 206] width 49 height 24
type input "*****"
click at [643, 197] on div "**********" at bounding box center [638, 206] width 59 height 24
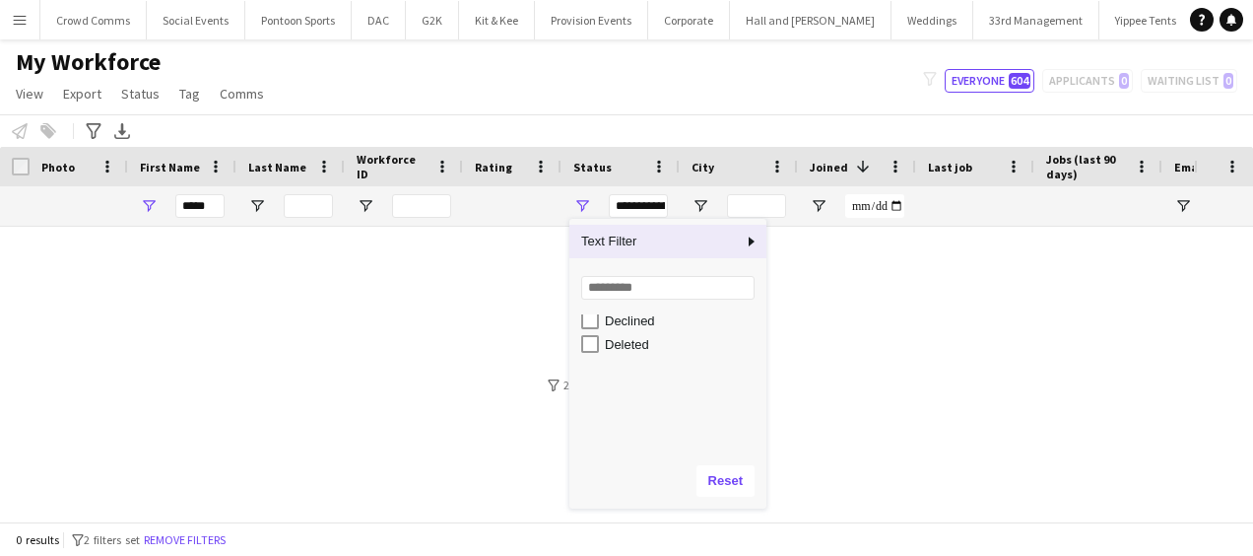
scroll to position [124, 0]
click at [607, 412] on div "Suspended" at bounding box center [683, 415] width 156 height 15
type input "**********"
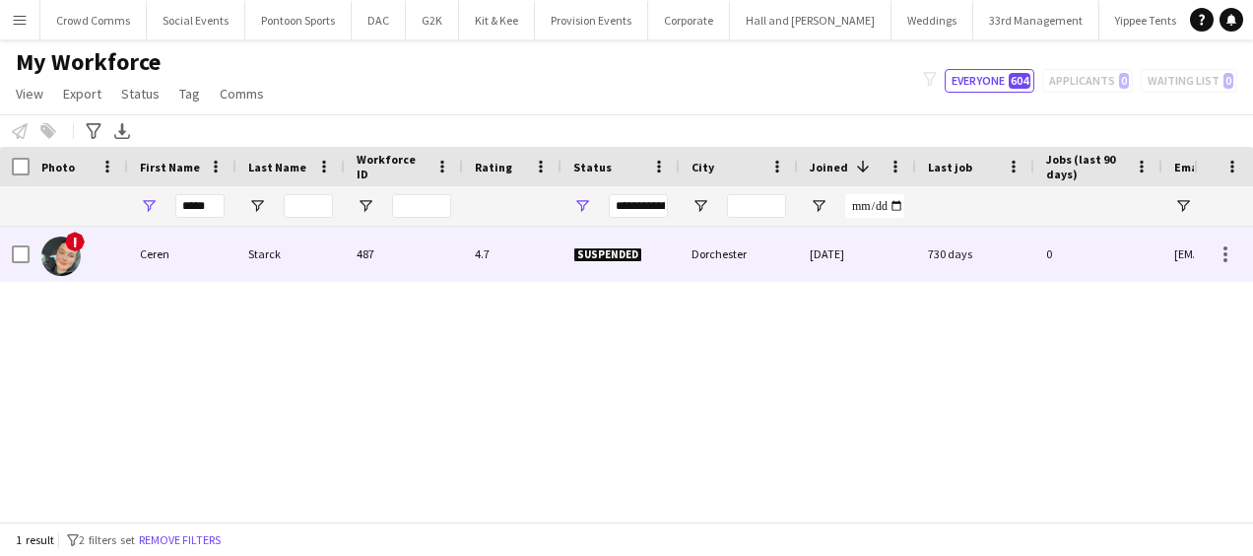
click at [451, 258] on div "487" at bounding box center [404, 254] width 118 height 54
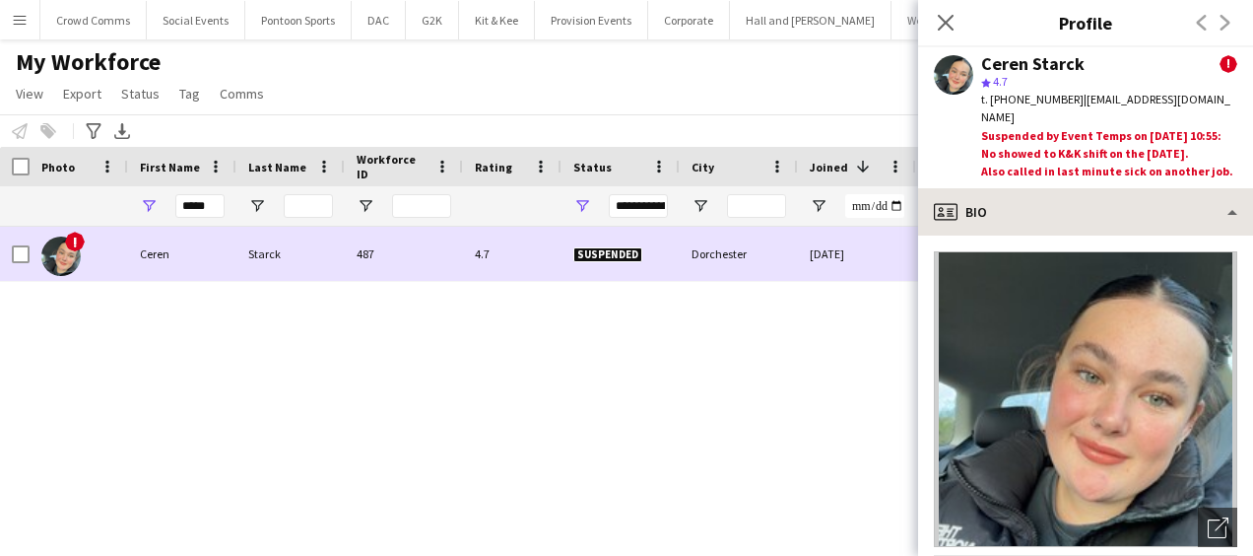
click at [1136, 221] on div "profile Bio" at bounding box center [1085, 211] width 335 height 47
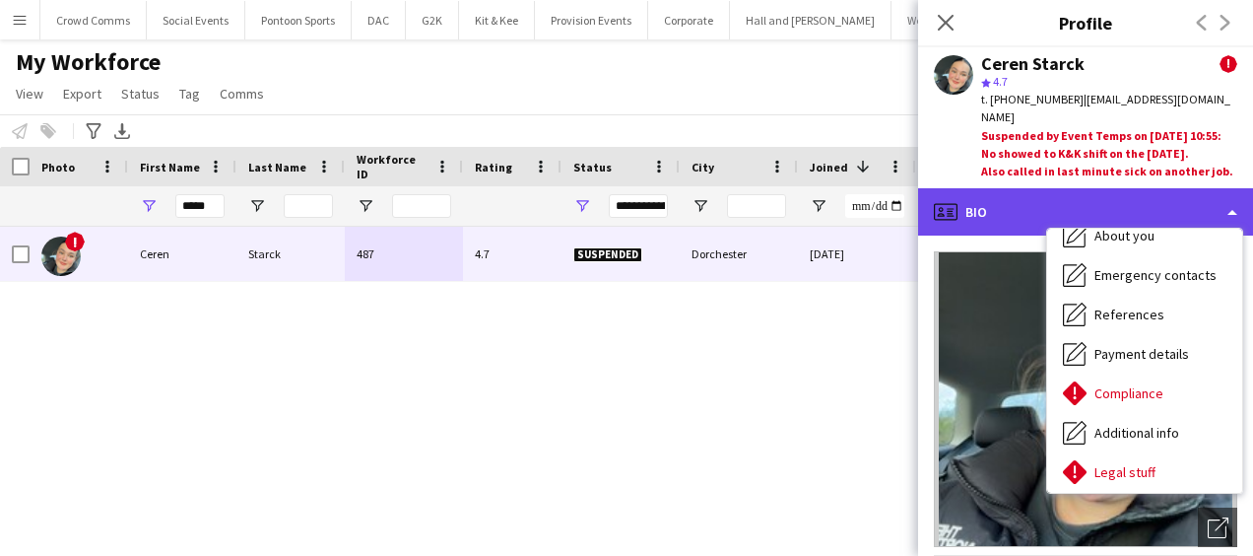
scroll to position [225, 0]
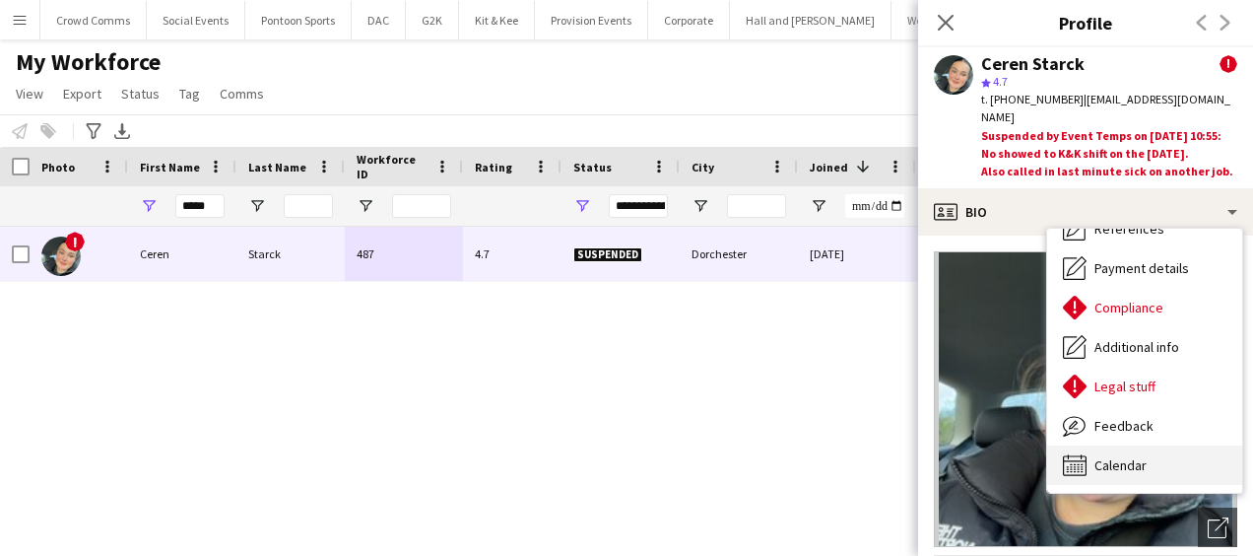
click at [1155, 475] on div "Calendar Calendar" at bounding box center [1144, 464] width 195 height 39
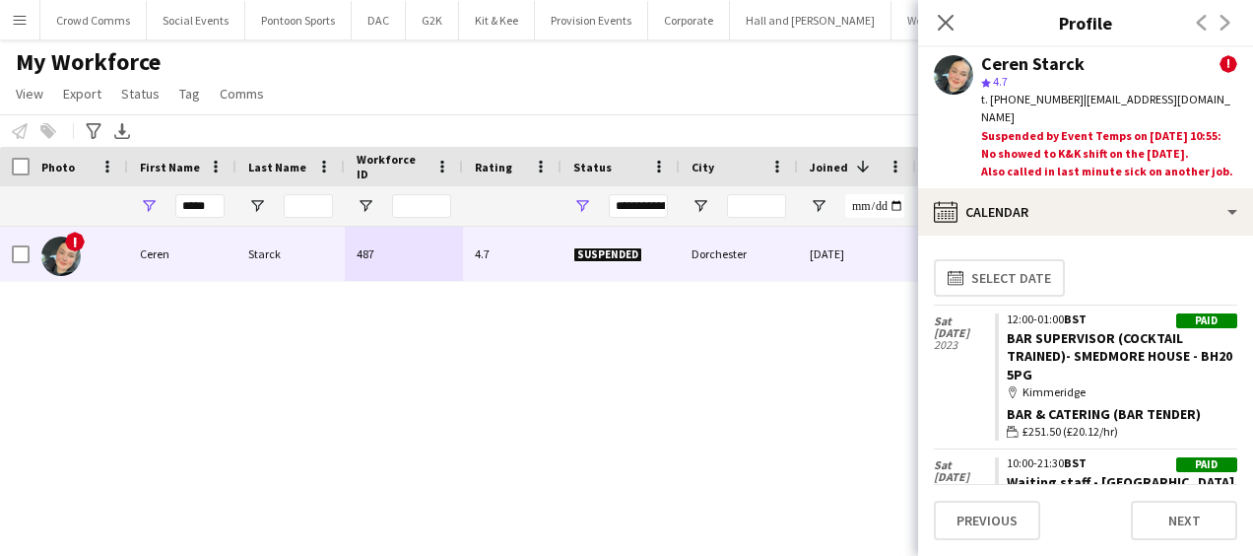
click at [946, 28] on icon "Close pop-in" at bounding box center [946, 23] width 16 height 16
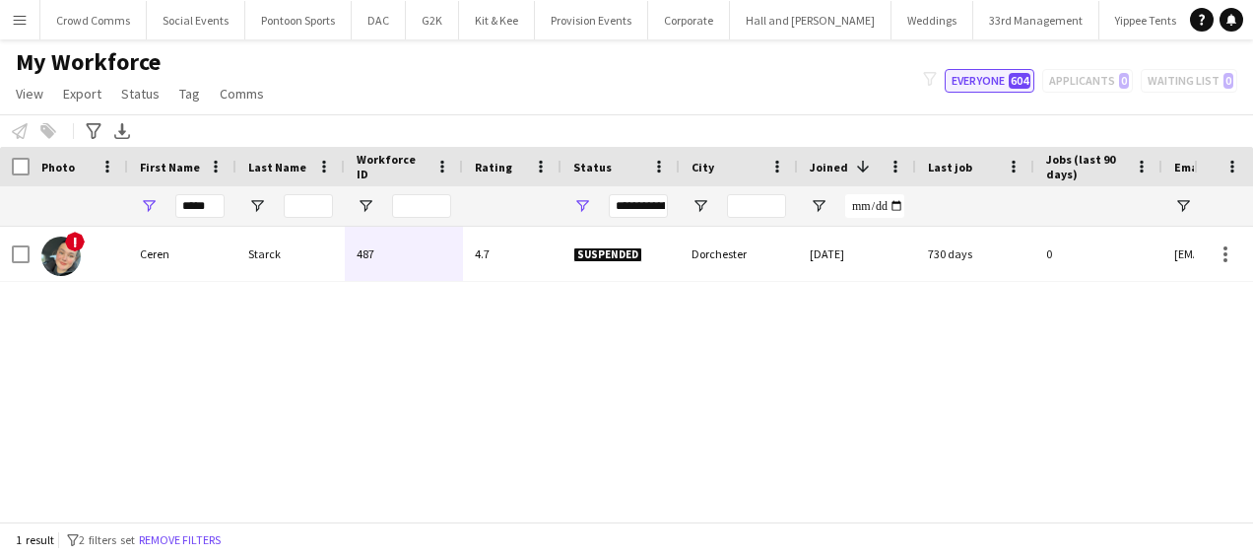
click at [985, 87] on button "Everyone 604" at bounding box center [990, 81] width 90 height 24
type input "**********"
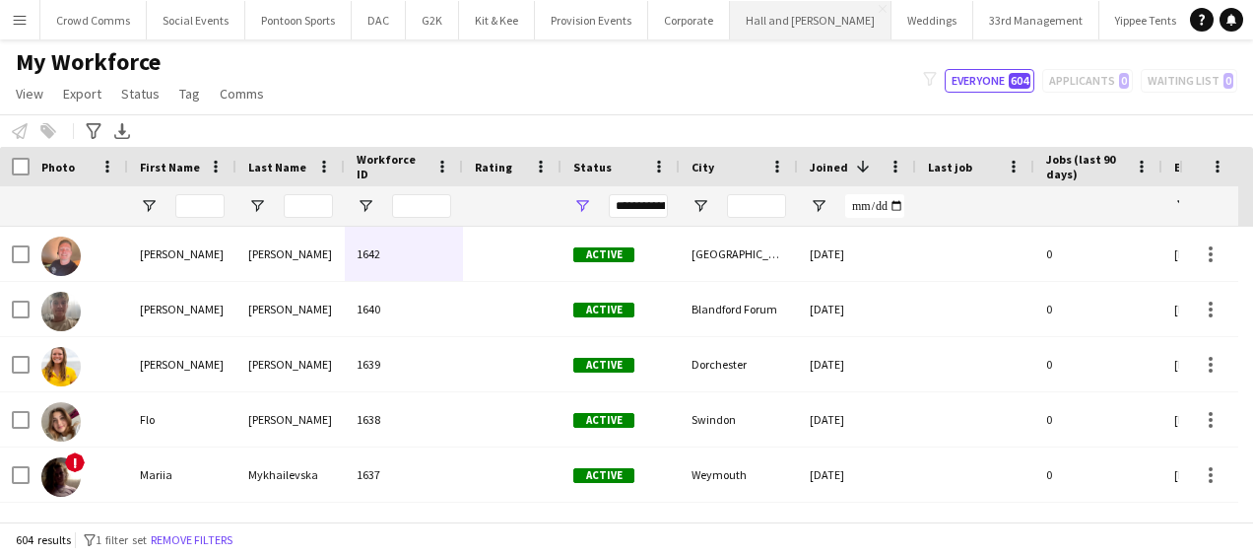
click at [793, 23] on button "Hall and [PERSON_NAME] Close" at bounding box center [811, 20] width 162 height 38
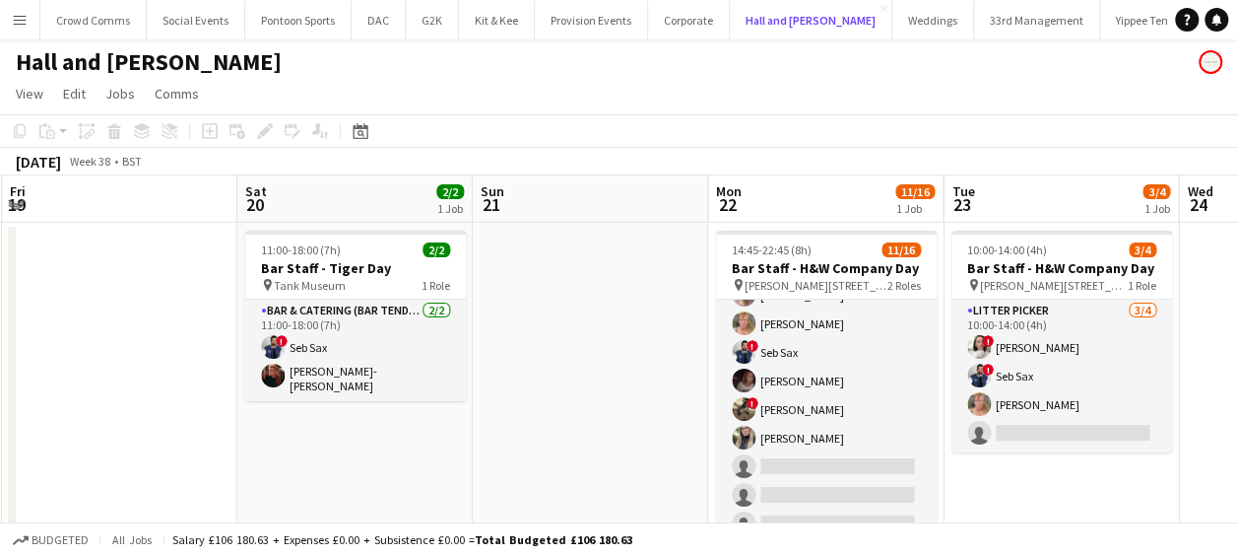
scroll to position [219, 0]
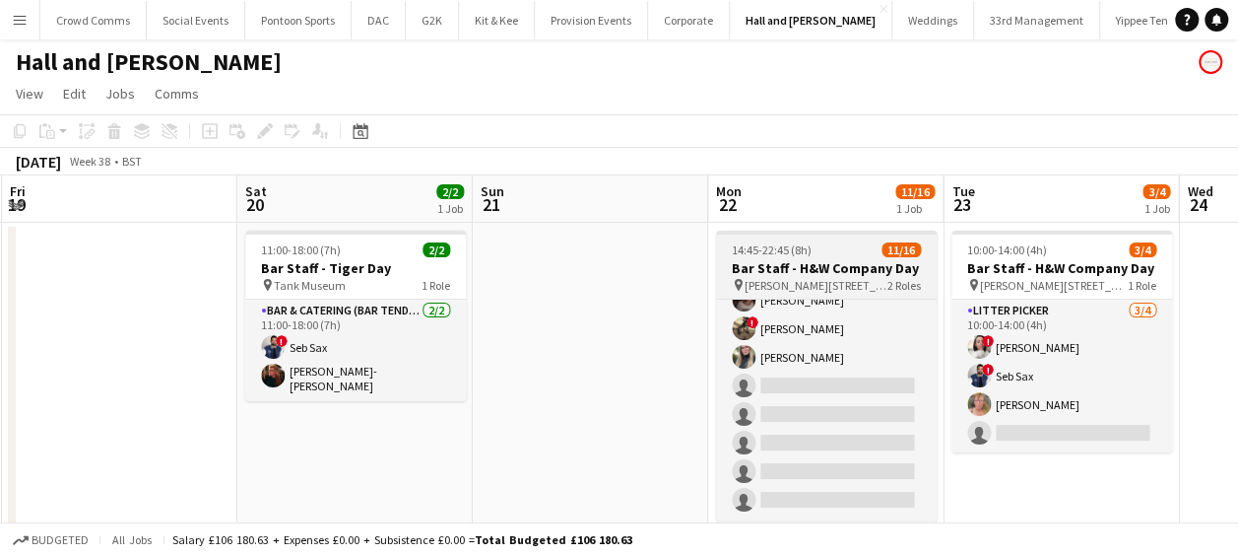
click at [799, 288] on span "[PERSON_NAME][STREET_ADDRESS]" at bounding box center [816, 285] width 143 height 15
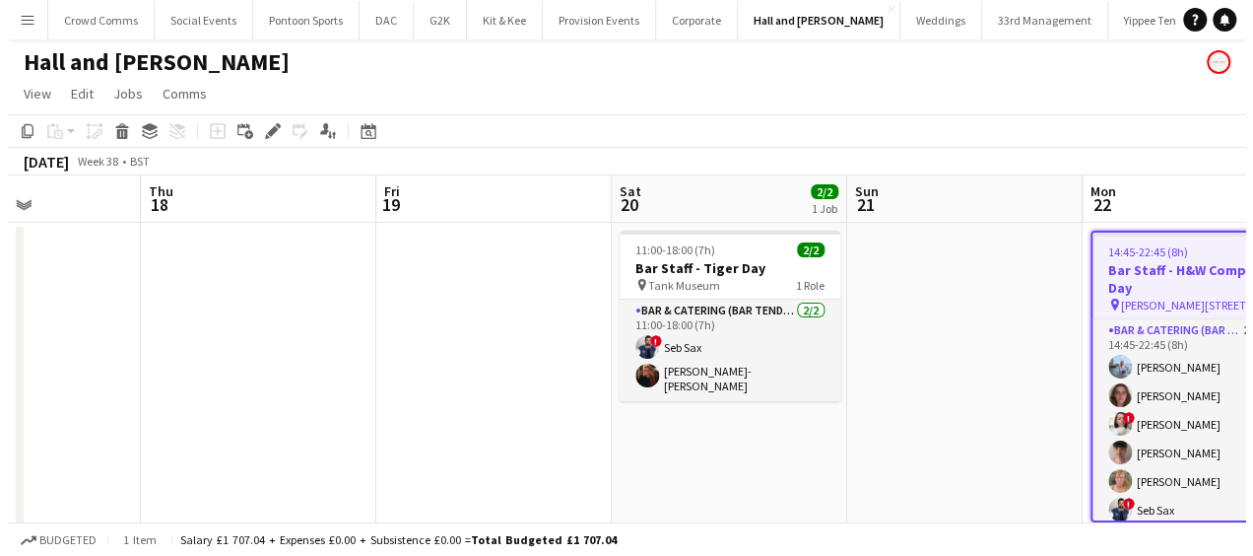
scroll to position [0, 567]
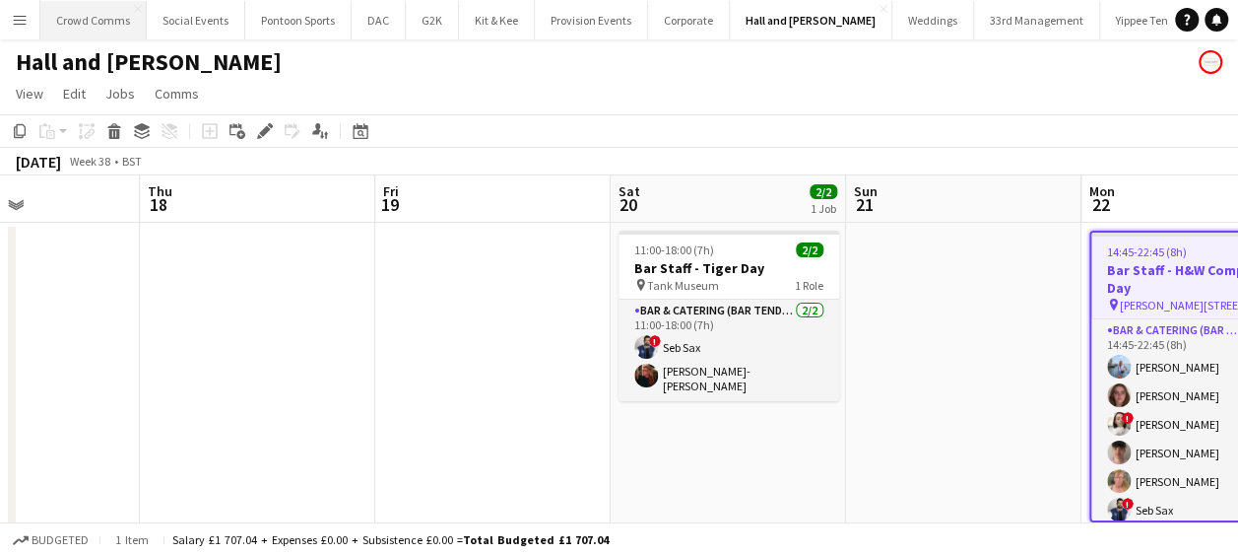
click at [77, 27] on button "Crowd Comms Close" at bounding box center [93, 20] width 106 height 38
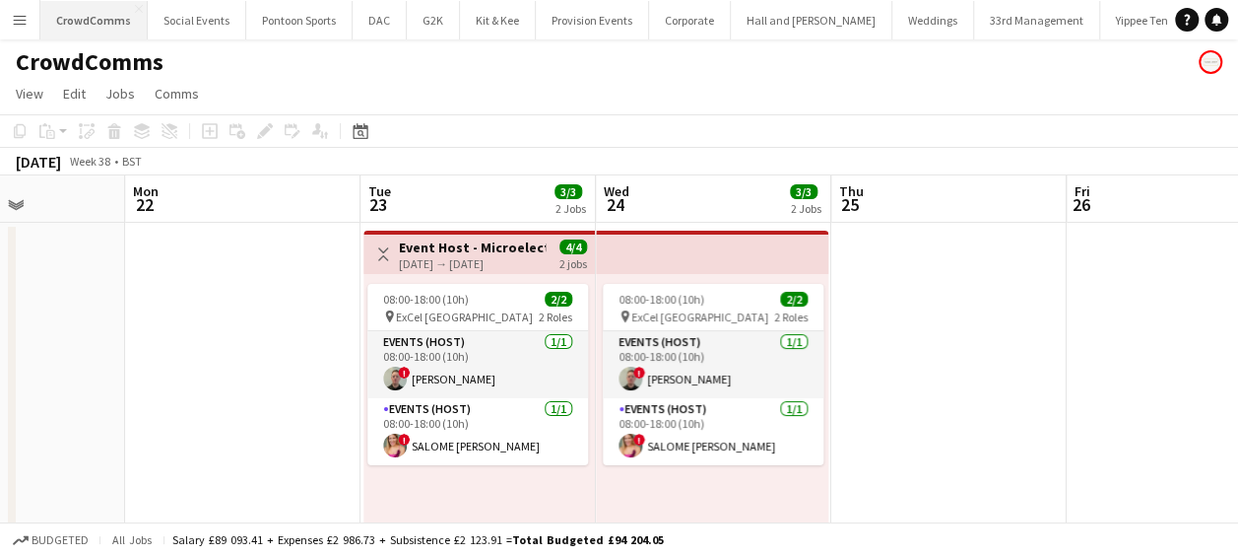
scroll to position [0, 581]
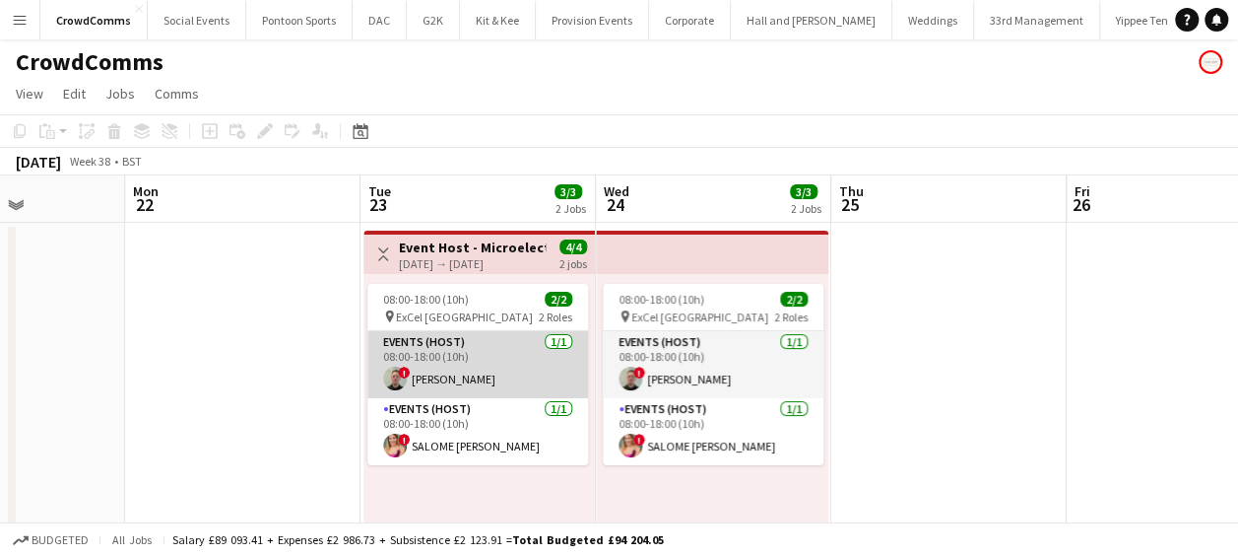
click at [479, 372] on app-card-role "Events (Host) [DATE] 08:00-18:00 (10h) ! [PERSON_NAME]" at bounding box center [477, 364] width 221 height 67
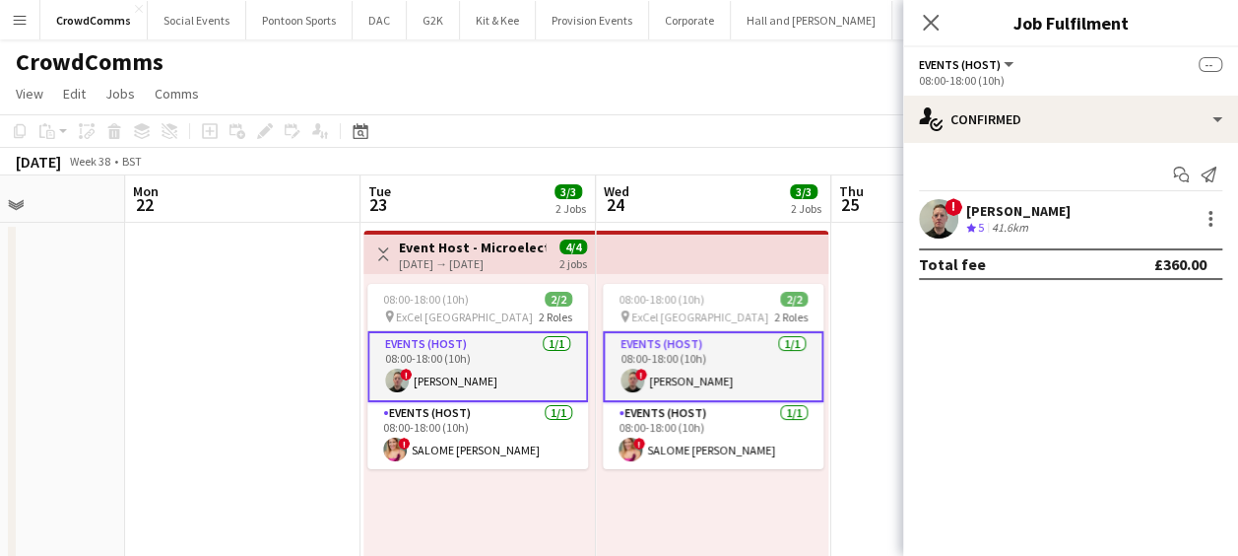
click at [1034, 208] on div "[PERSON_NAME]" at bounding box center [1019, 211] width 104 height 18
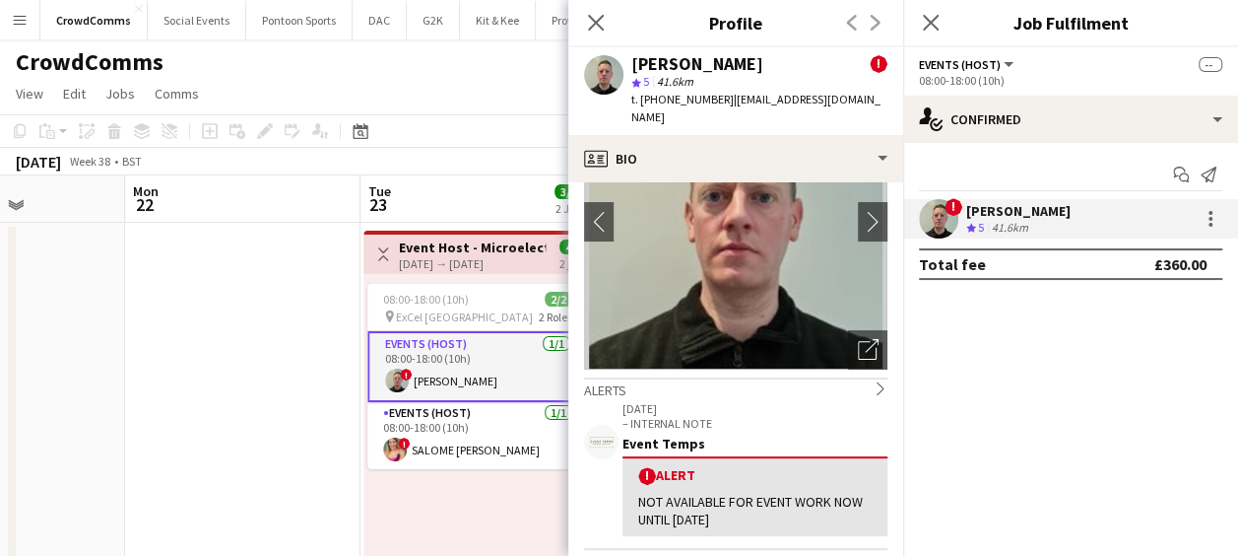
scroll to position [159, 0]
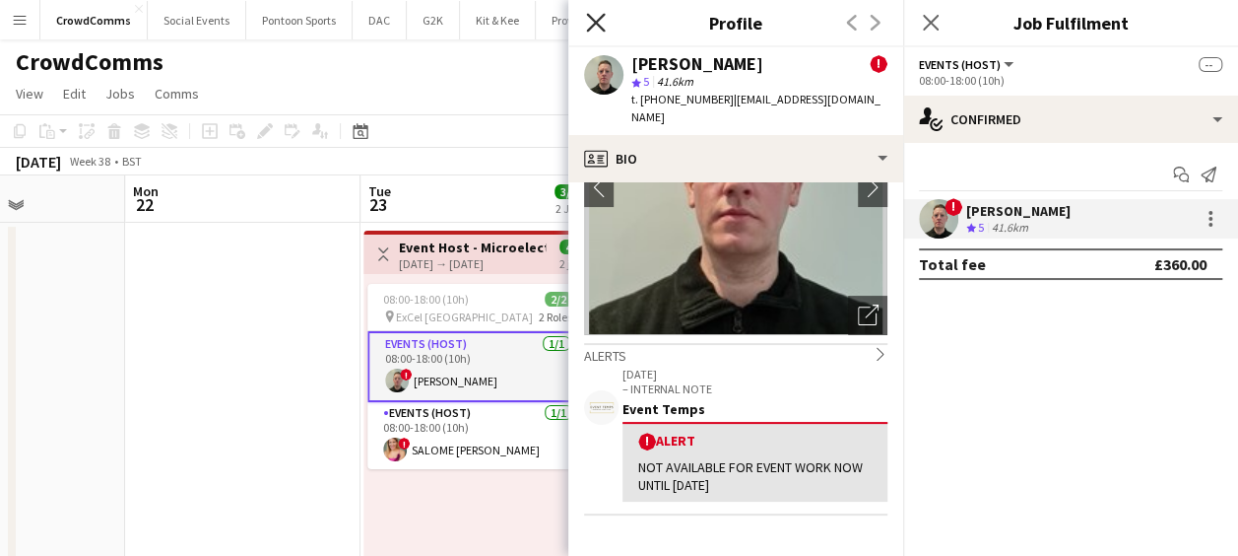
click at [598, 24] on icon "Close pop-in" at bounding box center [595, 22] width 19 height 19
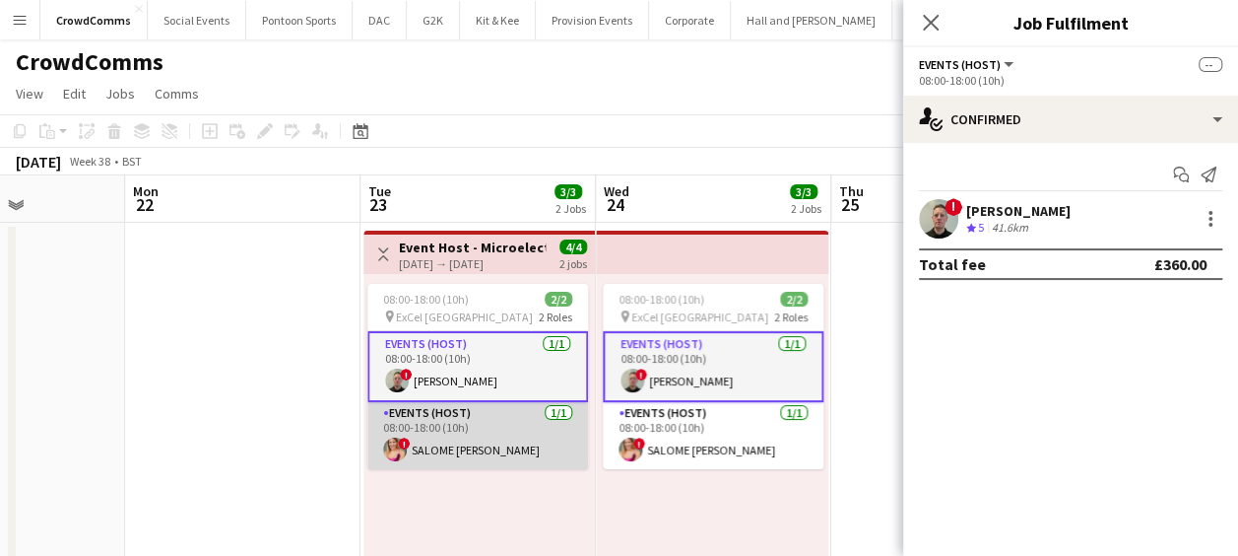
click at [428, 442] on app-card-role "Events (Host) [DATE] 08:00-18:00 (10h) ! SALOME [PERSON_NAME]" at bounding box center [477, 435] width 221 height 67
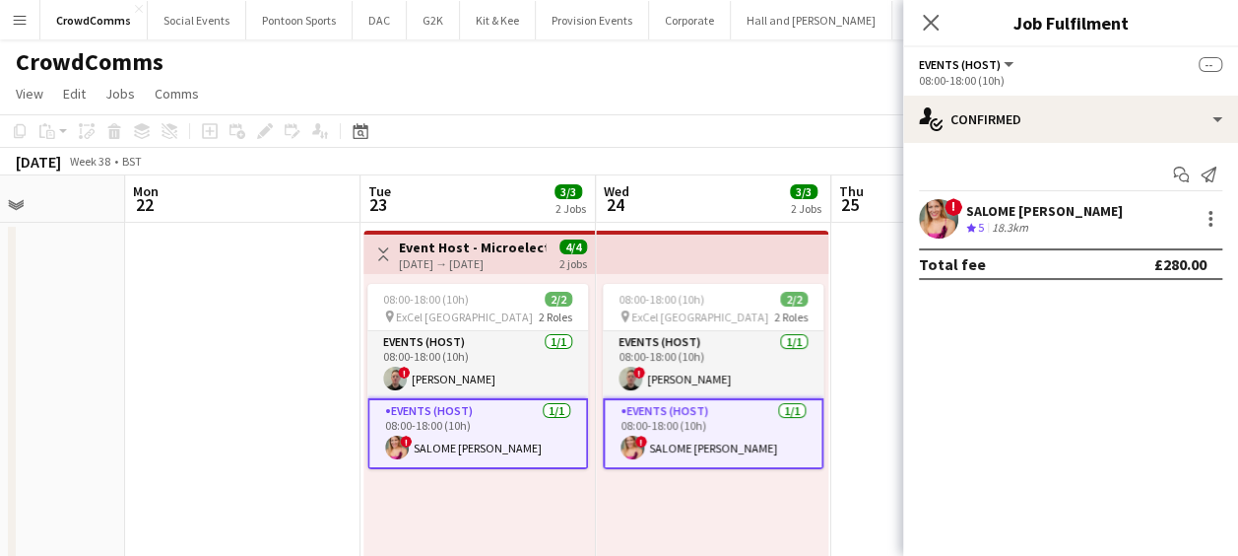
click at [1068, 204] on div "SALOME [PERSON_NAME]" at bounding box center [1045, 211] width 157 height 18
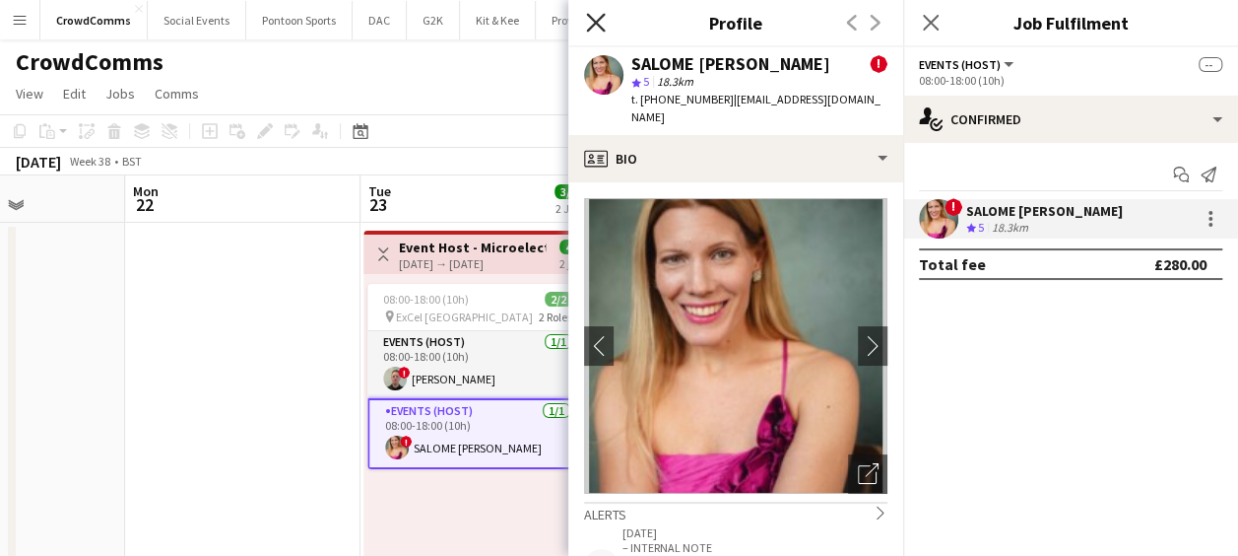
drag, startPoint x: 897, startPoint y: 250, endPoint x: 589, endPoint y: 23, distance: 382.5
click at [589, 23] on icon "Close pop-in" at bounding box center [595, 22] width 19 height 19
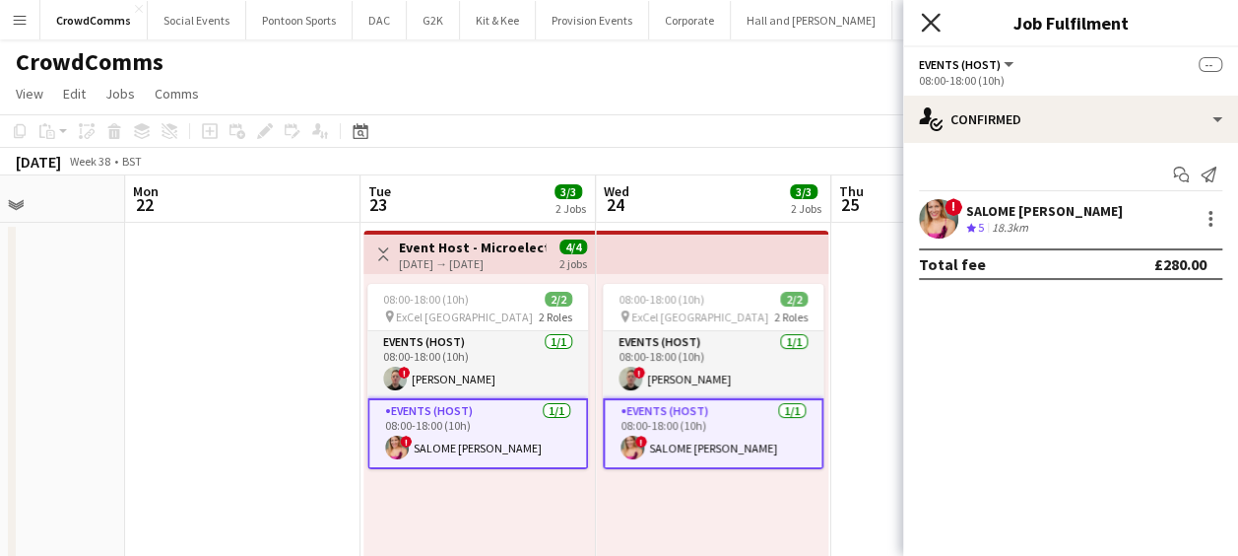
click at [939, 23] on icon "Close pop-in" at bounding box center [930, 22] width 19 height 19
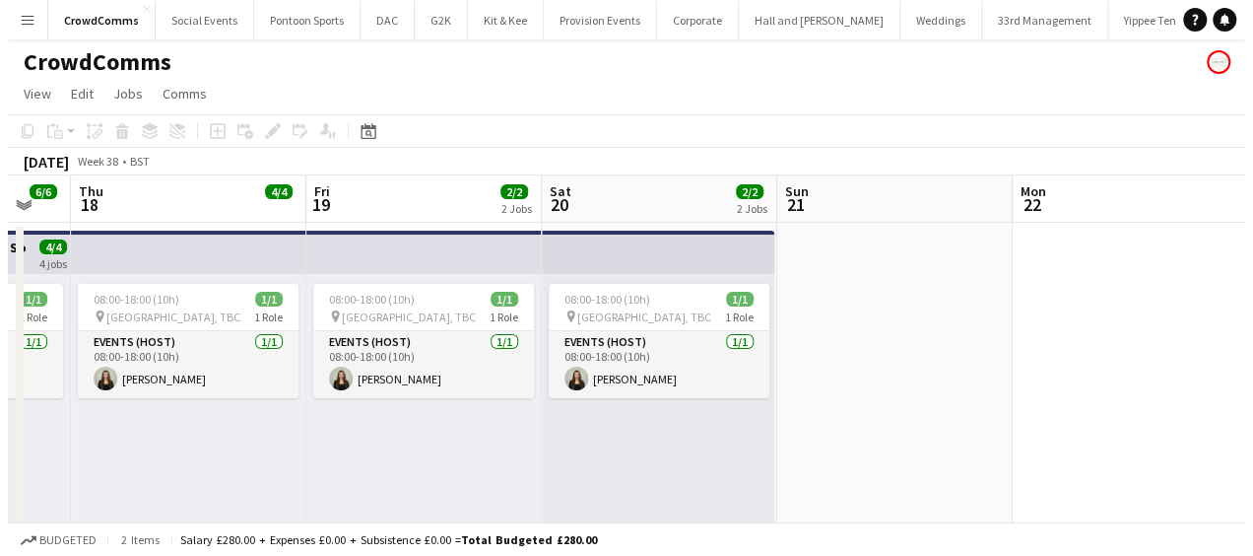
scroll to position [0, 402]
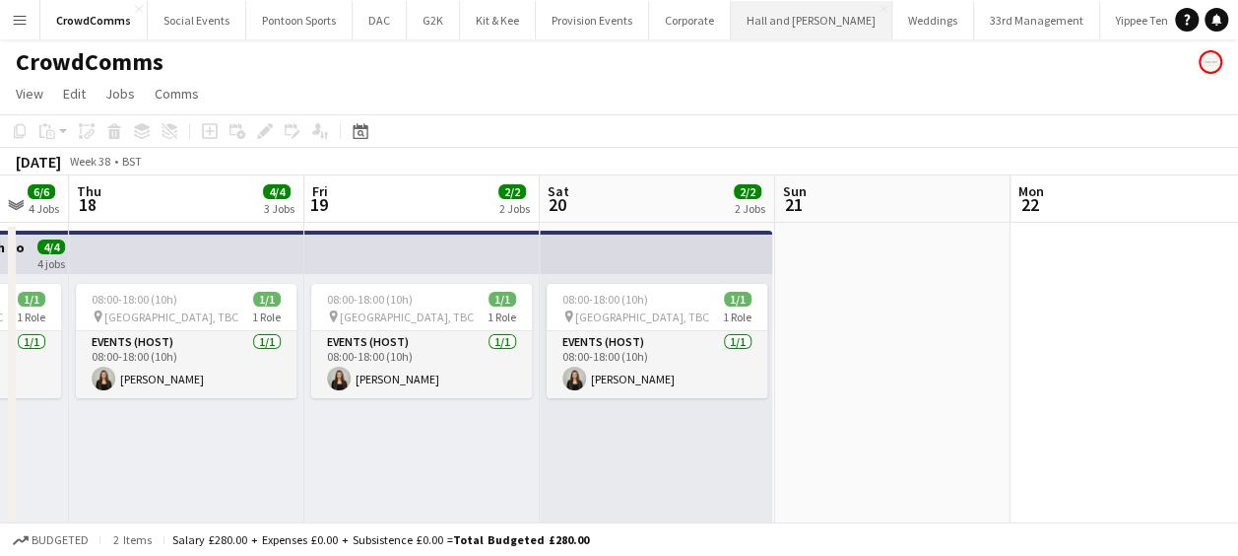
click at [807, 14] on button "Hall and [PERSON_NAME] Close" at bounding box center [812, 20] width 162 height 38
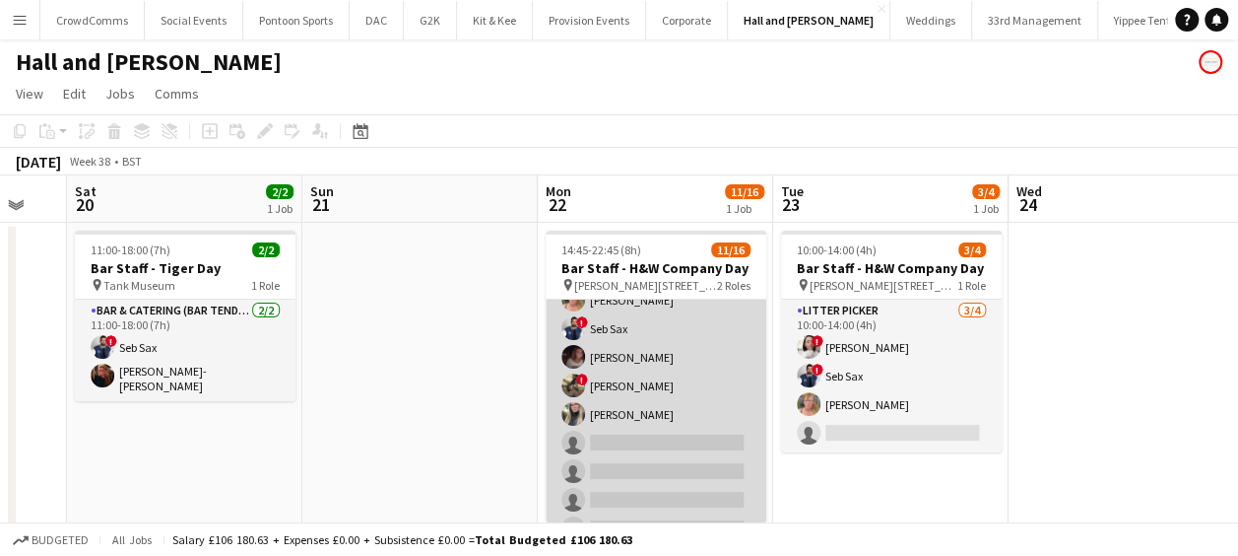
scroll to position [163, 0]
click at [637, 439] on app-card-role "Bar & Catering (Bar Tender) 2A [DATE] 14:45-22:45 (8h) [PERSON_NAME] [PERSON_NA…" at bounding box center [656, 356] width 221 height 438
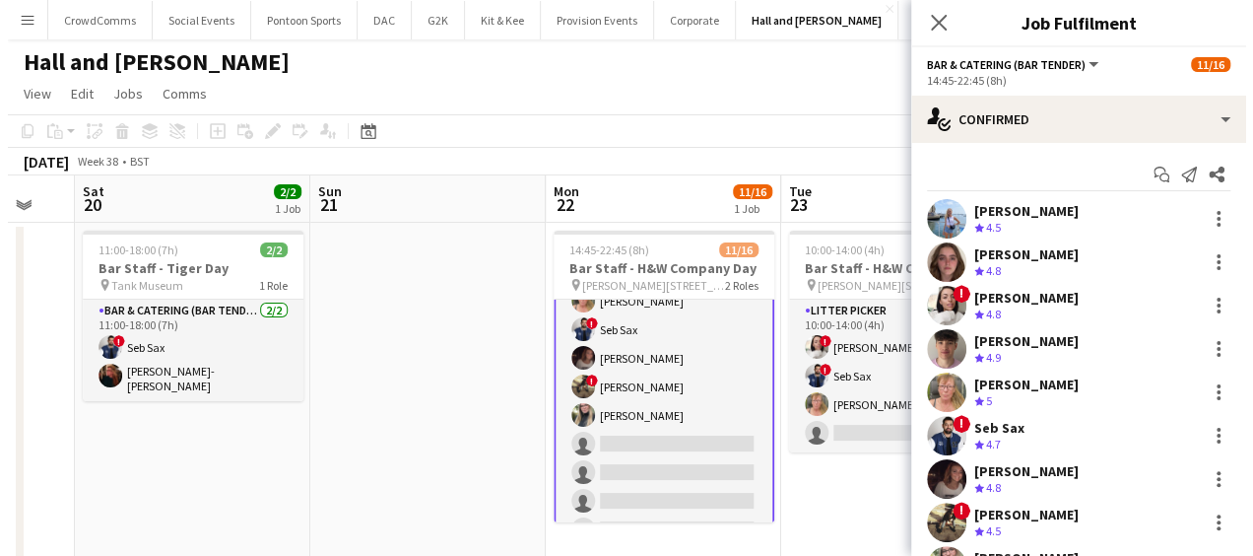
scroll to position [165, 0]
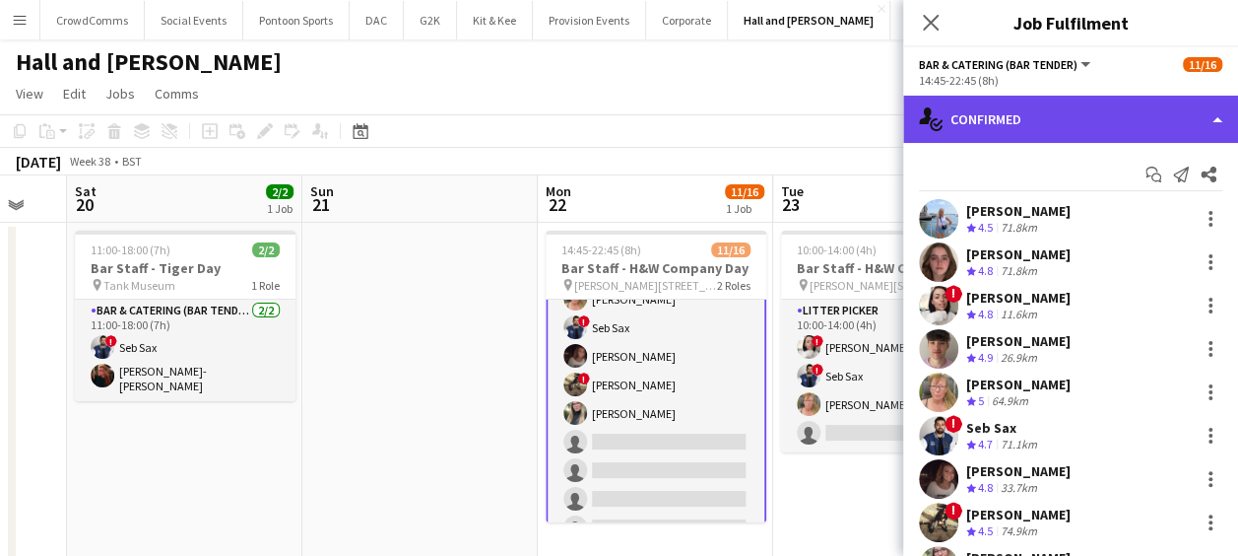
click at [1128, 110] on div "single-neutral-actions-check-2 Confirmed" at bounding box center [1070, 119] width 335 height 47
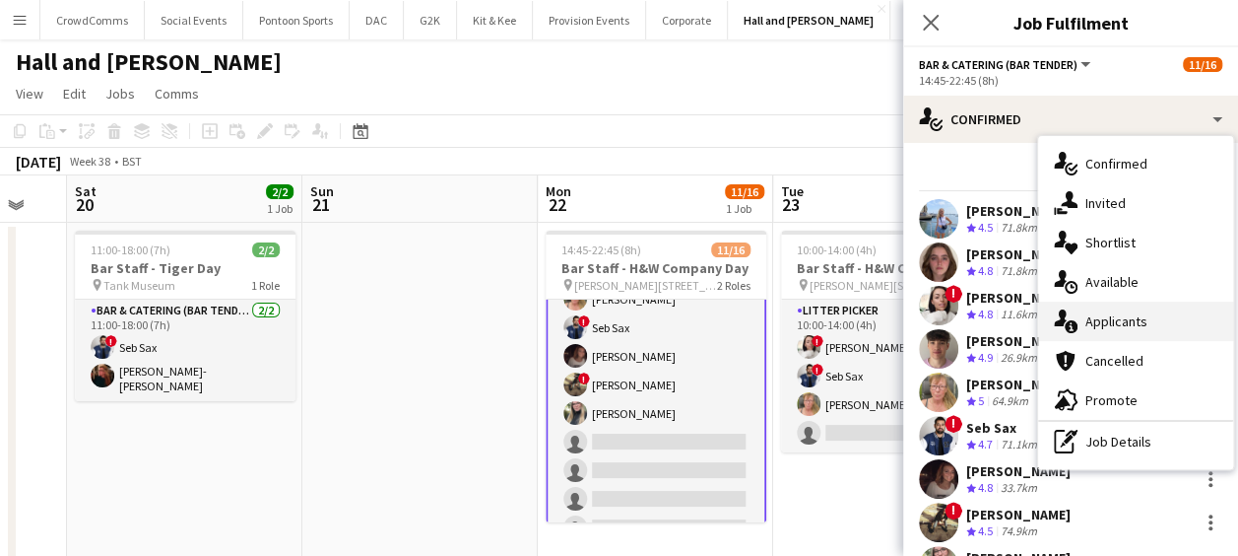
click at [1157, 333] on div "single-neutral-actions-information Applicants" at bounding box center [1135, 320] width 195 height 39
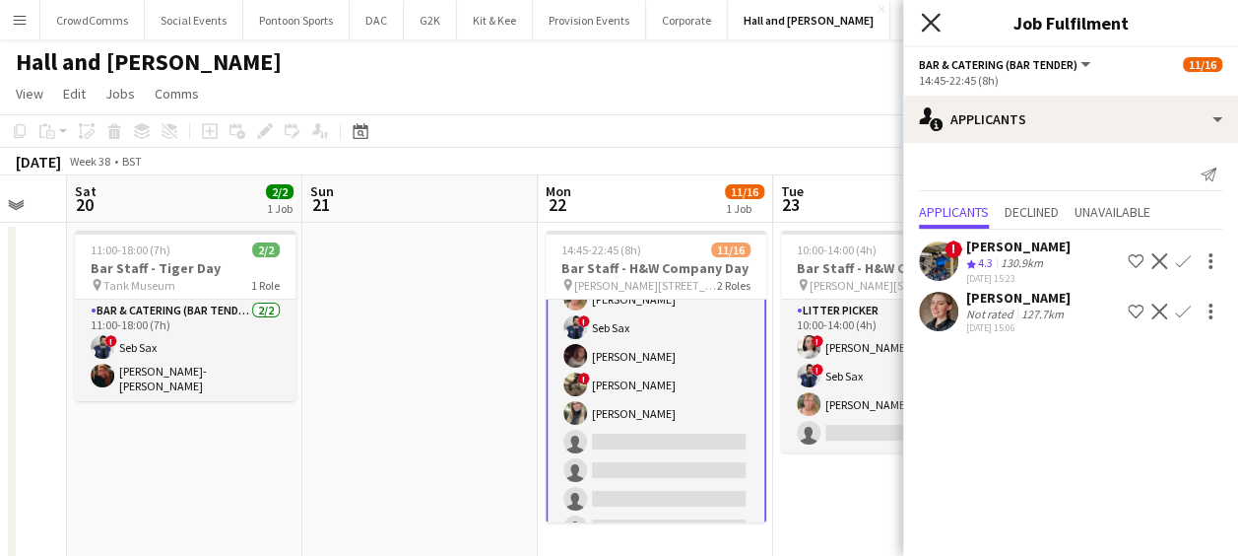
click at [931, 22] on icon at bounding box center [930, 22] width 19 height 19
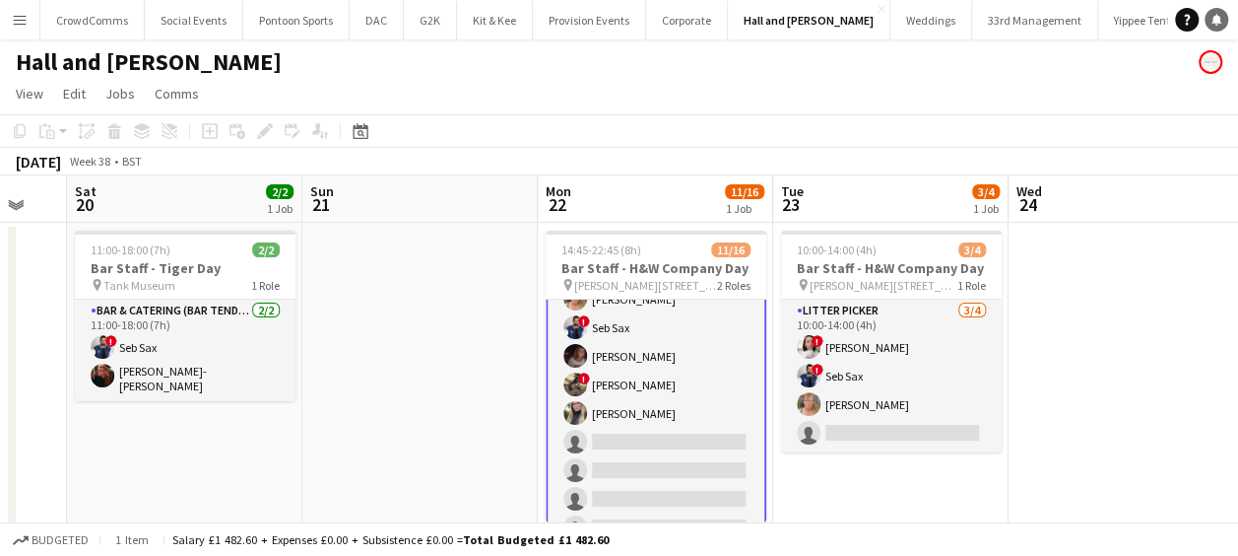
click at [1212, 26] on link "Notifications" at bounding box center [1217, 20] width 24 height 24
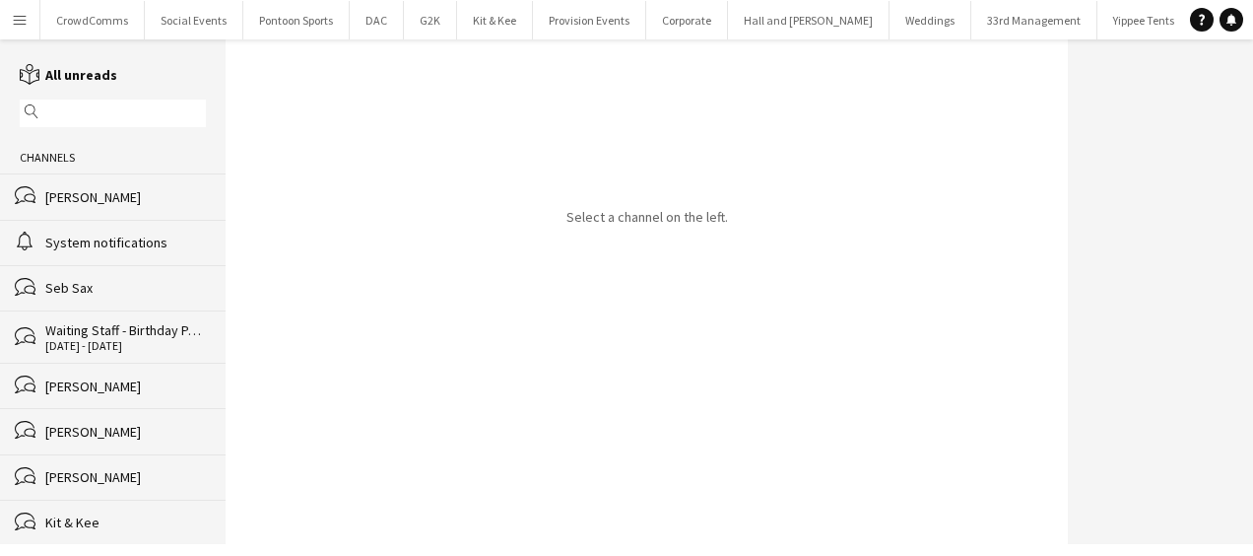
click at [11, 22] on button "Menu" at bounding box center [19, 19] width 39 height 39
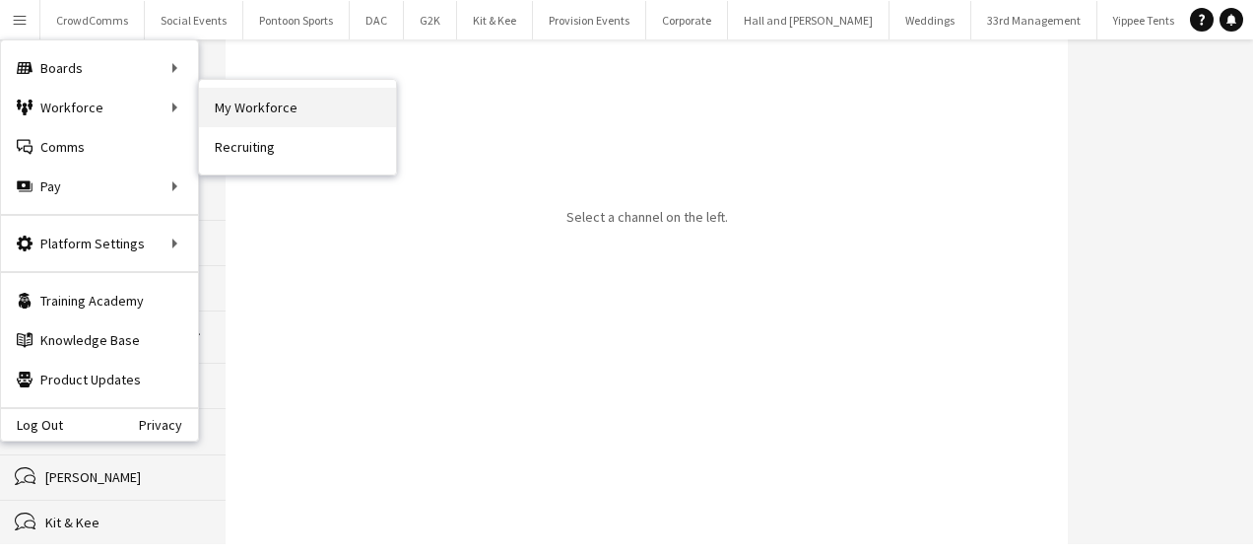
click at [233, 108] on link "My Workforce" at bounding box center [297, 107] width 197 height 39
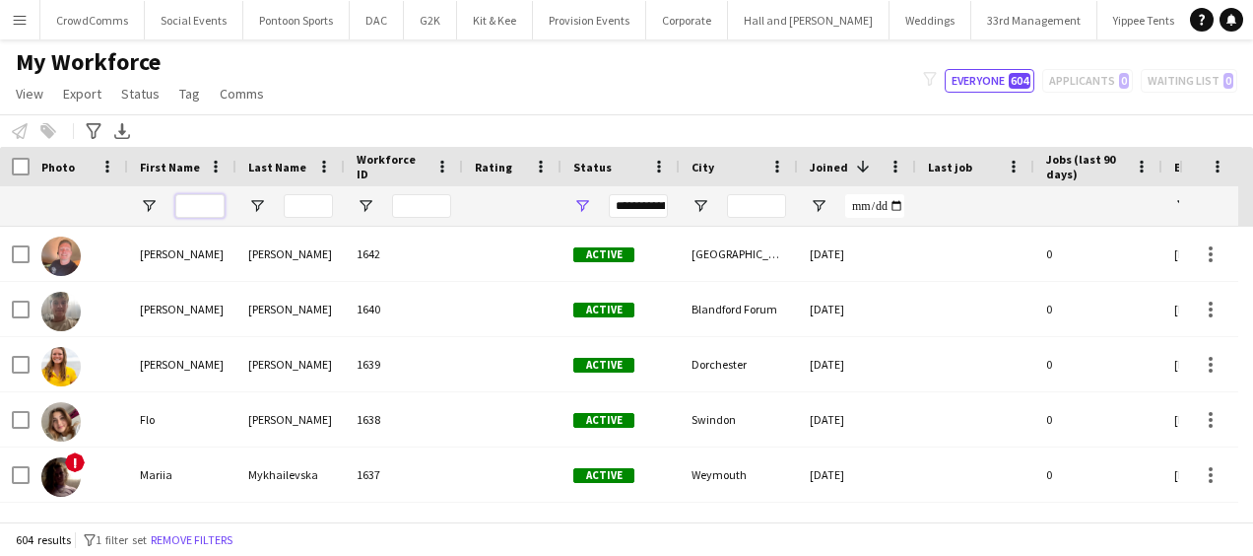
click at [203, 206] on input "First Name Filter Input" at bounding box center [199, 206] width 49 height 24
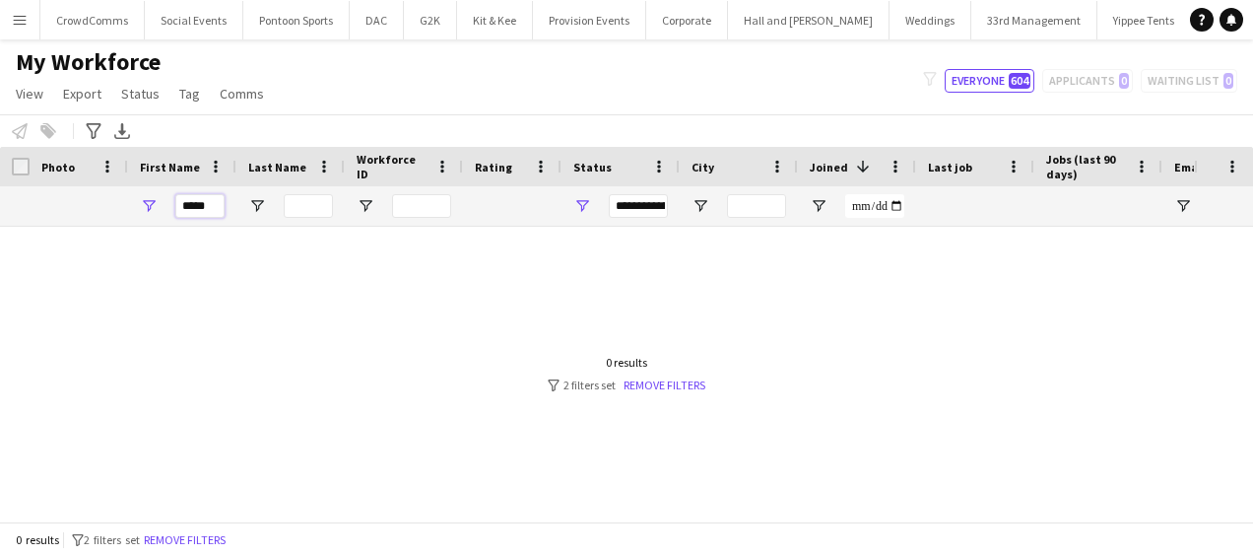
type input "*****"
click at [613, 215] on div "**********" at bounding box center [638, 206] width 59 height 24
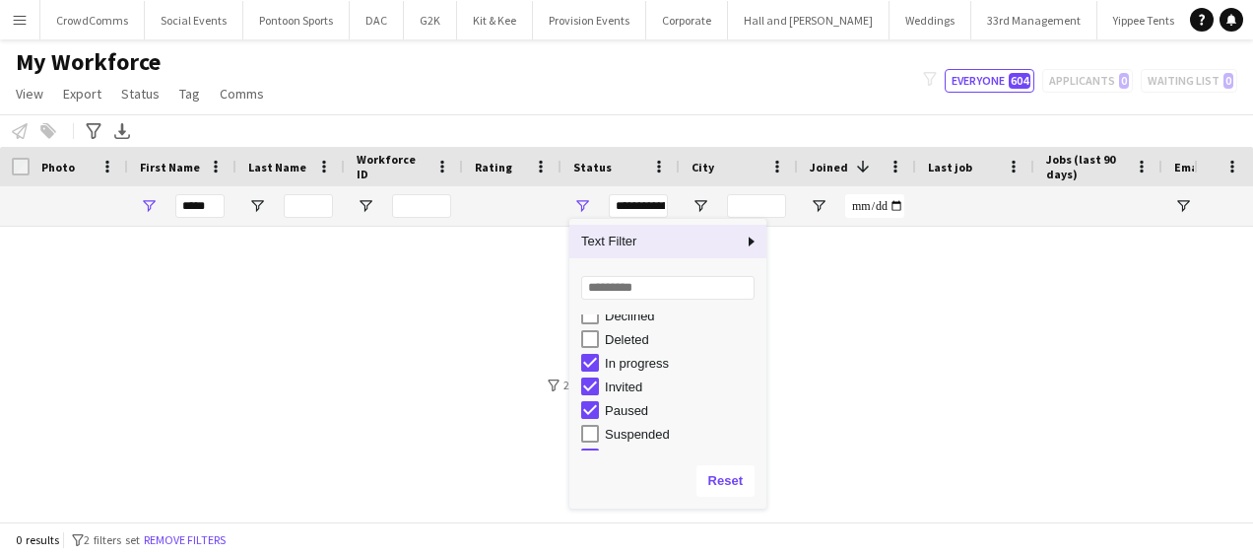
scroll to position [108, 0]
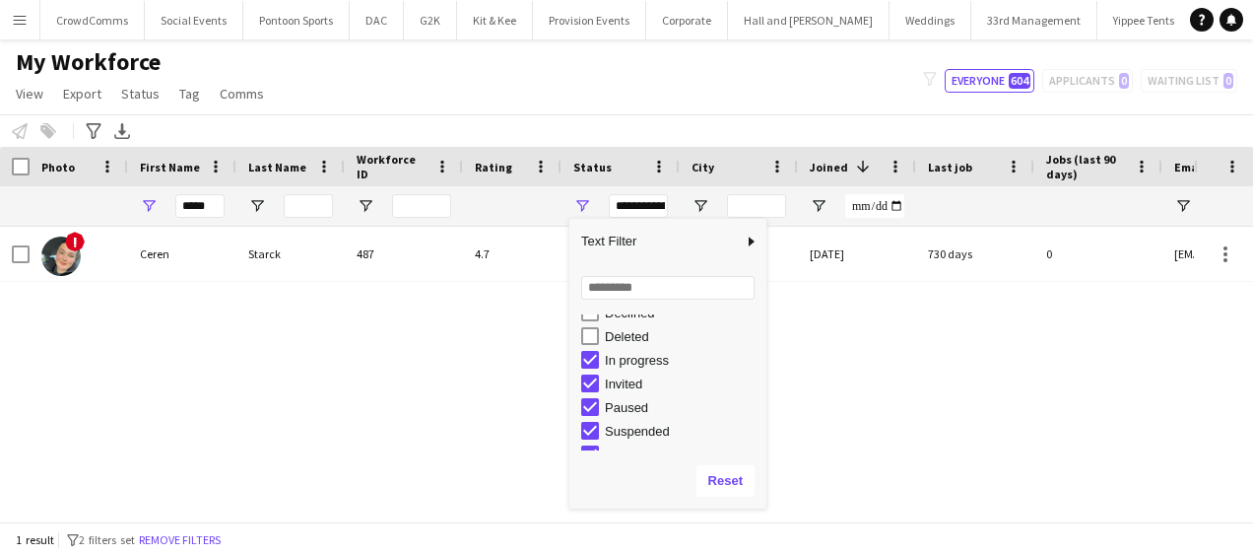
click at [670, 83] on div "My Workforce View Views Default view Language New view Update view Delete view …" at bounding box center [626, 80] width 1253 height 67
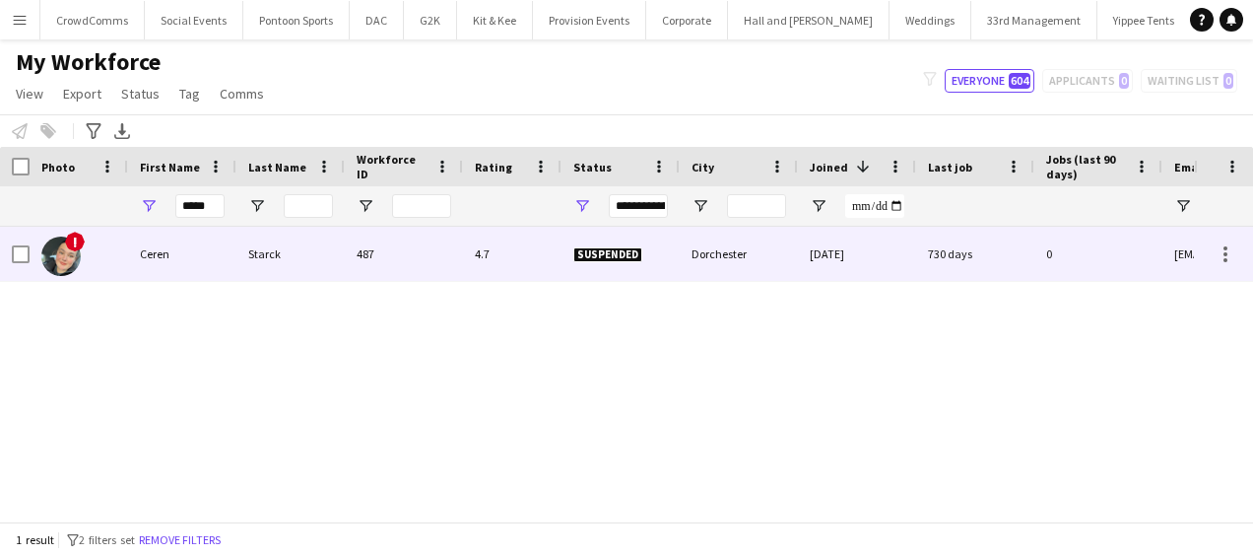
click at [590, 264] on div "Suspended" at bounding box center [621, 254] width 118 height 54
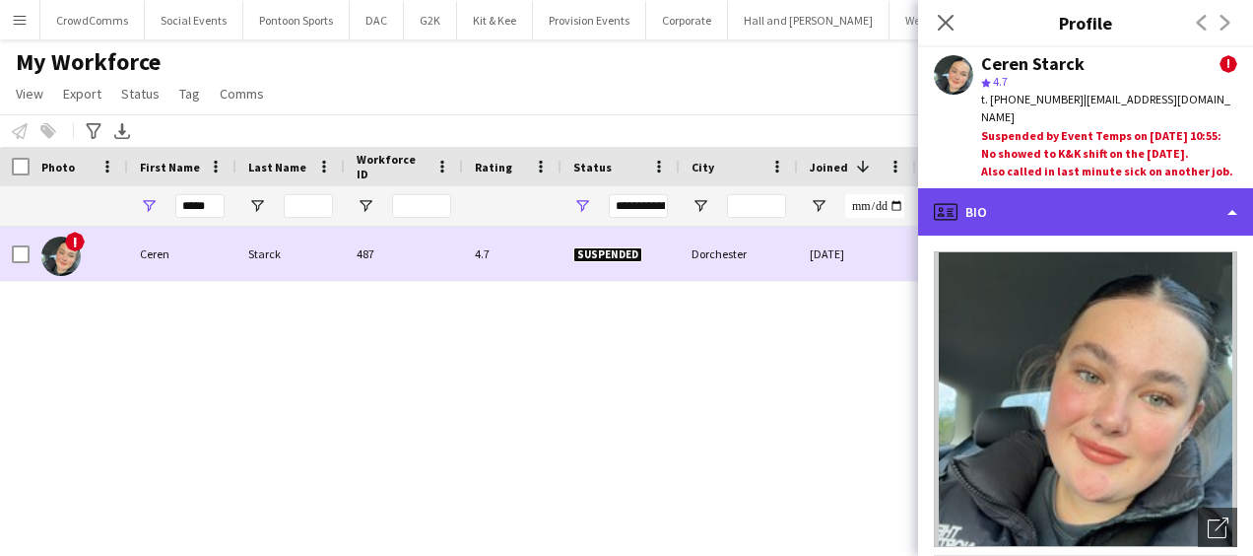
click at [1167, 219] on div "profile Bio" at bounding box center [1085, 211] width 335 height 47
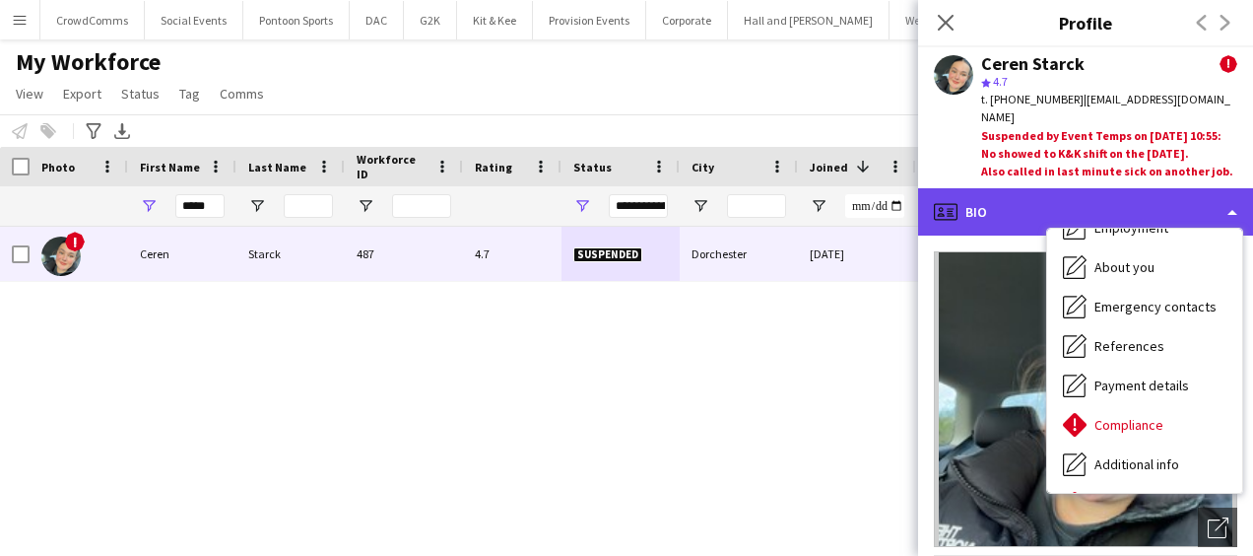
scroll to position [110, 0]
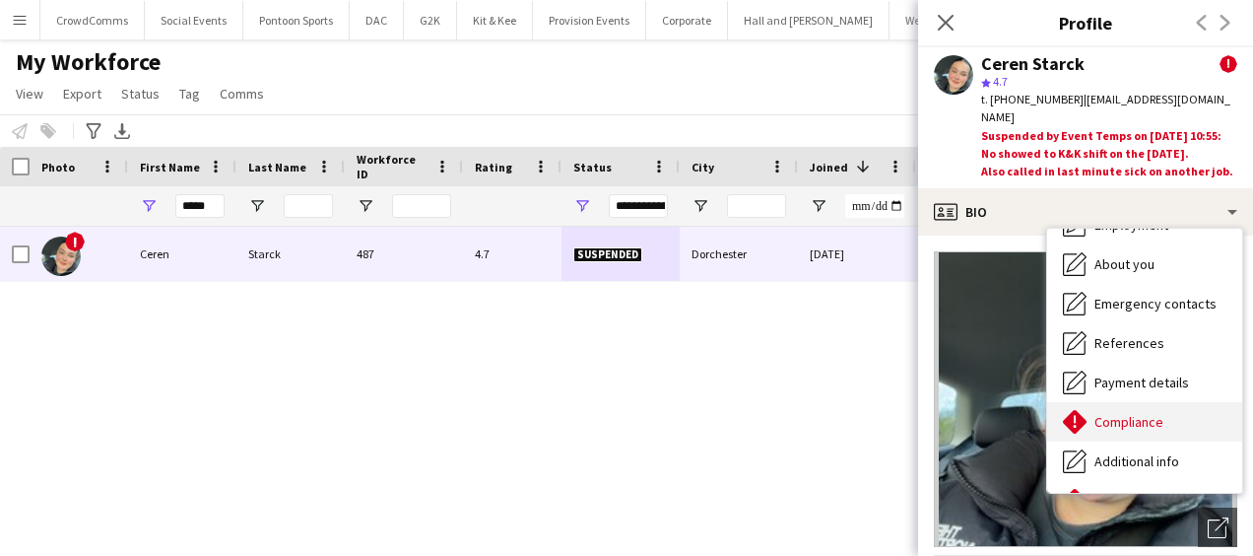
click at [1167, 424] on div "Compliance Compliance" at bounding box center [1144, 421] width 195 height 39
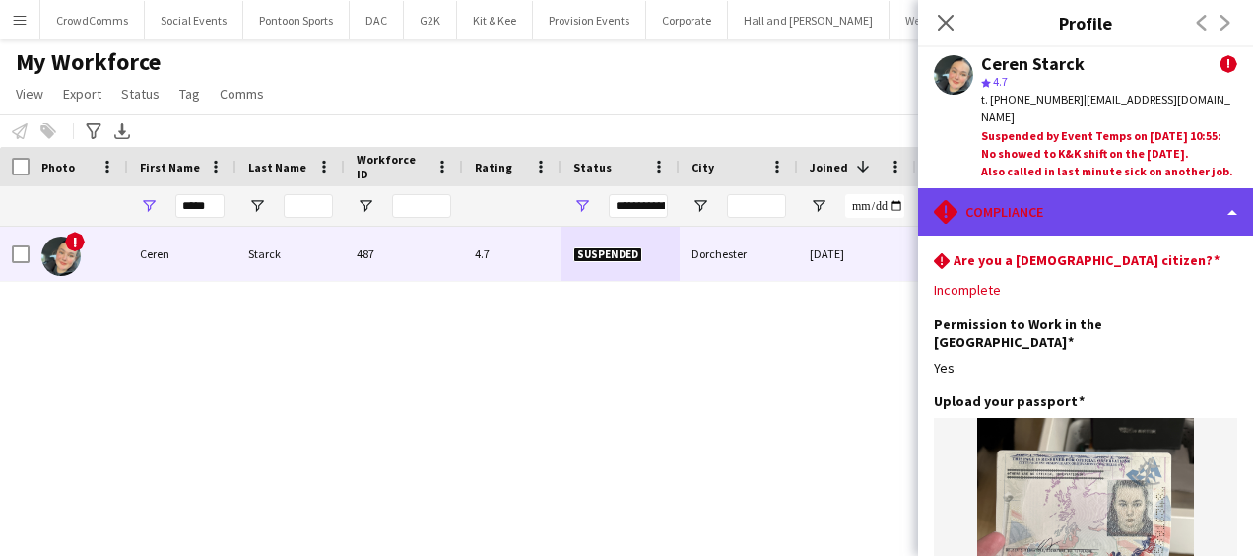
click at [1173, 207] on div "rhombus-alert Compliance" at bounding box center [1085, 211] width 335 height 47
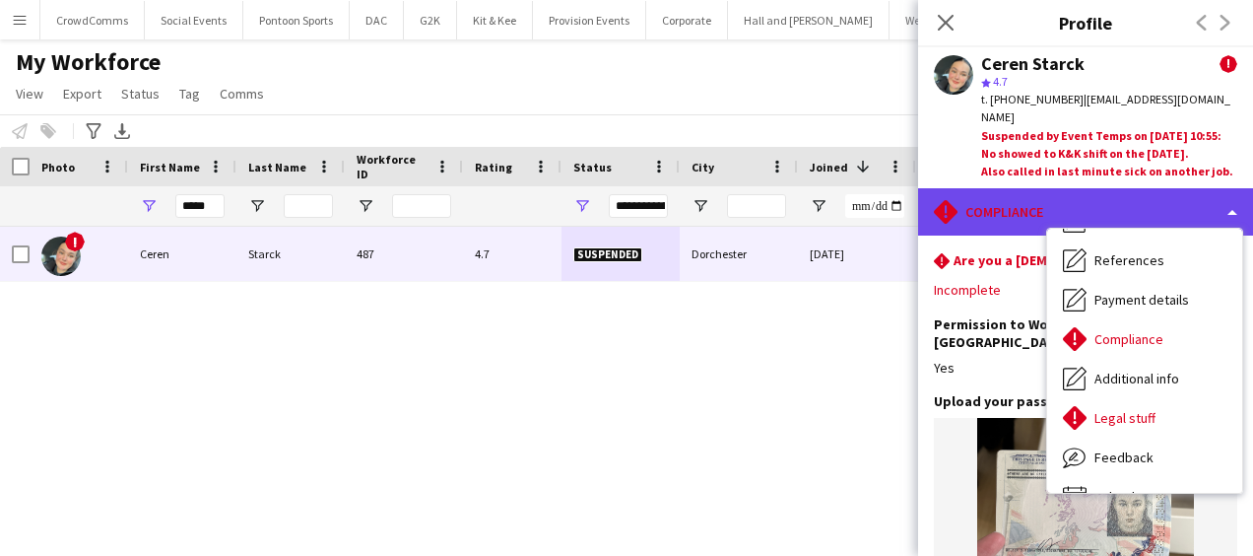
scroll to position [225, 0]
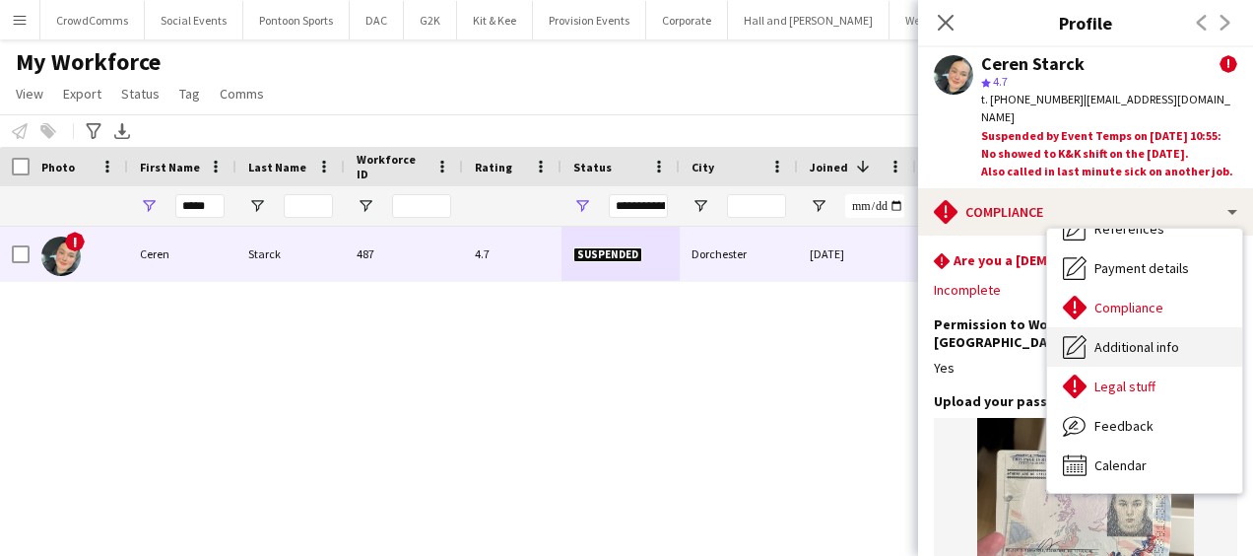
click at [1167, 354] on span "Additional info" at bounding box center [1137, 347] width 85 height 18
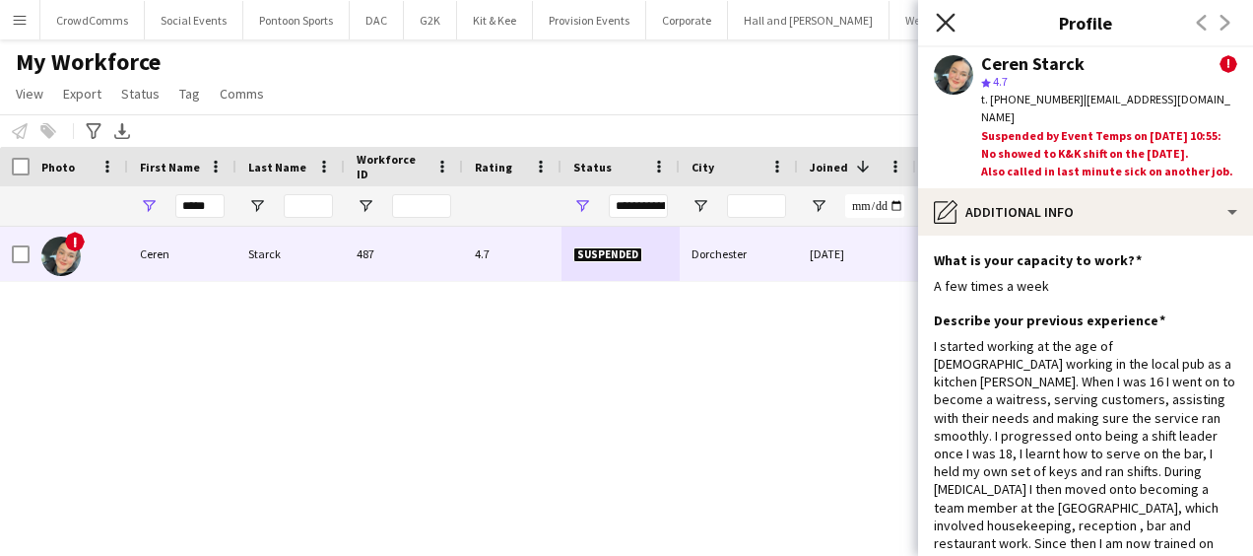
click at [946, 24] on icon at bounding box center [945, 22] width 19 height 19
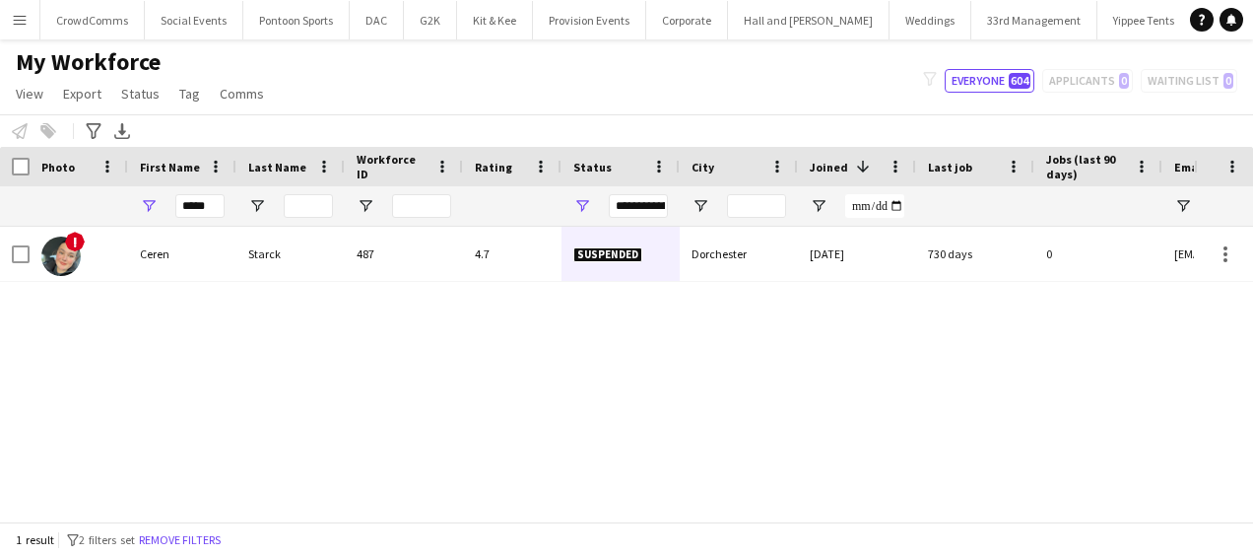
click at [642, 205] on div "**********" at bounding box center [638, 206] width 59 height 24
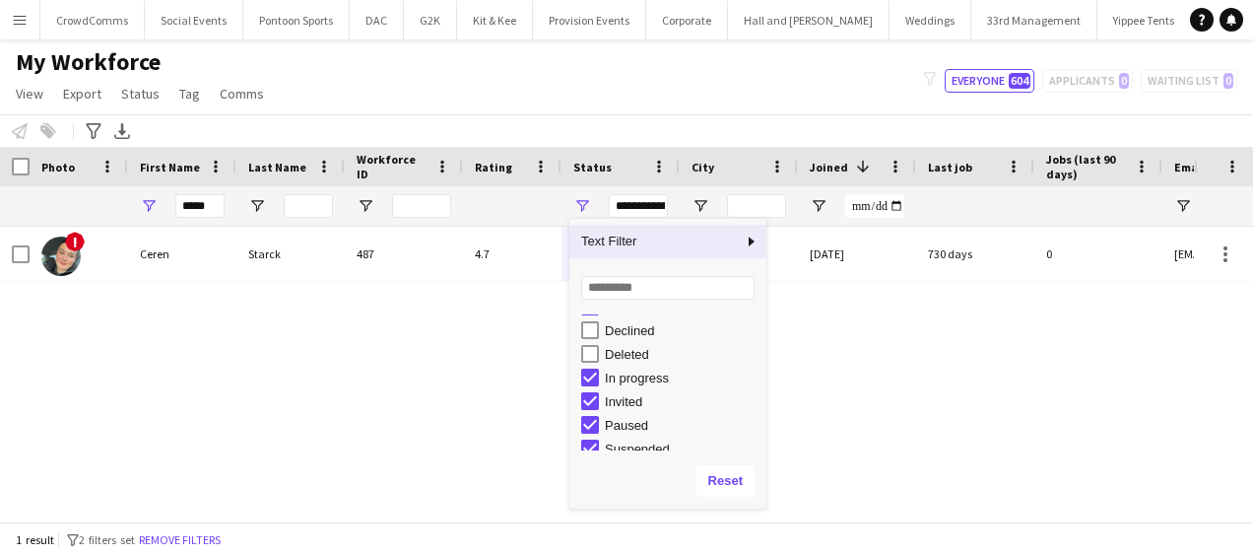
scroll to position [106, 0]
type input "**********"
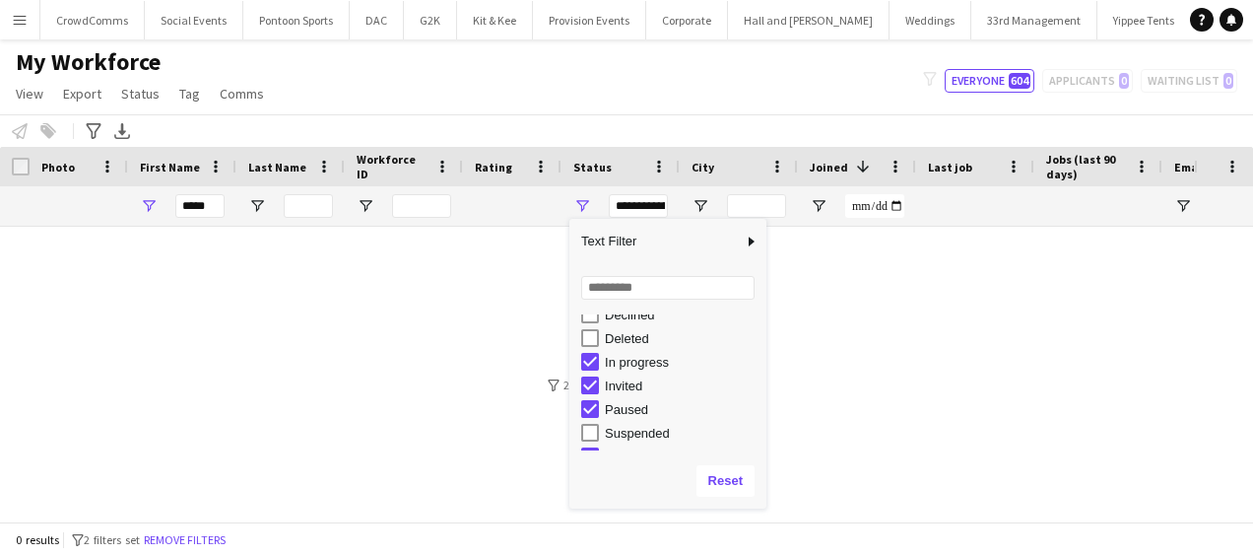
click at [767, 83] on div "My Workforce View Views Default view Language New view Update view Delete view …" at bounding box center [626, 80] width 1253 height 67
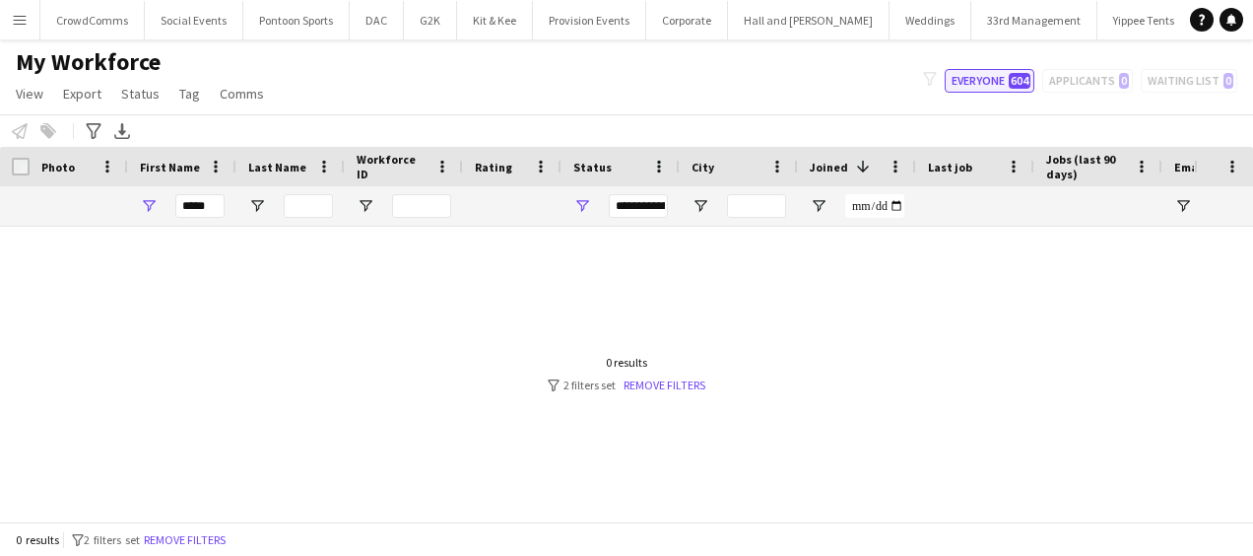
click at [1004, 88] on button "Everyone 604" at bounding box center [990, 81] width 90 height 24
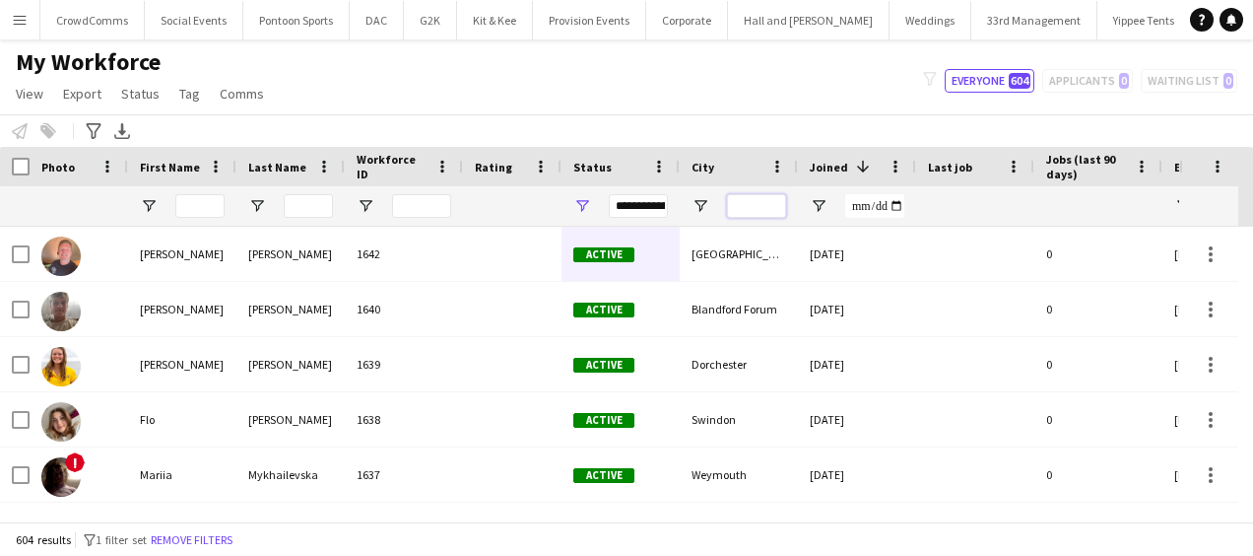
click at [752, 209] on input "City Filter Input" at bounding box center [756, 206] width 59 height 24
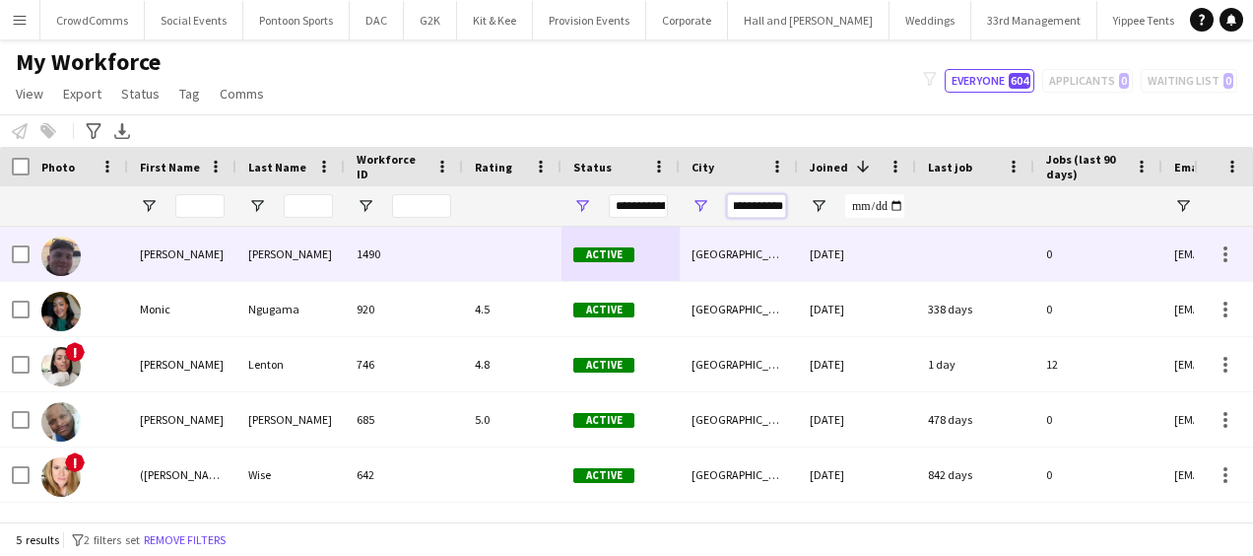
type input "**********"
click at [482, 244] on div at bounding box center [512, 254] width 99 height 54
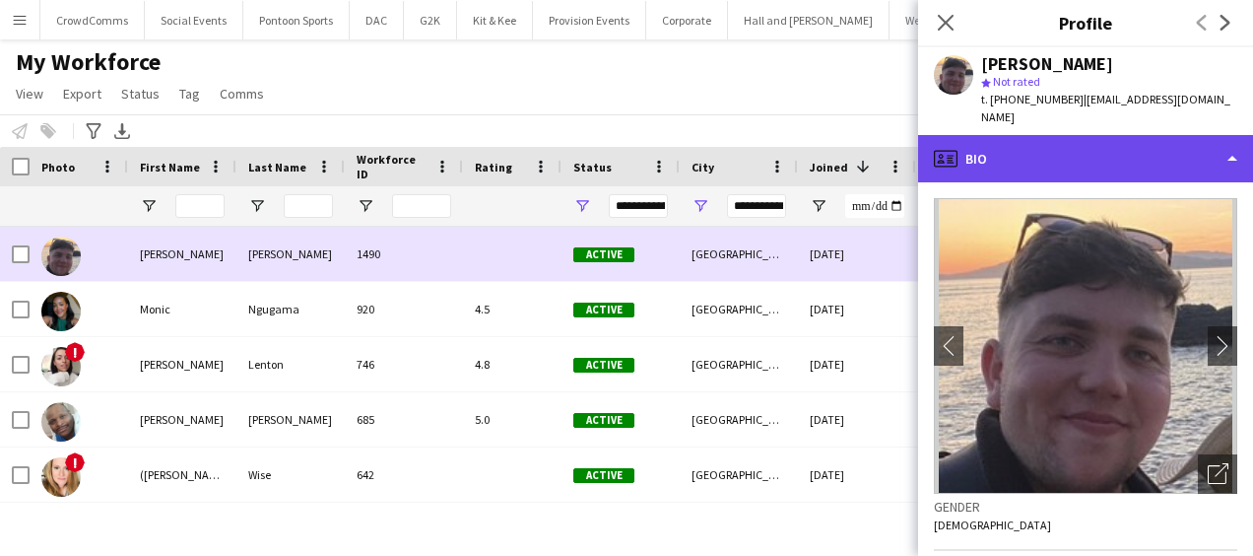
click at [1167, 135] on div "profile Bio" at bounding box center [1085, 158] width 335 height 47
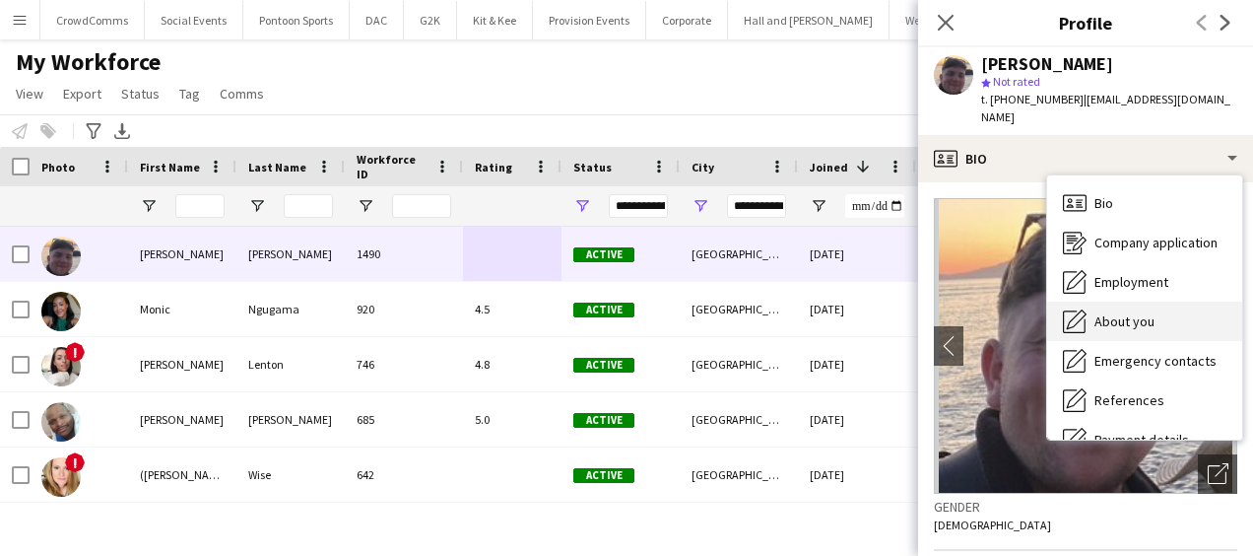
click at [1175, 301] on div "About you About you" at bounding box center [1144, 320] width 195 height 39
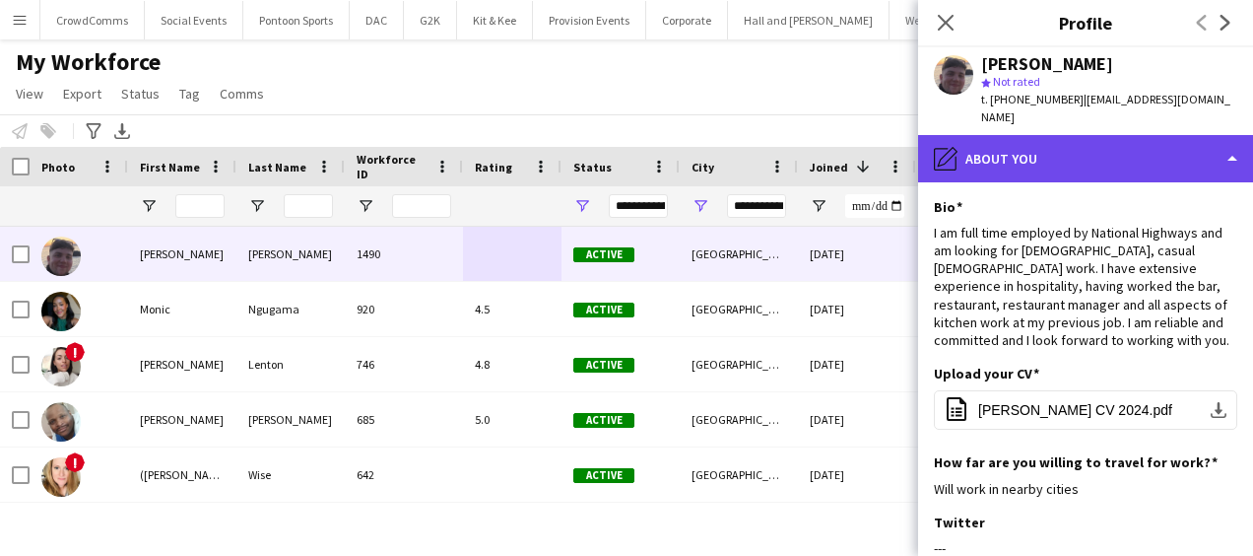
click at [1182, 141] on div "pencil4 About you" at bounding box center [1085, 158] width 335 height 47
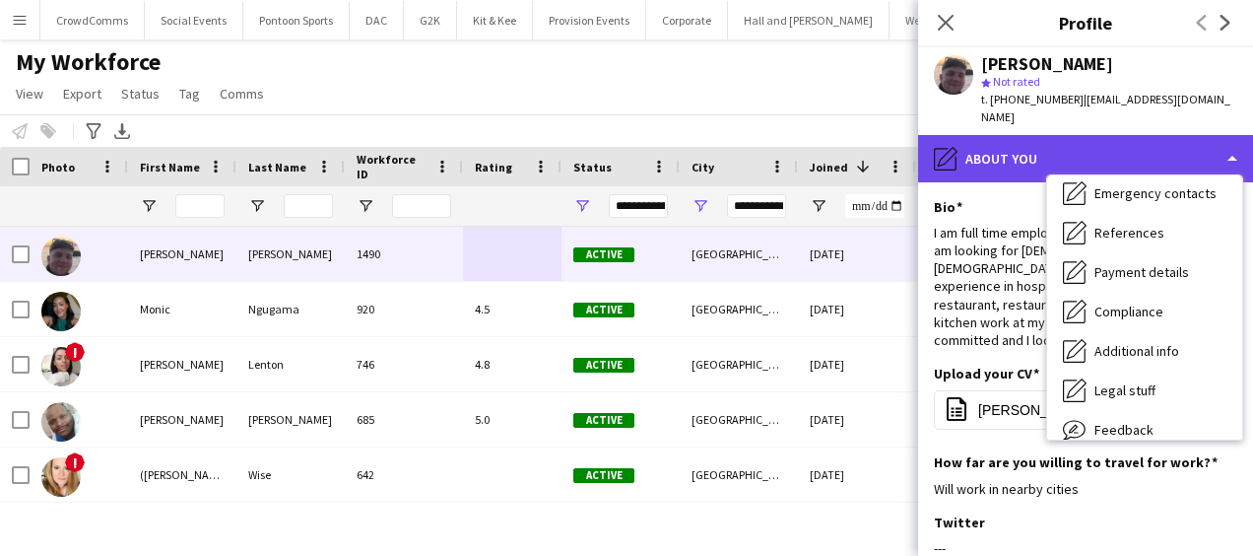
scroll to position [225, 0]
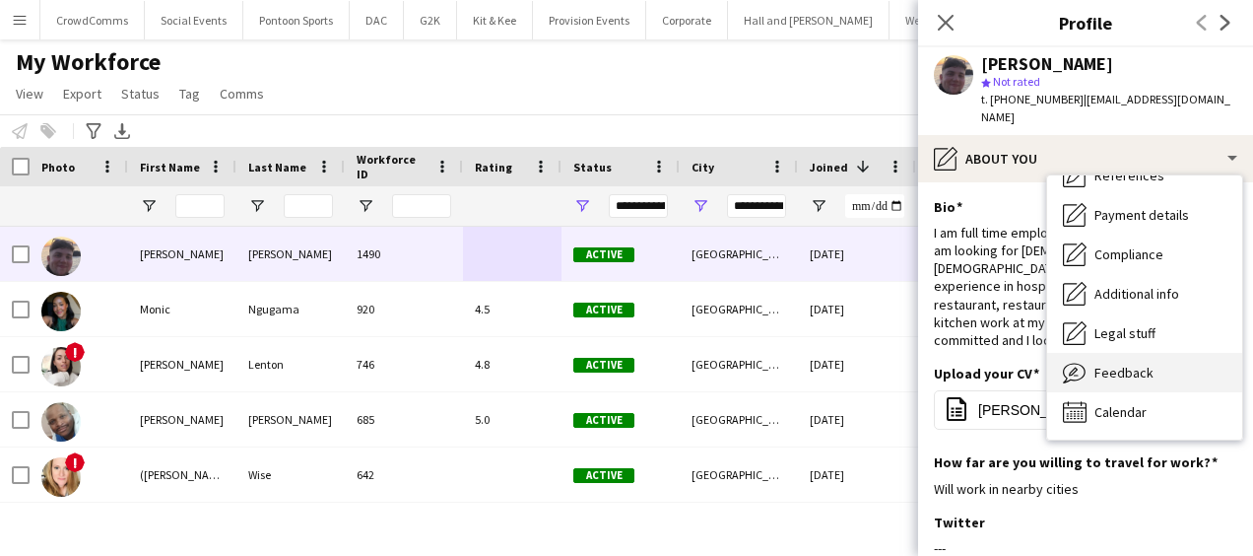
click at [1165, 357] on div "Feedback Feedback" at bounding box center [1144, 372] width 195 height 39
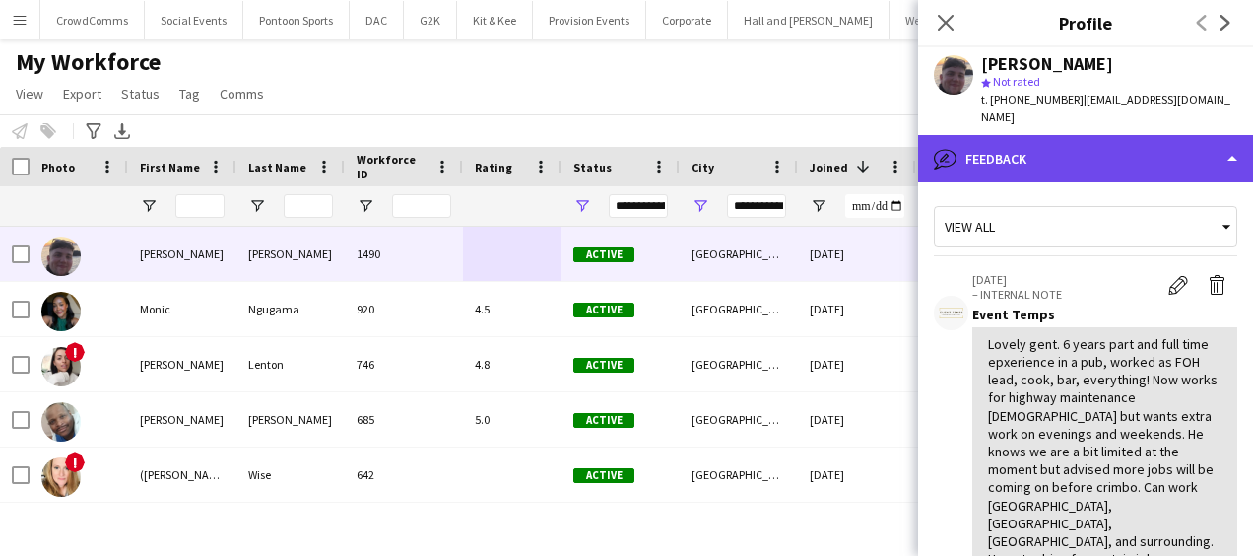
click at [1170, 137] on div "bubble-pencil Feedback" at bounding box center [1085, 158] width 335 height 47
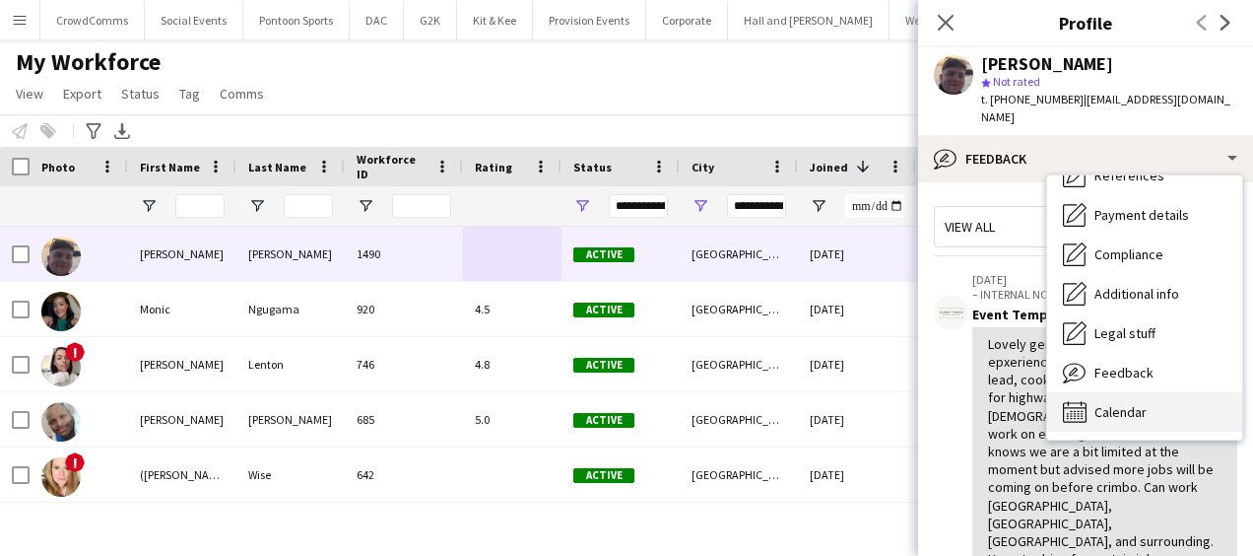
click at [1176, 398] on div "Calendar Calendar" at bounding box center [1144, 411] width 195 height 39
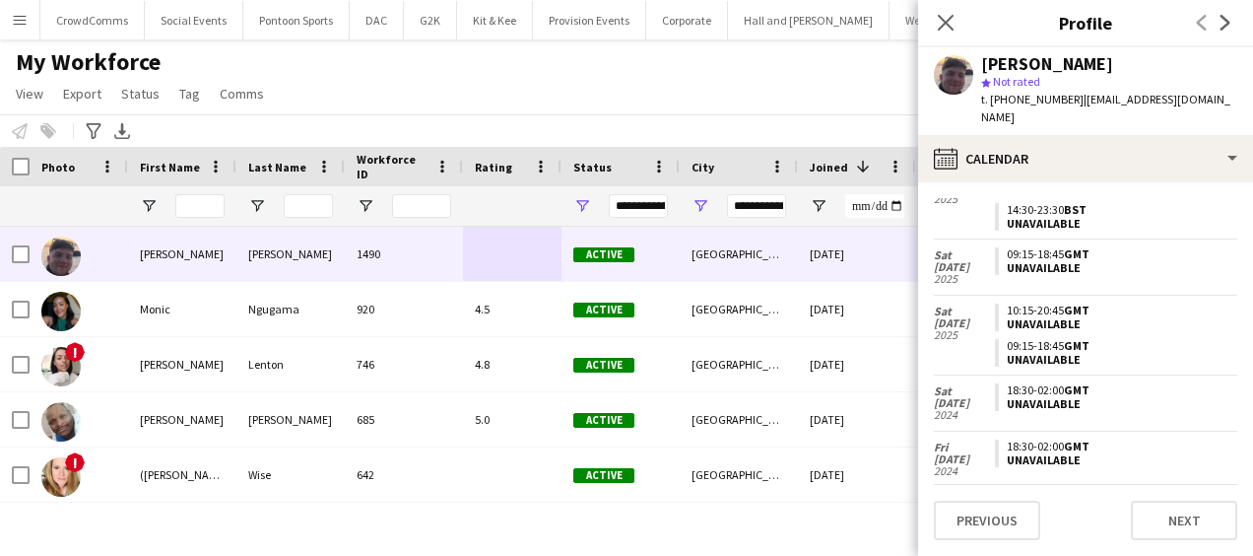
scroll to position [0, 0]
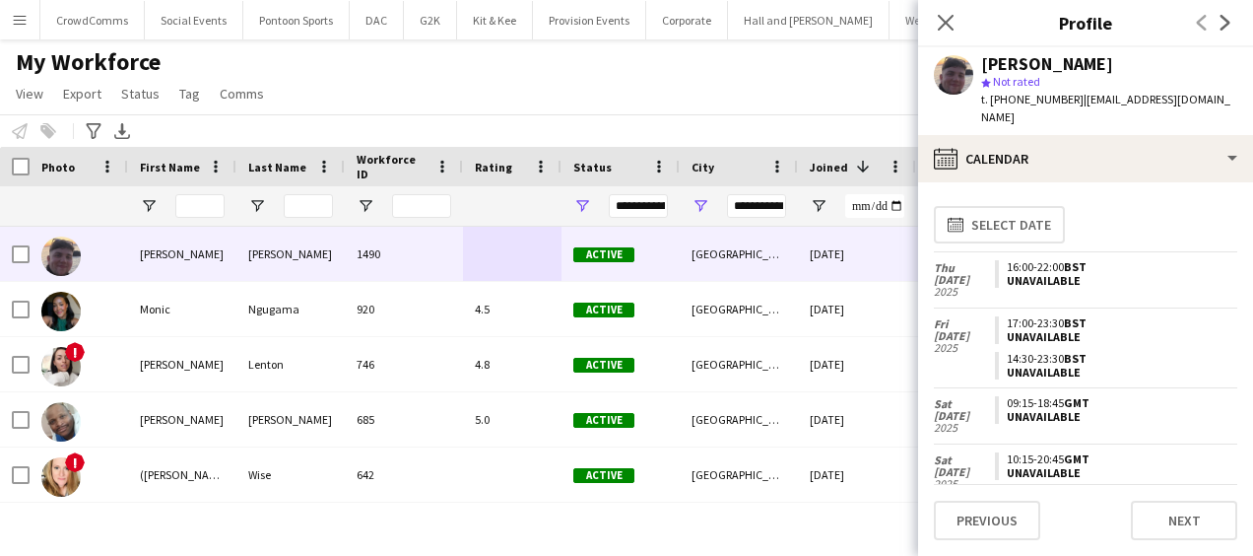
click at [953, 24] on icon "Close pop-in" at bounding box center [946, 23] width 16 height 16
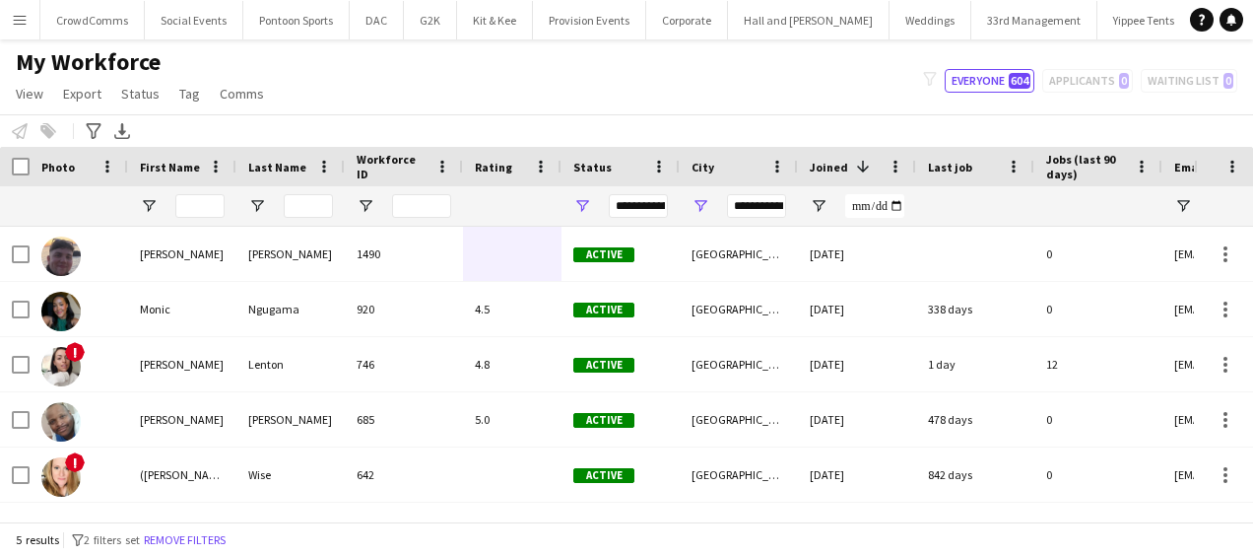
click at [983, 245] on div at bounding box center [975, 254] width 118 height 54
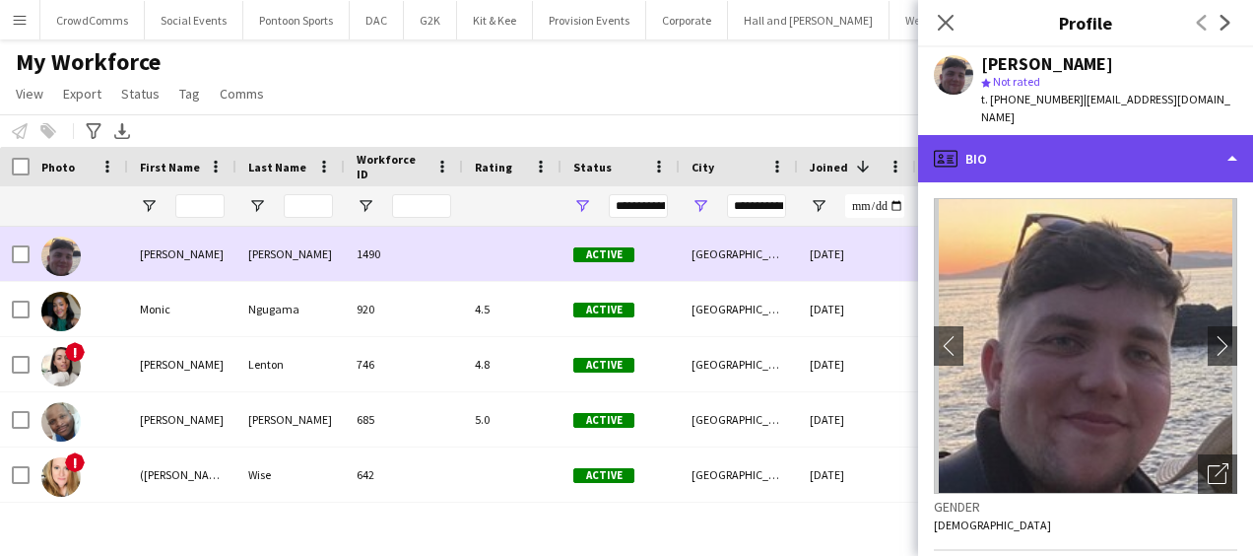
click at [1157, 144] on div "profile Bio" at bounding box center [1085, 158] width 335 height 47
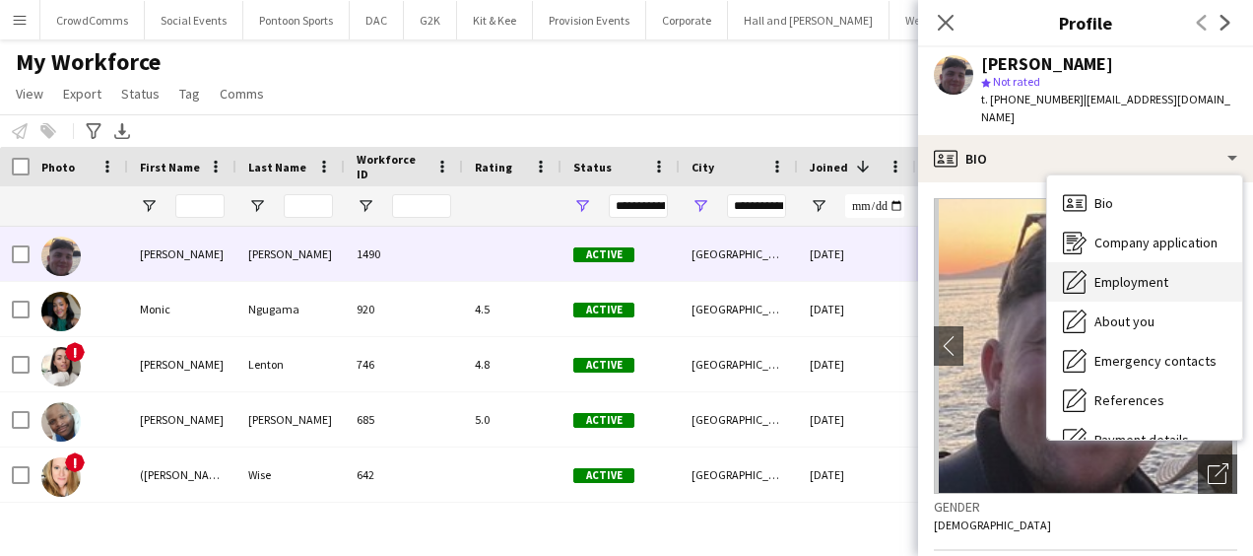
click at [1174, 264] on div "Employment Employment" at bounding box center [1144, 281] width 195 height 39
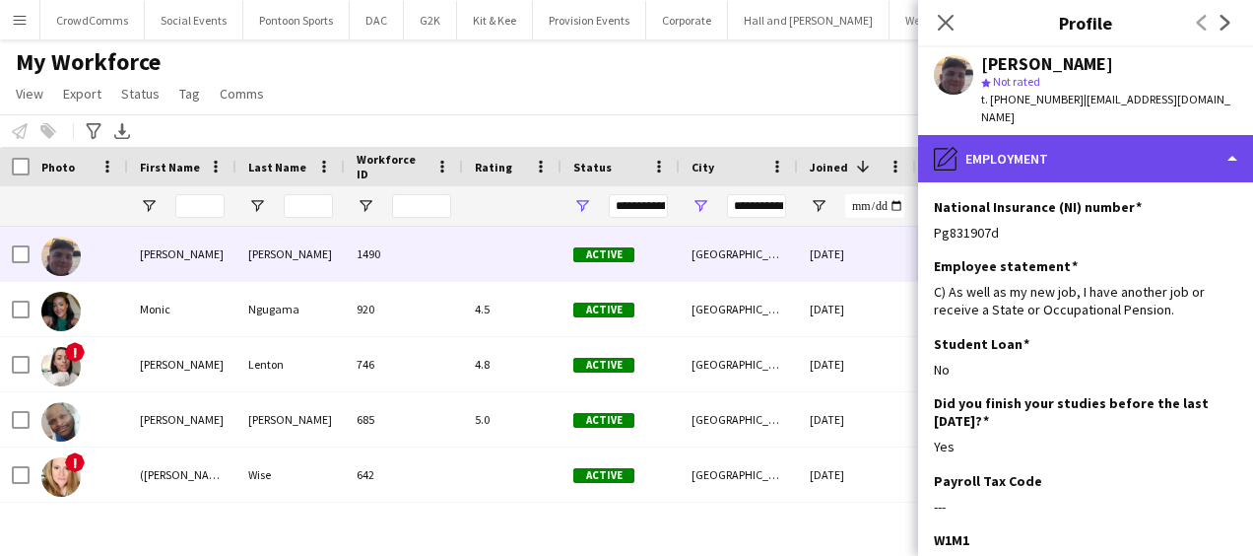
click at [1174, 158] on div "pencil4 Employment" at bounding box center [1085, 158] width 335 height 47
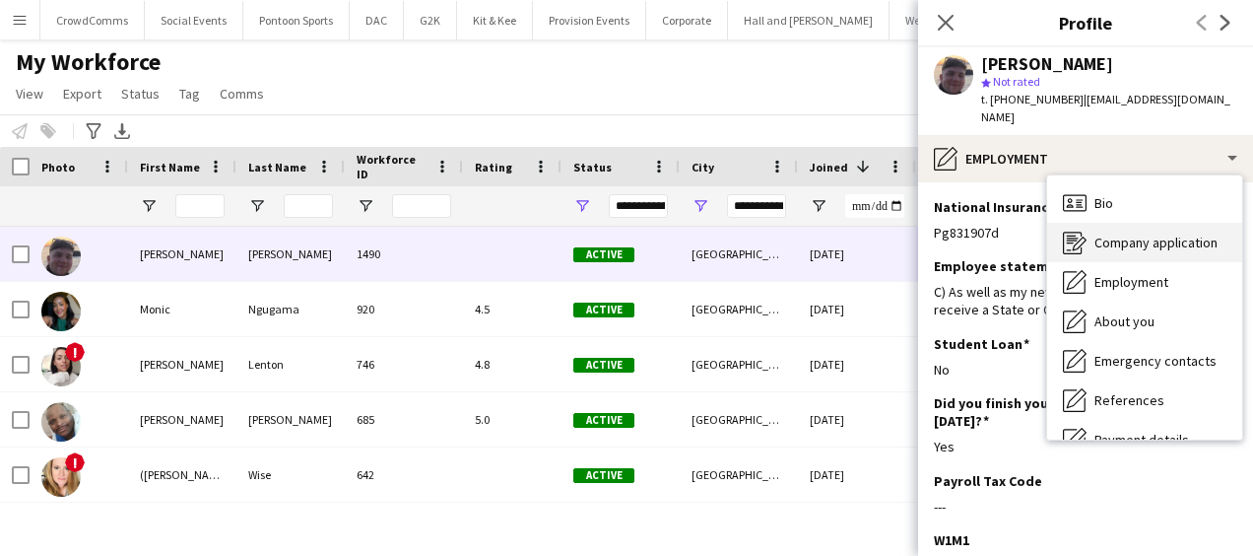
click at [1187, 238] on div "Company application Company application" at bounding box center [1144, 242] width 195 height 39
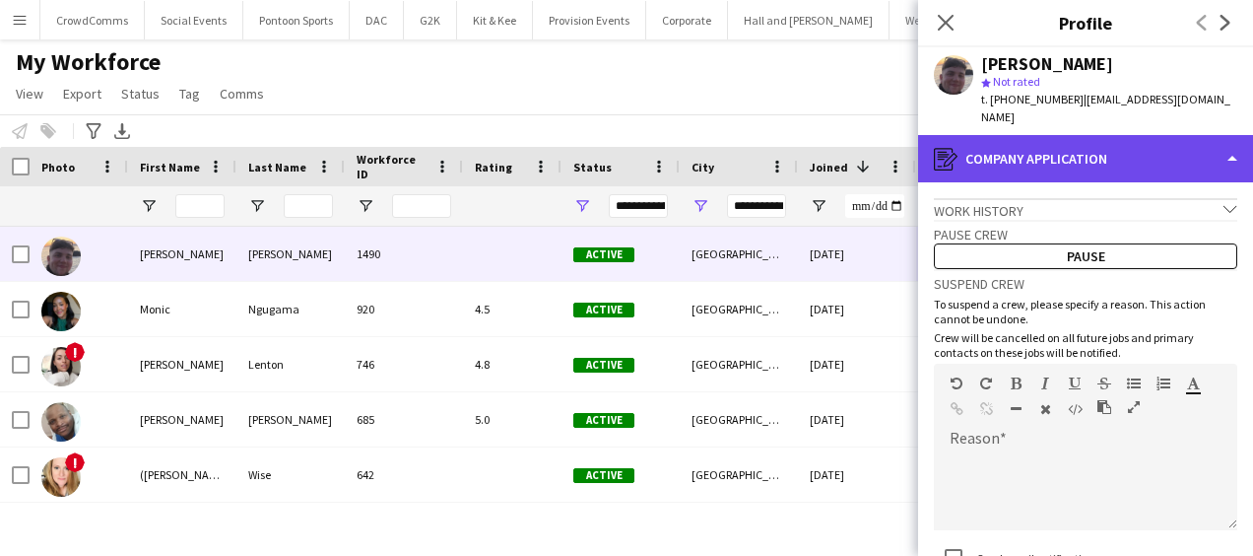
click at [1183, 136] on div "register Company application" at bounding box center [1085, 158] width 335 height 47
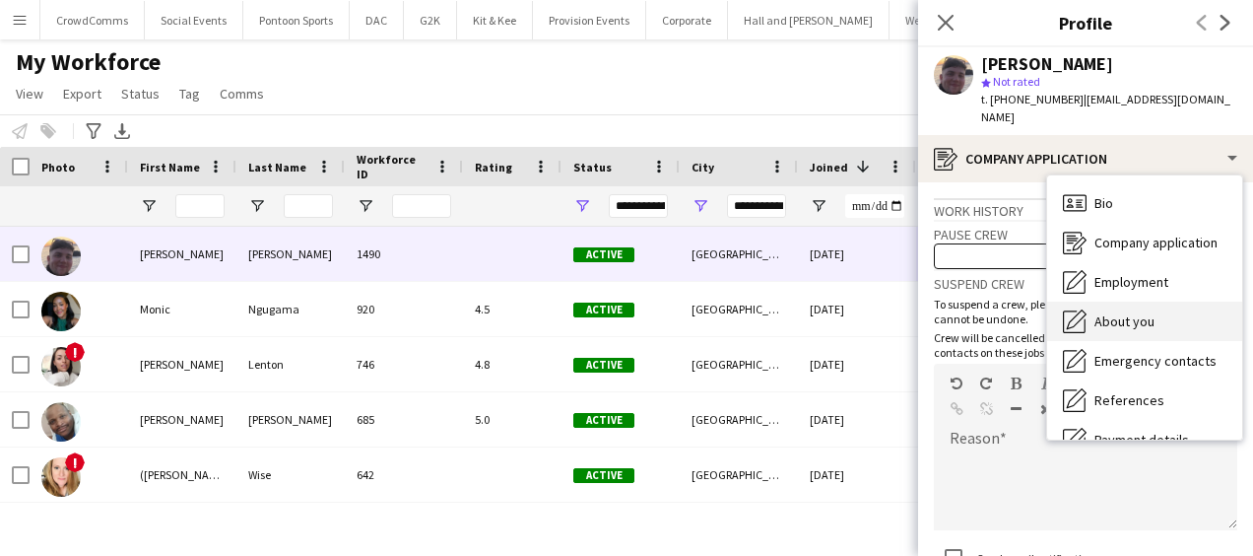
click at [1181, 312] on div "About you About you" at bounding box center [1144, 320] width 195 height 39
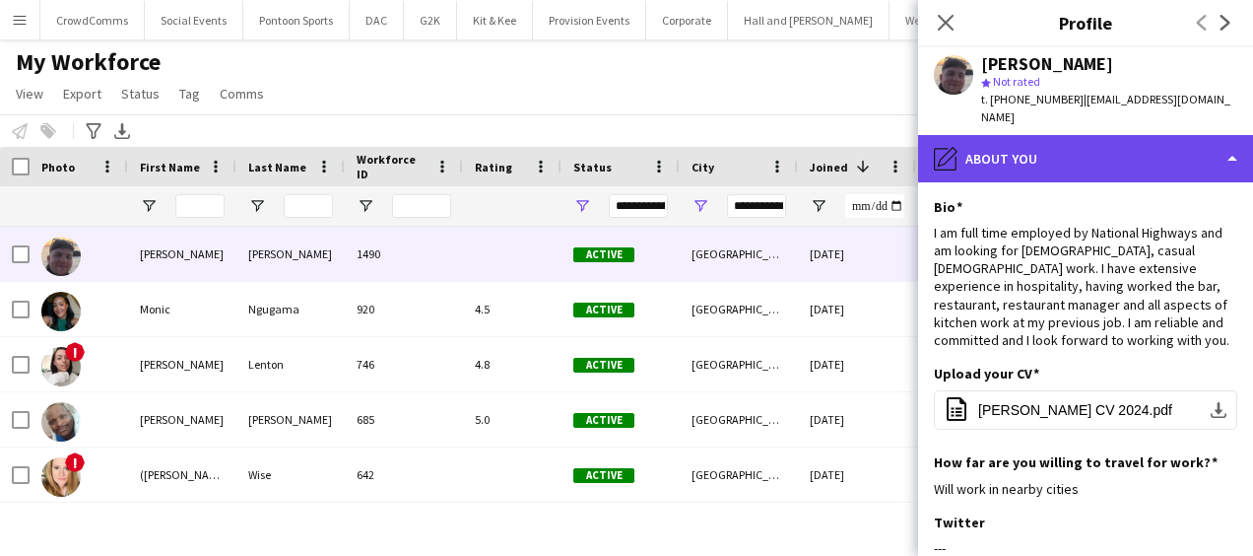
click at [1170, 138] on div "pencil4 About you" at bounding box center [1085, 158] width 335 height 47
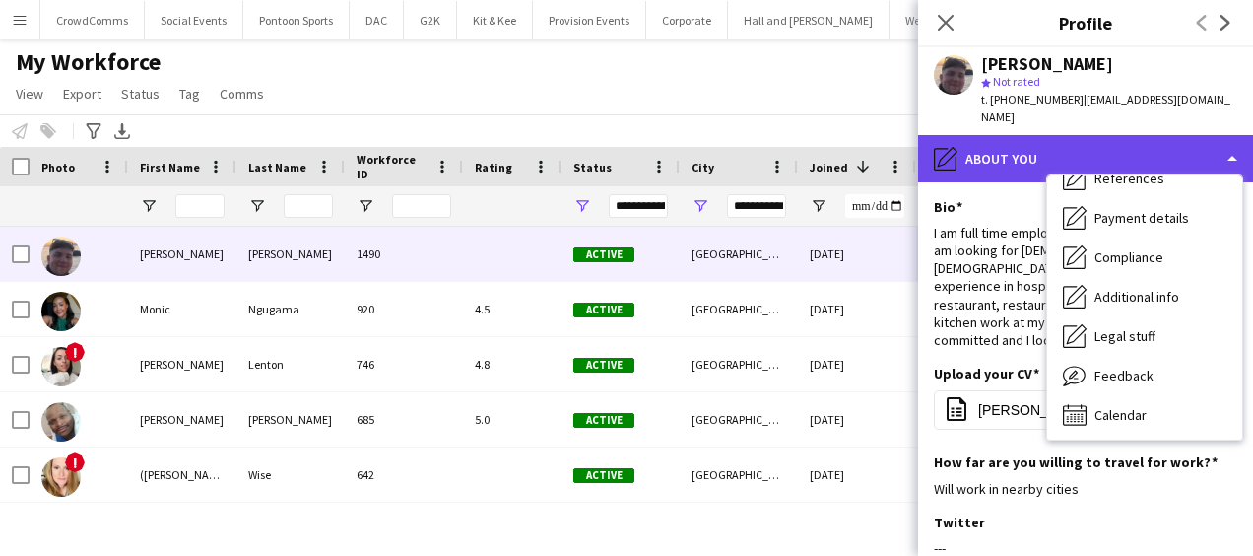
scroll to position [225, 0]
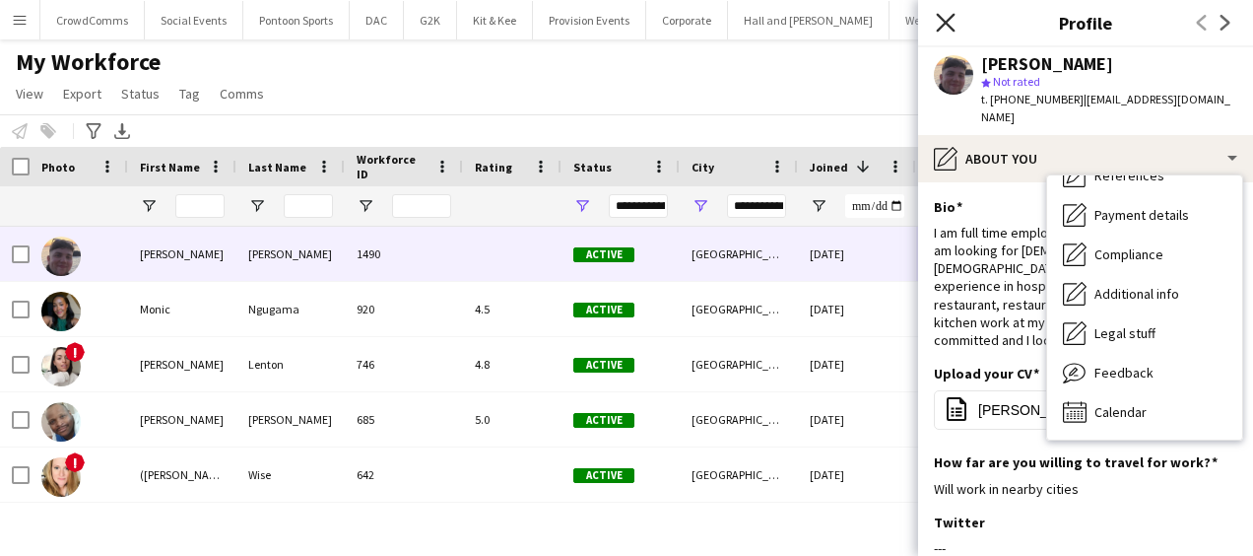
click at [951, 22] on icon "Close pop-in" at bounding box center [945, 22] width 19 height 19
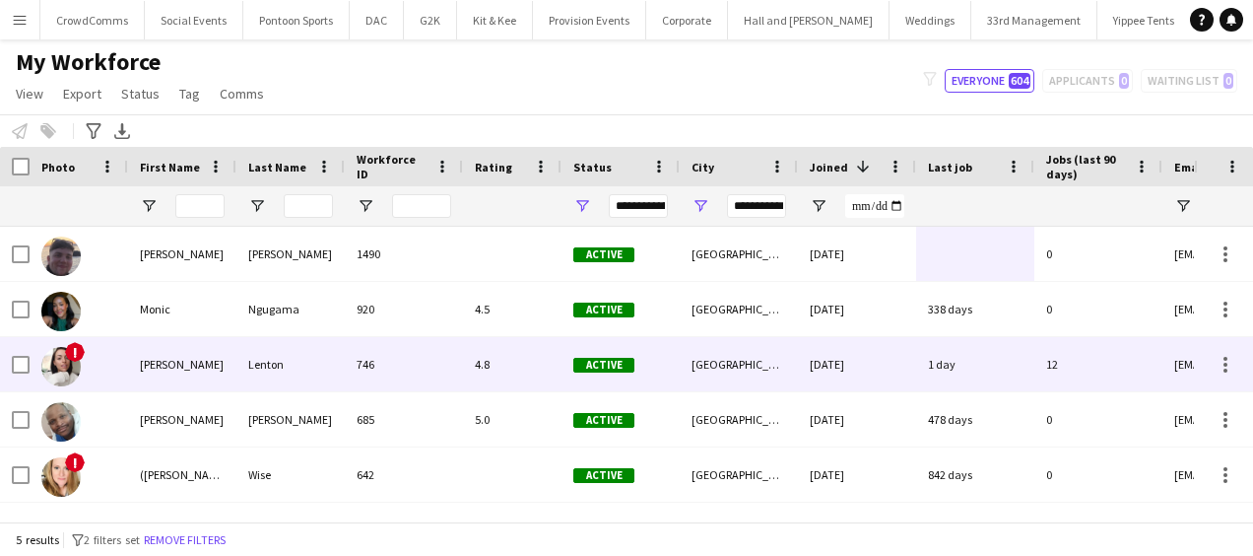
click at [355, 353] on div "746" at bounding box center [404, 364] width 118 height 54
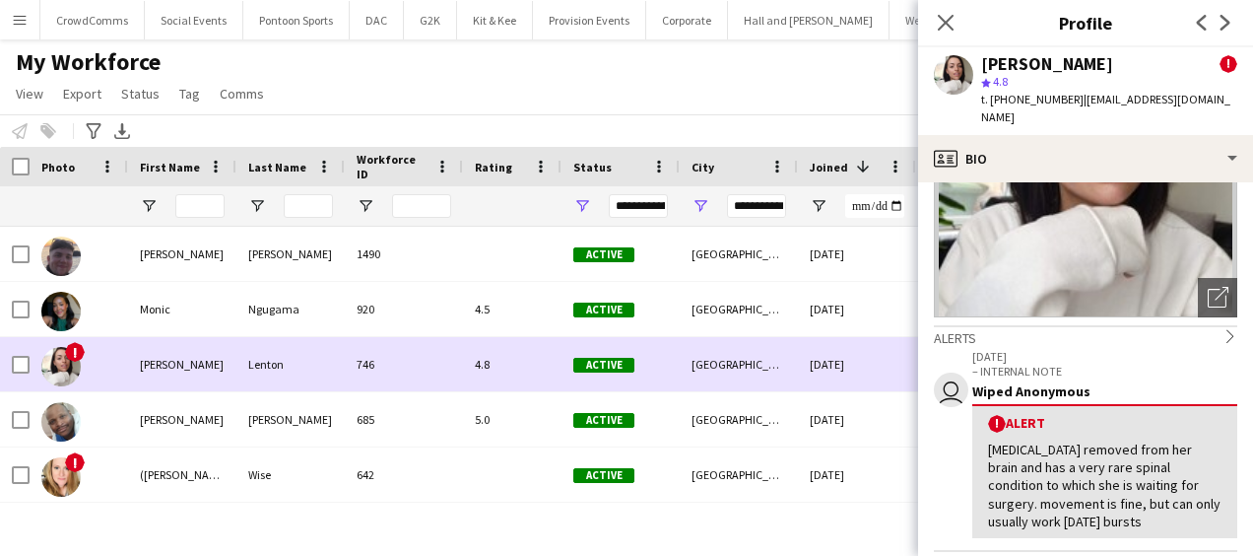
scroll to position [183, 0]
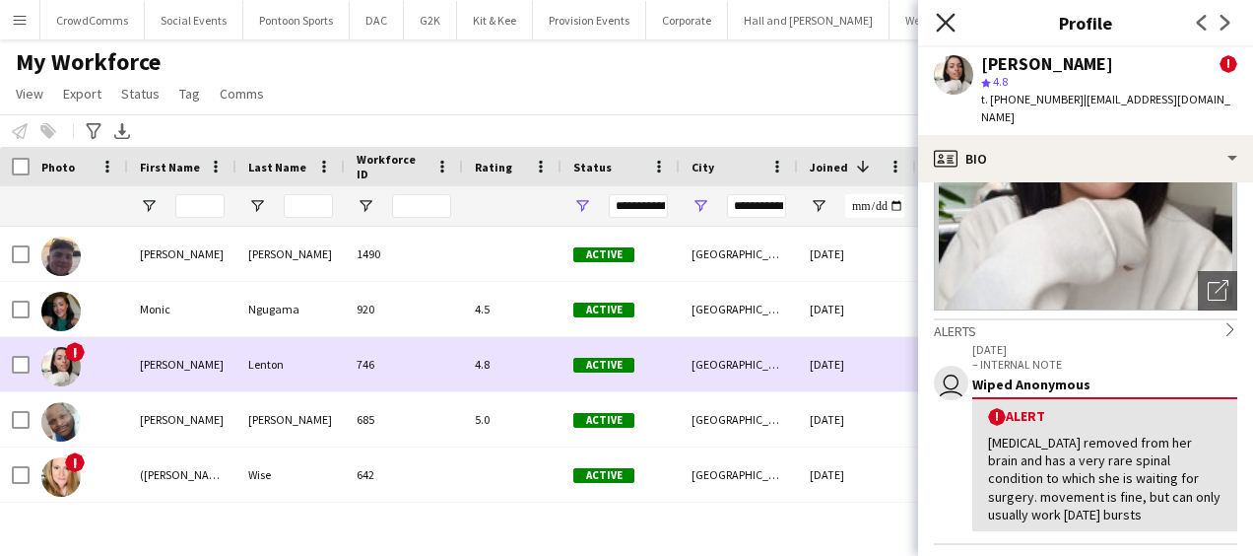
click at [952, 22] on icon "Close pop-in" at bounding box center [945, 22] width 19 height 19
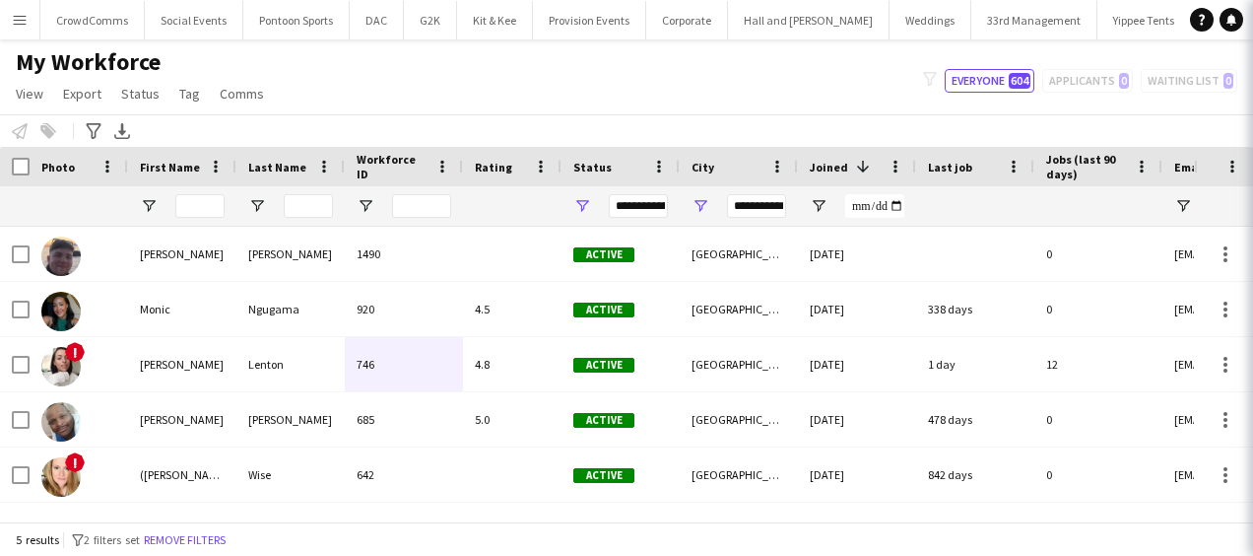
click at [129, 473] on div "([PERSON_NAME]" at bounding box center [182, 474] width 108 height 54
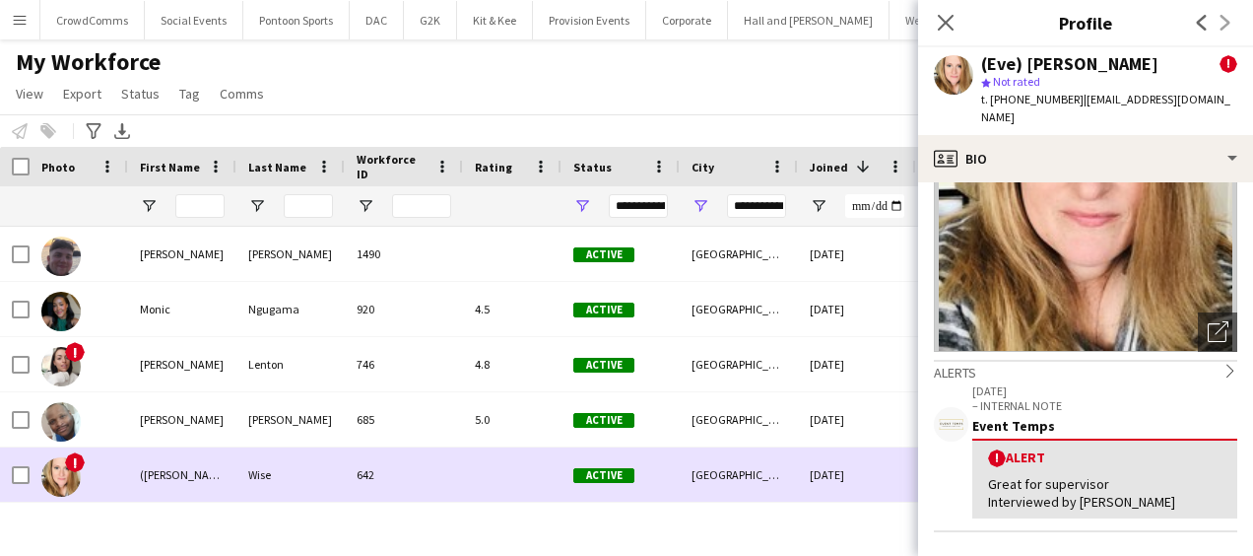
scroll to position [144, 0]
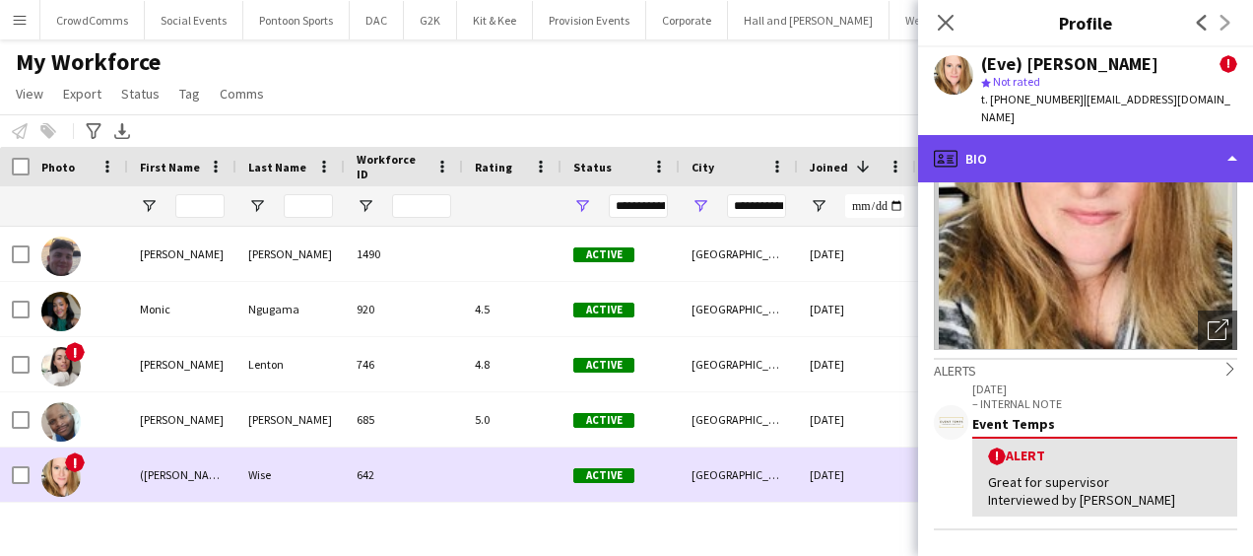
click at [1160, 136] on div "profile Bio" at bounding box center [1085, 158] width 335 height 47
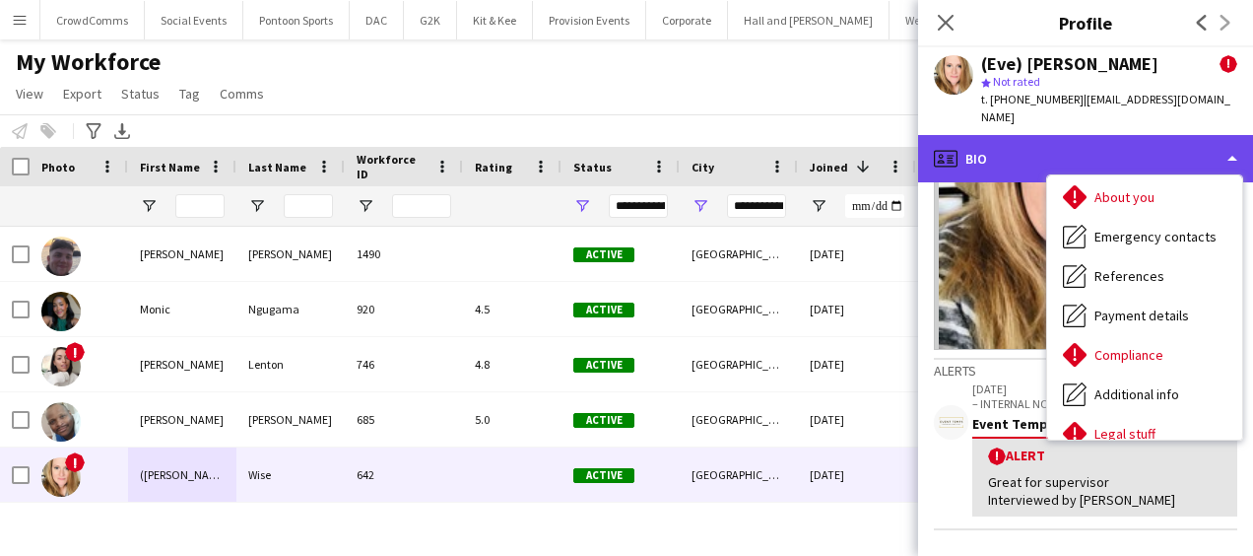
scroll to position [225, 0]
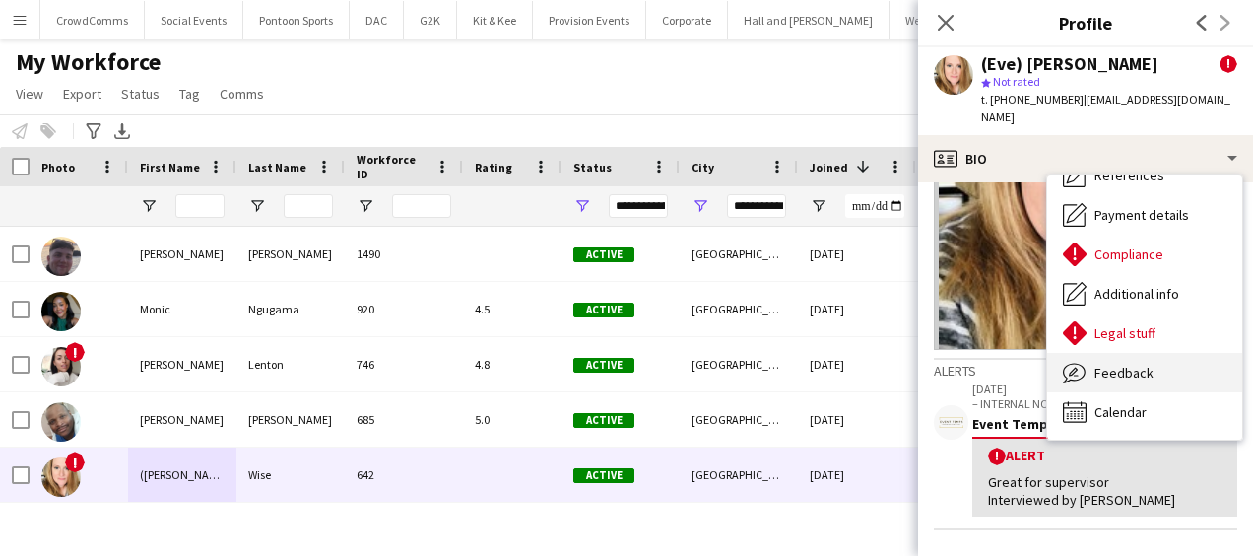
click at [1168, 359] on div "Feedback Feedback" at bounding box center [1144, 372] width 195 height 39
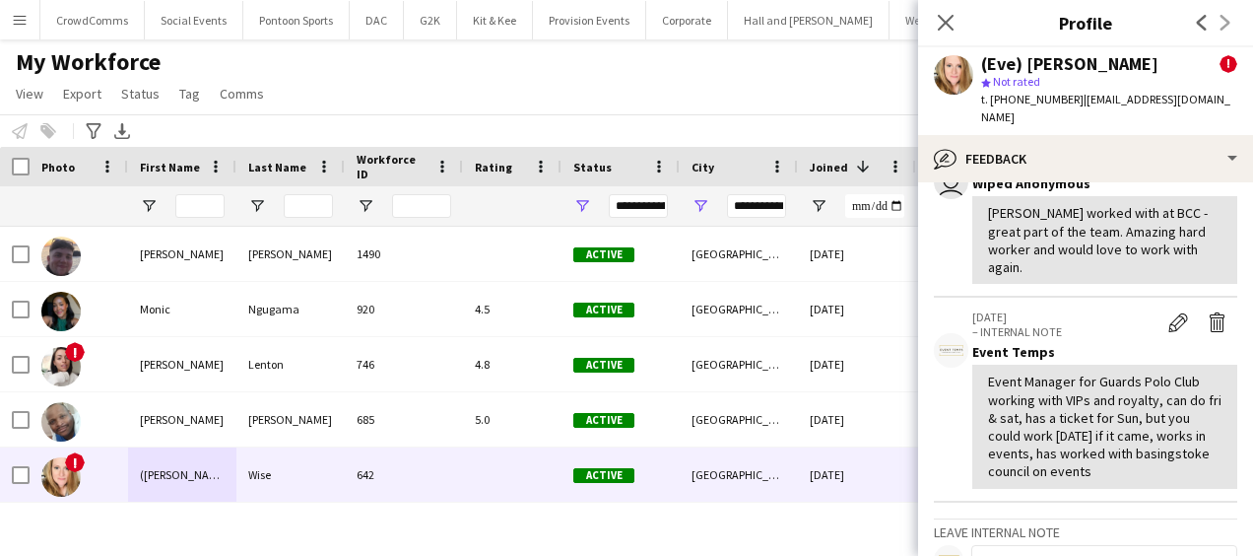
scroll to position [300, 0]
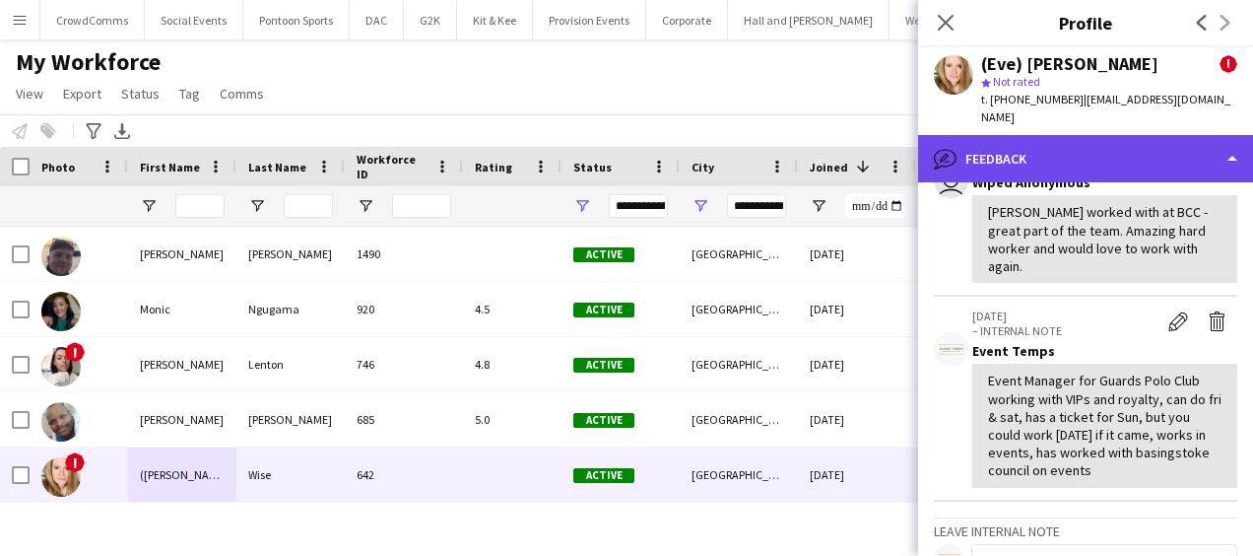
click at [1173, 135] on div "bubble-pencil Feedback" at bounding box center [1085, 158] width 335 height 47
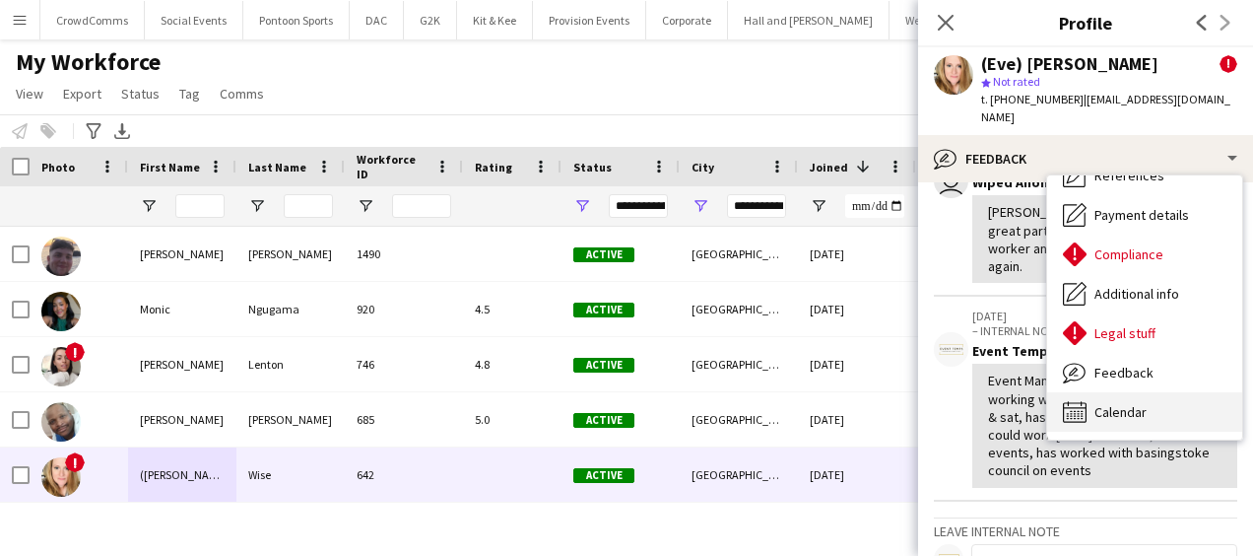
click at [1167, 392] on div "Calendar Calendar" at bounding box center [1144, 411] width 195 height 39
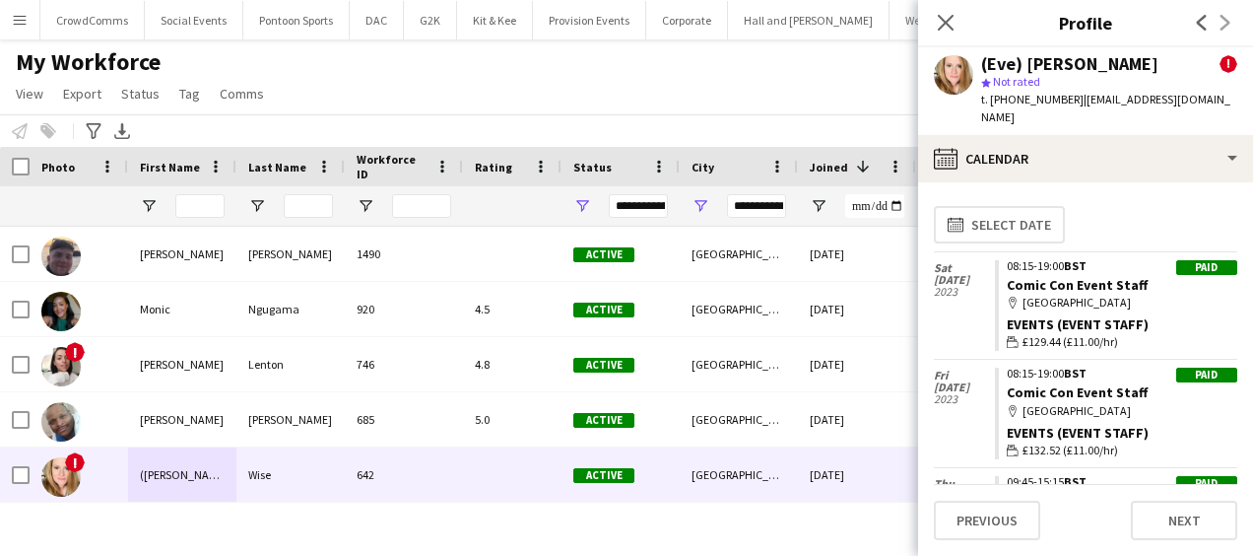
scroll to position [72, 0]
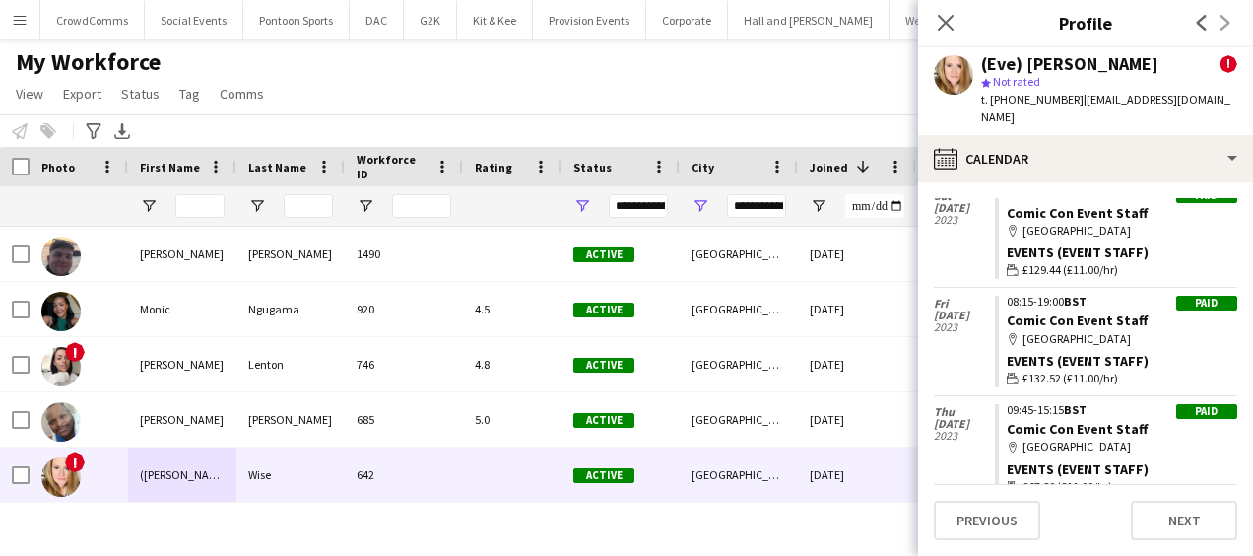
click at [959, 2] on div "Close pop-in" at bounding box center [945, 22] width 55 height 45
click at [952, 36] on app-icon "Close pop-in" at bounding box center [946, 23] width 29 height 29
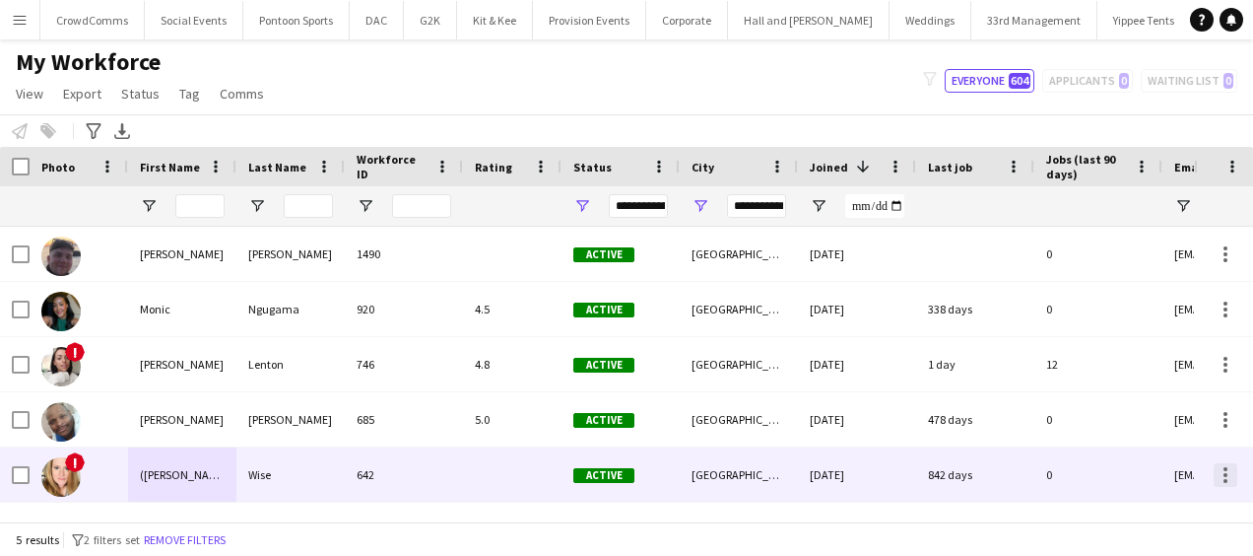
click at [1225, 475] on div at bounding box center [1226, 475] width 4 height 4
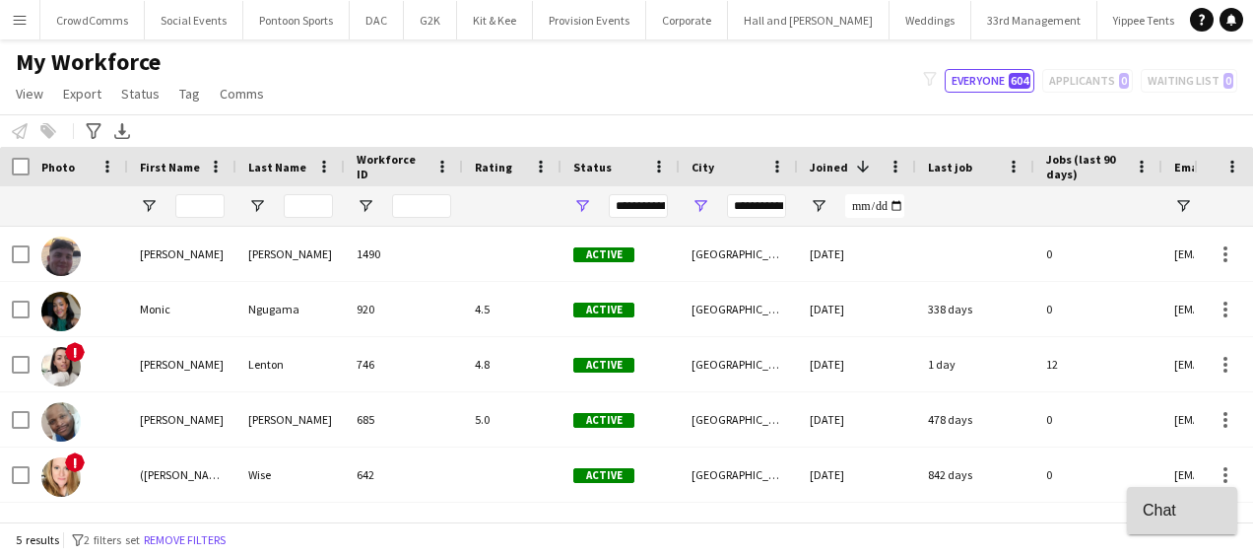
click at [1185, 509] on span "Chat" at bounding box center [1182, 509] width 79 height 18
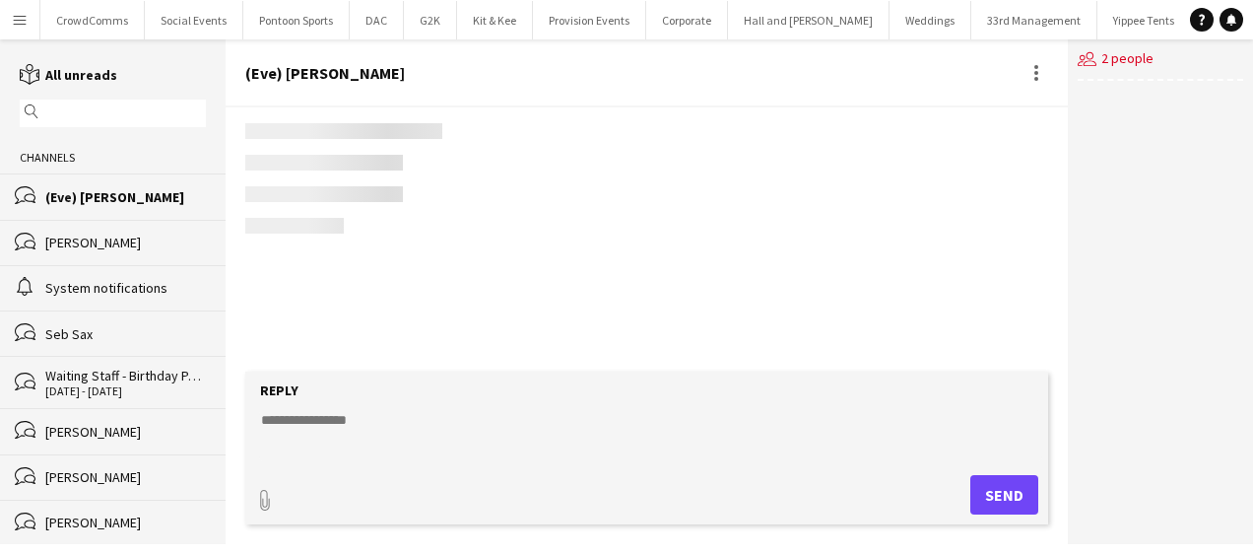
click at [1226, 477] on div "users2 2 people" at bounding box center [1160, 291] width 185 height 504
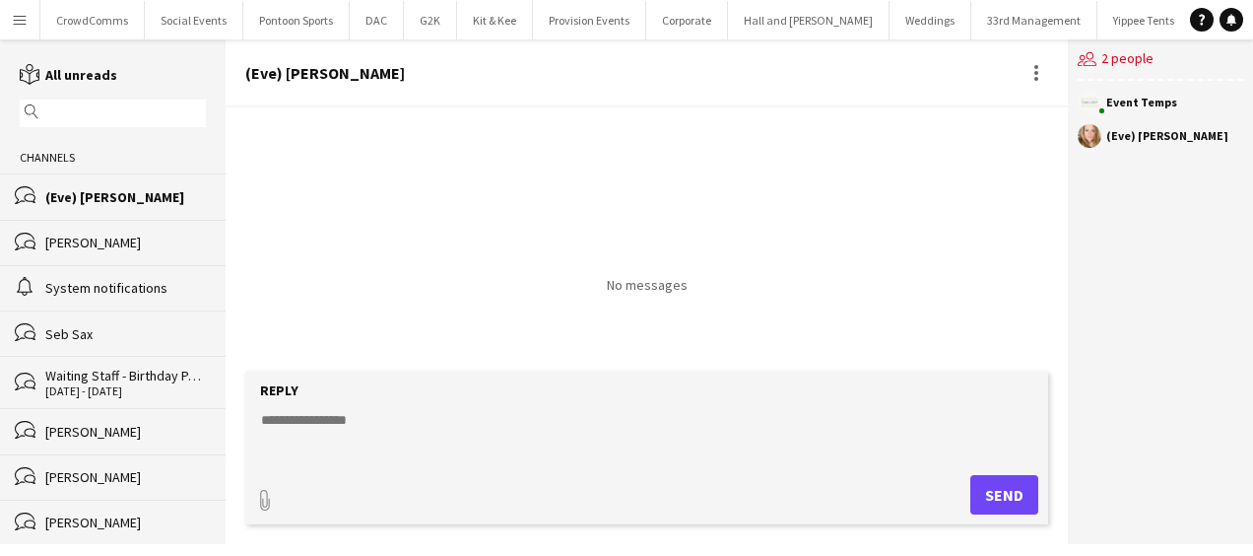
click at [751, 414] on textarea at bounding box center [650, 435] width 783 height 51
paste textarea "**********"
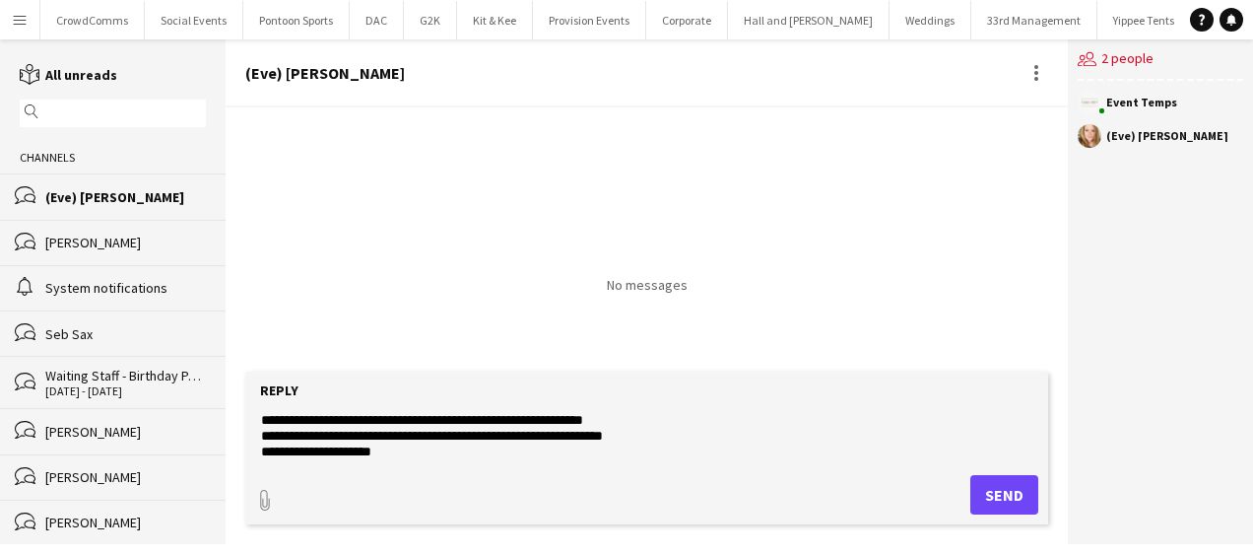
scroll to position [221, 0]
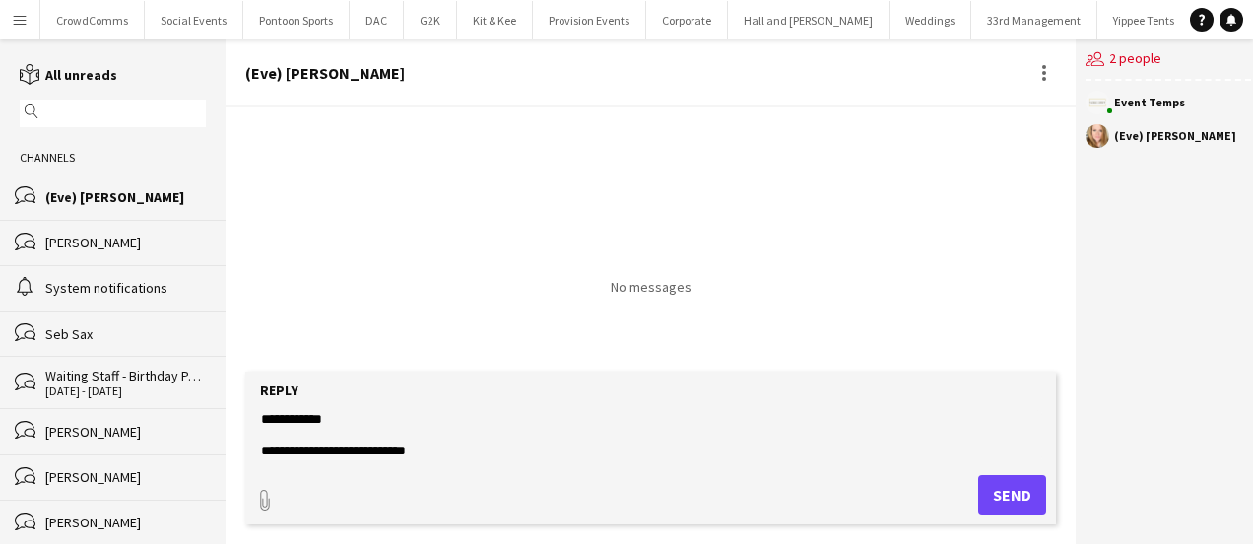
drag, startPoint x: 444, startPoint y: 435, endPoint x: 258, endPoint y: 442, distance: 186.3
click at [259, 442] on textarea "**********" at bounding box center [650, 435] width 783 height 51
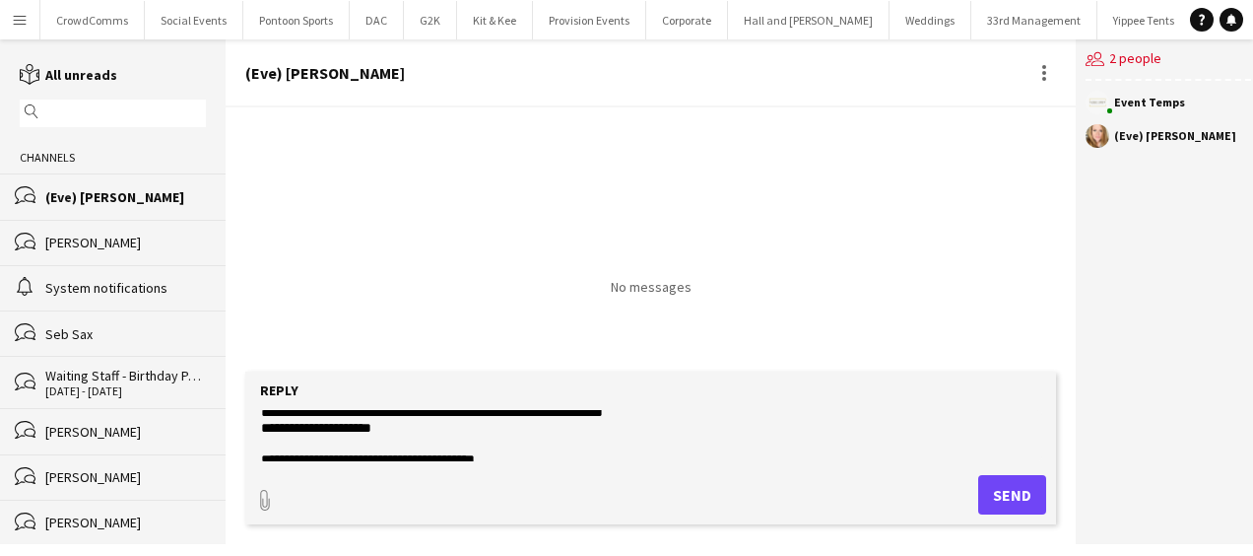
scroll to position [0, 0]
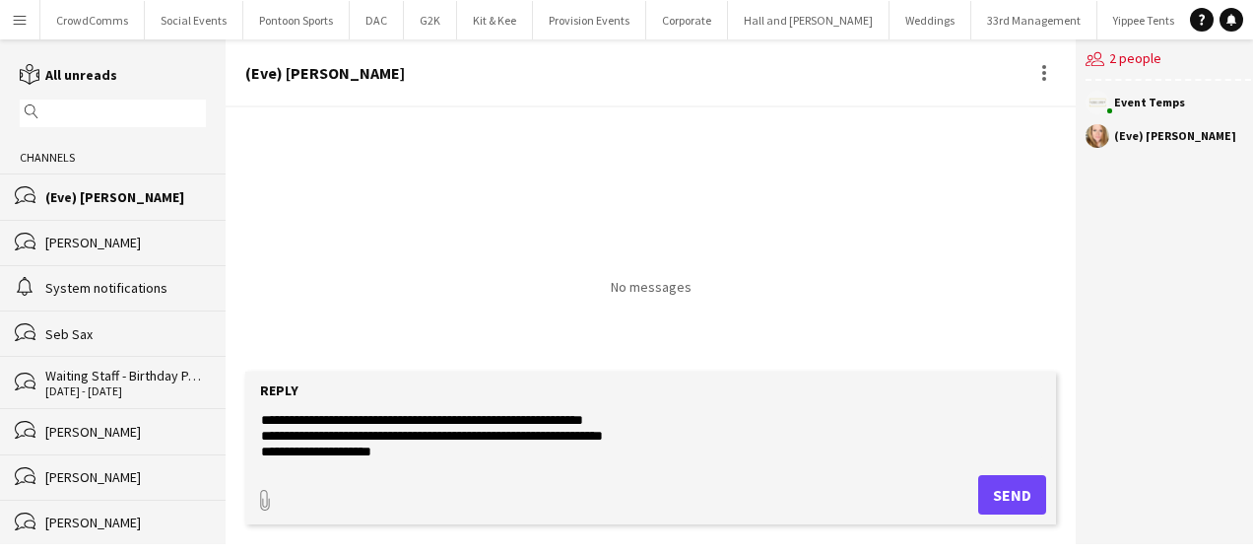
click at [266, 418] on textarea "**********" at bounding box center [650, 435] width 783 height 51
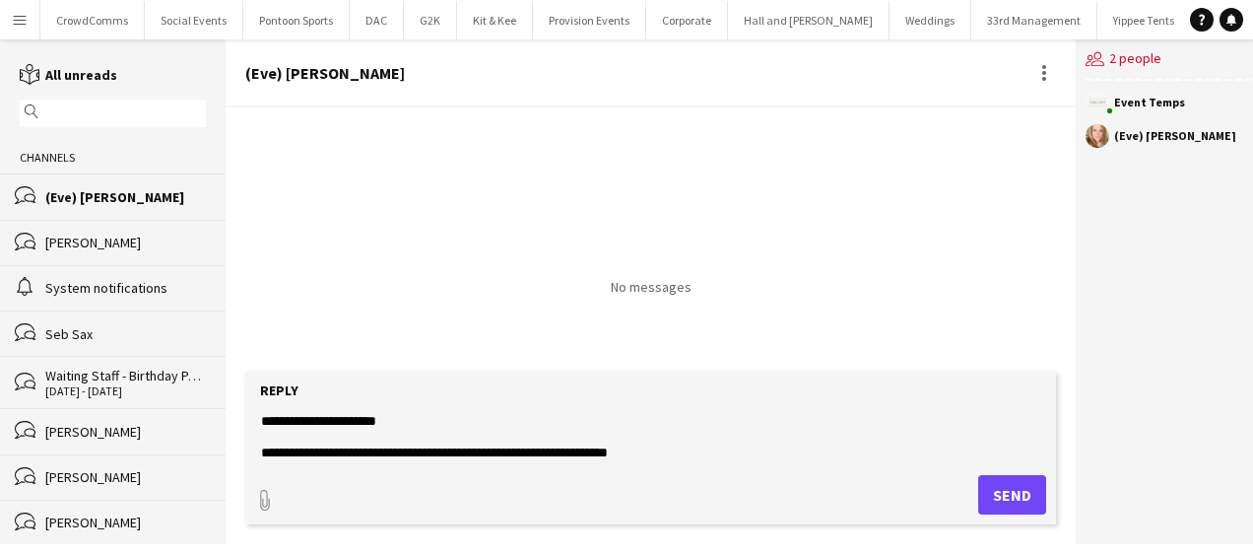
scroll to position [125, 0]
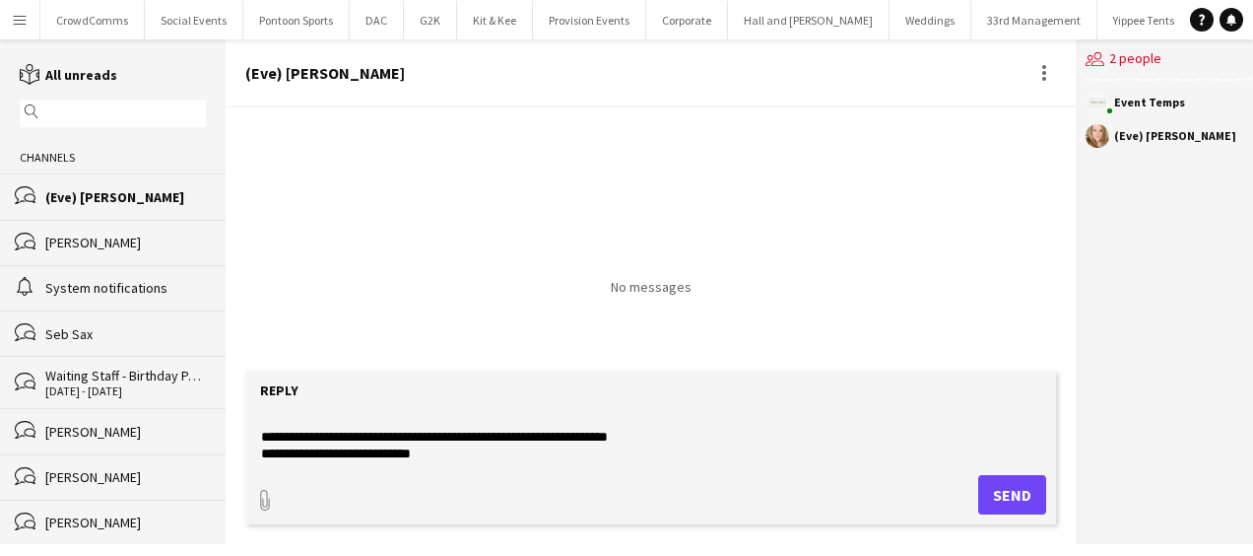
click at [312, 455] on textarea "**********" at bounding box center [650, 435] width 783 height 51
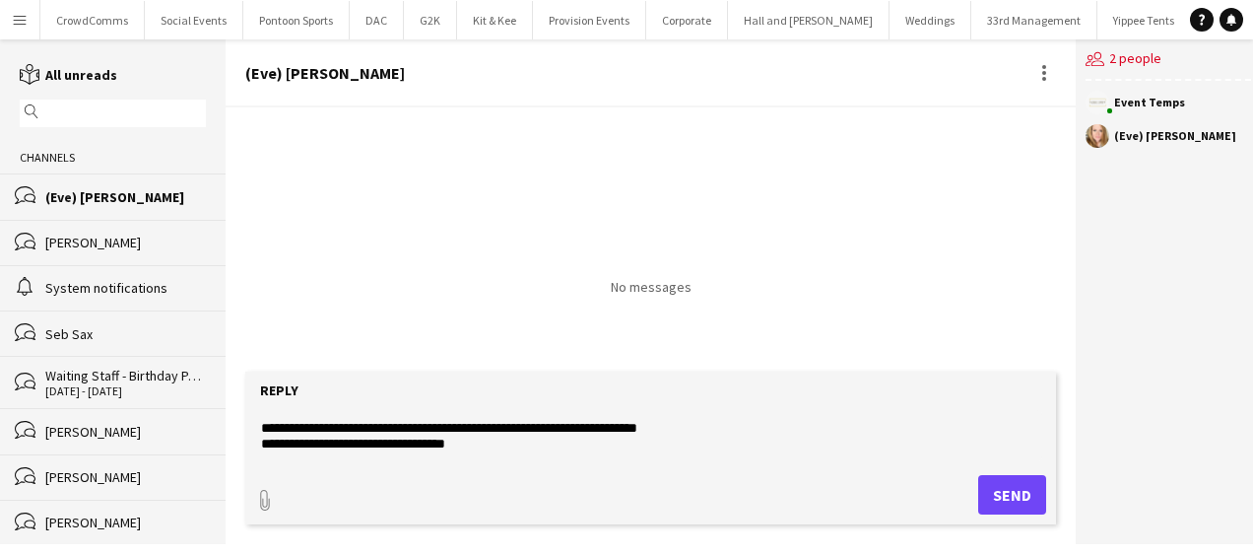
scroll to position [165, 0]
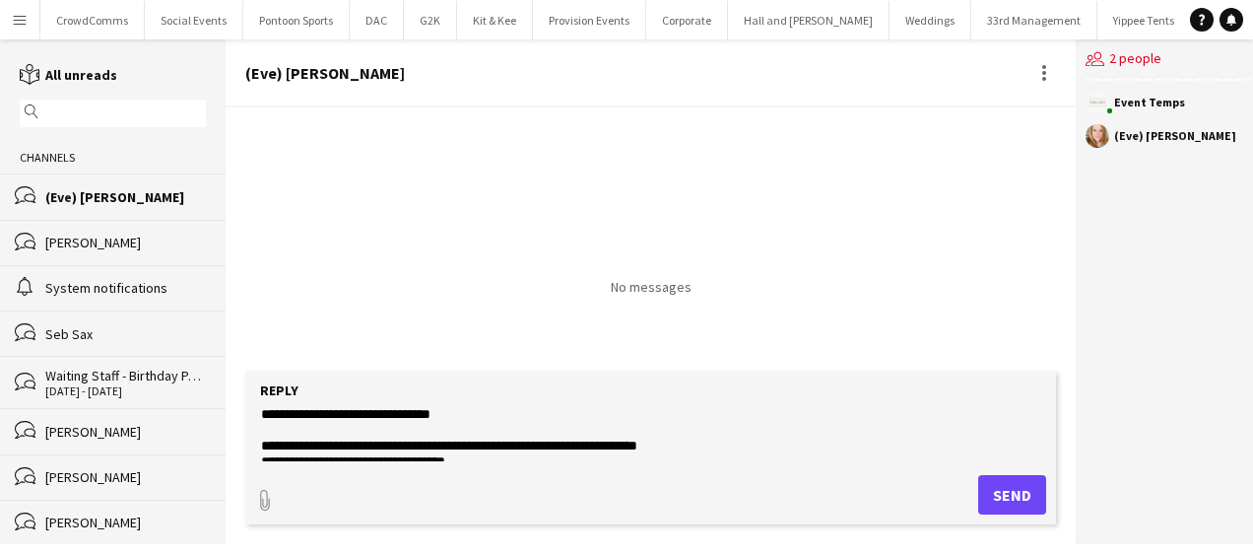
click at [512, 446] on textarea "**********" at bounding box center [650, 435] width 783 height 51
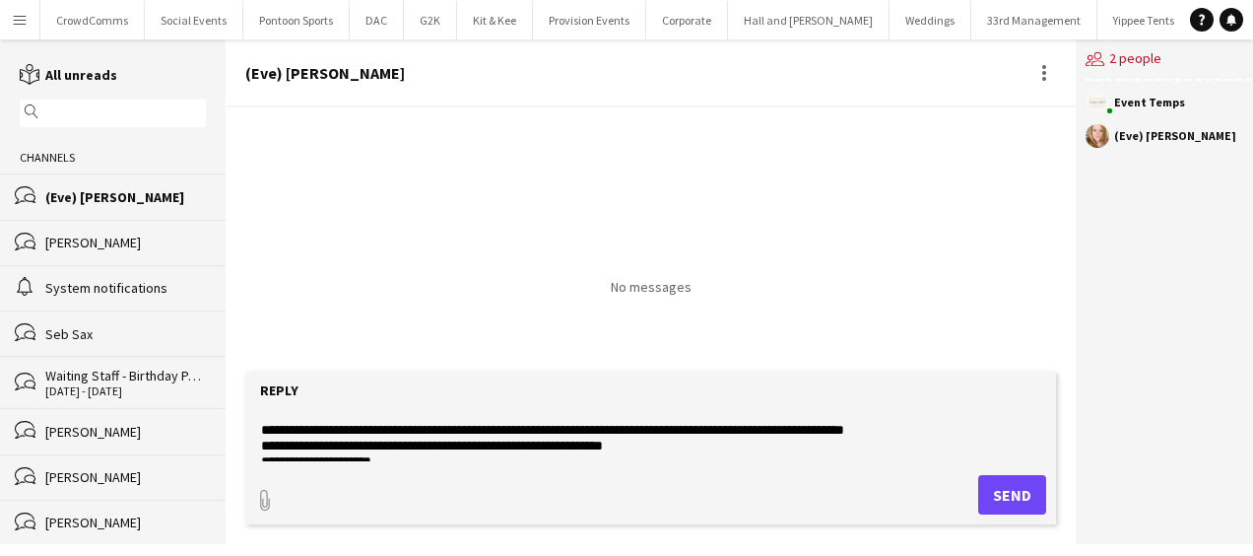
scroll to position [39, 0]
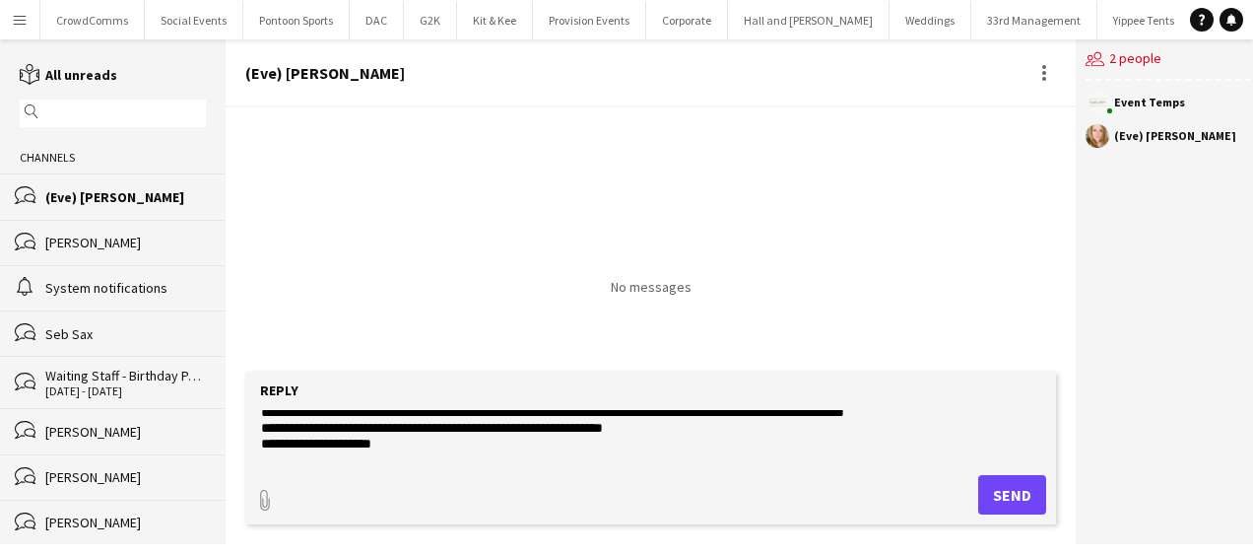
click at [521, 412] on textarea "**********" at bounding box center [650, 435] width 783 height 51
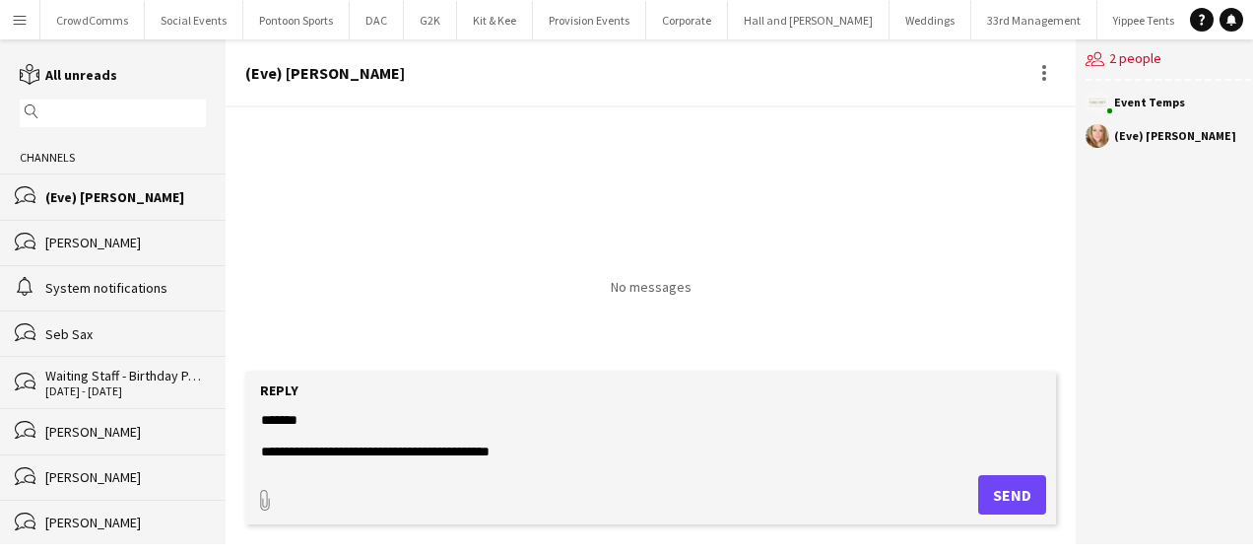
scroll to position [14, 0]
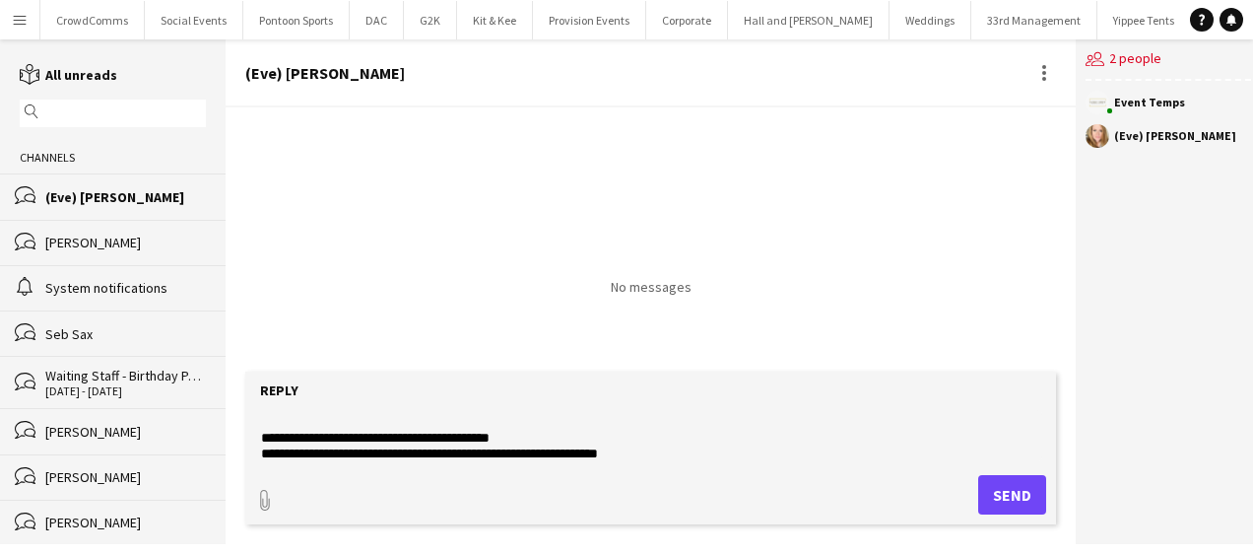
click at [313, 445] on textarea "**********" at bounding box center [650, 435] width 783 height 51
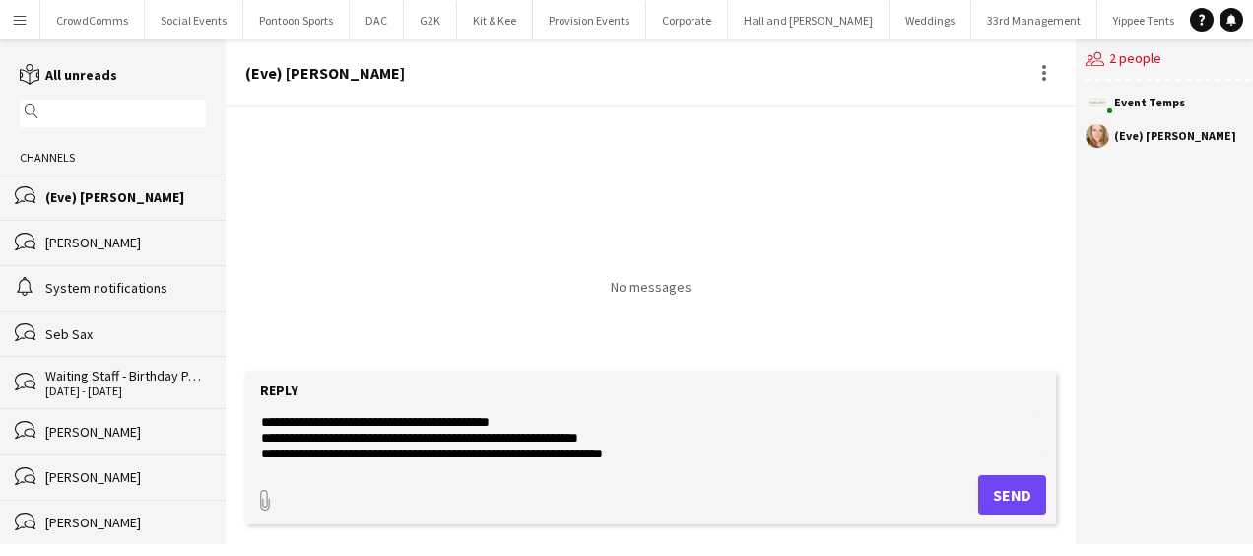
click at [642, 438] on textarea "**********" at bounding box center [650, 435] width 783 height 51
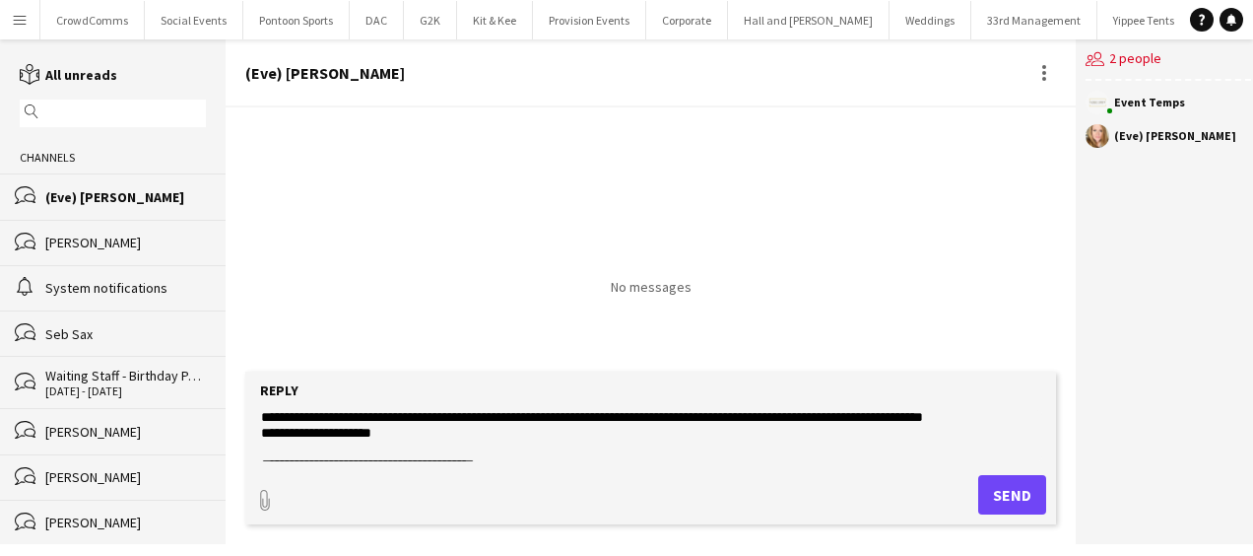
scroll to position [69, 0]
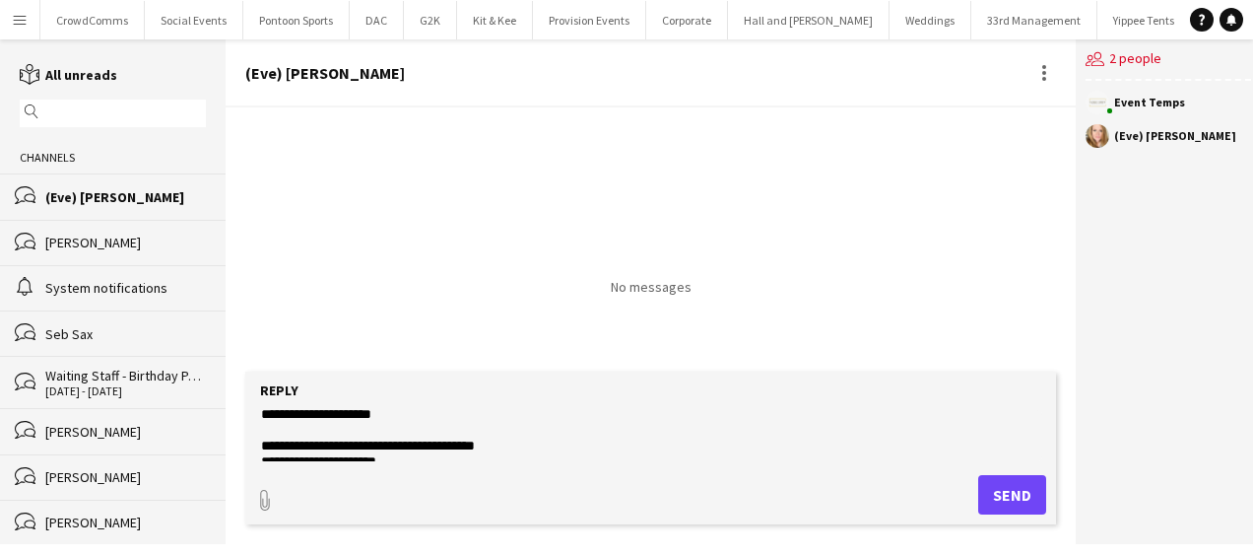
click at [359, 414] on textarea "**********" at bounding box center [650, 435] width 783 height 51
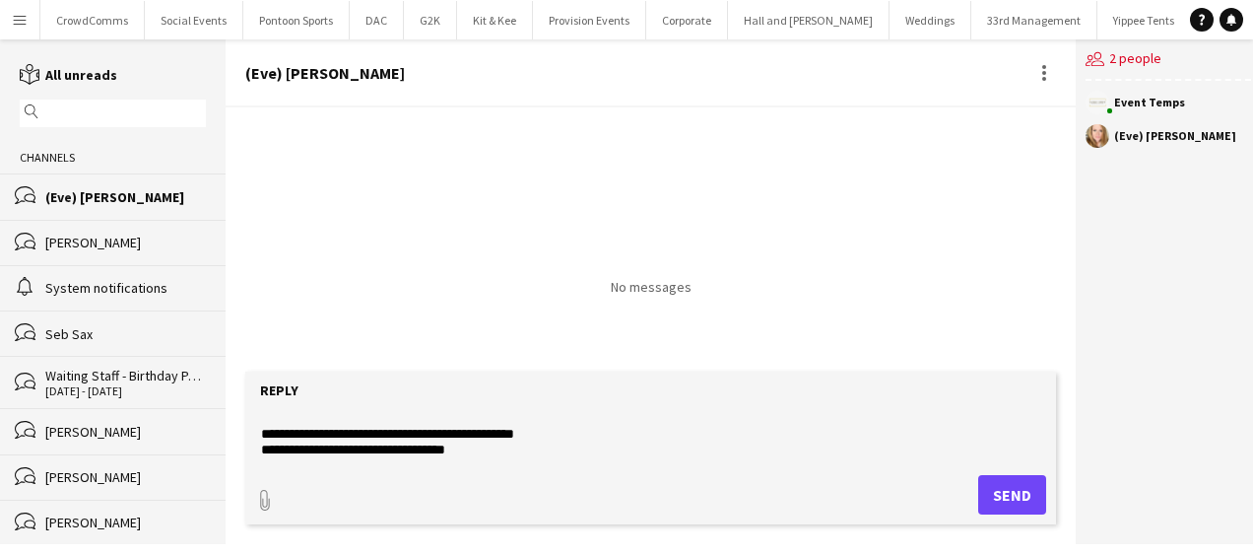
scroll to position [171, 0]
click at [591, 442] on textarea "**********" at bounding box center [650, 435] width 783 height 51
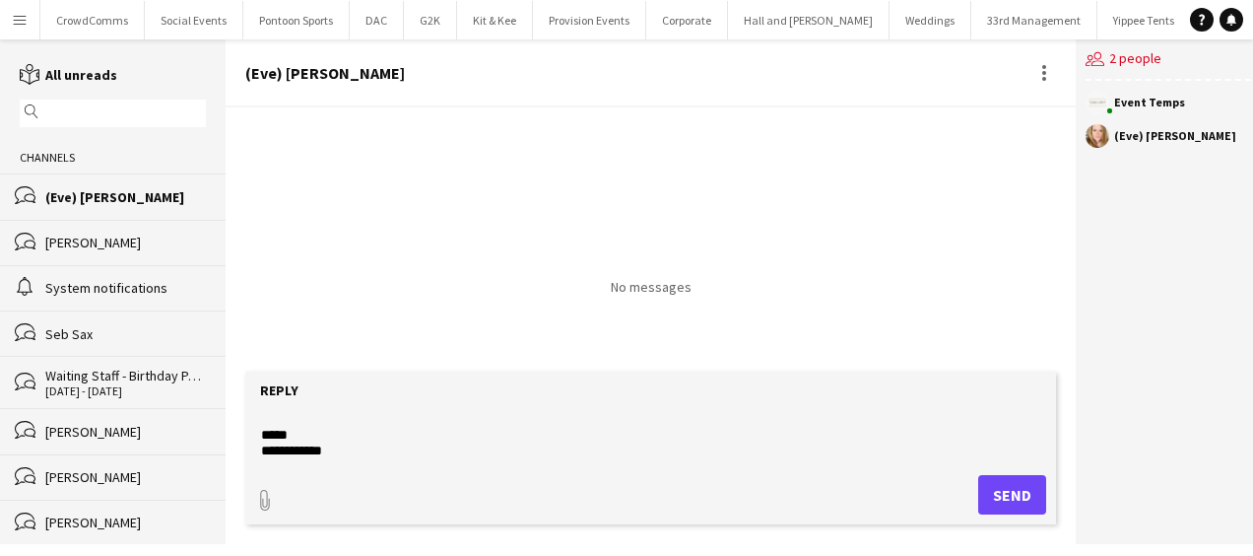
scroll to position [285, 0]
click at [318, 412] on textarea "**********" at bounding box center [650, 435] width 783 height 51
type textarea "**********"
click at [1013, 481] on button "Send" at bounding box center [1012, 494] width 68 height 39
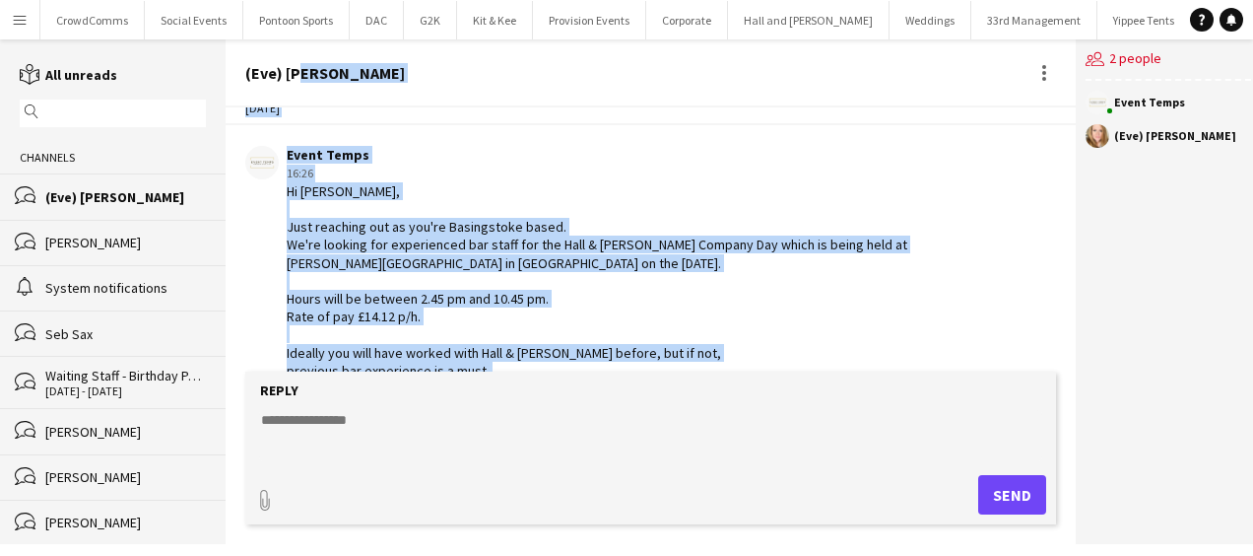
scroll to position [0, 0]
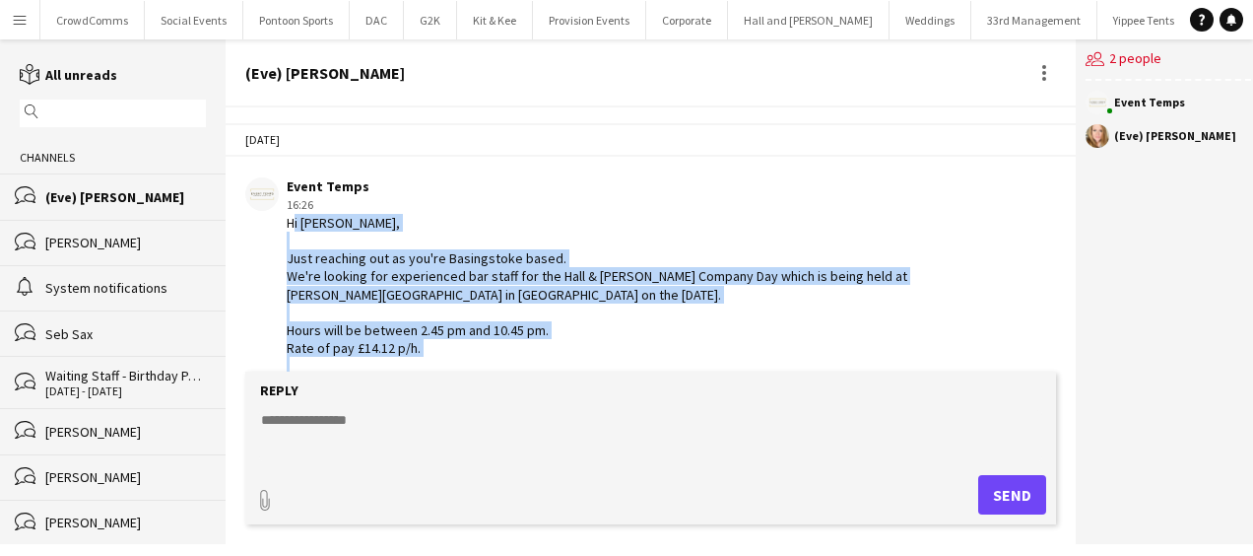
drag, startPoint x: 359, startPoint y: 336, endPoint x: 281, endPoint y: 229, distance: 132.6
click at [281, 229] on div "Event Temps 16:26 Hi [PERSON_NAME], Just reaching out as you're Basingstoke bas…" at bounding box center [585, 383] width 681 height 413
copy div "Hi [PERSON_NAME], Just reaching out as you're Basingstoke based. We're looking …"
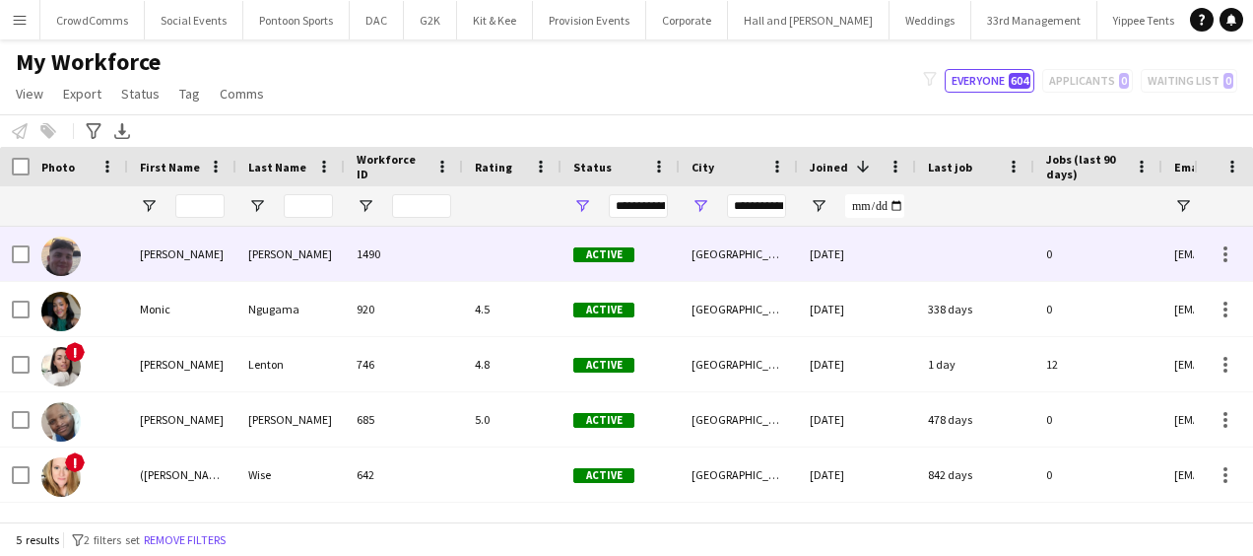
click at [404, 242] on div "1490" at bounding box center [404, 254] width 118 height 54
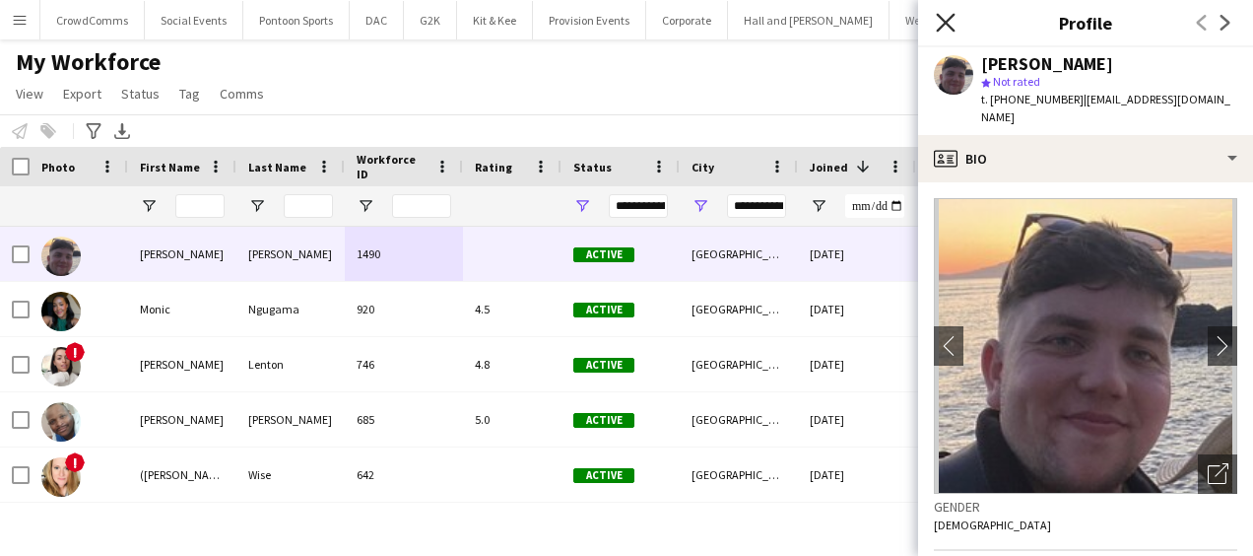
click at [940, 25] on icon "Close pop-in" at bounding box center [945, 22] width 19 height 19
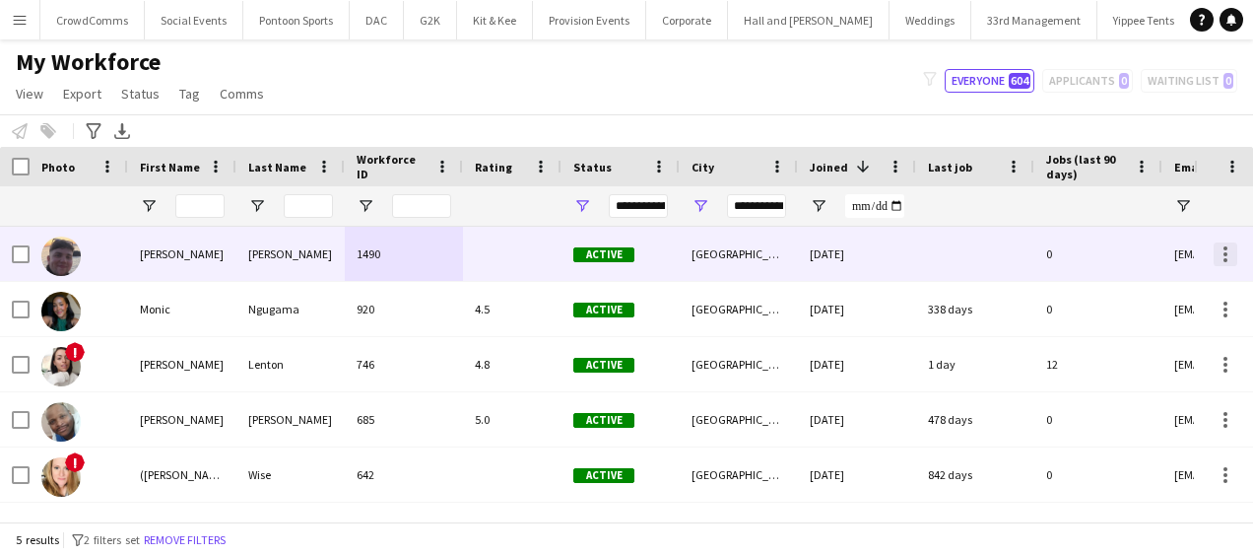
click at [1220, 248] on div at bounding box center [1226, 254] width 24 height 24
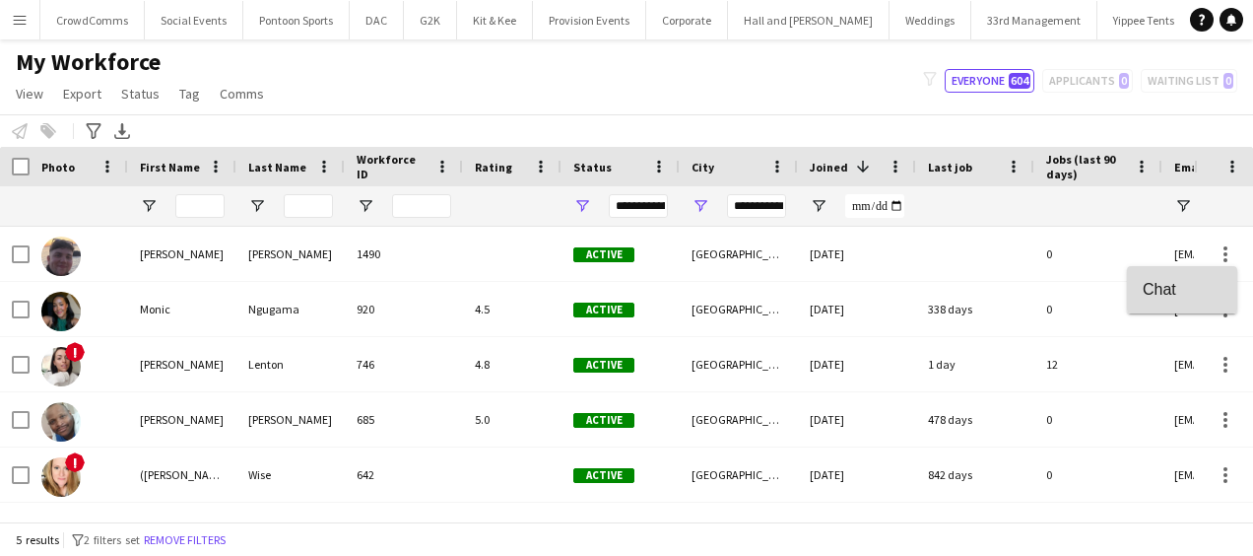
click at [1190, 294] on span "Chat" at bounding box center [1182, 289] width 79 height 18
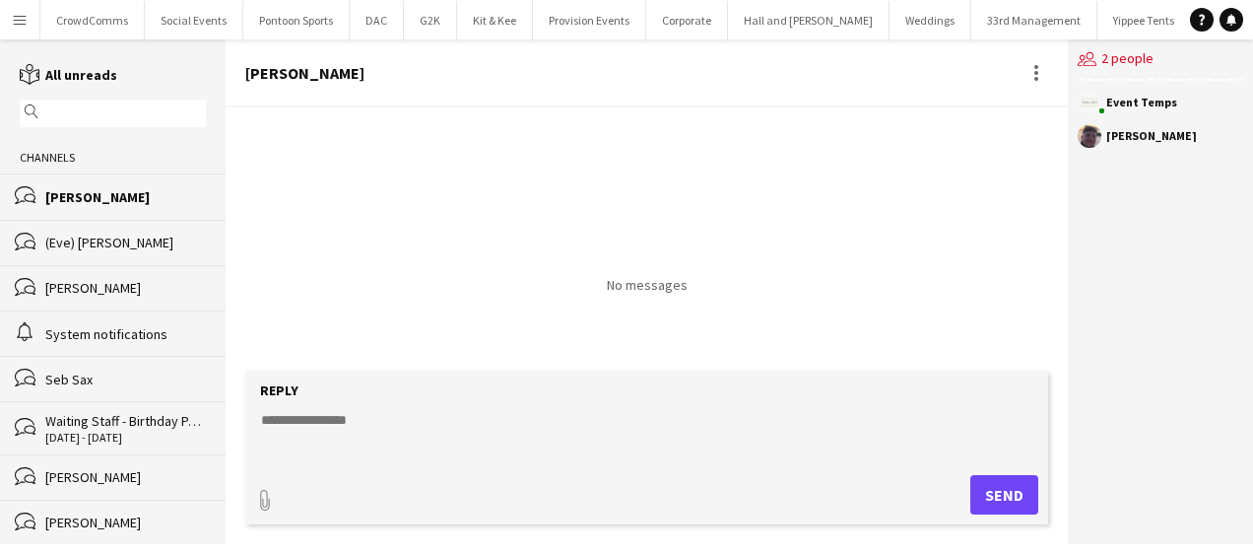
click at [471, 432] on textarea at bounding box center [650, 435] width 783 height 51
paste textarea "**********"
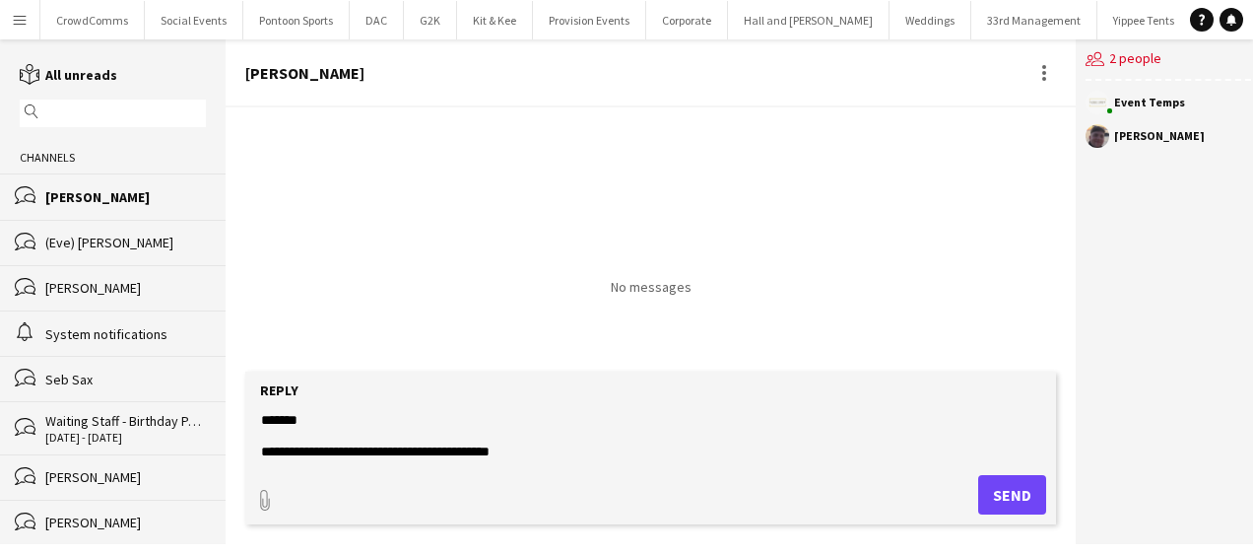
click at [301, 429] on textarea "**********" at bounding box center [650, 435] width 783 height 51
type textarea "**********"
click at [1004, 486] on button "Send" at bounding box center [1012, 494] width 68 height 39
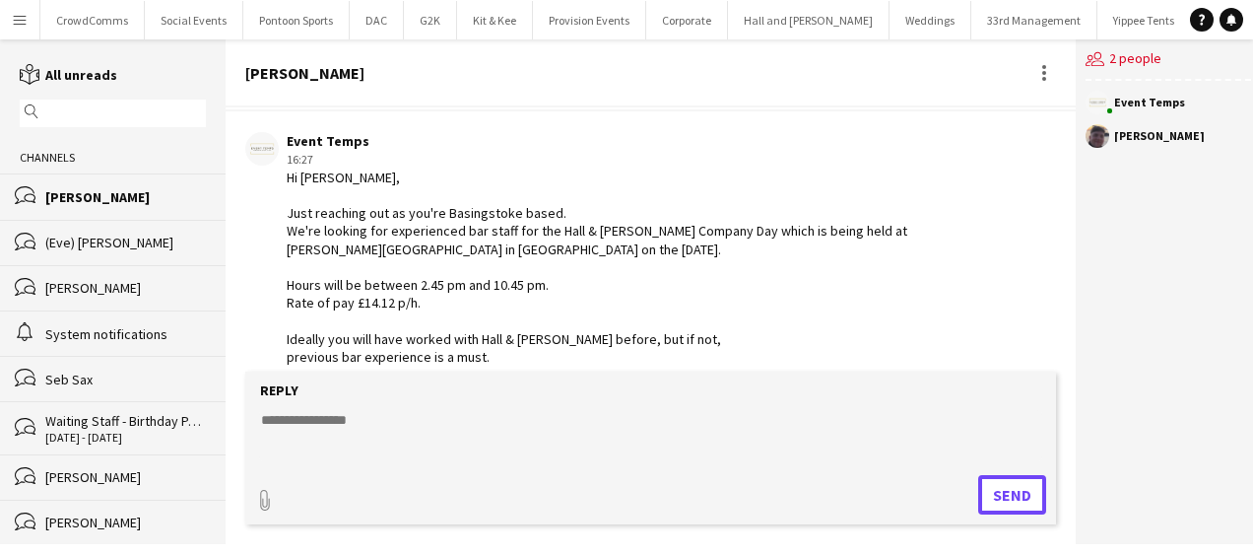
scroll to position [43, 0]
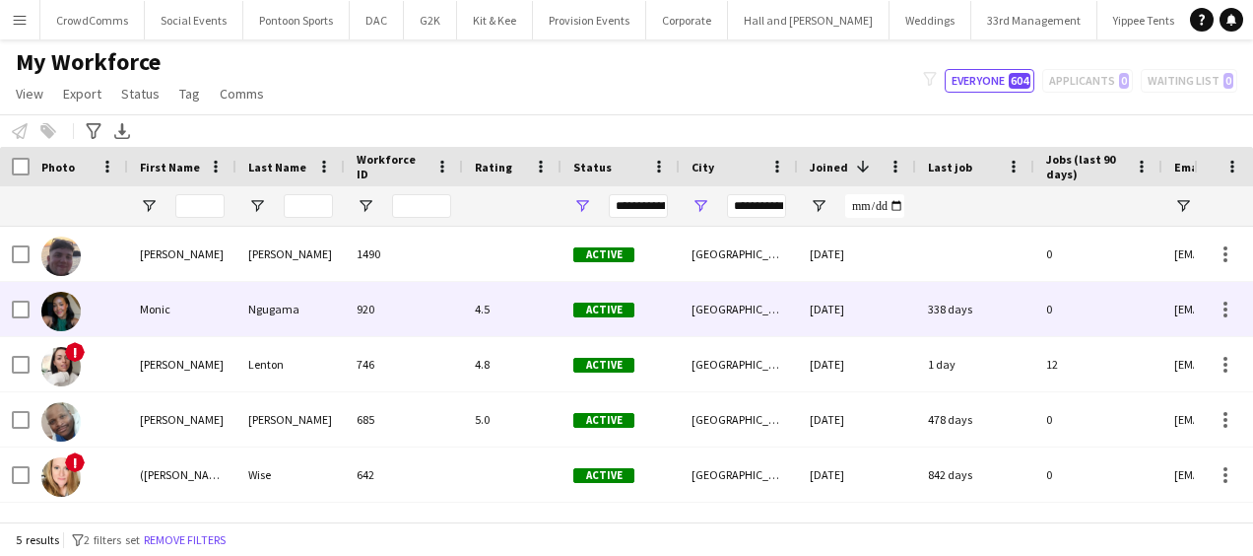
click at [544, 300] on div "4.5" at bounding box center [512, 309] width 99 height 54
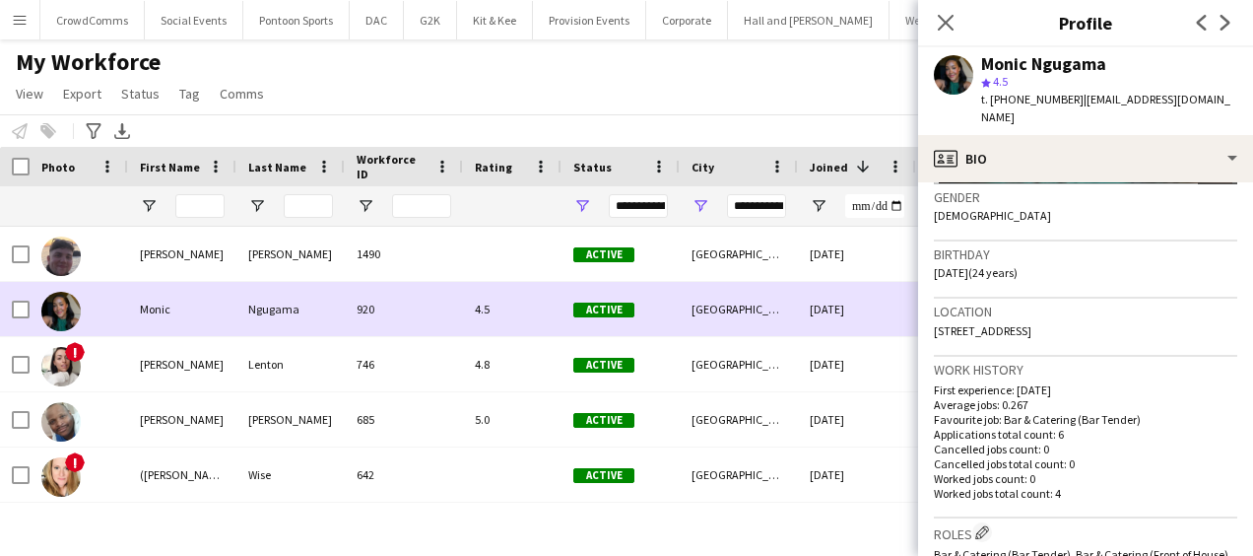
scroll to position [248, 0]
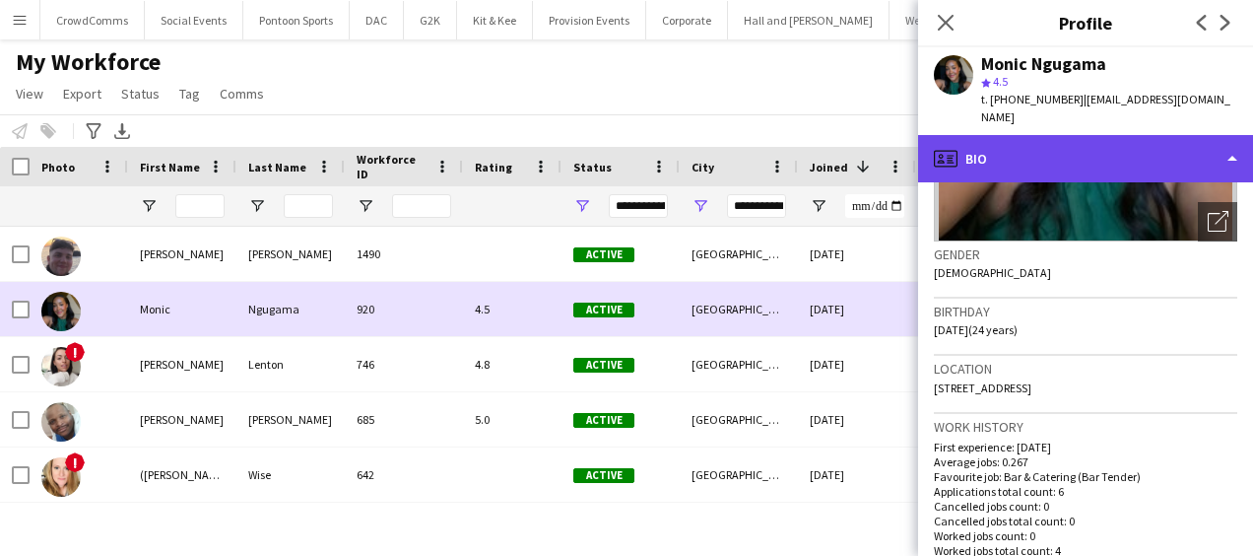
click at [1188, 135] on div "profile Bio" at bounding box center [1085, 158] width 335 height 47
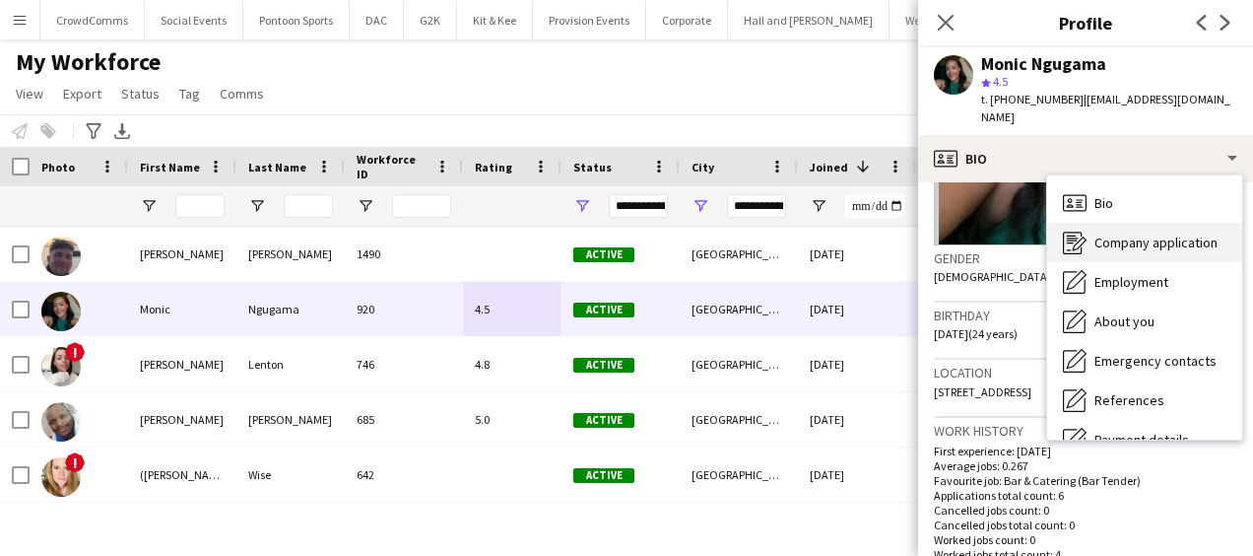
click at [1194, 233] on span "Company application" at bounding box center [1156, 242] width 123 height 18
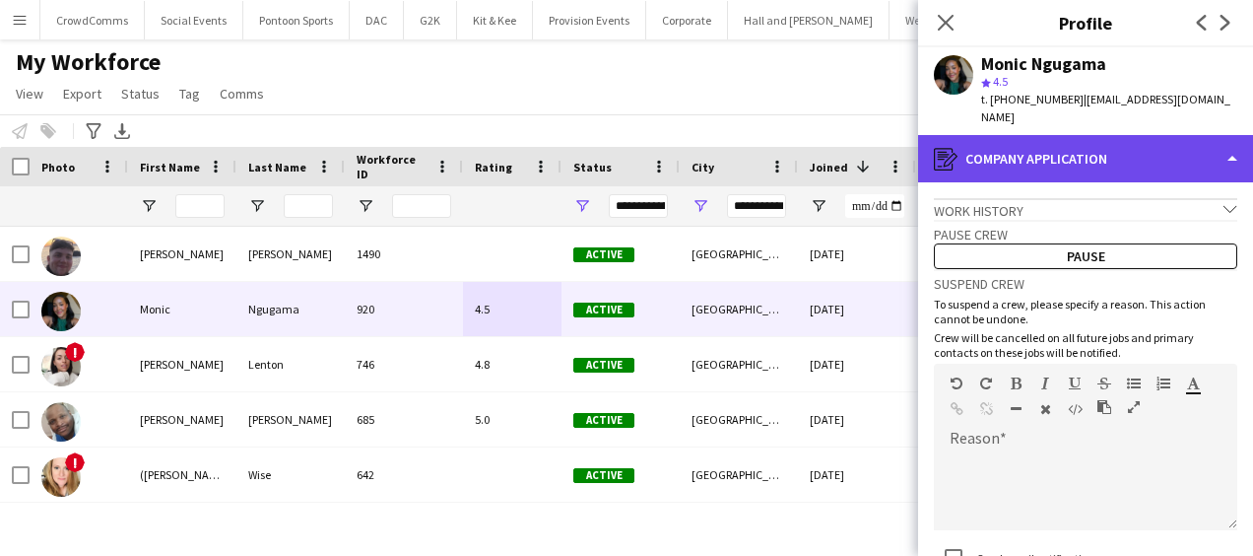
click at [1182, 138] on div "register Company application" at bounding box center [1085, 158] width 335 height 47
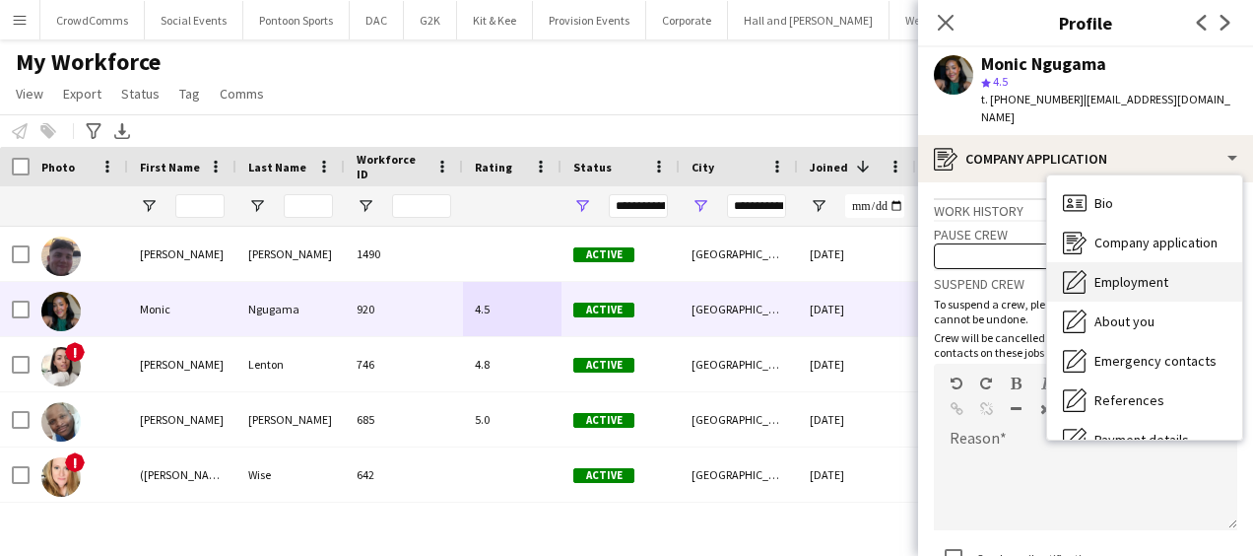
click at [1194, 262] on div "Employment Employment" at bounding box center [1144, 281] width 195 height 39
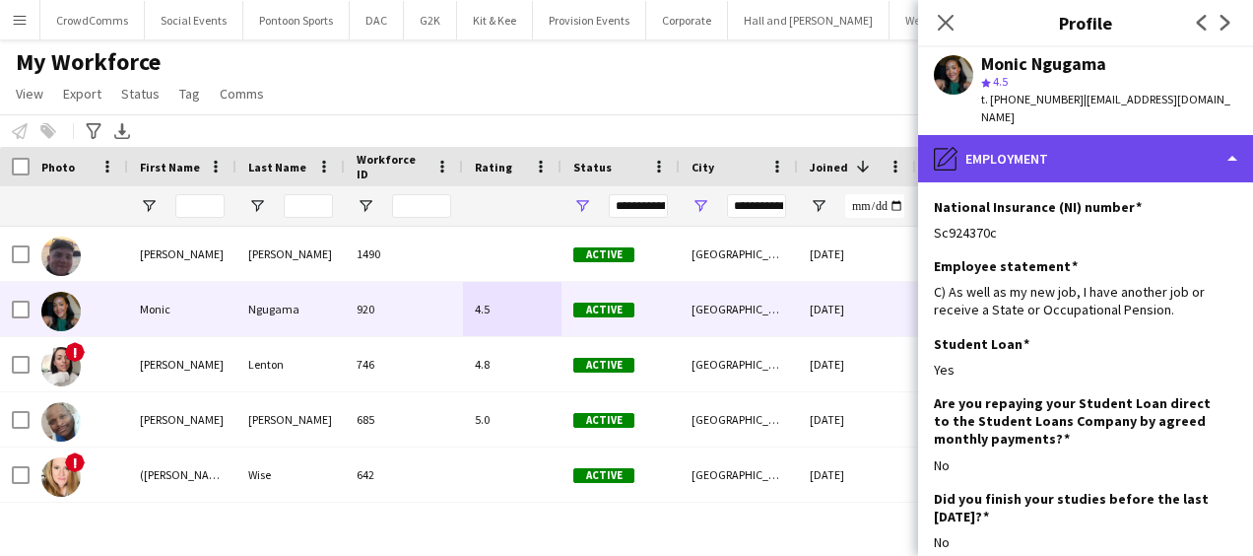
click at [1197, 150] on div "pencil4 Employment" at bounding box center [1085, 158] width 335 height 47
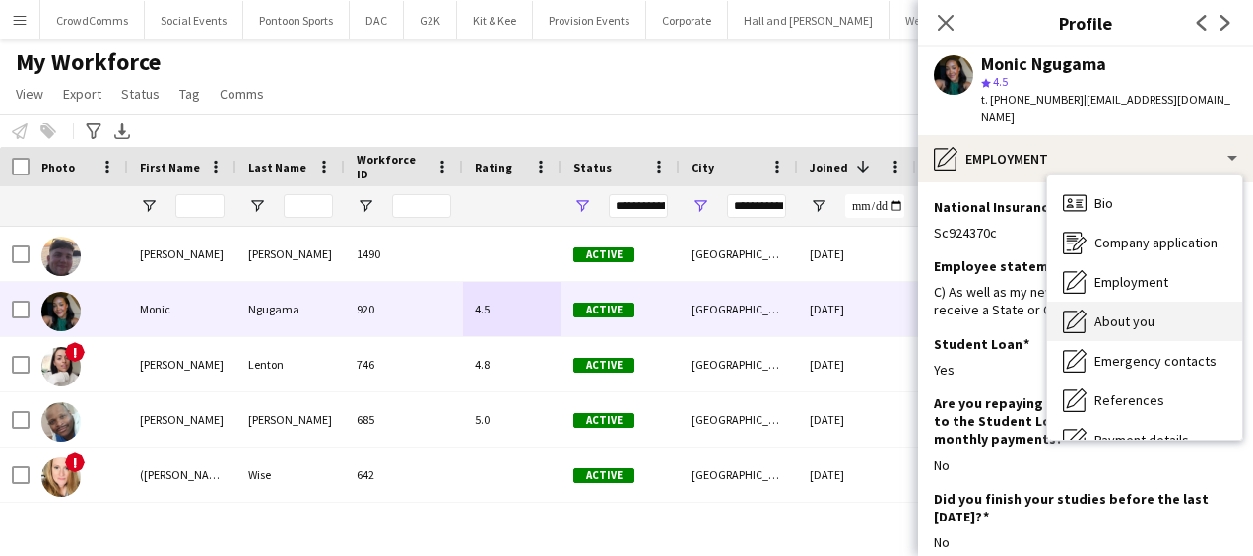
click at [1187, 315] on div "About you About you" at bounding box center [1144, 320] width 195 height 39
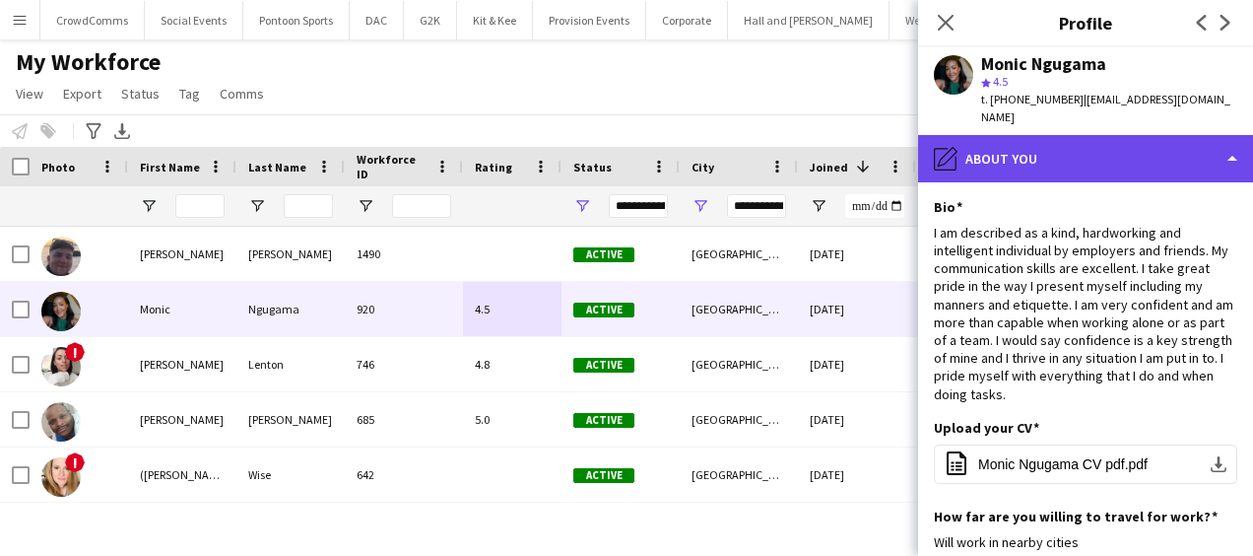
click at [1168, 143] on div "pencil4 About you" at bounding box center [1085, 158] width 335 height 47
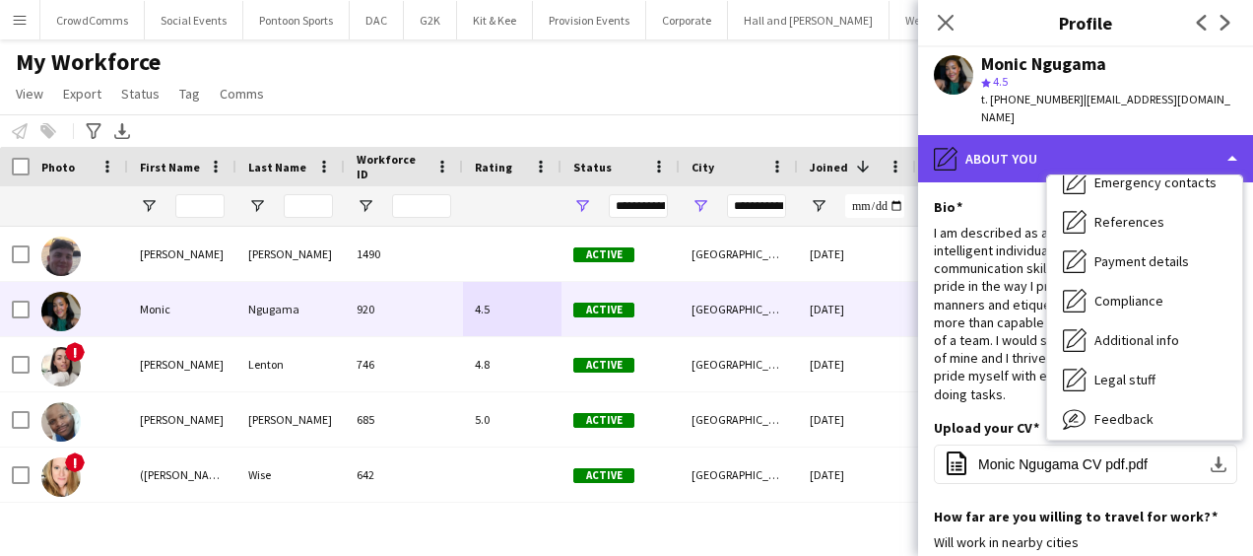
scroll to position [225, 0]
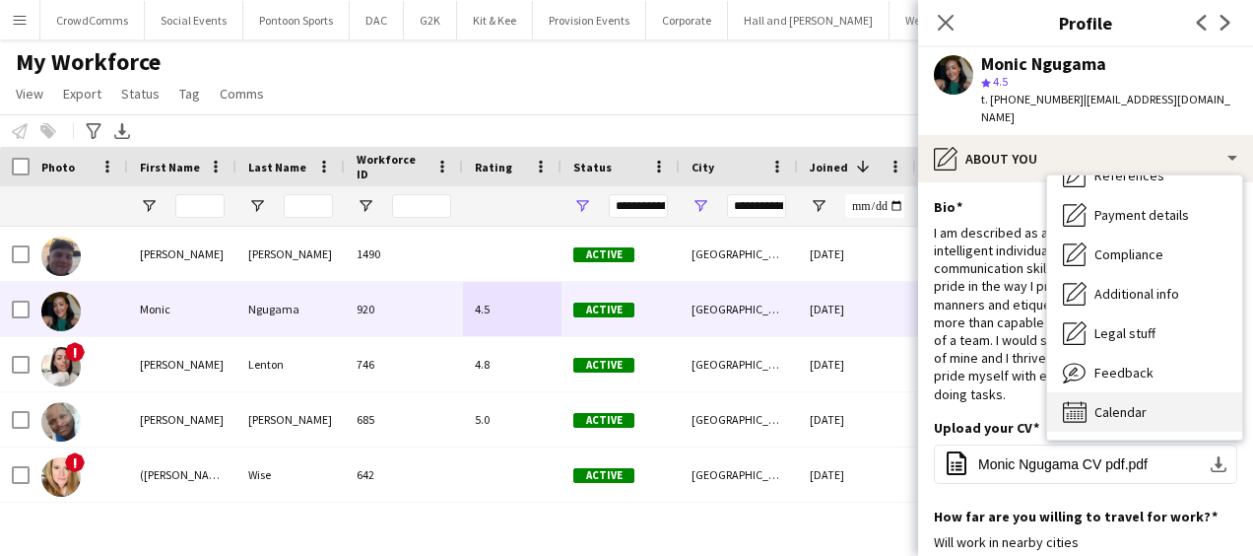
click at [1180, 392] on div "Calendar Calendar" at bounding box center [1144, 411] width 195 height 39
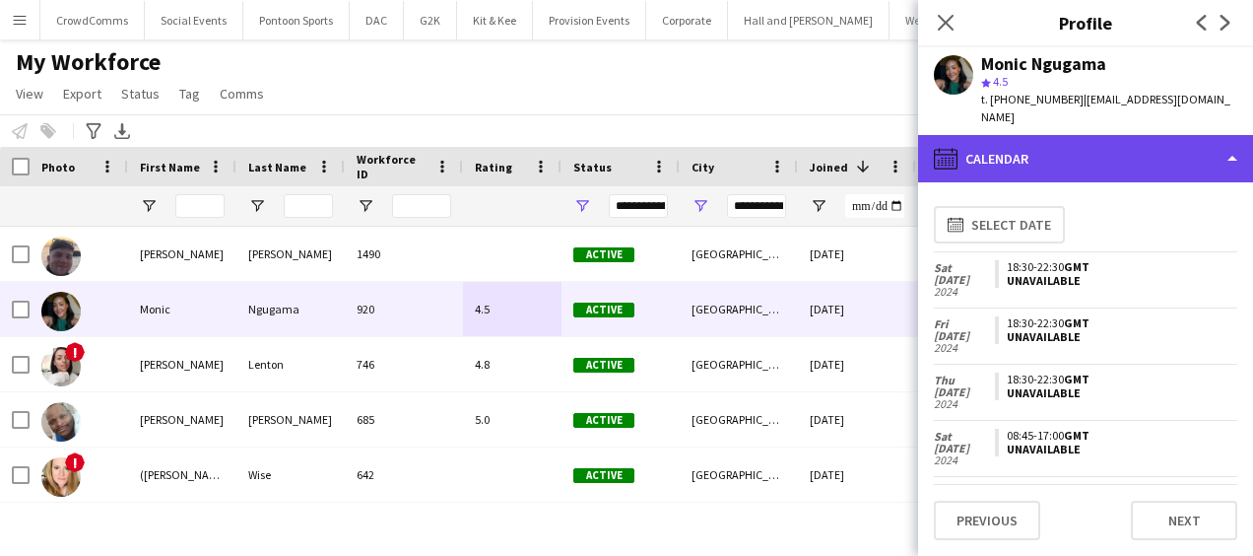
click at [1183, 136] on div "calendar-full Calendar" at bounding box center [1085, 158] width 335 height 47
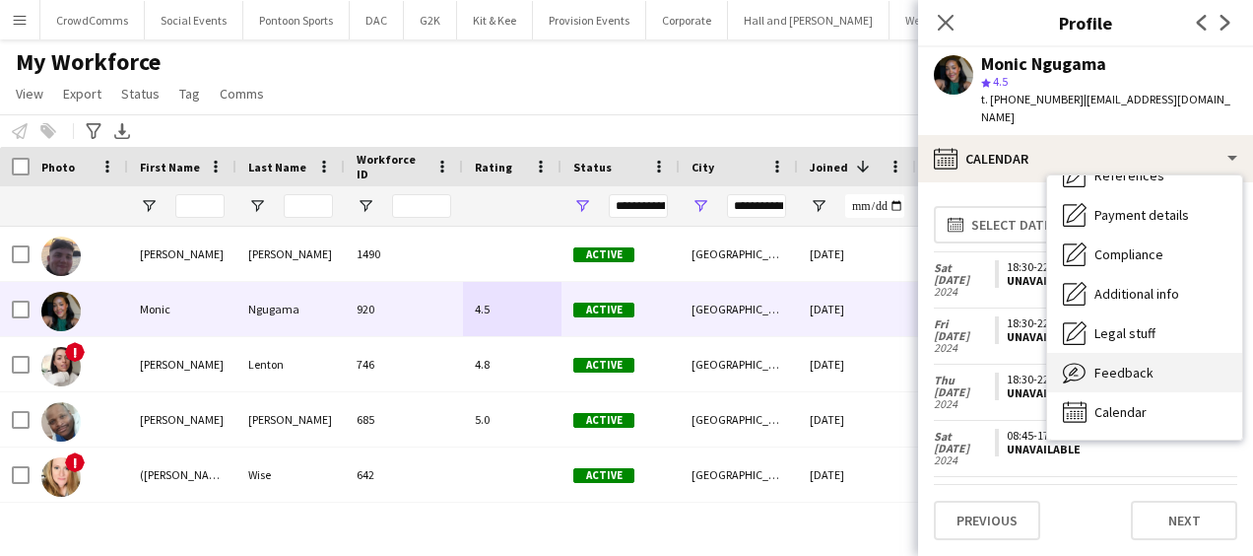
click at [1197, 357] on div "Feedback Feedback" at bounding box center [1144, 372] width 195 height 39
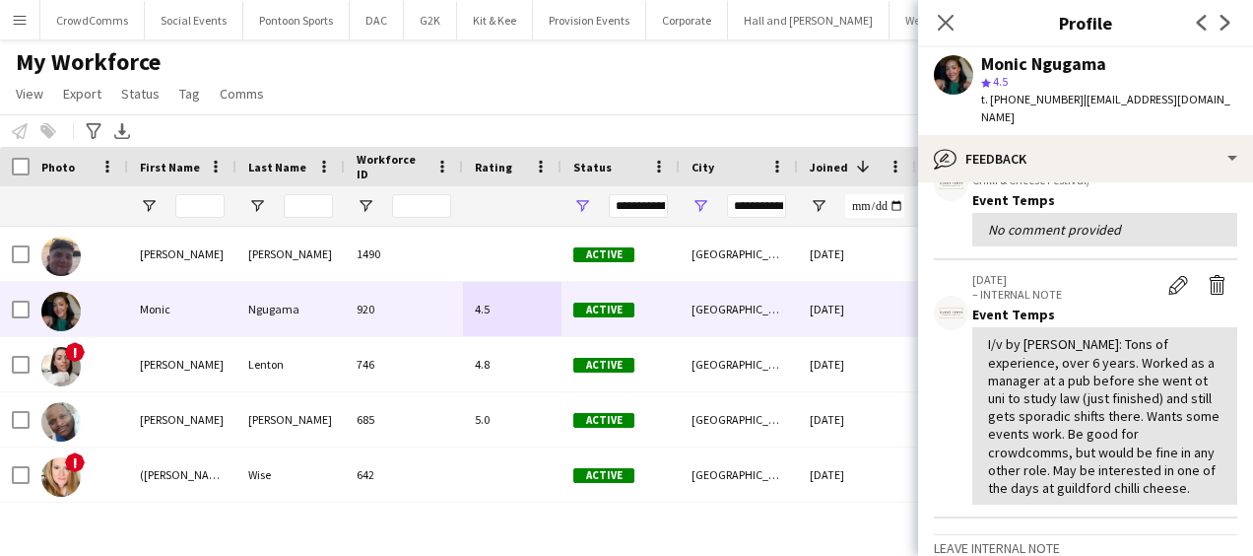
scroll to position [518, 0]
click at [945, 9] on div "Close pop-in" at bounding box center [945, 22] width 55 height 45
click at [942, 20] on icon at bounding box center [945, 22] width 19 height 19
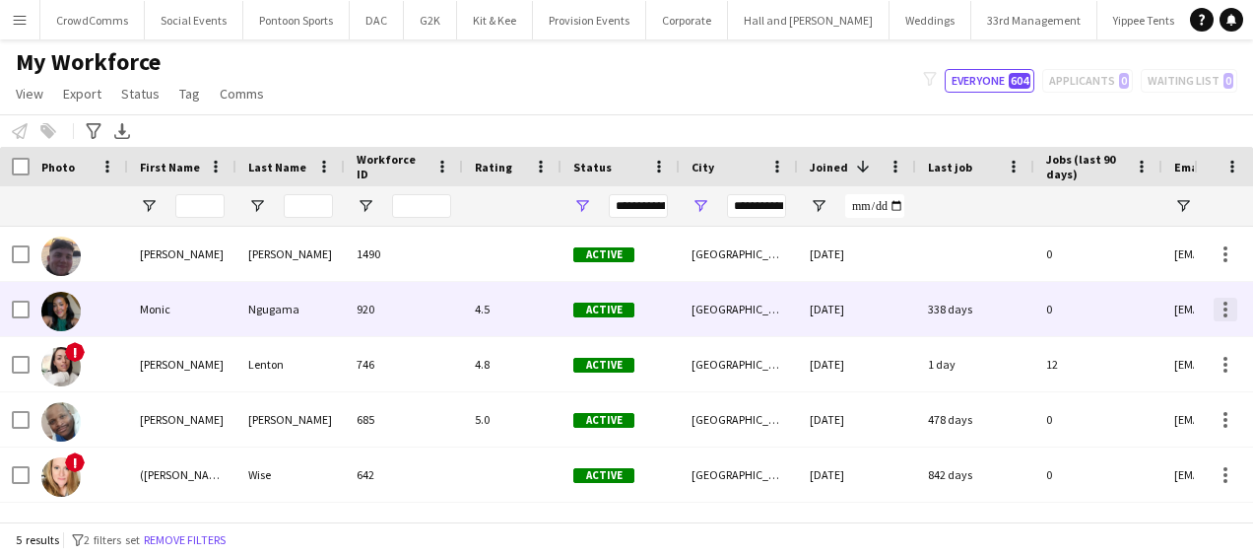
click at [1227, 304] on div at bounding box center [1226, 303] width 4 height 4
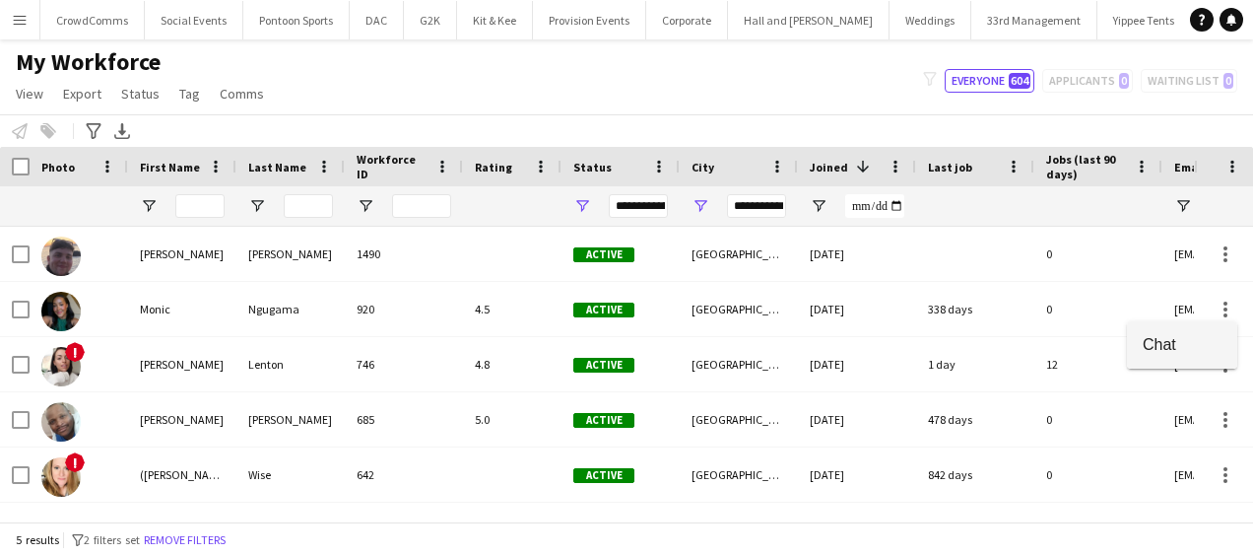
click at [1163, 357] on button "Chat" at bounding box center [1182, 344] width 110 height 47
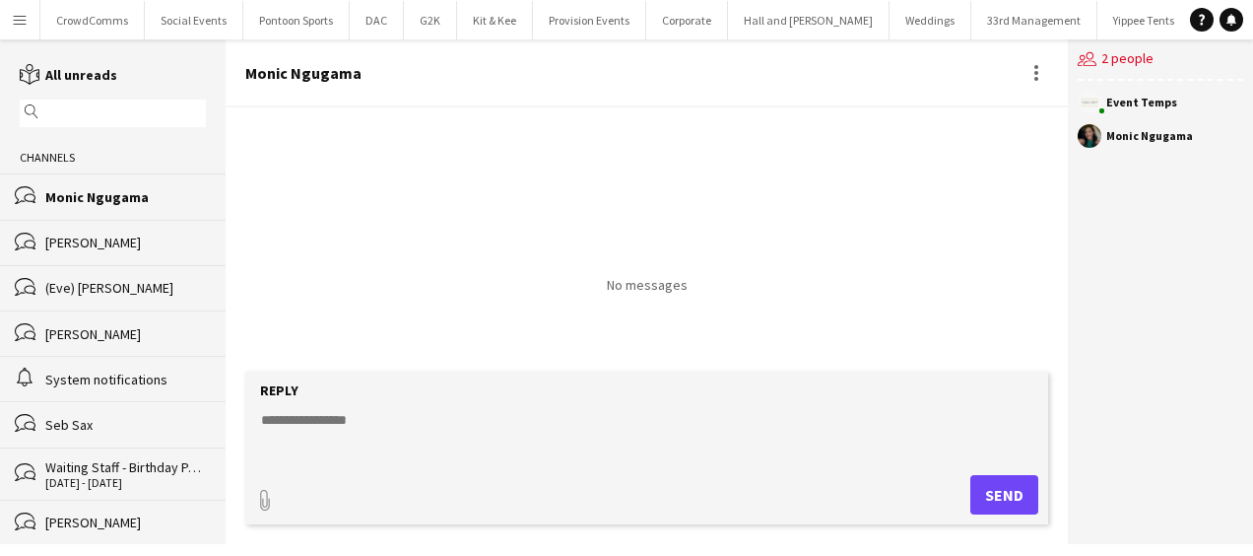
click at [540, 417] on textarea at bounding box center [650, 435] width 783 height 51
paste textarea "**********"
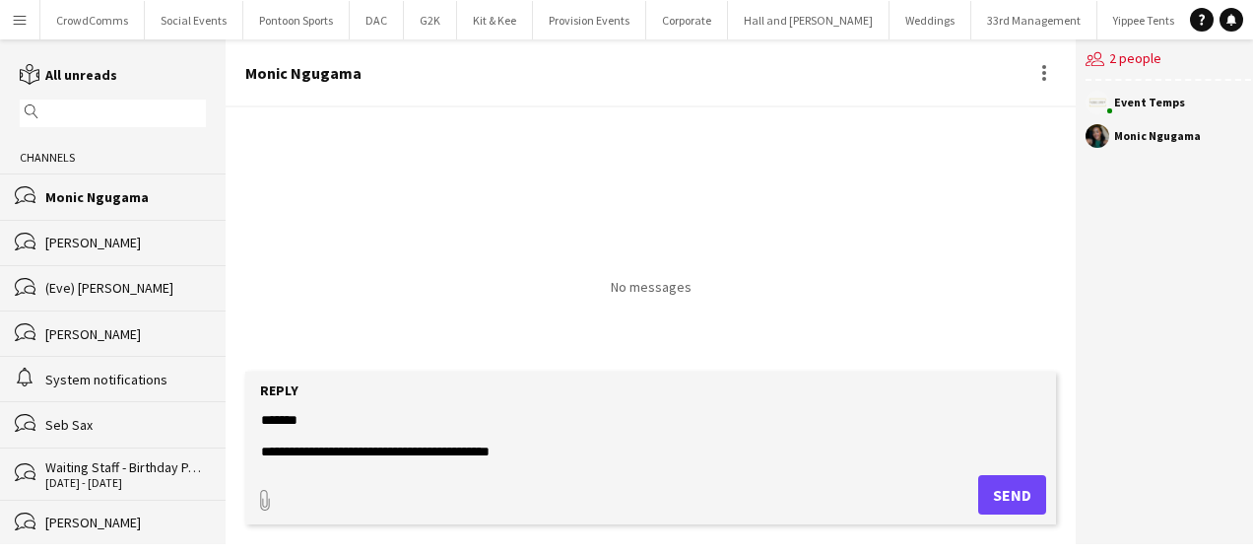
click at [327, 420] on textarea "**********" at bounding box center [650, 435] width 783 height 51
type textarea "**********"
click at [1002, 487] on button "Send" at bounding box center [1012, 494] width 68 height 39
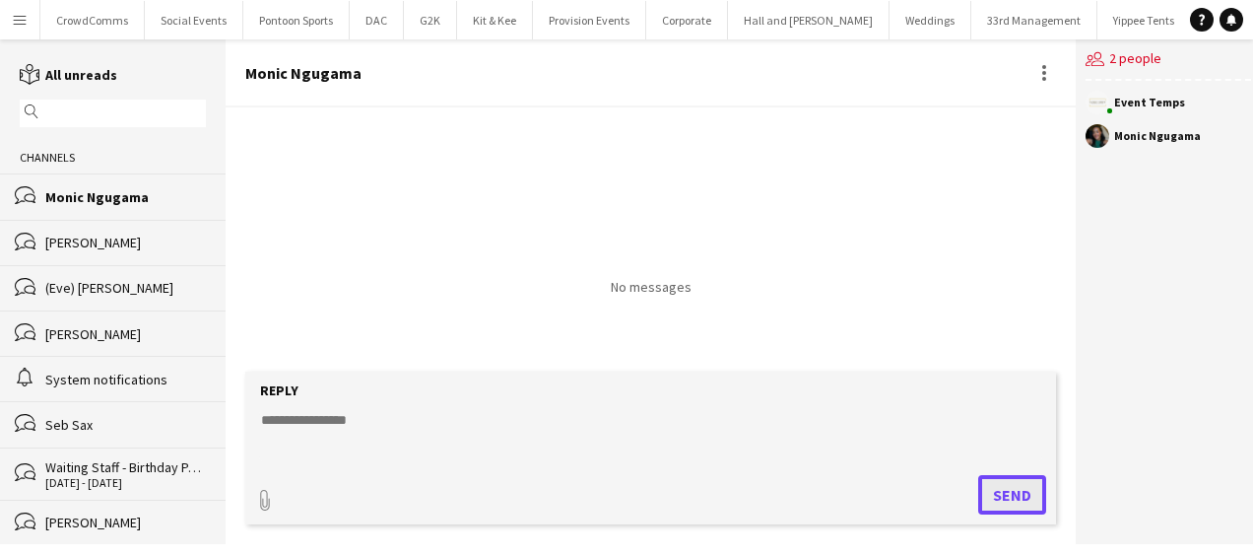
scroll to position [242, 0]
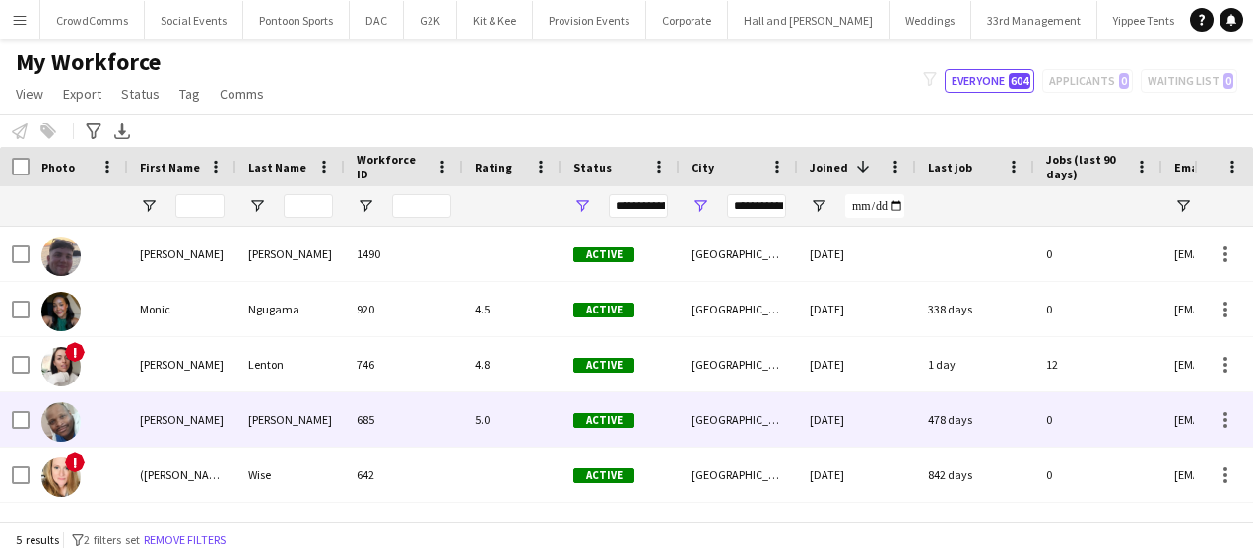
click at [520, 425] on div "5.0" at bounding box center [512, 419] width 99 height 54
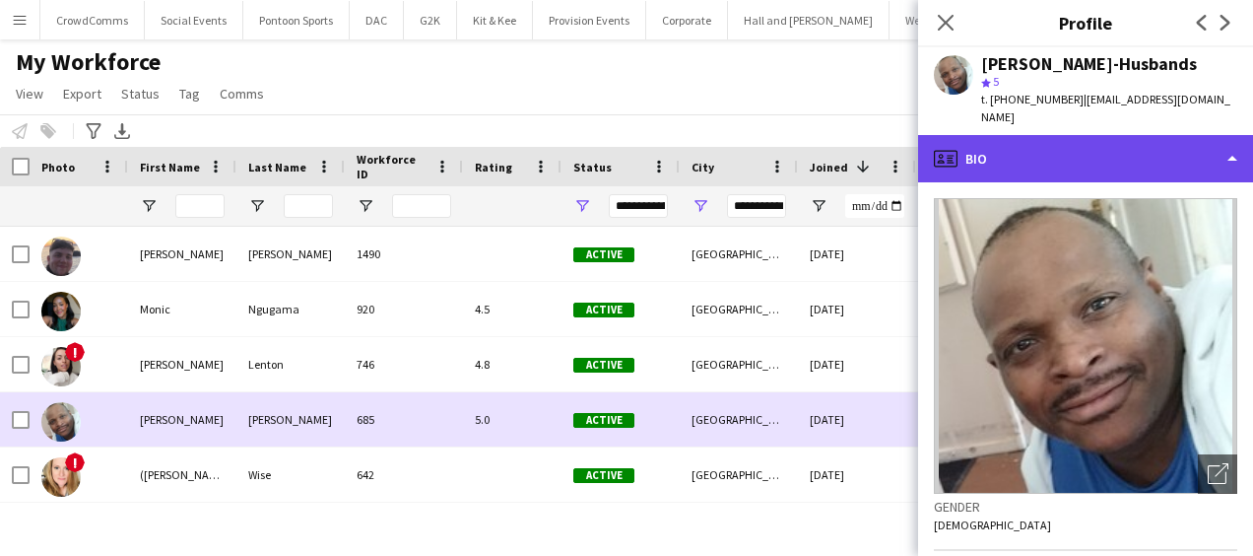
click at [1170, 154] on div "profile Bio" at bounding box center [1085, 158] width 335 height 47
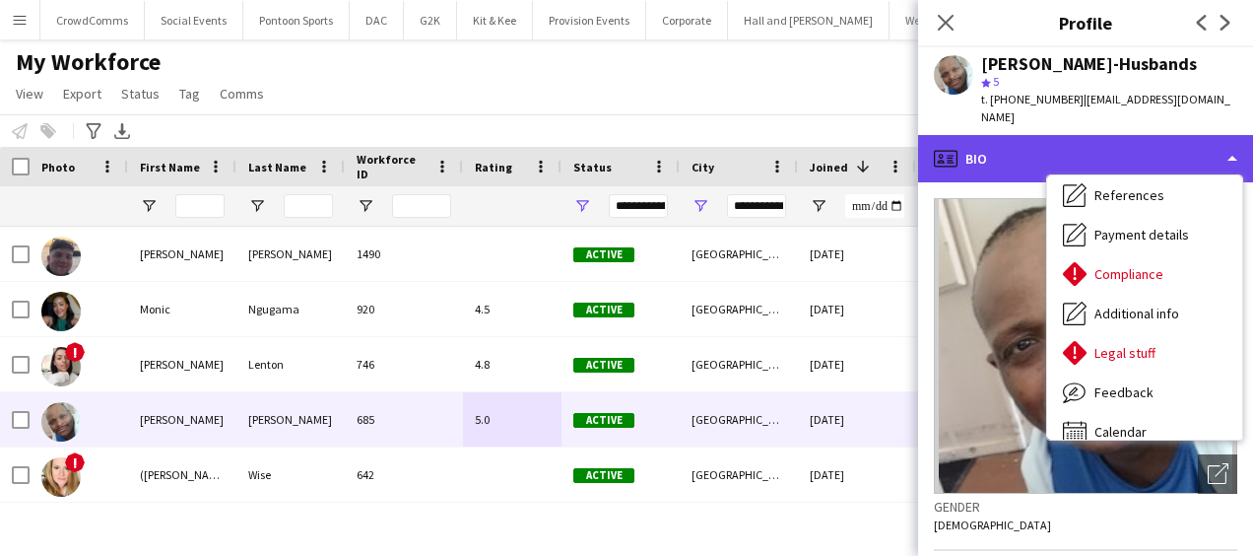
scroll to position [225, 0]
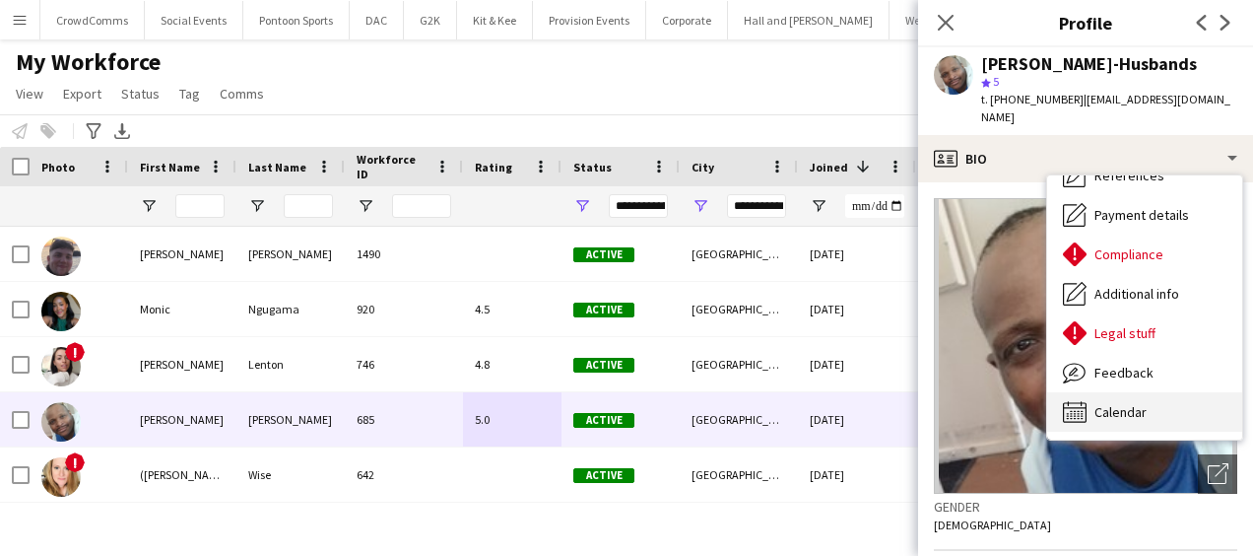
click at [1164, 411] on div "Calendar Calendar" at bounding box center [1144, 411] width 195 height 39
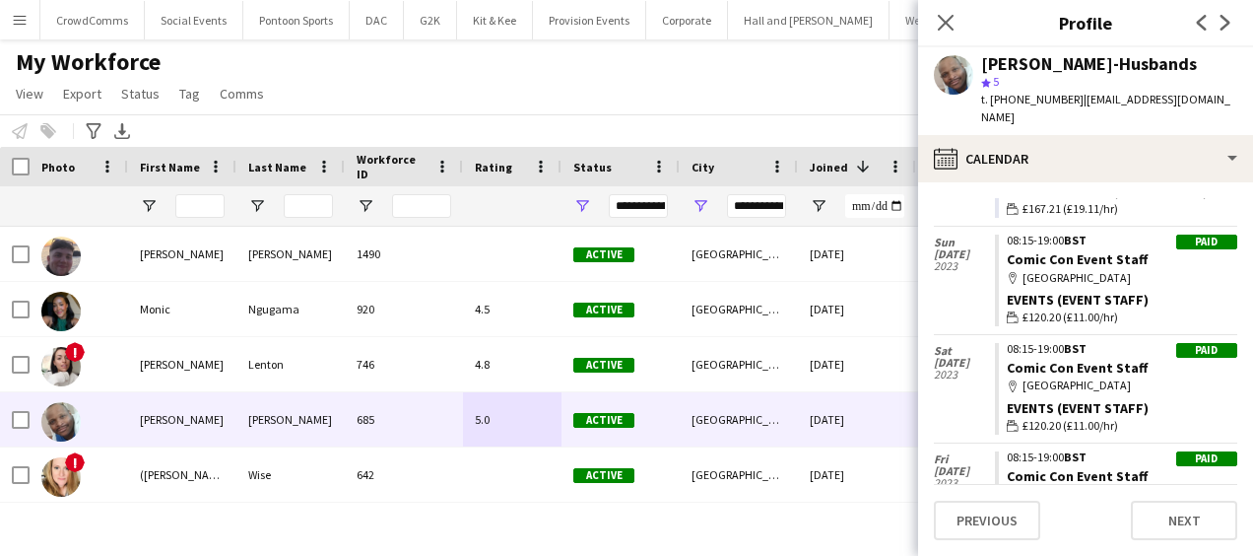
scroll to position [0, 0]
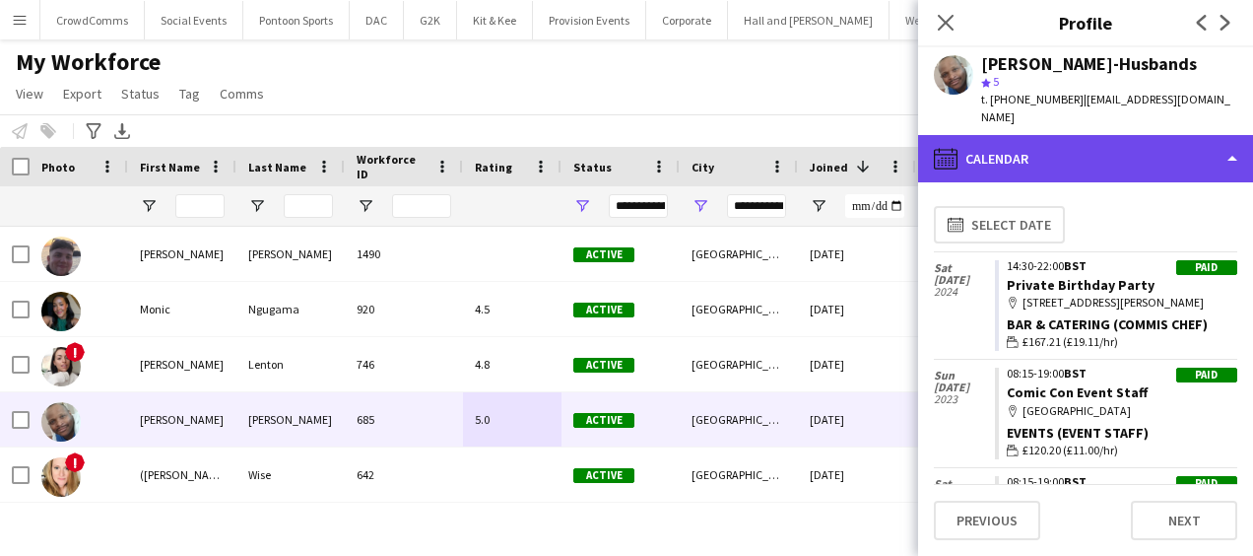
click at [1166, 160] on div "calendar-full Calendar" at bounding box center [1085, 158] width 335 height 47
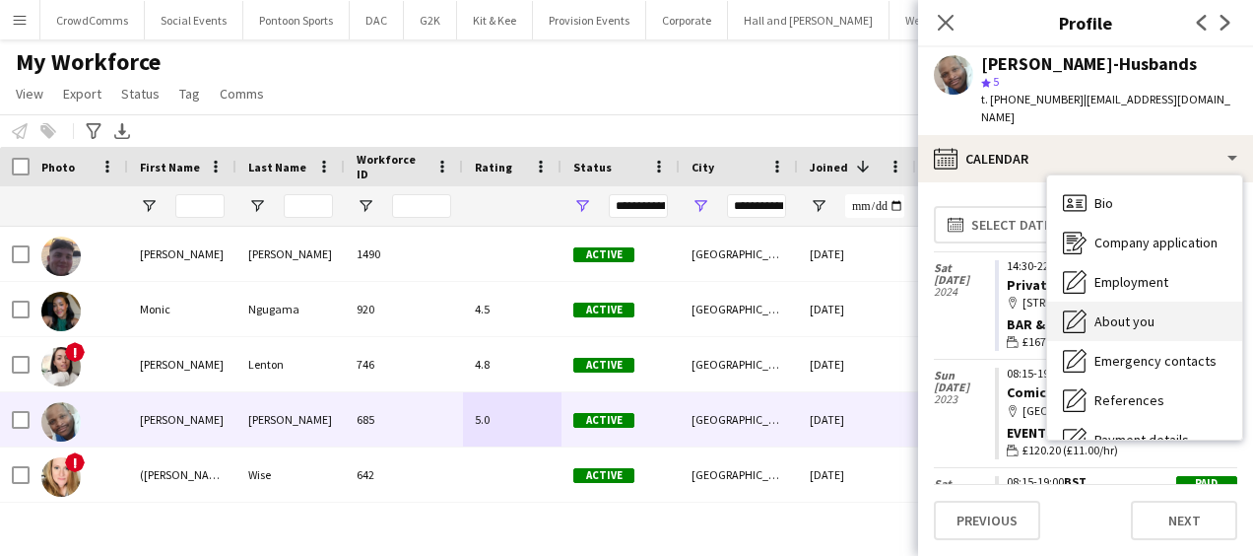
click at [1170, 317] on div "About you About you" at bounding box center [1144, 320] width 195 height 39
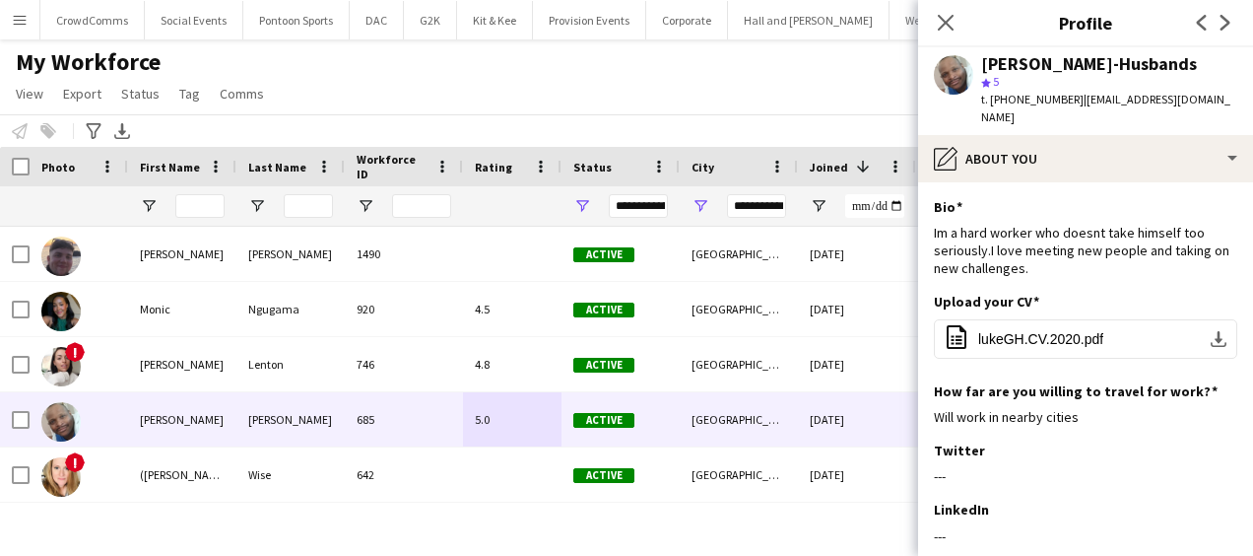
click at [949, 20] on icon at bounding box center [946, 23] width 16 height 16
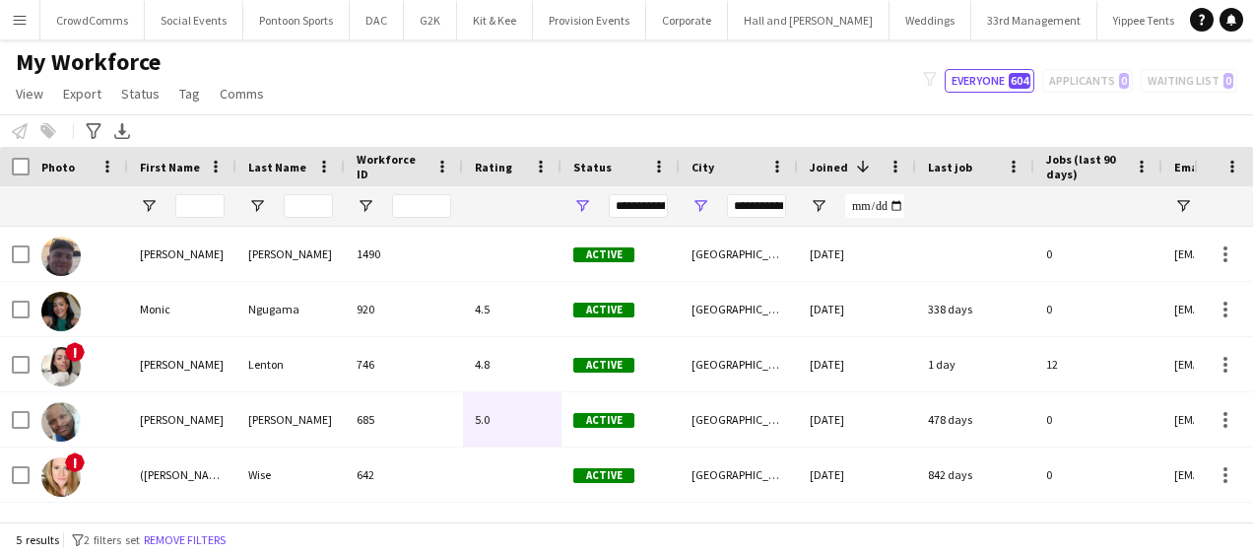
click at [21, 21] on app-icon "Menu" at bounding box center [20, 20] width 16 height 16
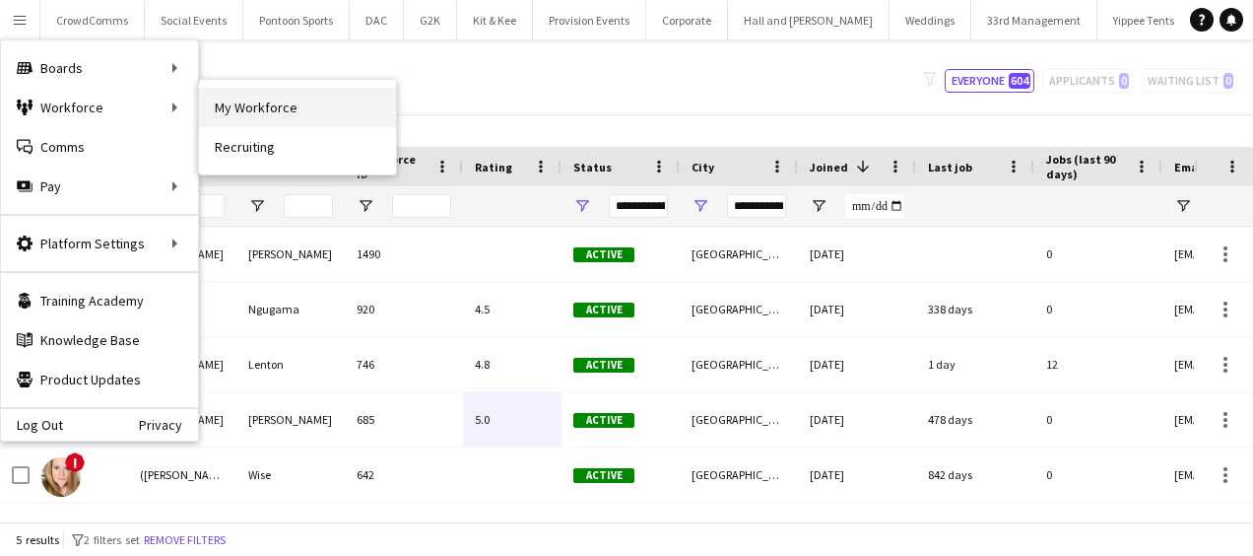
click at [221, 101] on link "My Workforce" at bounding box center [297, 107] width 197 height 39
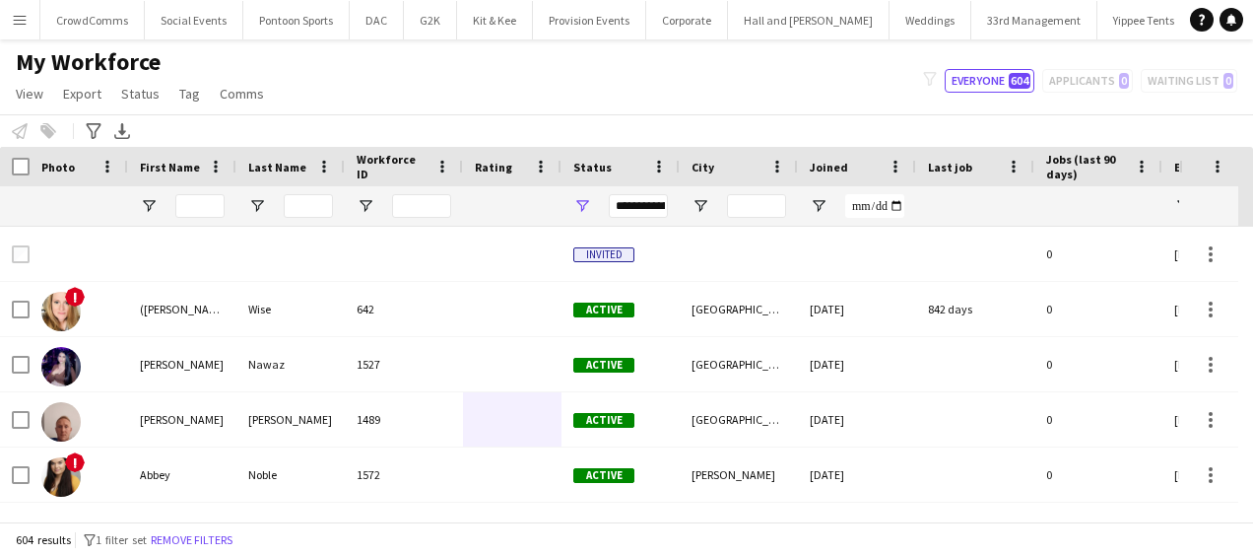
type input "**********"
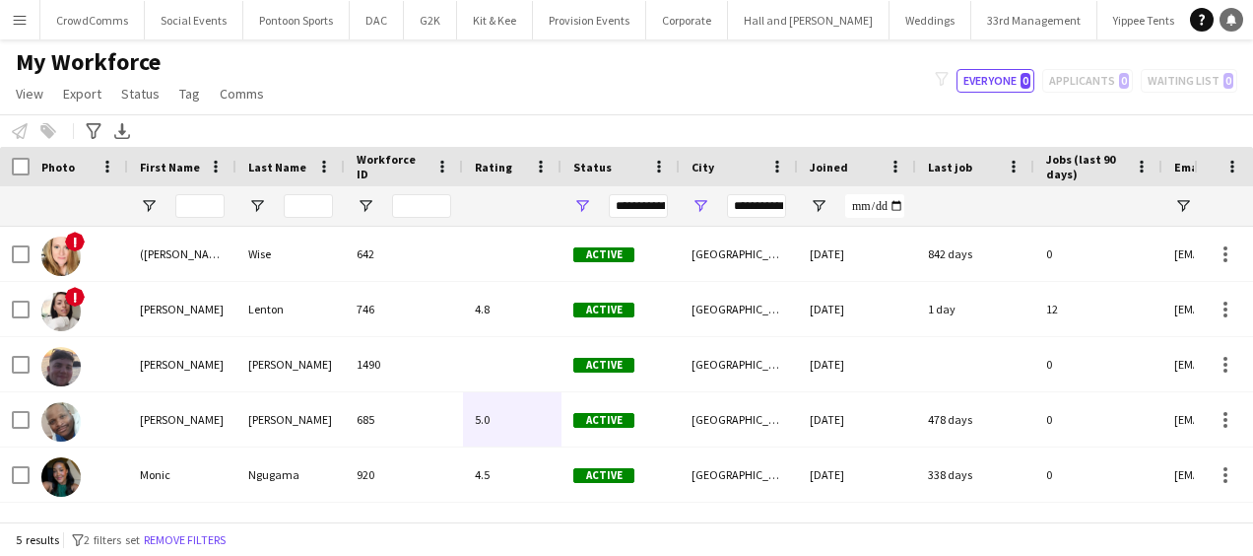
click at [1228, 25] on icon "Notifications" at bounding box center [1232, 20] width 12 height 12
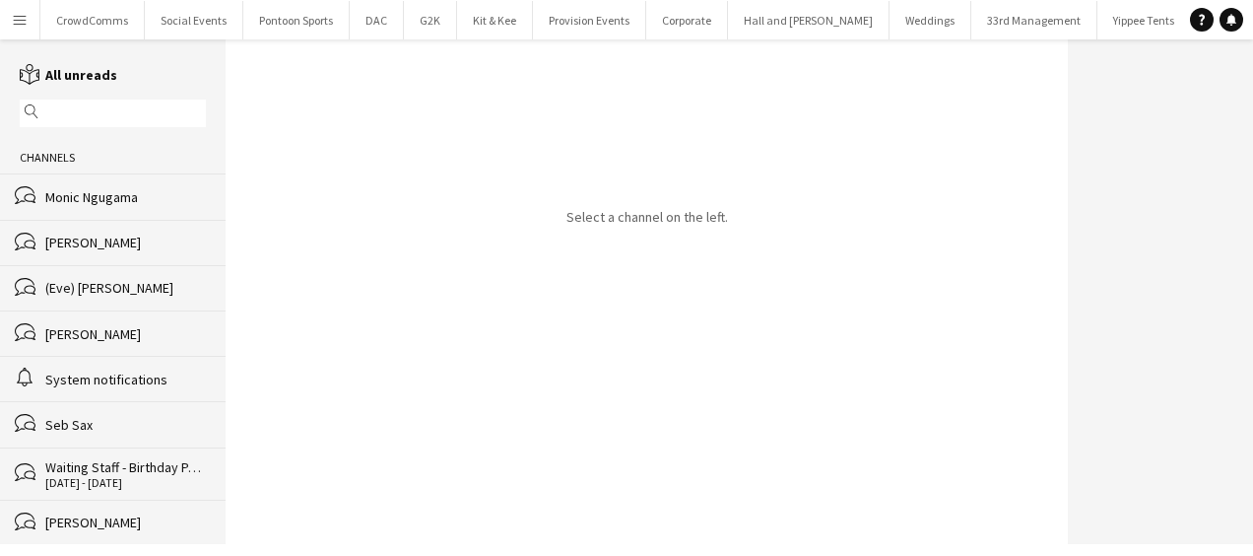
click at [14, 14] on app-icon "Menu" at bounding box center [20, 20] width 16 height 16
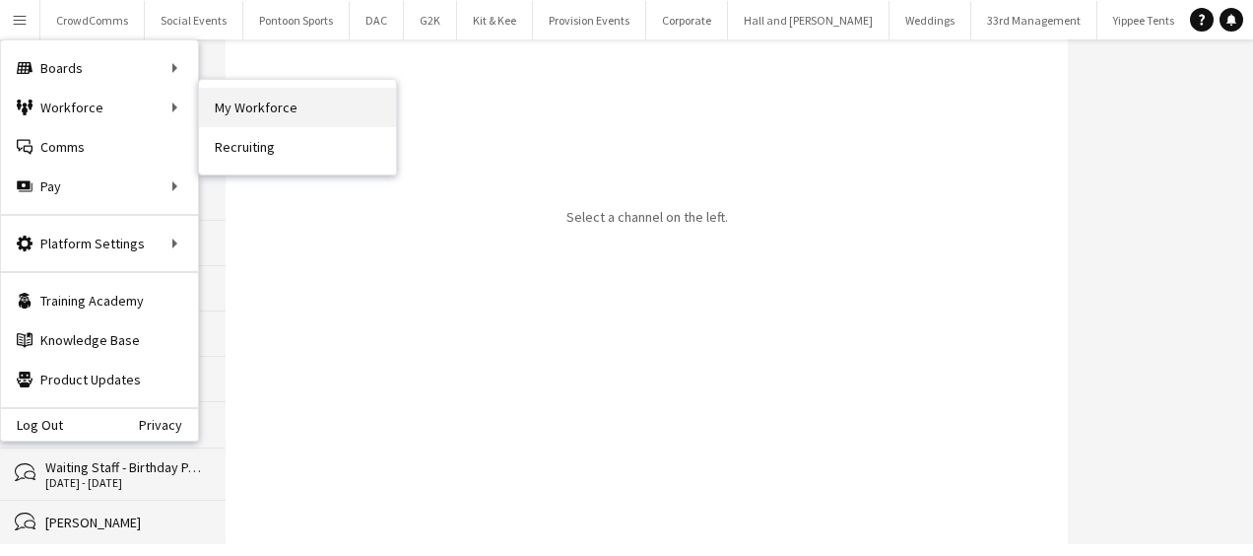
click at [247, 112] on link "My Workforce" at bounding box center [297, 107] width 197 height 39
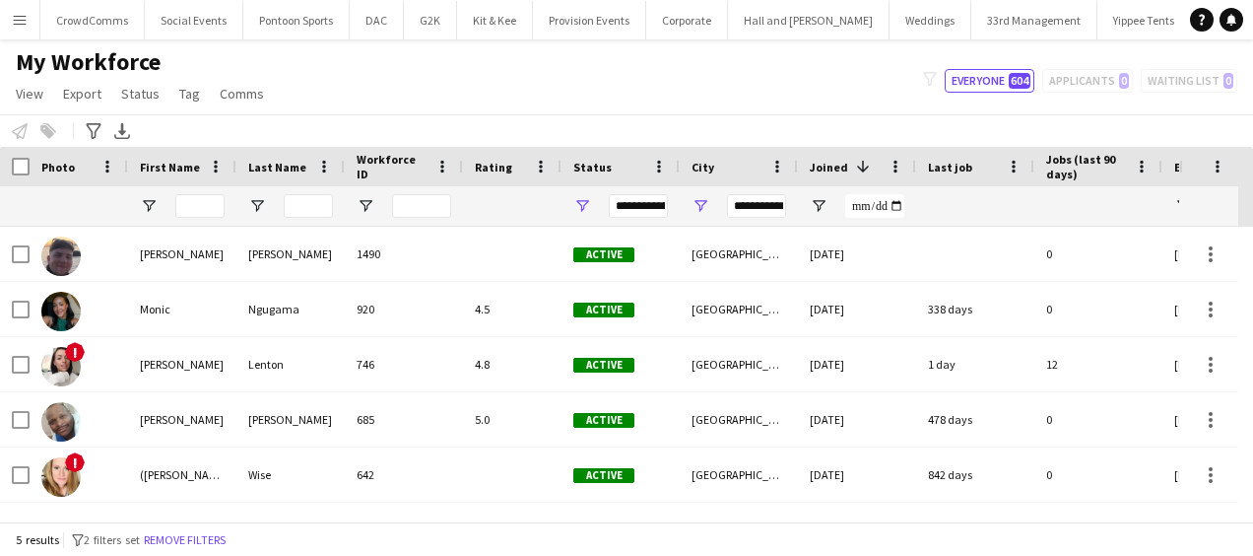
click at [1114, 78] on div "filter-1 Everyone 604 Applicants 0 Waiting list 0" at bounding box center [1080, 81] width 346 height 24
click at [15, 16] on app-icon "Menu" at bounding box center [20, 20] width 16 height 16
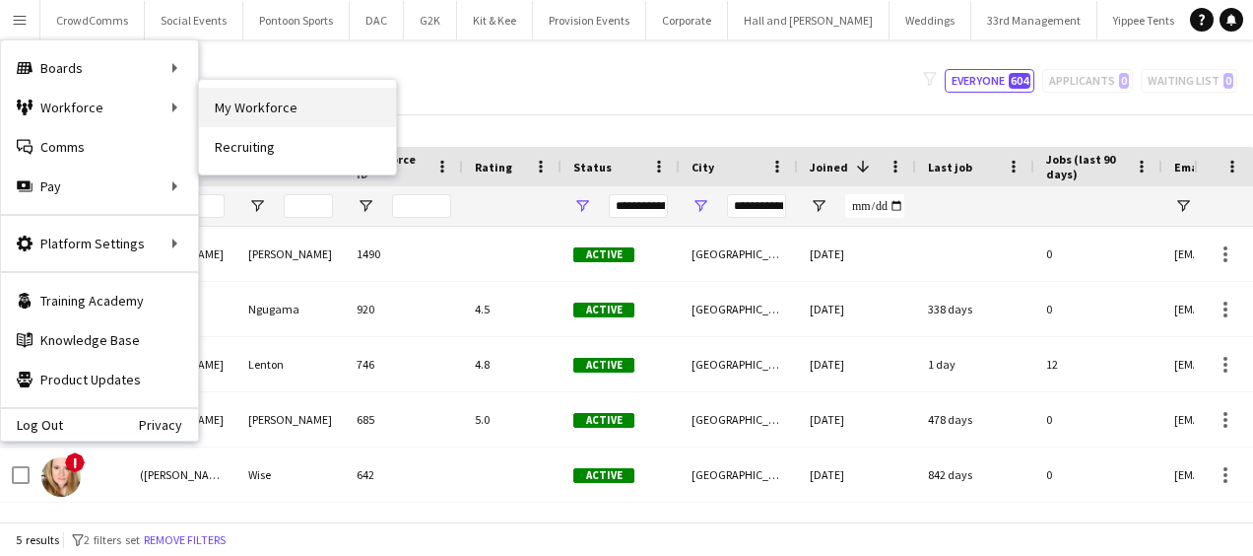
click at [219, 111] on link "My Workforce" at bounding box center [297, 107] width 197 height 39
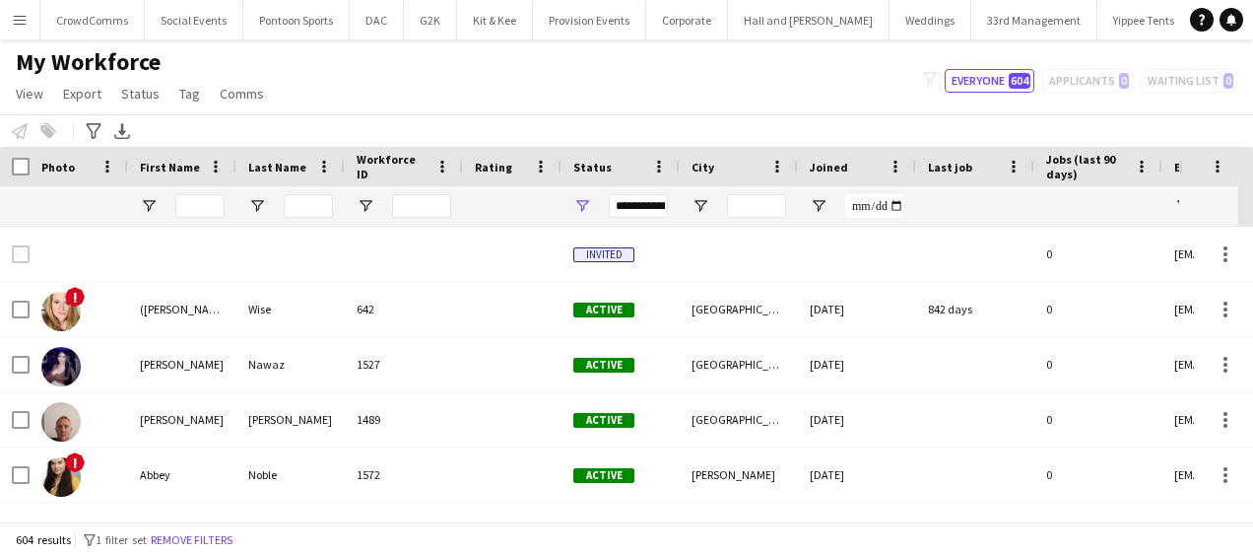
type input "**********"
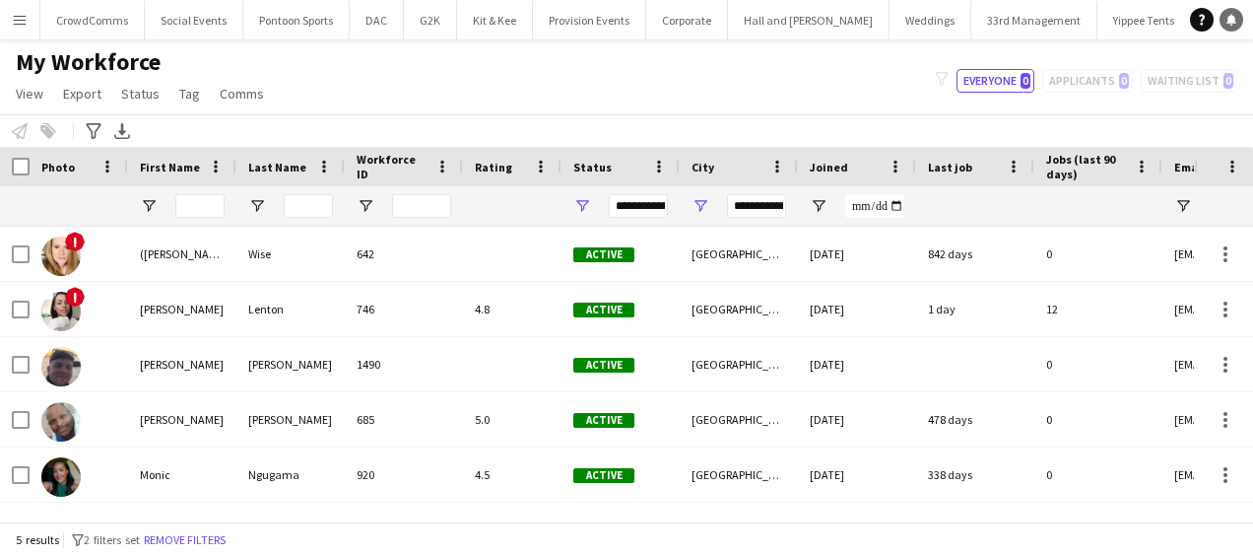
click at [1234, 9] on link "Notifications" at bounding box center [1232, 20] width 24 height 24
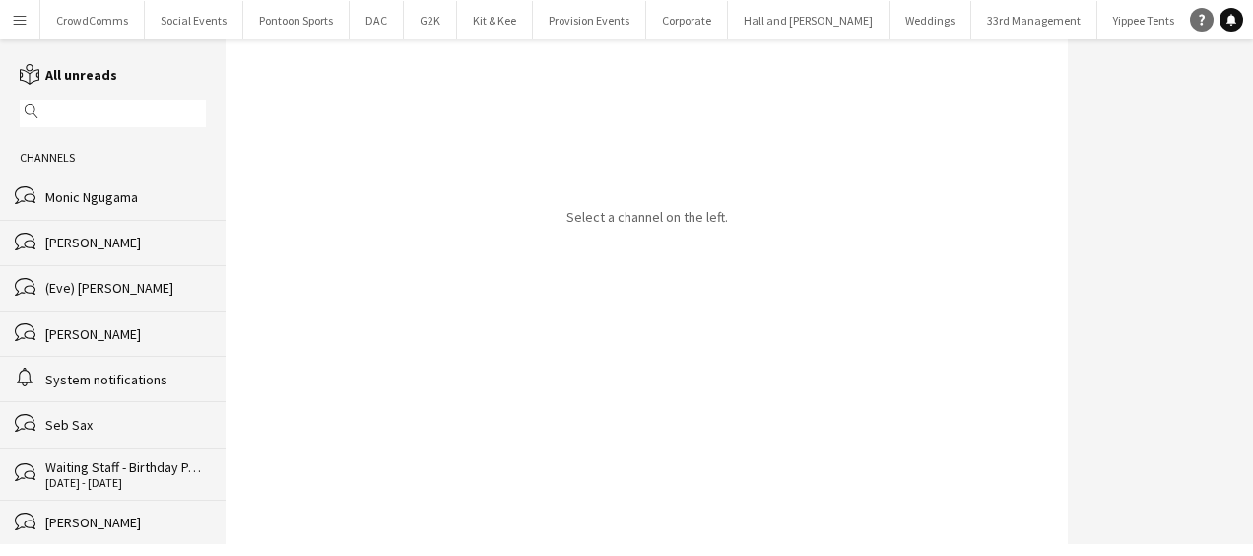
click at [1204, 16] on icon at bounding box center [1202, 20] width 6 height 11
click at [811, 375] on div "Select a channel on the left." at bounding box center [647, 291] width 842 height 504
click at [104, 188] on div "Monic Ngugama" at bounding box center [125, 197] width 161 height 18
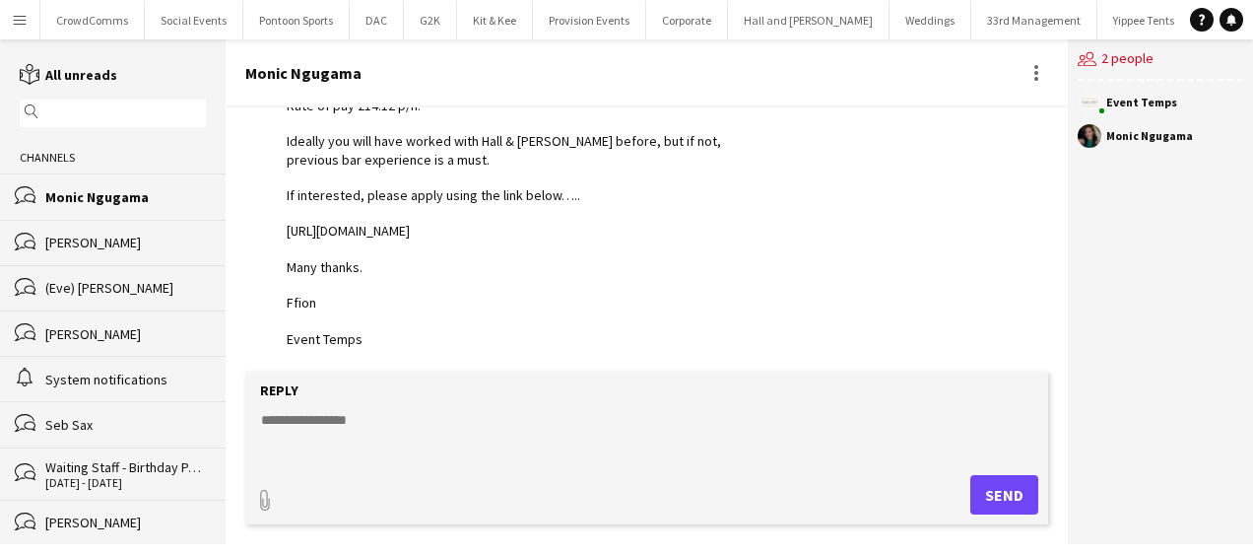
scroll to position [242, 0]
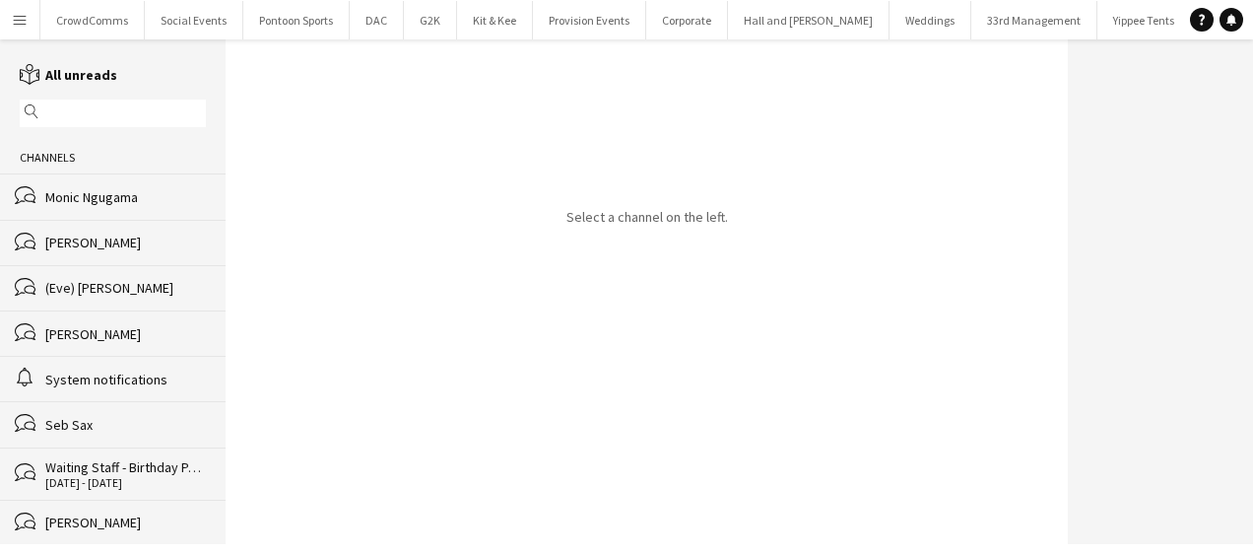
click at [82, 194] on div "Monic Ngugama" at bounding box center [125, 197] width 161 height 18
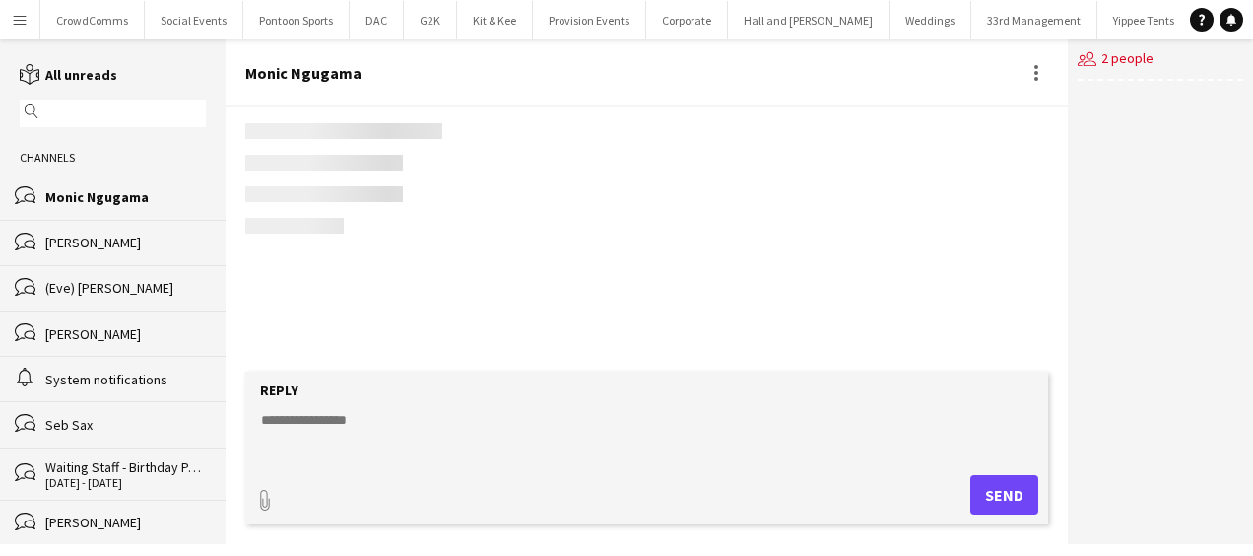
scroll to position [242, 0]
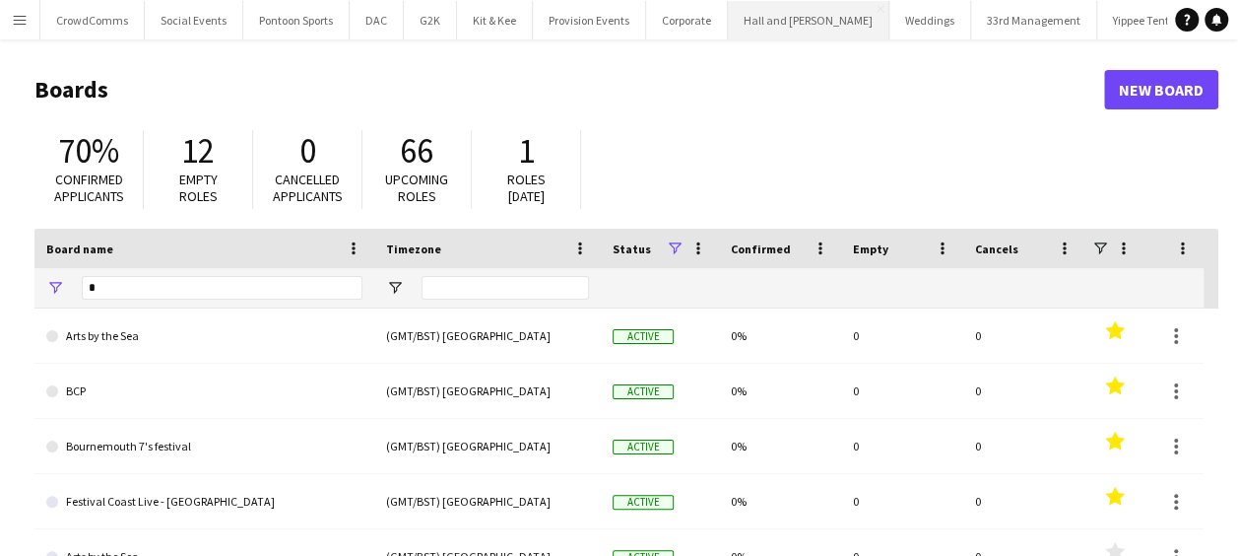
click at [809, 22] on button "Hall and [PERSON_NAME] Close" at bounding box center [809, 20] width 162 height 38
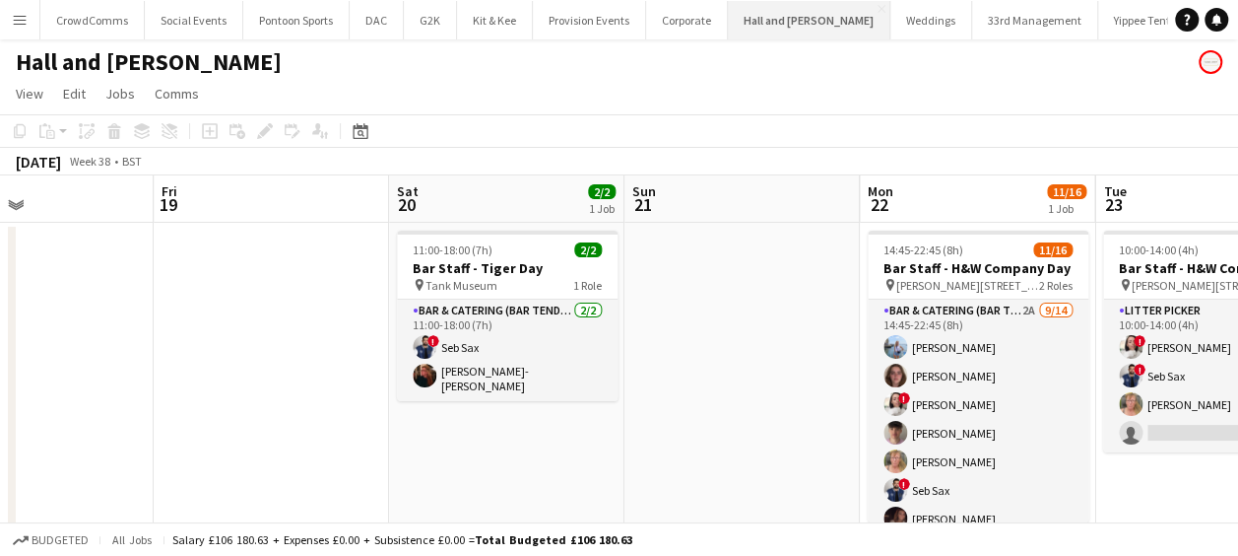
scroll to position [0, 798]
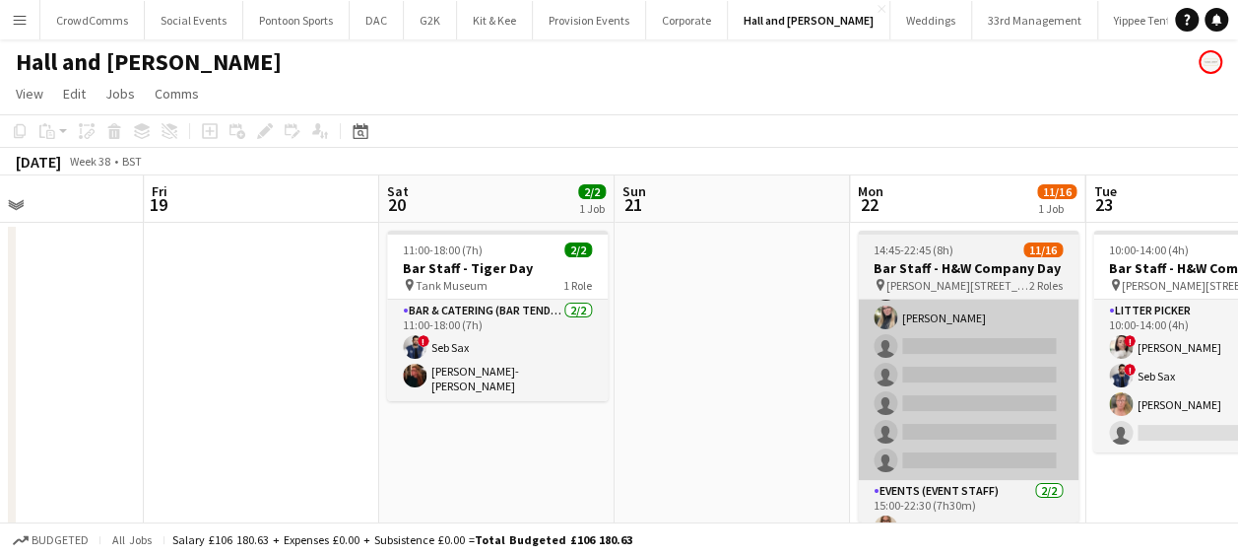
click at [993, 343] on app-card-role "Bar & Catering (Bar Tender) 2A [DATE] 14:45-22:45 (8h) [PERSON_NAME] [PERSON_NA…" at bounding box center [968, 260] width 221 height 438
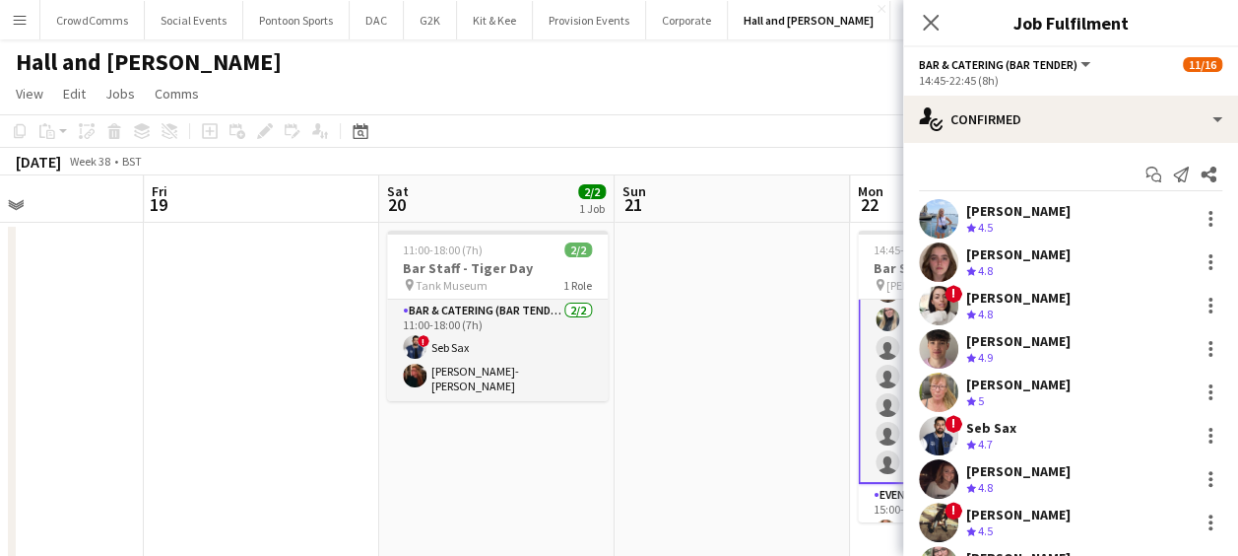
scroll to position [260, 0]
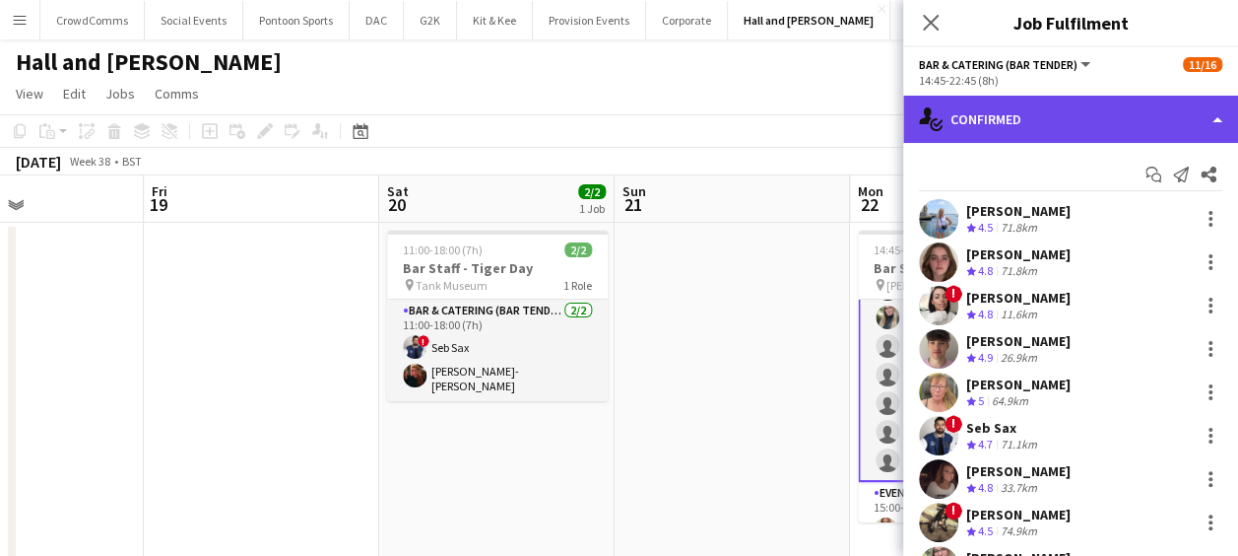
click at [1145, 116] on div "single-neutral-actions-check-2 Confirmed" at bounding box center [1070, 119] width 335 height 47
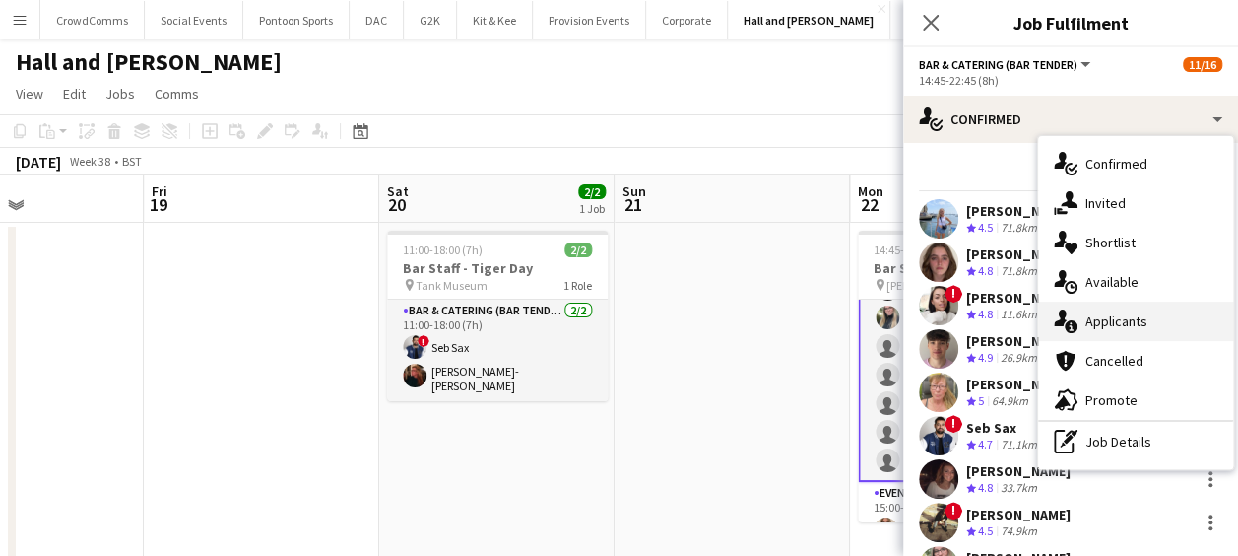
click at [1167, 327] on div "single-neutral-actions-information Applicants" at bounding box center [1135, 320] width 195 height 39
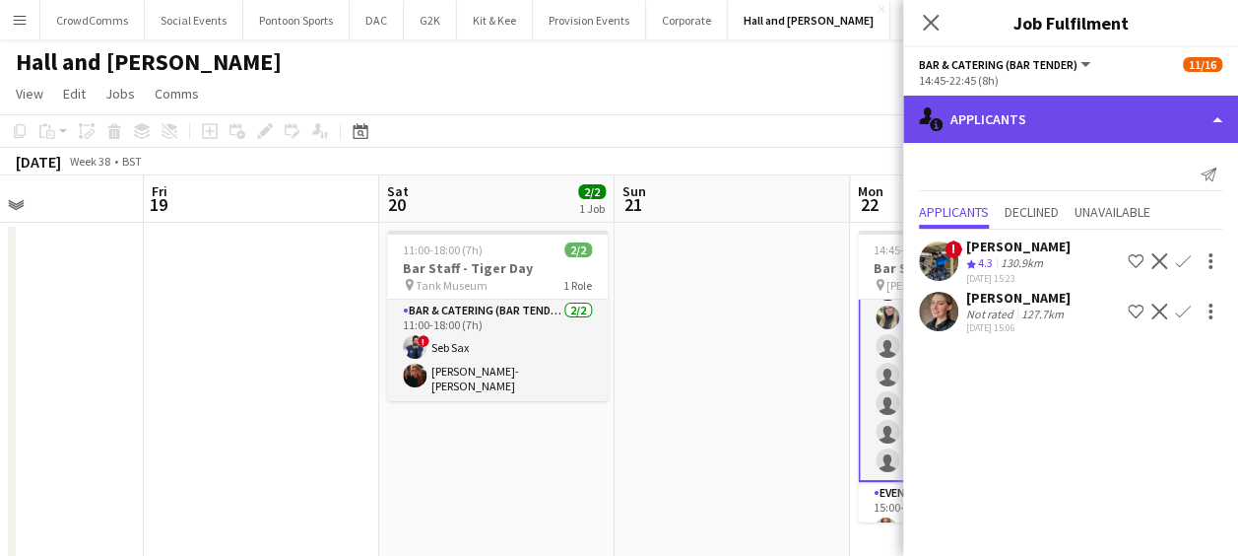
click at [1179, 125] on div "single-neutral-actions-information Applicants" at bounding box center [1070, 119] width 335 height 47
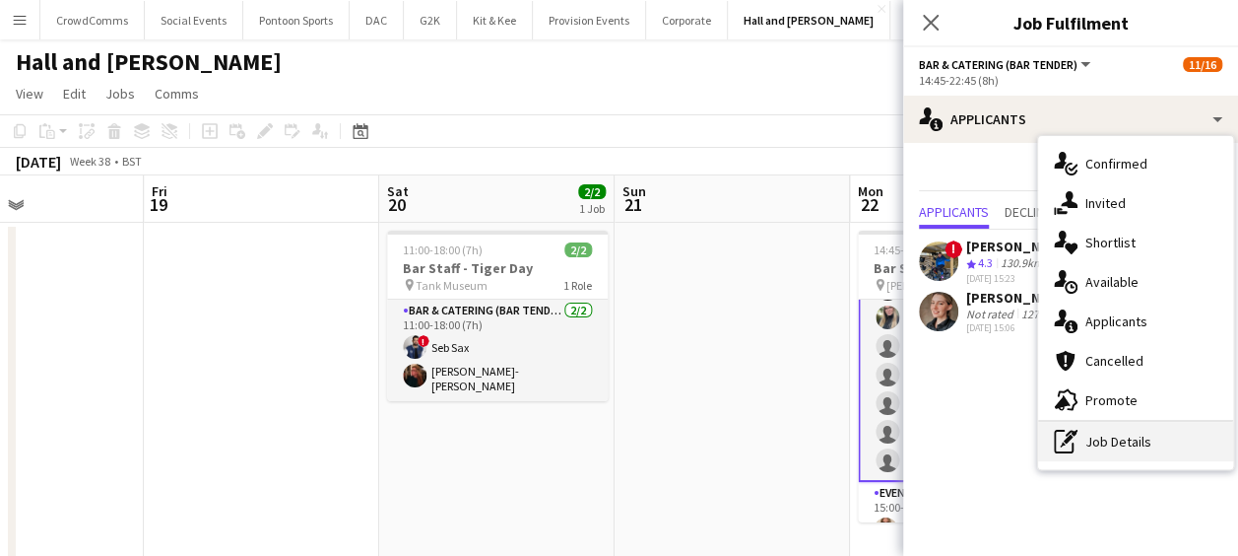
click at [1143, 445] on div "pen-write Job Details" at bounding box center [1135, 441] width 195 height 39
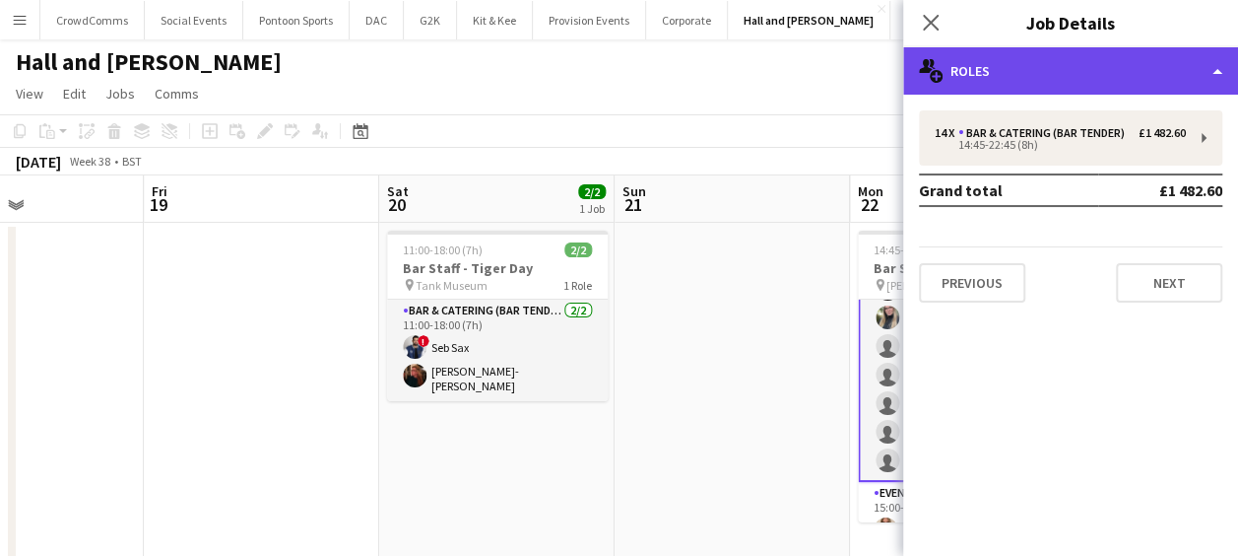
click at [1141, 65] on div "multiple-users-add Roles" at bounding box center [1070, 70] width 335 height 47
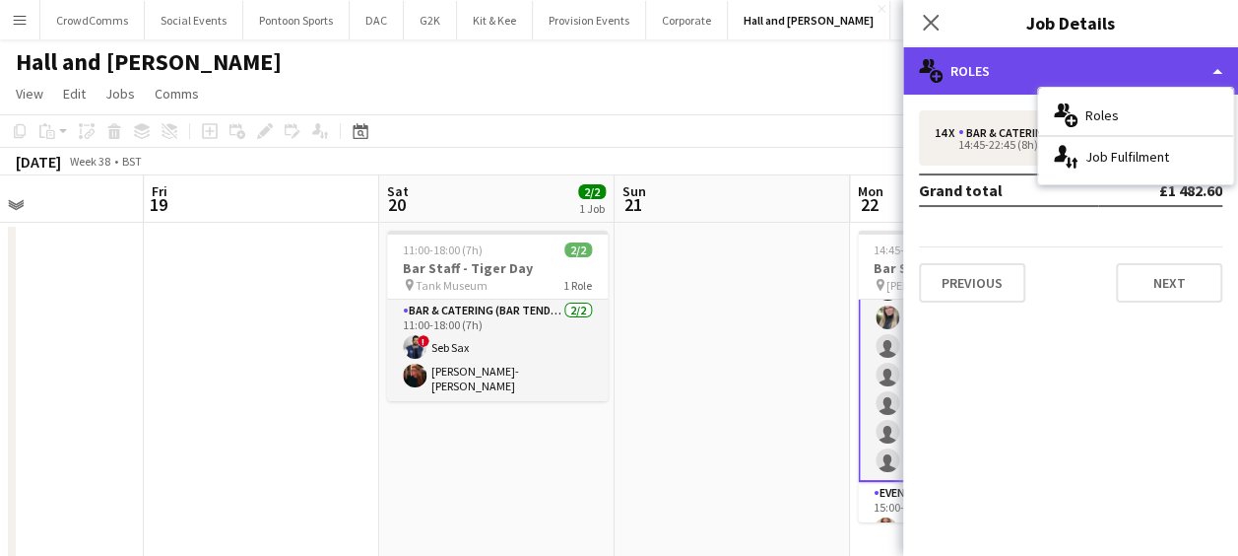
click at [1137, 65] on div "multiple-users-add Roles" at bounding box center [1070, 70] width 335 height 47
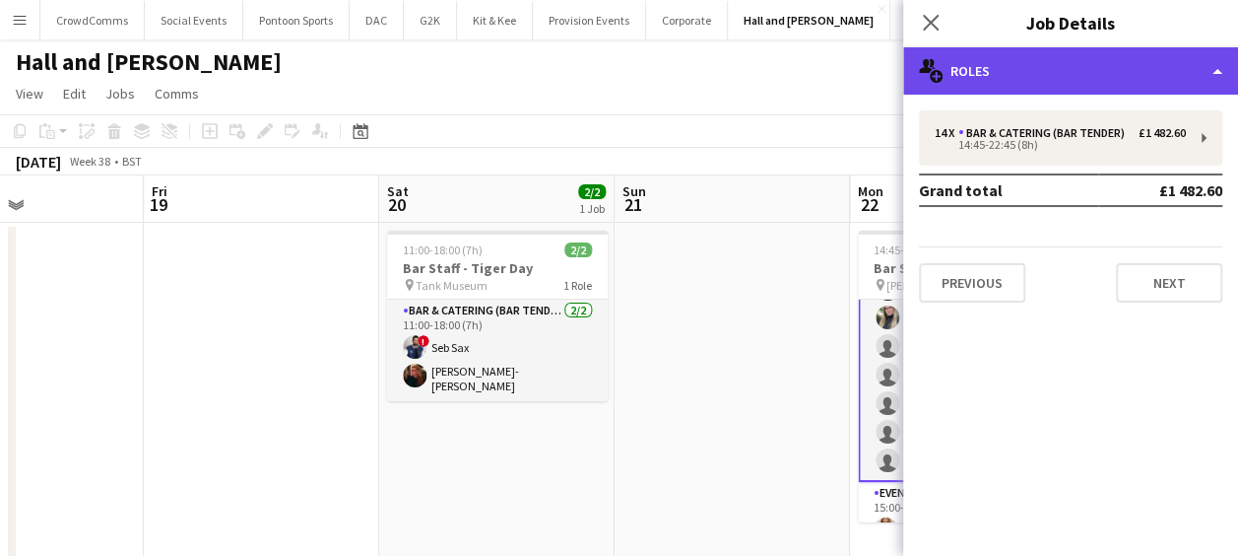
click at [1165, 73] on div "multiple-users-add Roles" at bounding box center [1070, 70] width 335 height 47
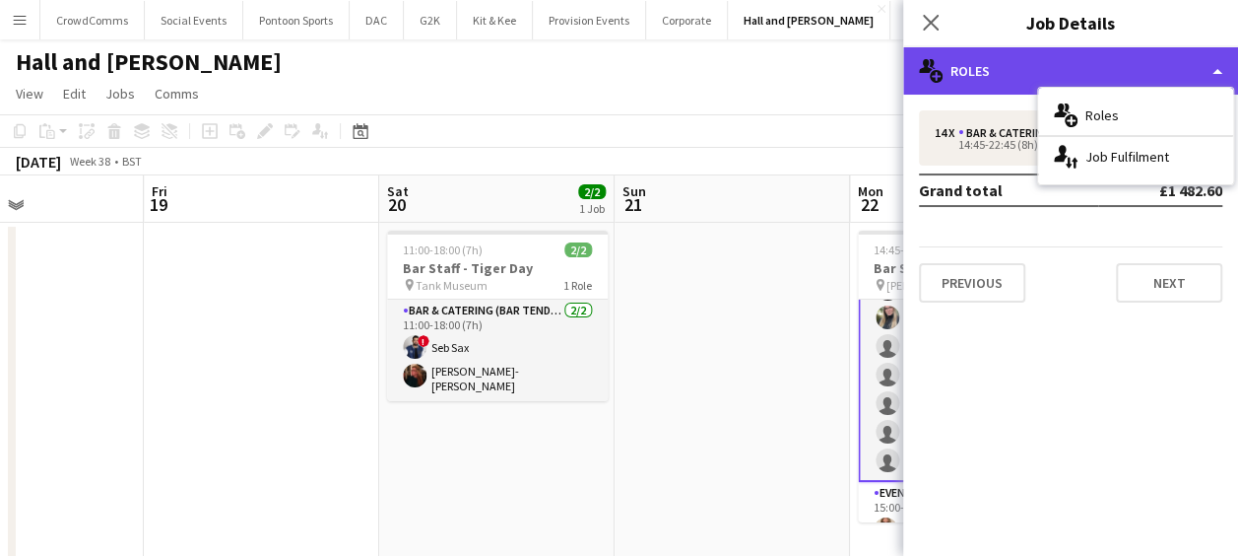
click at [1168, 75] on div "multiple-users-add Roles" at bounding box center [1070, 70] width 335 height 47
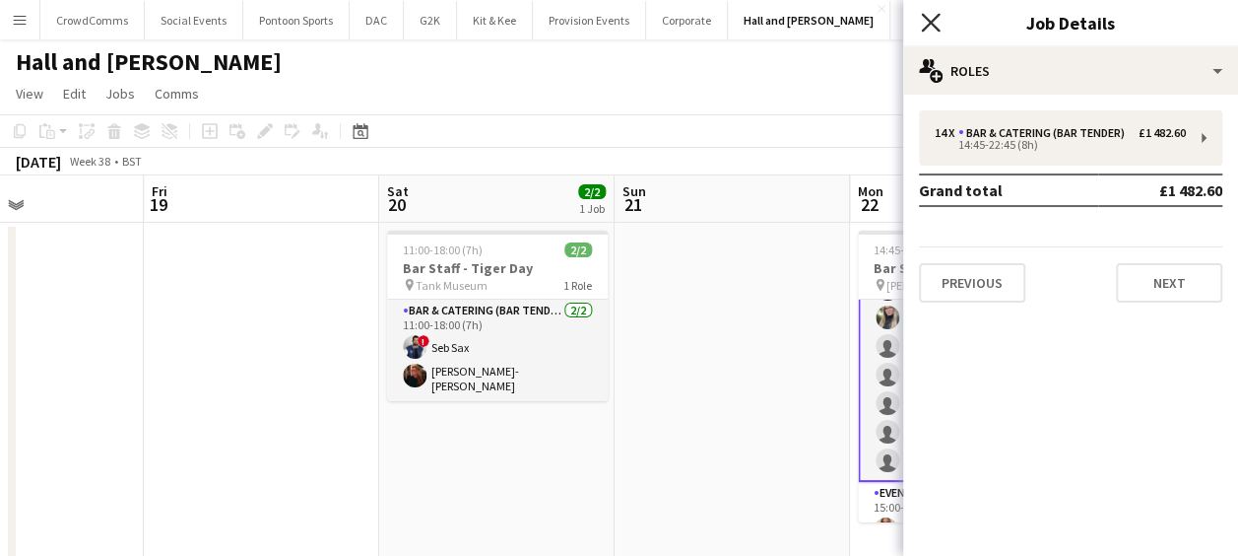
click at [934, 25] on icon "Close pop-in" at bounding box center [930, 22] width 19 height 19
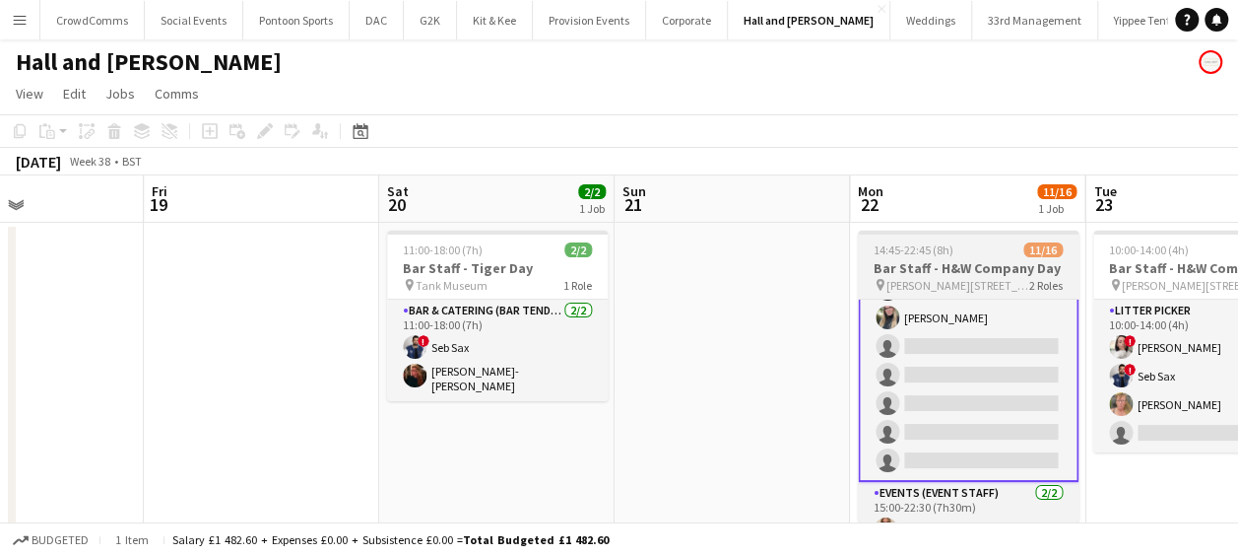
click at [983, 408] on app-card-role "Bar & Catering (Bar Tender) 2A [DATE] 14:45-22:45 (8h) [PERSON_NAME] [PERSON_NA…" at bounding box center [968, 260] width 221 height 442
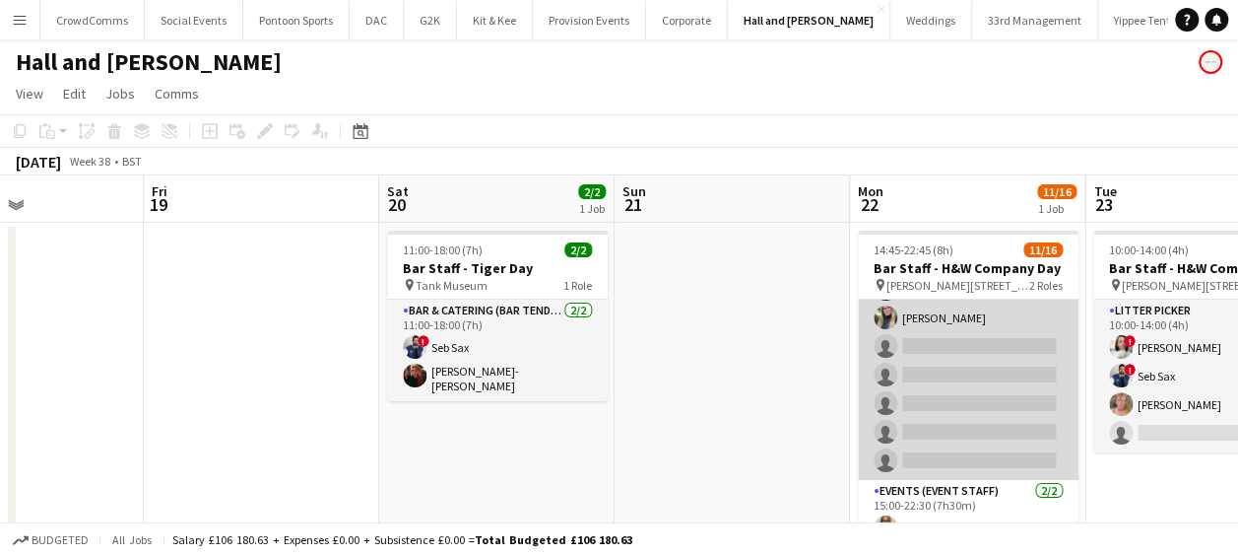
click at [1010, 390] on app-card-role "Bar & Catering (Bar Tender) 2A [DATE] 14:45-22:45 (8h) [PERSON_NAME] [PERSON_NA…" at bounding box center [968, 260] width 221 height 438
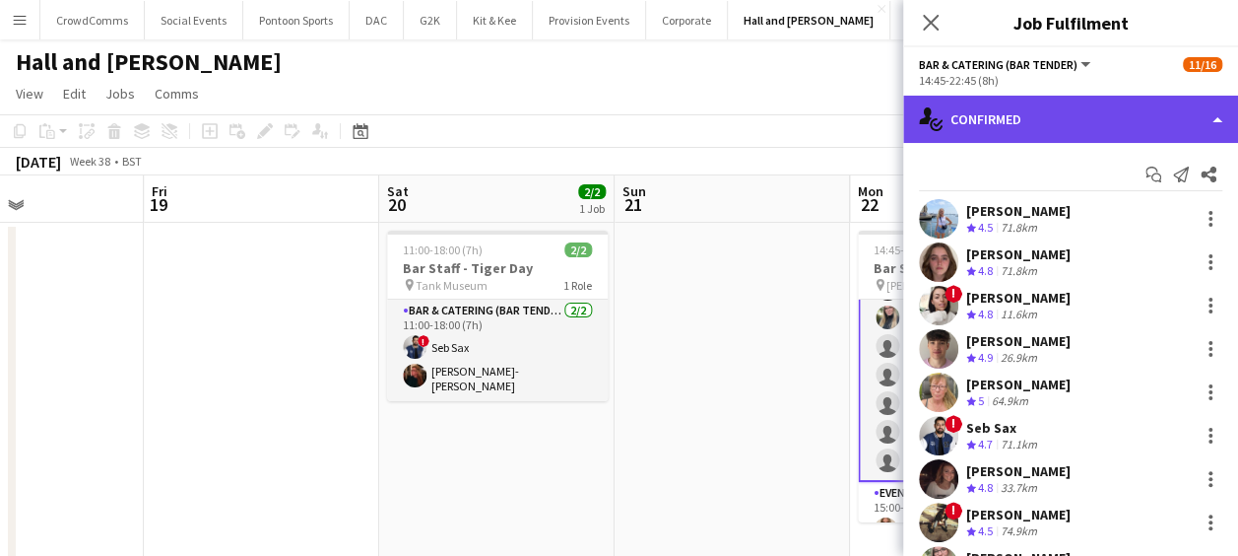
click at [1176, 116] on div "single-neutral-actions-check-2 Confirmed" at bounding box center [1070, 119] width 335 height 47
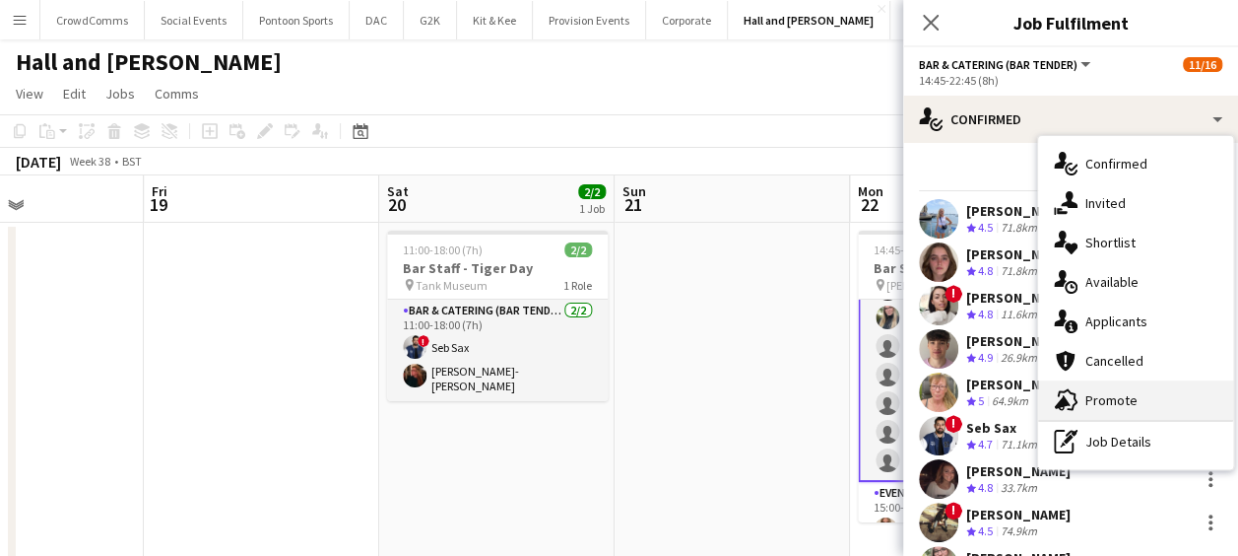
click at [1172, 399] on div "advertising-megaphone Promote" at bounding box center [1135, 399] width 195 height 39
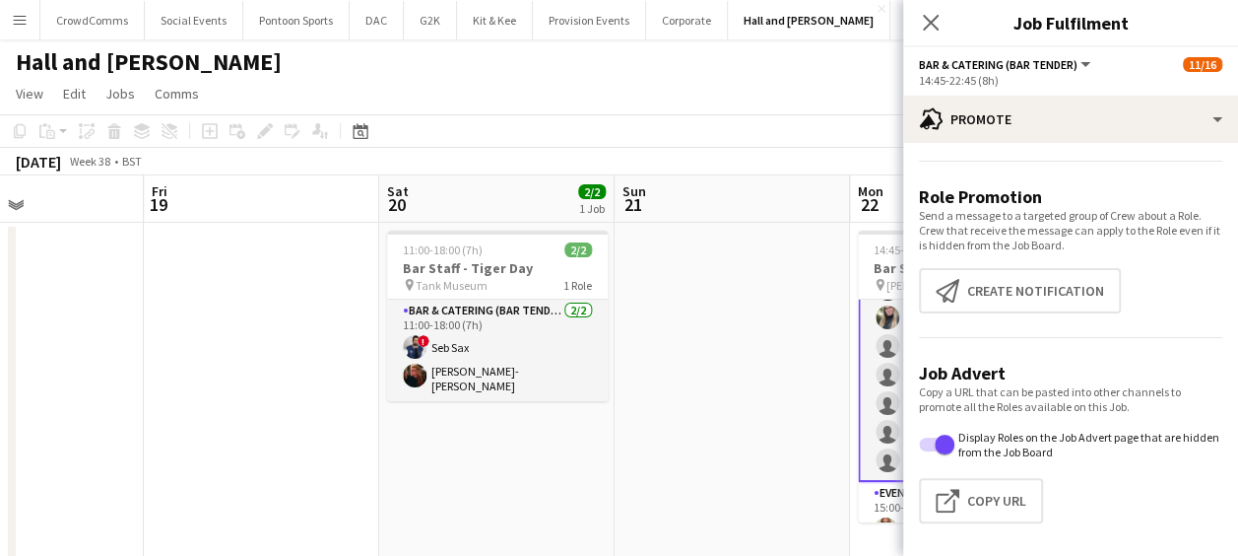
scroll to position [67, 0]
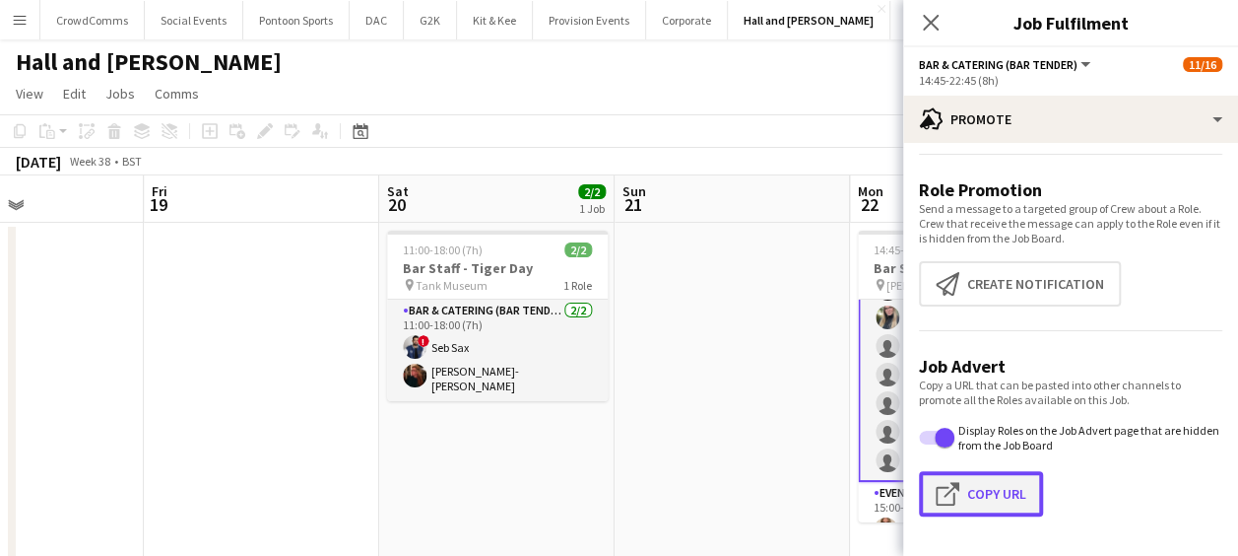
click at [1024, 501] on button "Click to copy URL Copy Url" at bounding box center [981, 493] width 124 height 45
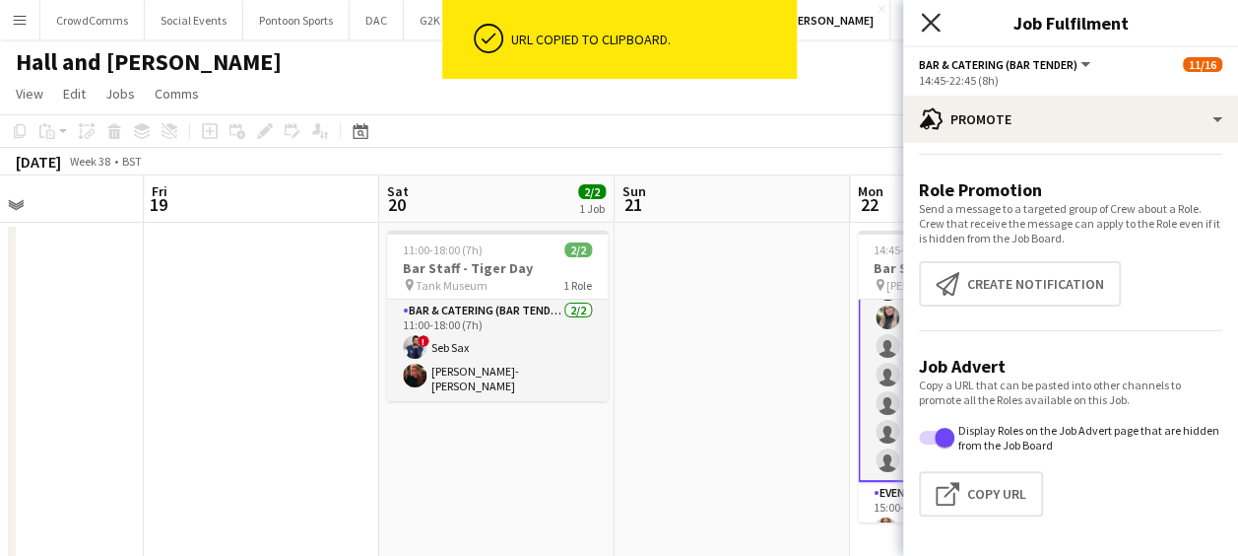
click at [936, 16] on icon at bounding box center [930, 22] width 19 height 19
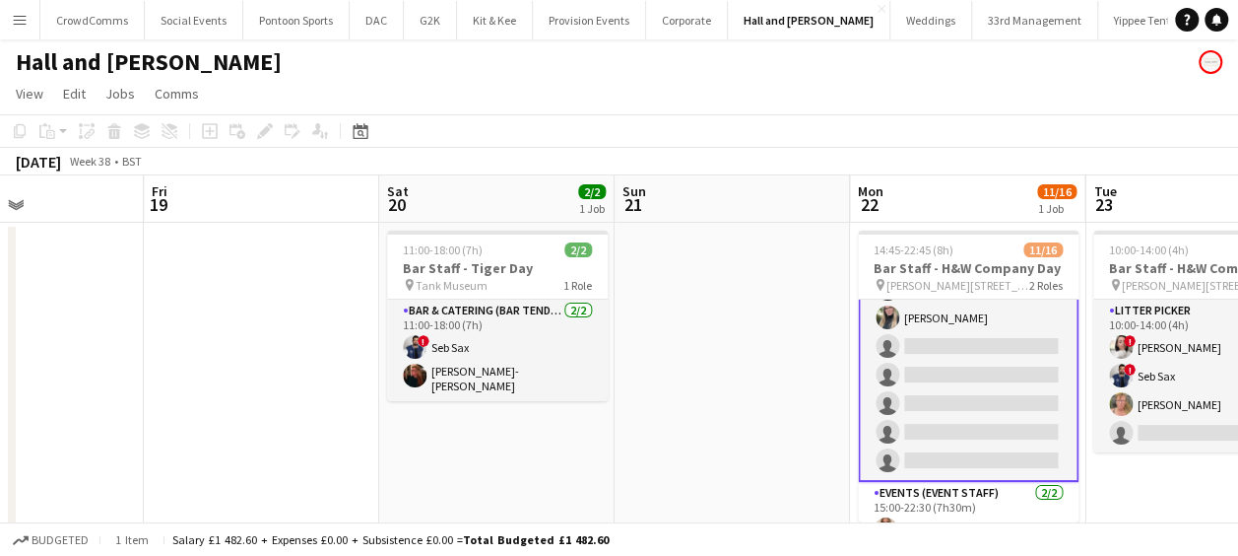
click at [937, 356] on app-card-role "Bar & Catering (Bar Tender) 2A [DATE] 14:45-22:45 (8h) [PERSON_NAME] [PERSON_NA…" at bounding box center [968, 260] width 221 height 442
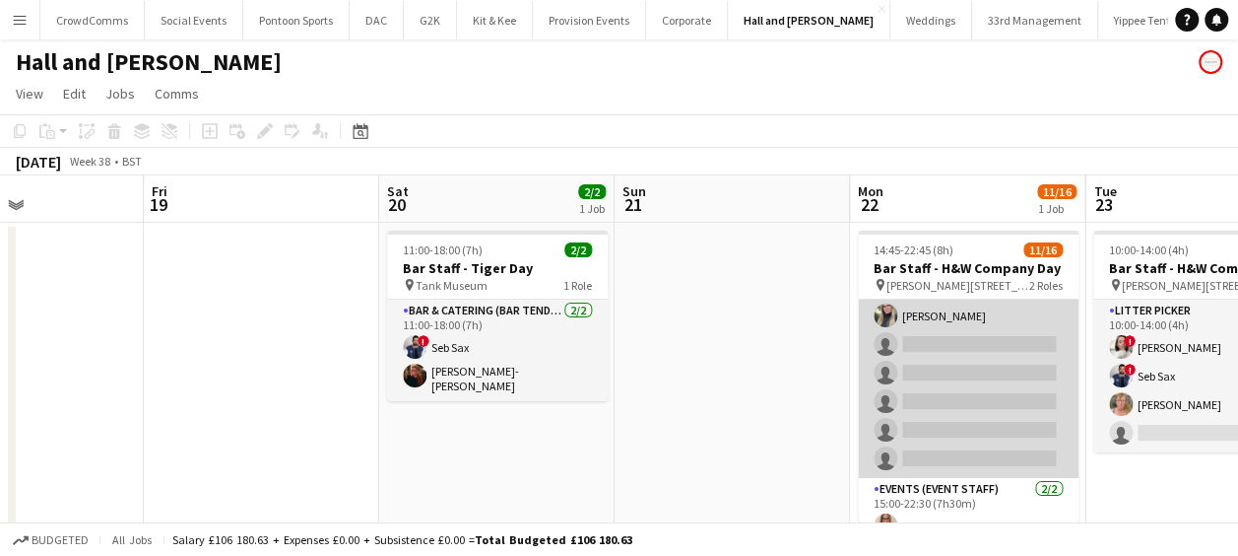
scroll to position [258, 0]
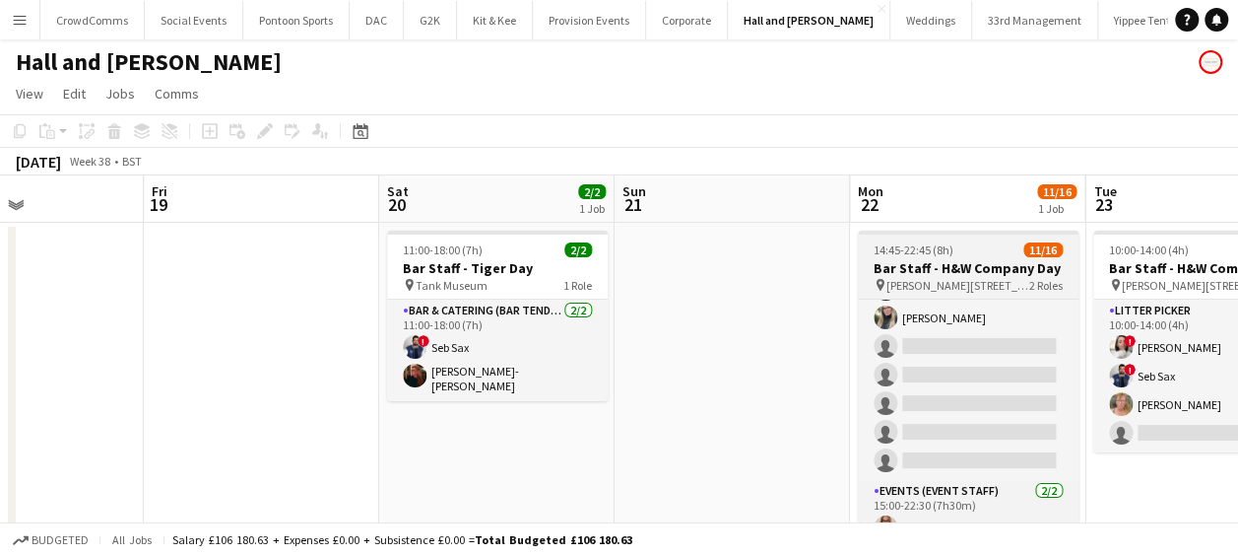
click at [968, 298] on app-job-card "14:45-22:45 (8h) 11/16 Bar Staff - H&W Company Day pin [PERSON_NAME][GEOGRAPHIC…" at bounding box center [968, 377] width 221 height 292
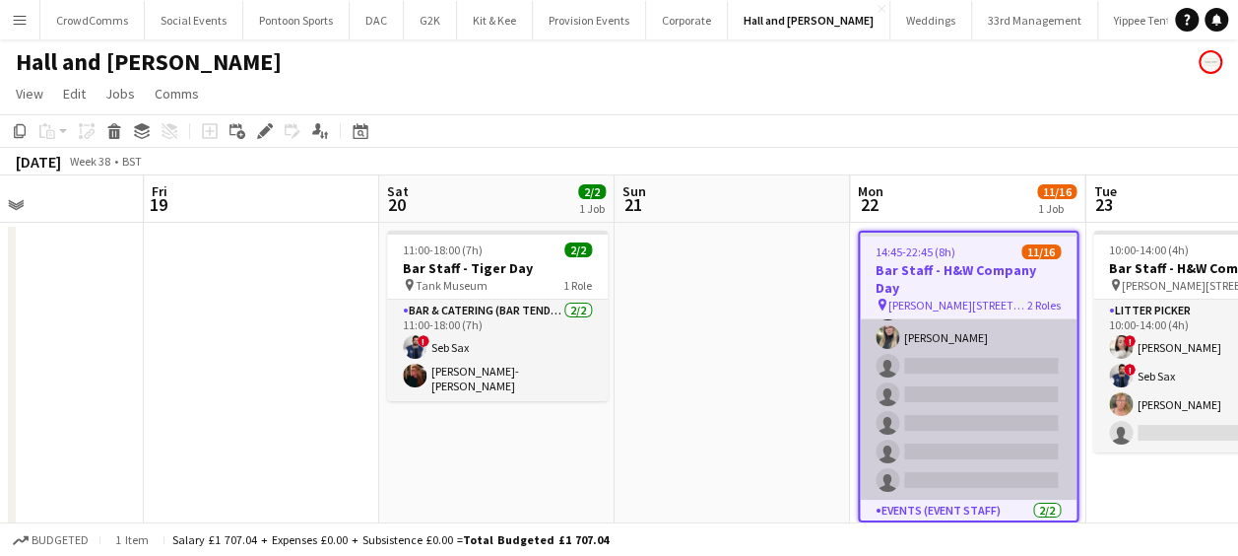
click at [959, 349] on app-card-role "Bar & Catering (Bar Tender) 2A [DATE] 14:45-22:45 (8h) [PERSON_NAME] [PERSON_NA…" at bounding box center [968, 280] width 217 height 438
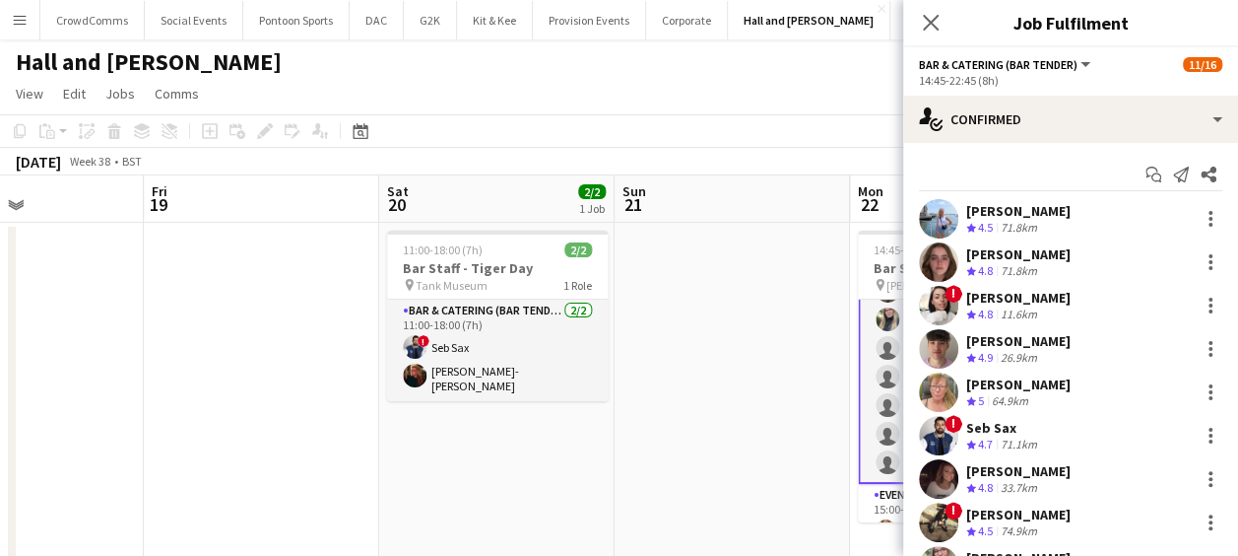
scroll to position [260, 0]
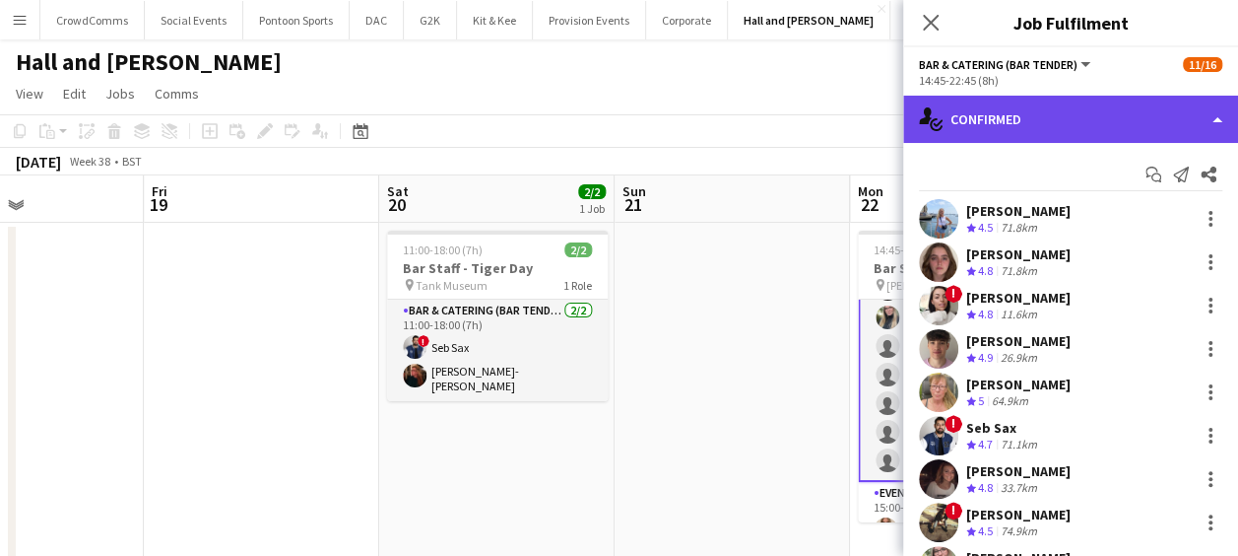
click at [1084, 132] on div "single-neutral-actions-check-2 Confirmed" at bounding box center [1070, 119] width 335 height 47
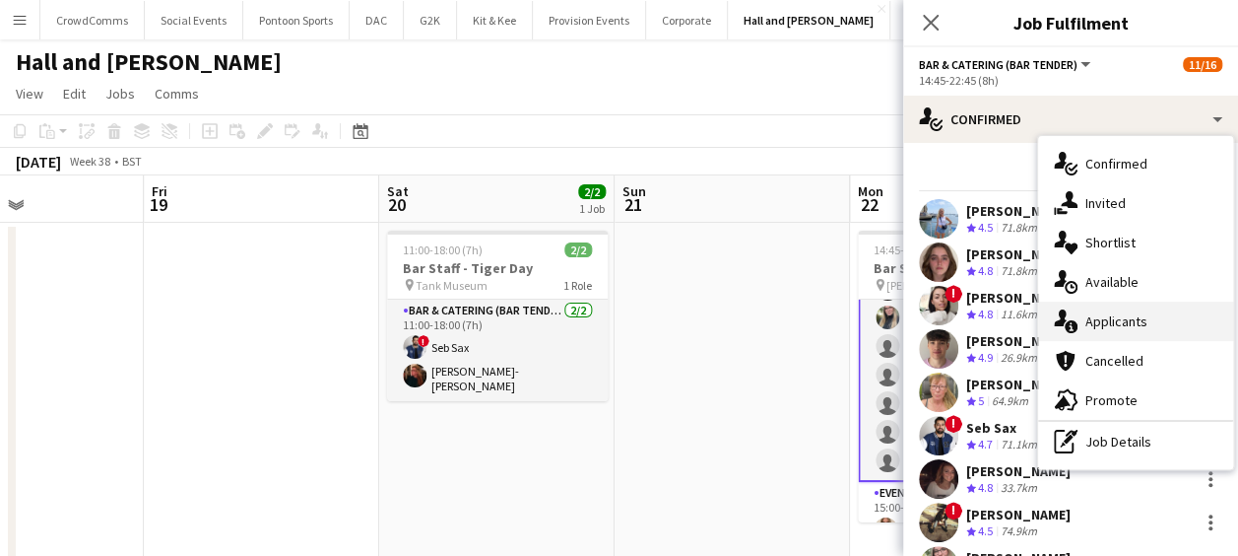
click at [1125, 316] on span "Applicants" at bounding box center [1117, 321] width 62 height 18
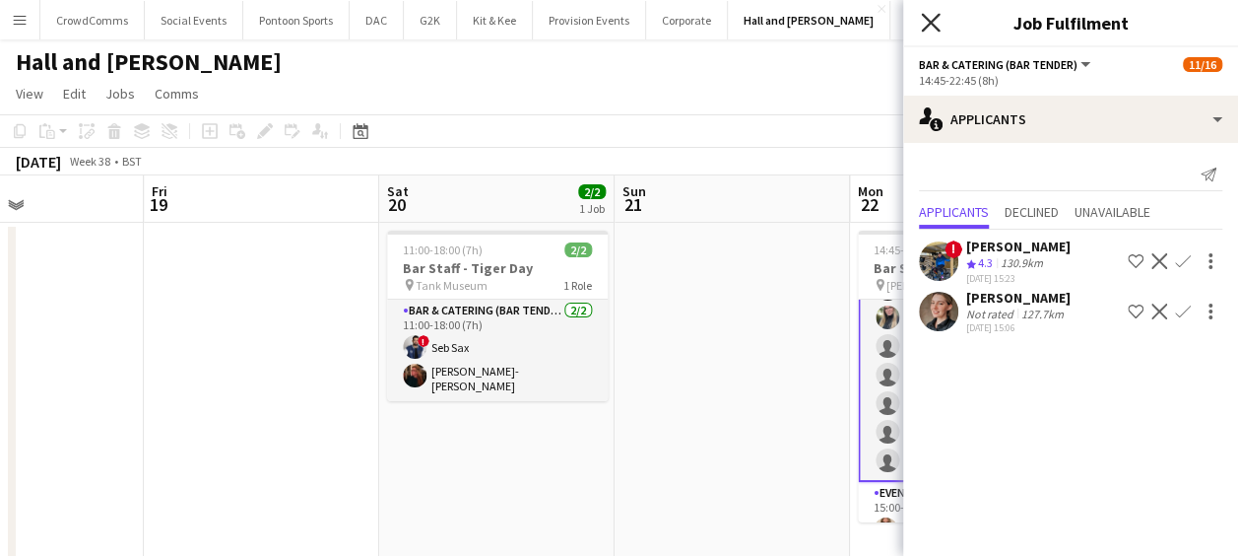
click at [930, 21] on icon "Close pop-in" at bounding box center [930, 22] width 19 height 19
